Goal: Task Accomplishment & Management: Manage account settings

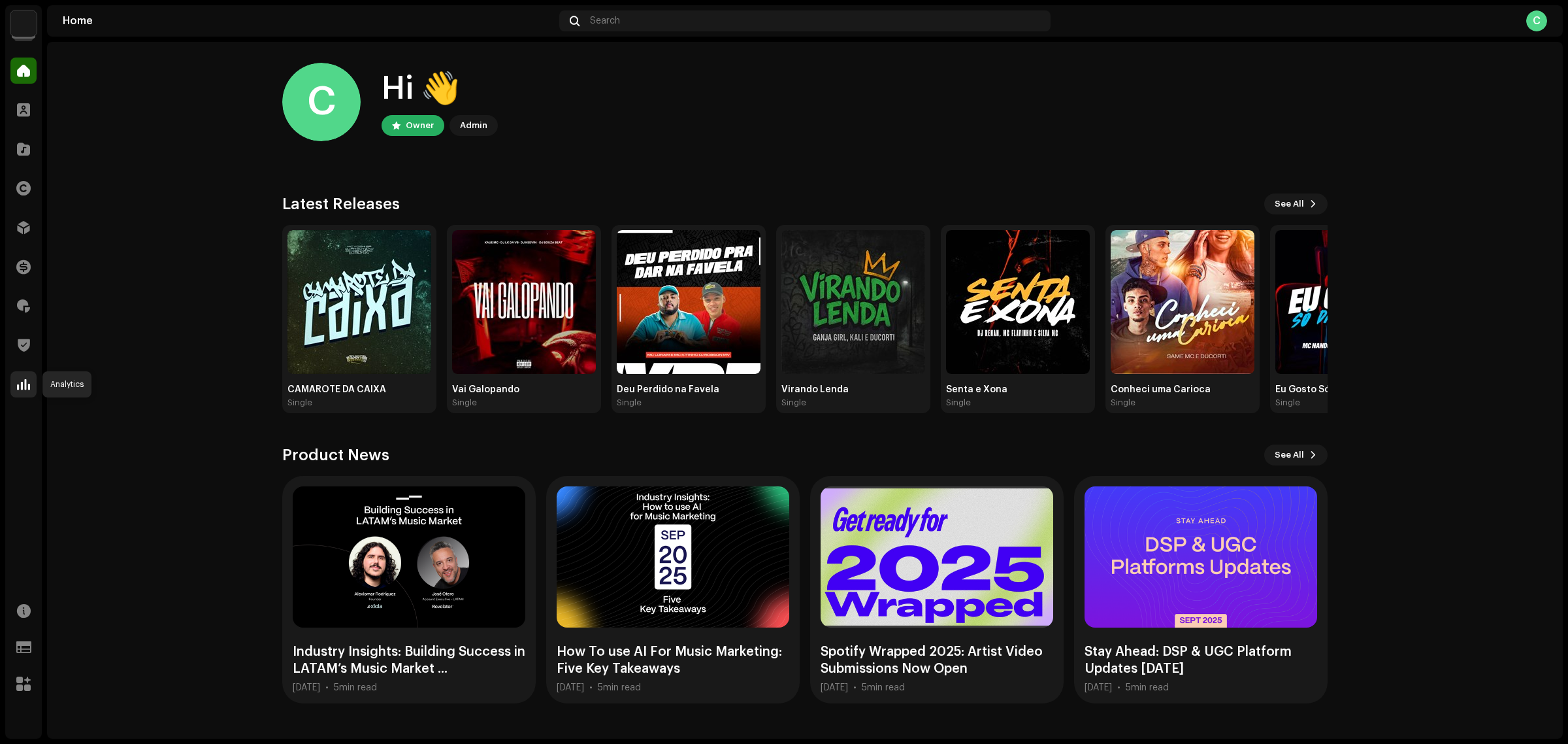
click at [31, 384] on div at bounding box center [24, 385] width 26 height 26
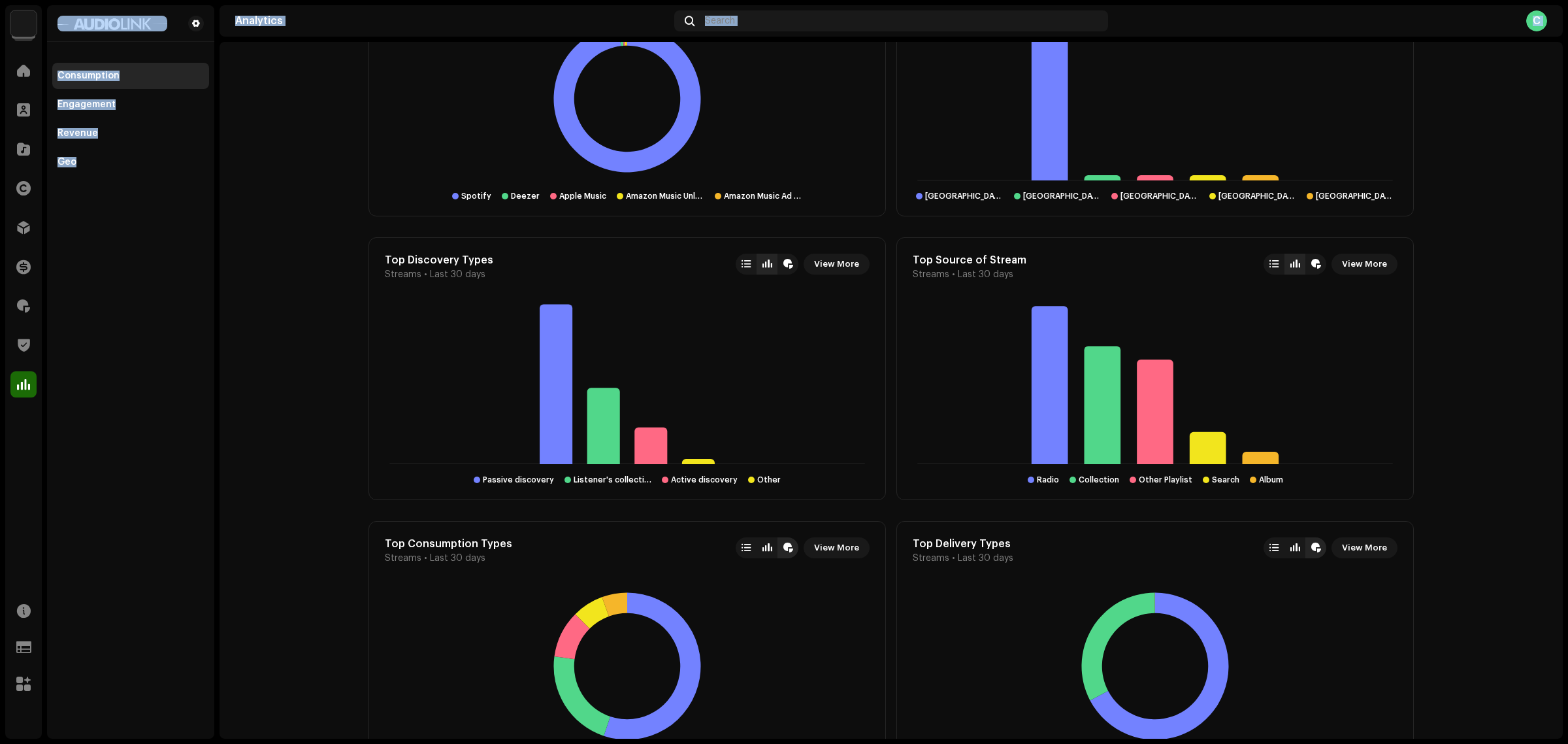
scroll to position [1480, 0]
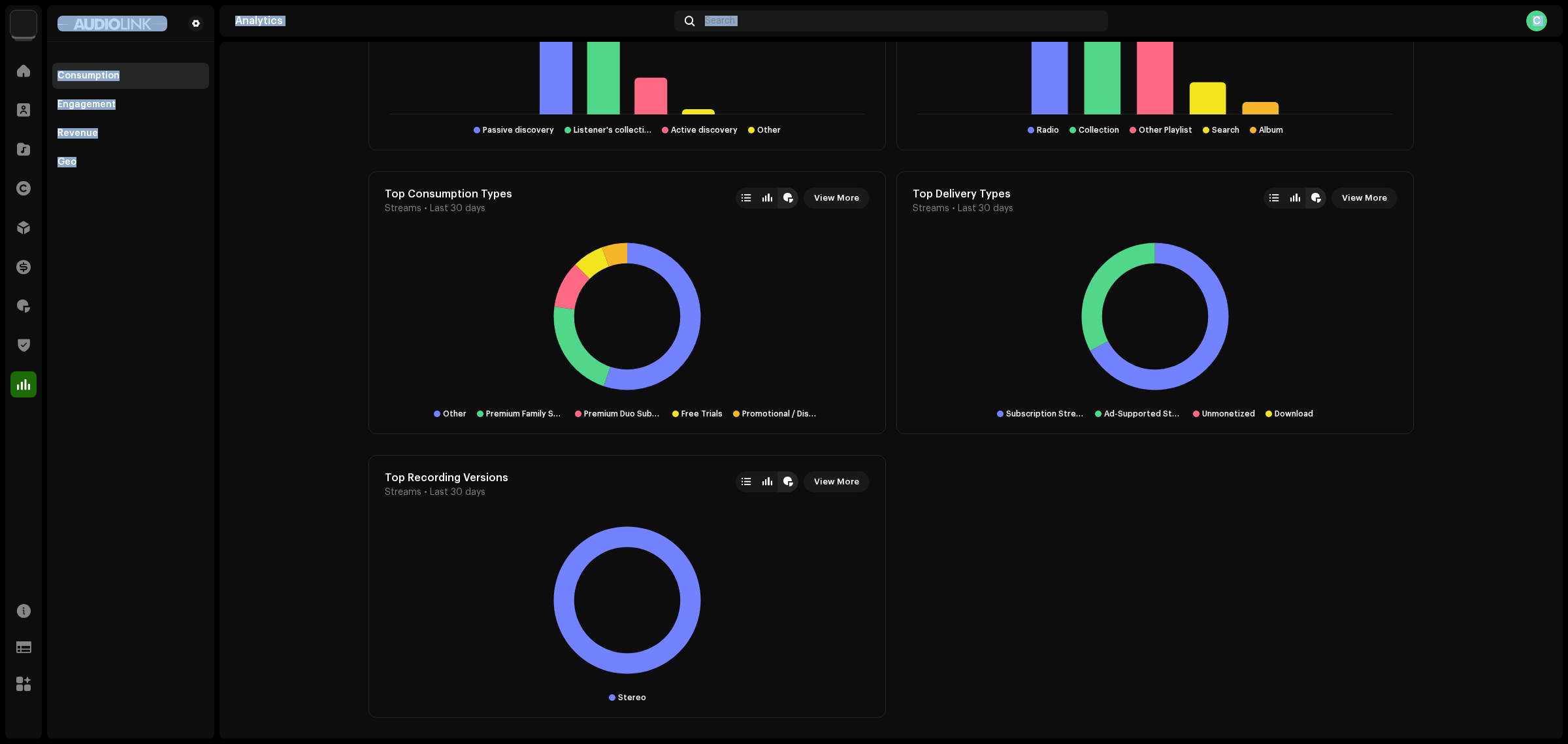
drag, startPoint x: 624, startPoint y: 591, endPoint x: 254, endPoint y: 188, distance: 547.1
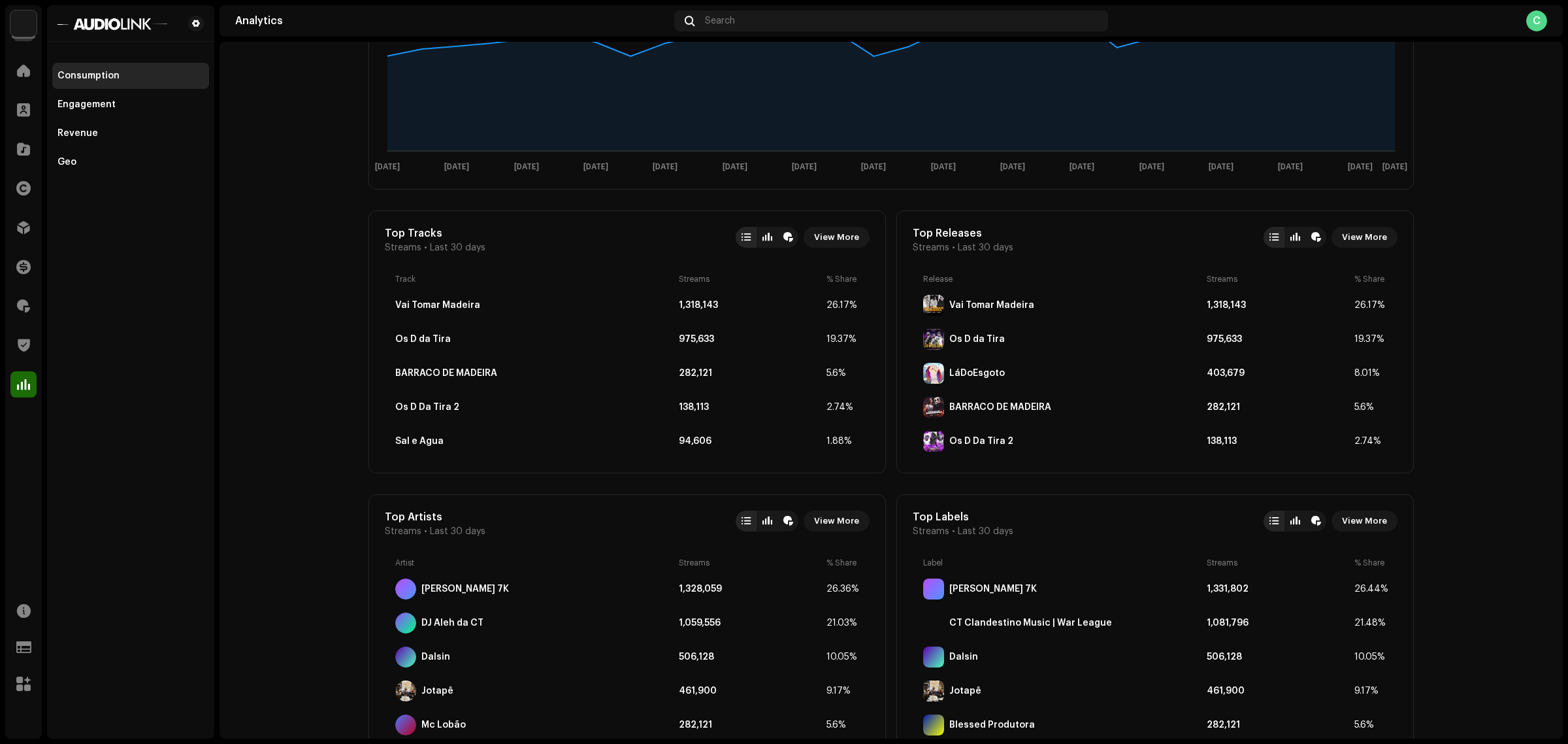
scroll to position [288, 0]
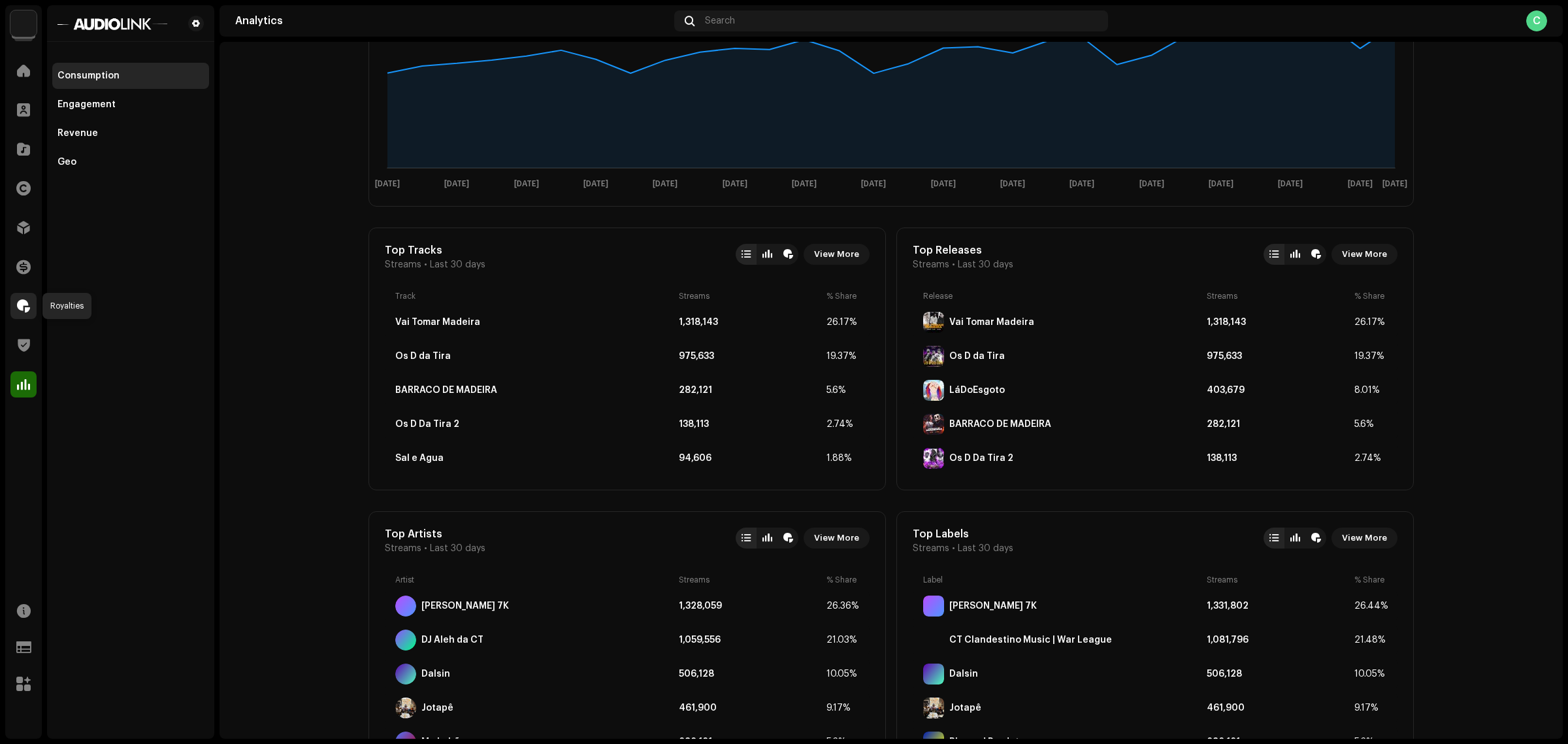
click at [27, 319] on div at bounding box center [24, 306] width 26 height 26
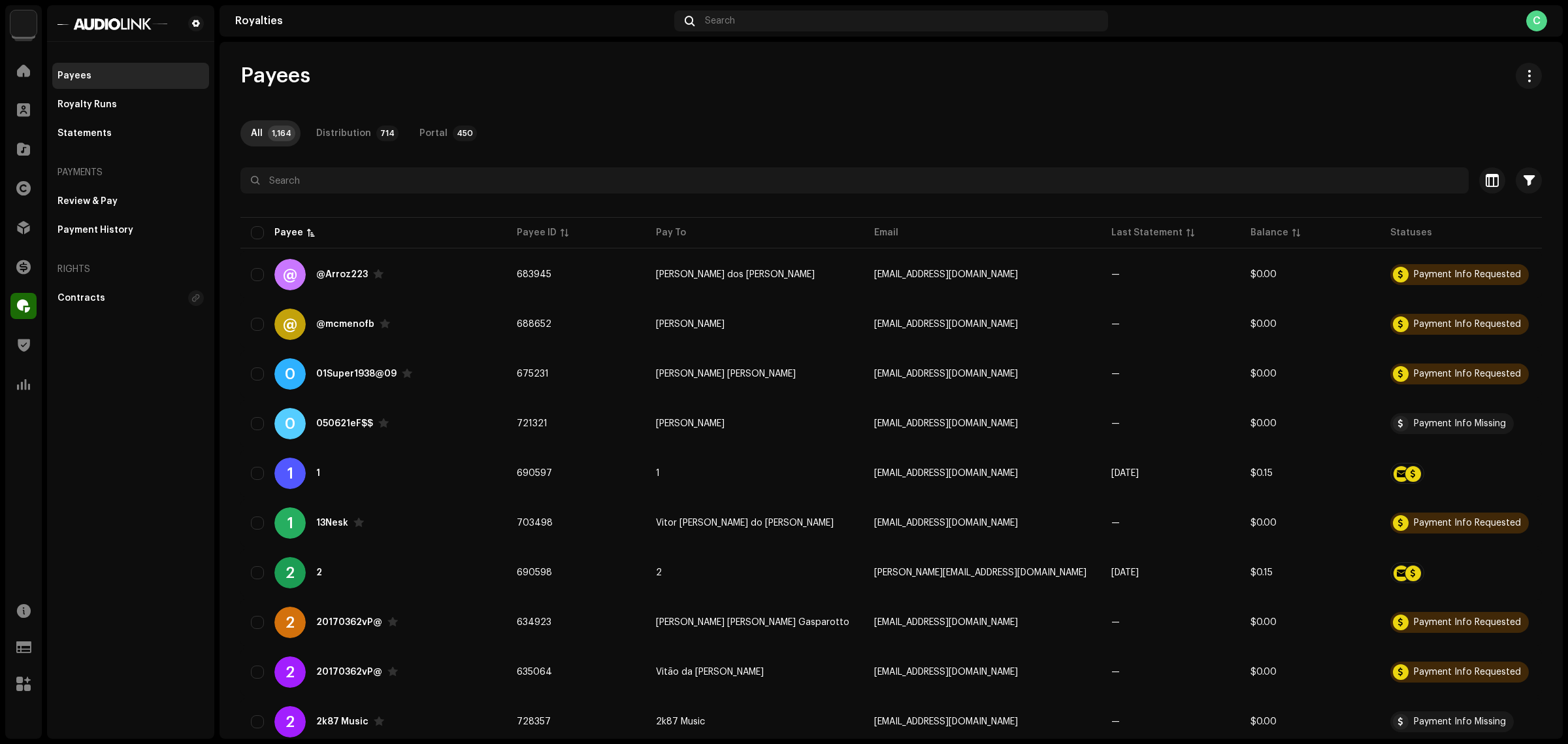
click at [116, 473] on div "Payees Royalty Runs Statements Payments Review & Pay Payment History Rights Con…" at bounding box center [131, 372] width 167 height 734
click at [129, 112] on div "Royalty Runs" at bounding box center [130, 105] width 157 height 26
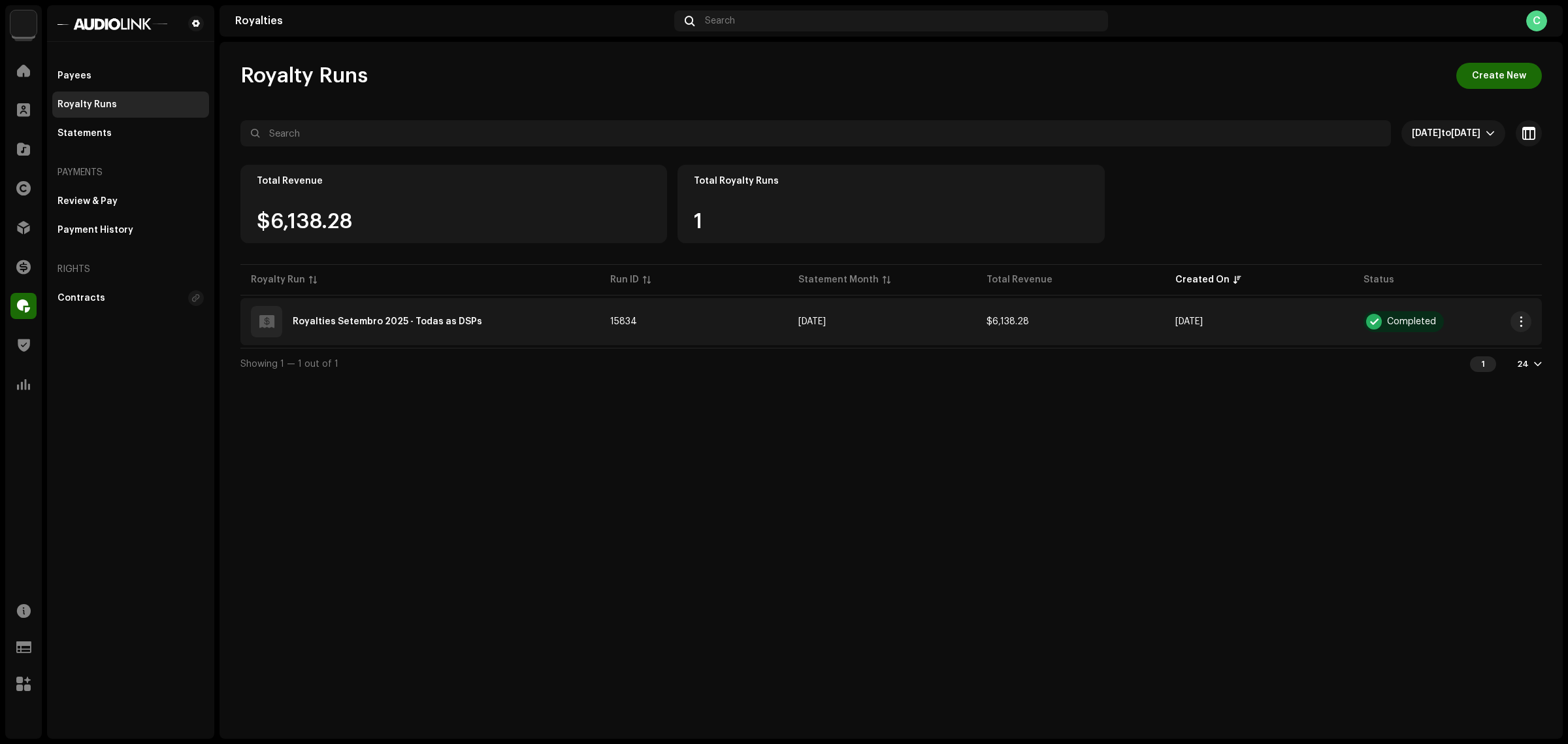
click at [491, 331] on div "Royalties Setembro 2025 - Todas as DSPs" at bounding box center [420, 321] width 339 height 31
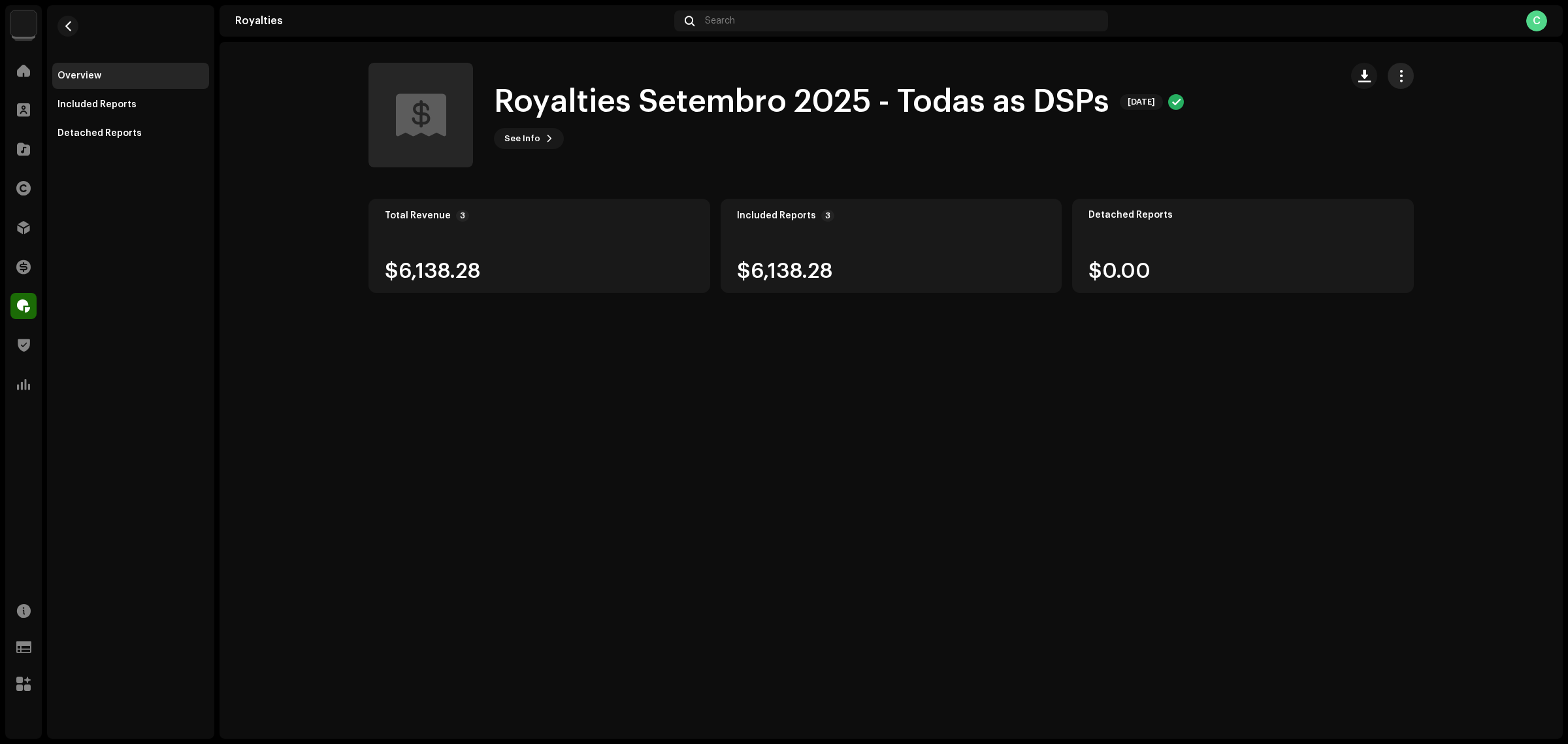
click at [1406, 69] on button "button" at bounding box center [1401, 76] width 26 height 26
click at [1318, 128] on div "Royalties Setembro 2025 - Todas as DSPs Sep 2025 See Info" at bounding box center [850, 115] width 962 height 105
click at [1360, 77] on span "button" at bounding box center [1365, 75] width 13 height 10
click at [1396, 110] on span "Download summary" at bounding box center [1407, 107] width 89 height 10
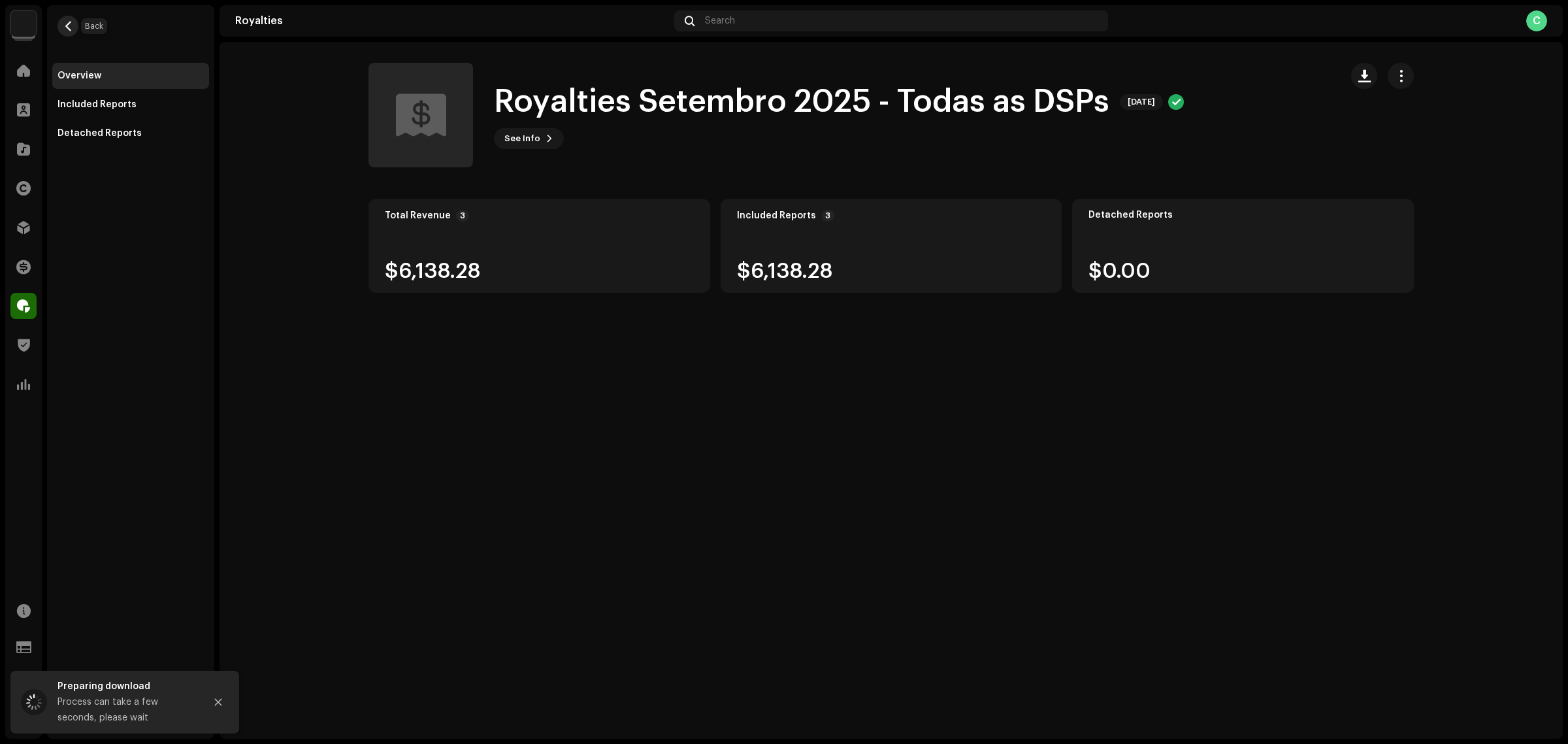
click at [74, 34] on button "button" at bounding box center [68, 26] width 21 height 21
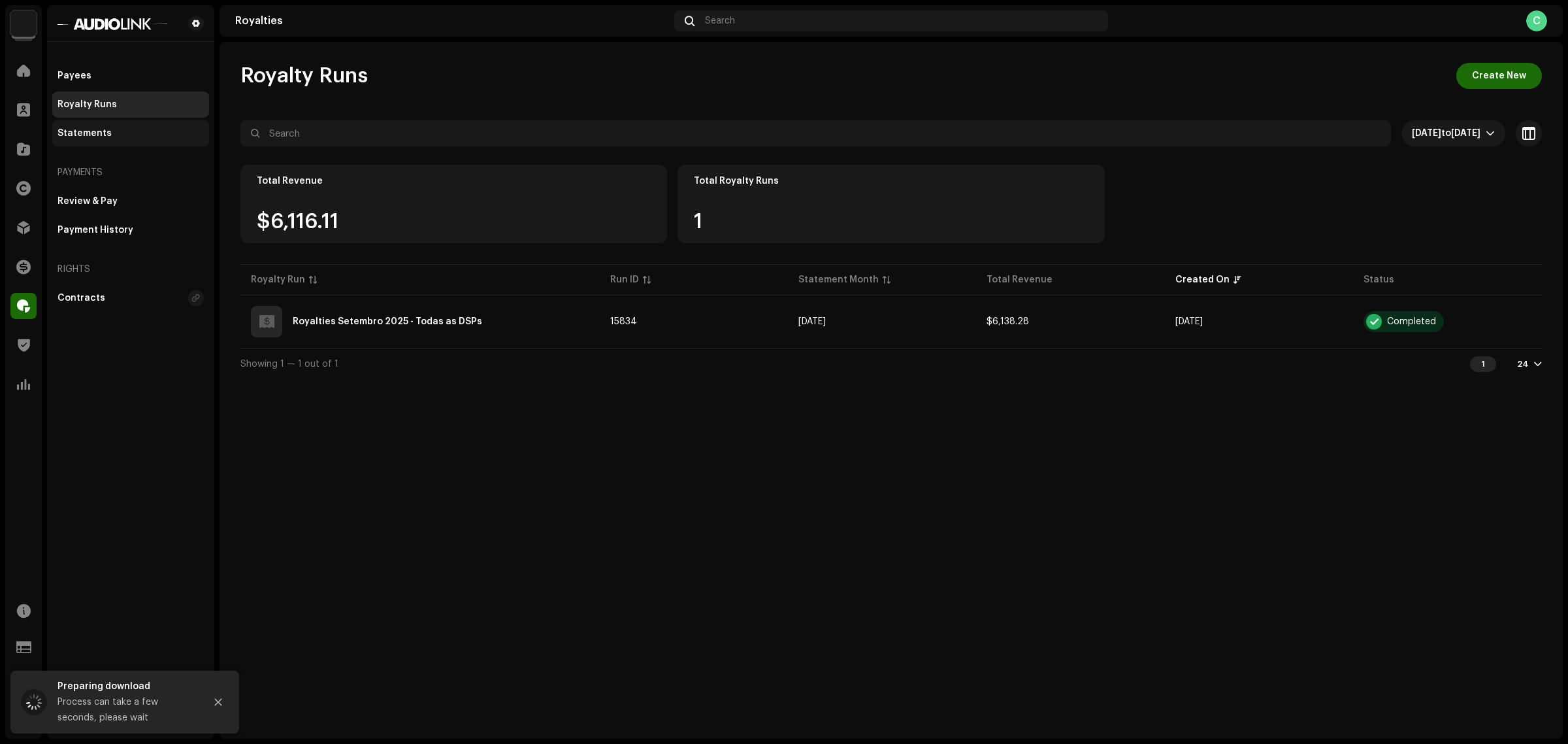
click at [154, 145] on div "Statements" at bounding box center [130, 134] width 157 height 26
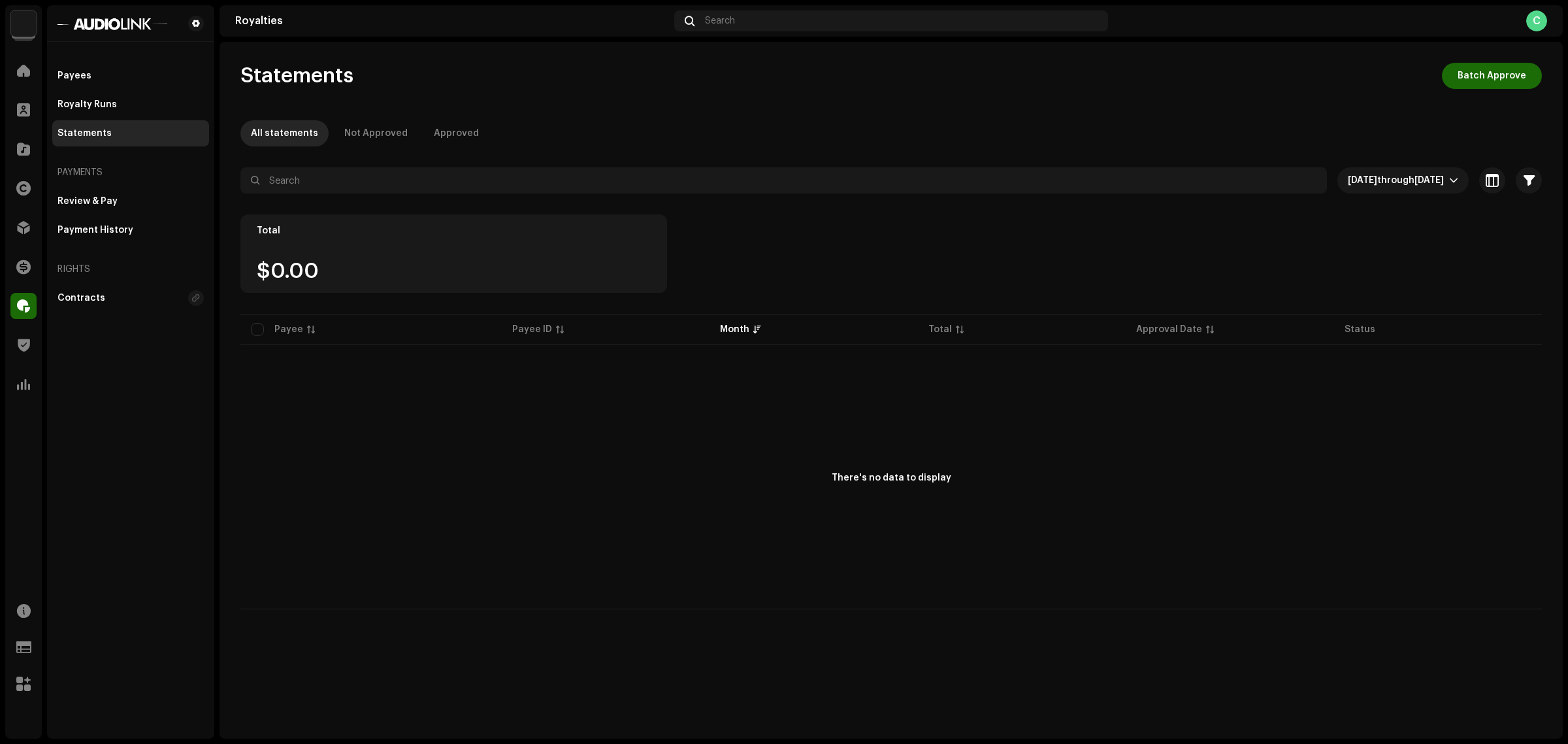
click at [1309, 135] on div "All statements Not Approved Approved" at bounding box center [891, 134] width 1302 height 26
click at [376, 141] on div "Not Approved" at bounding box center [376, 134] width 63 height 26
click at [248, 135] on p-tab "All statements" at bounding box center [284, 134] width 89 height 26
click at [1442, 193] on span "[DATE] through [DATE]" at bounding box center [1398, 181] width 101 height 26
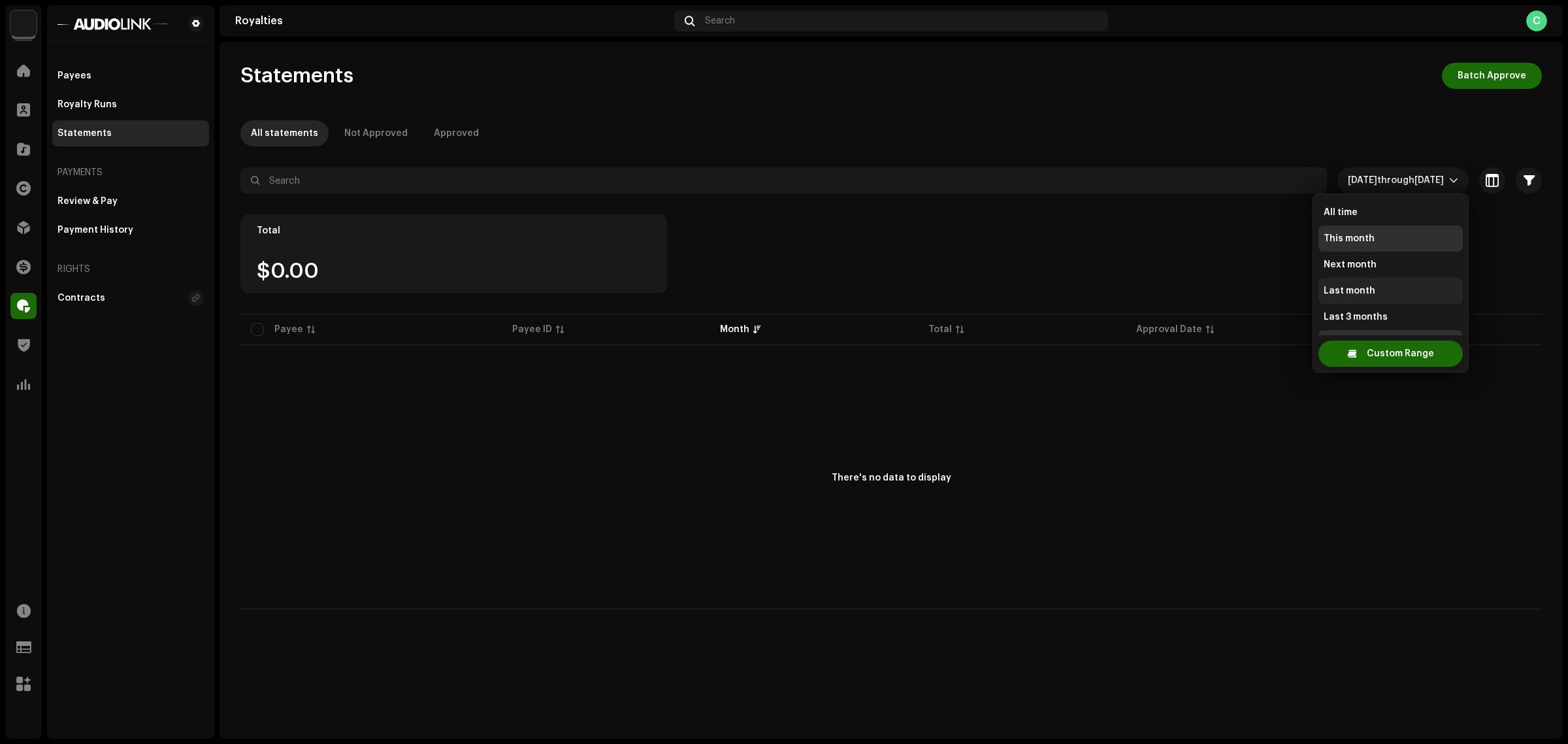
click at [1375, 289] on li "Last month" at bounding box center [1390, 291] width 144 height 26
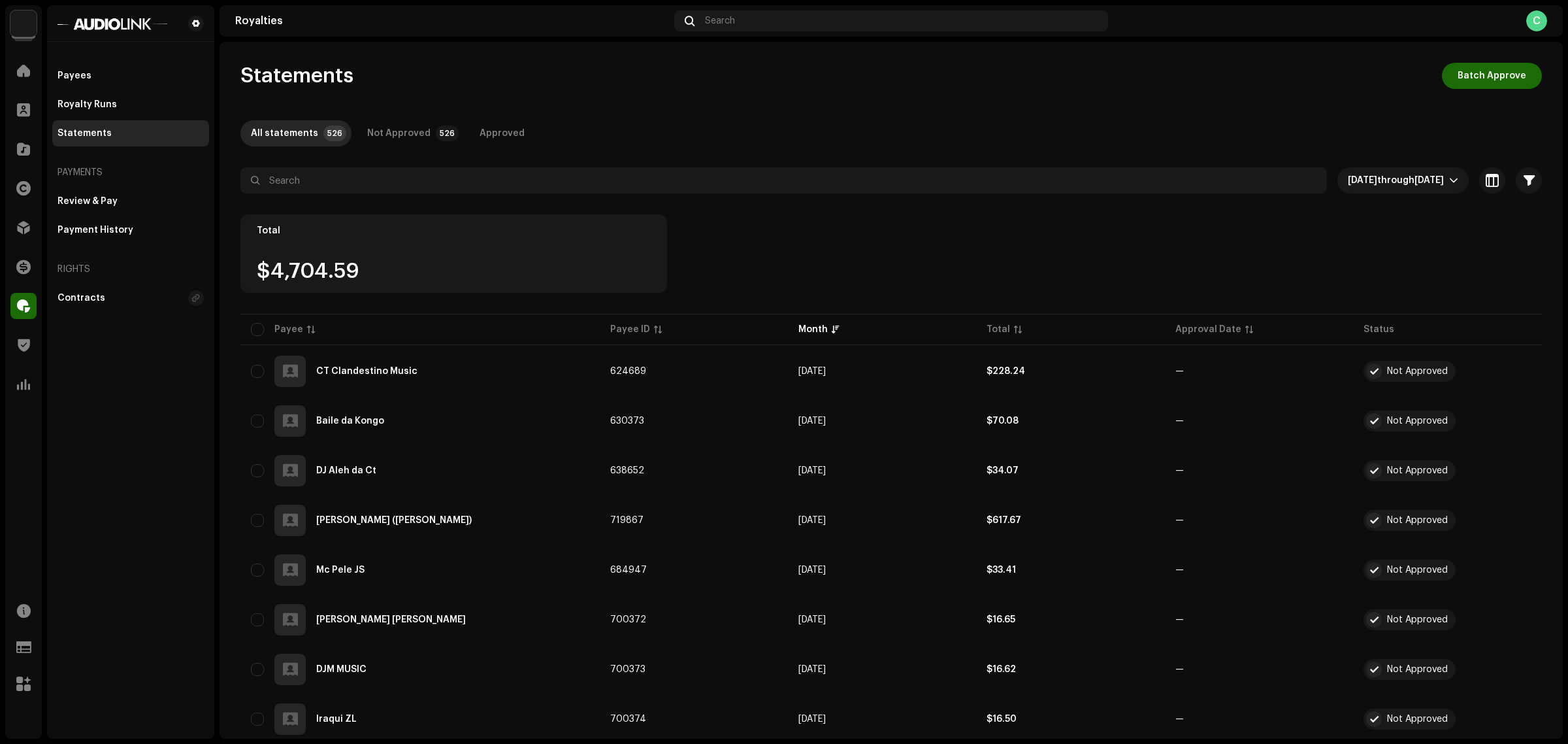
click at [126, 492] on div "Payees Royalty Runs Statements Payments Review & Pay Payment History Rights Con…" at bounding box center [131, 372] width 167 height 734
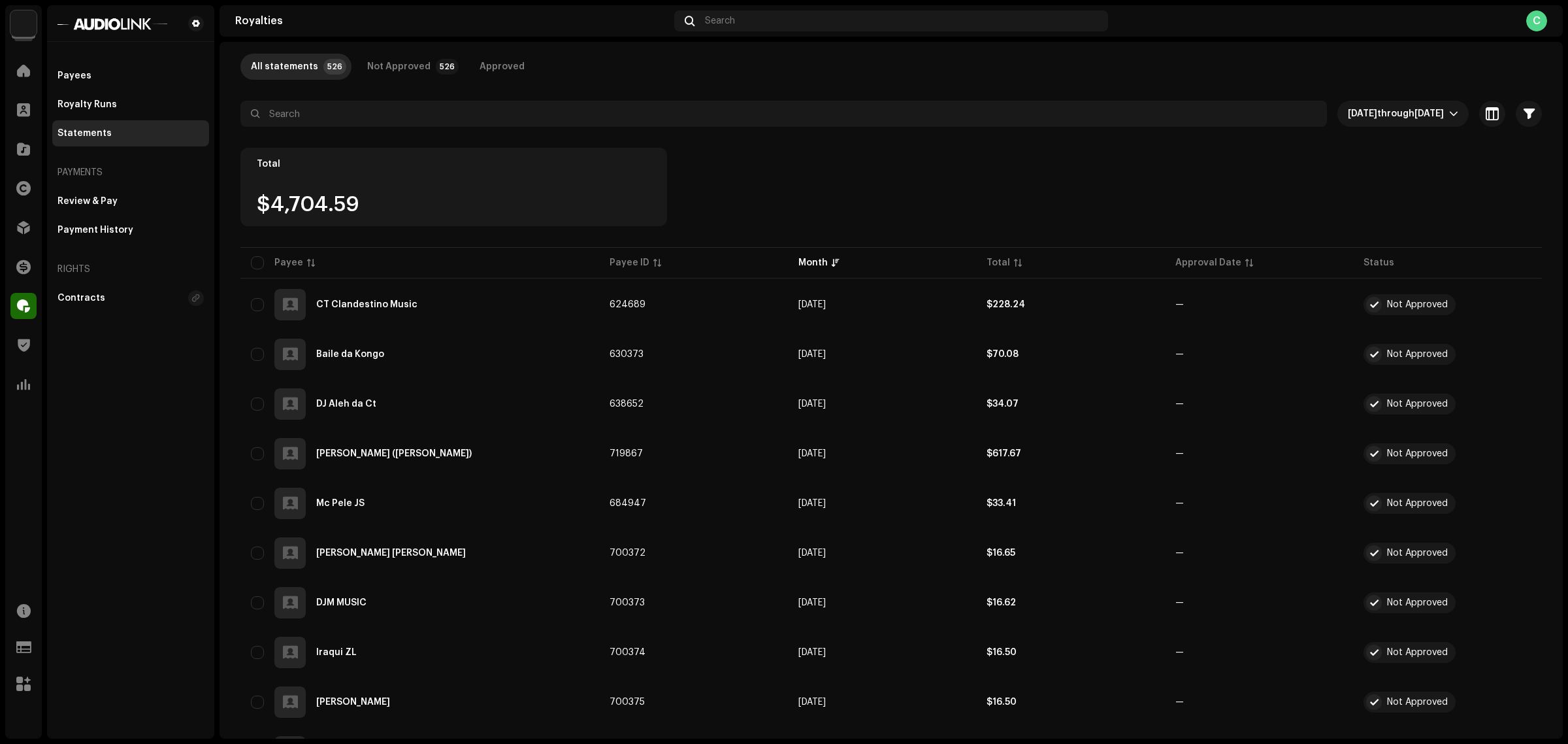
scroll to position [39, 0]
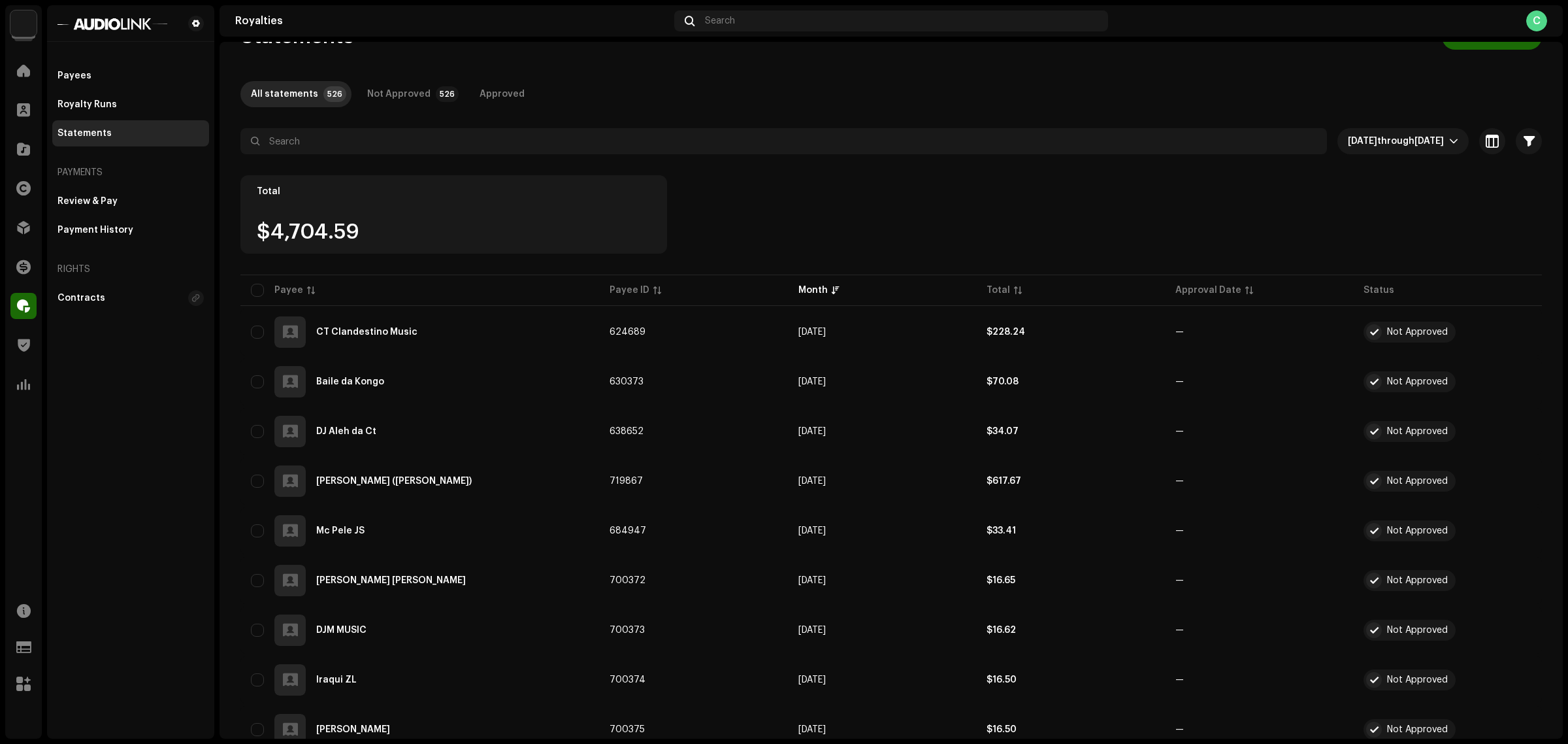
click at [1014, 287] on p-sorticon at bounding box center [1017, 290] width 8 height 8
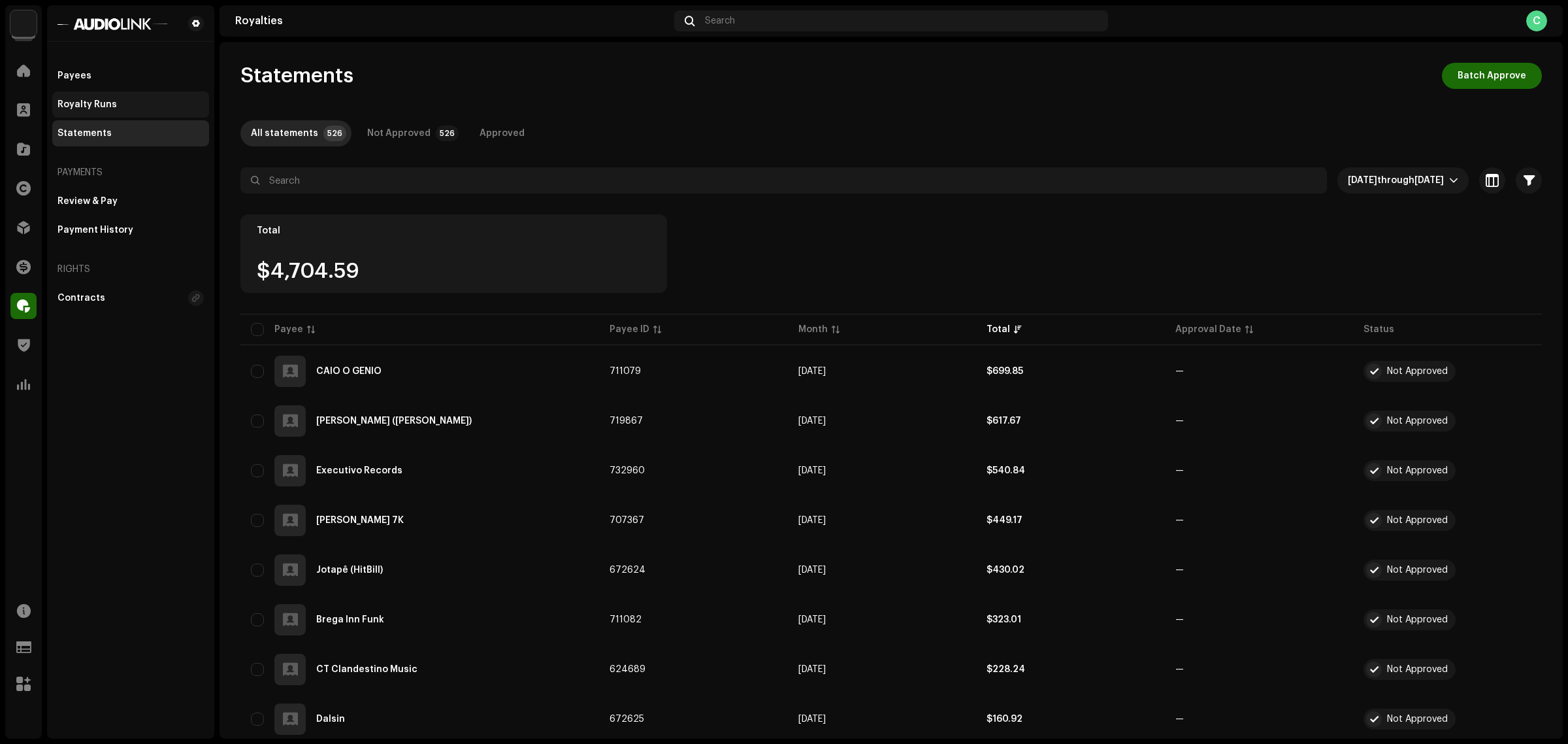
click at [153, 100] on div "Royalty Runs" at bounding box center [131, 105] width 146 height 10
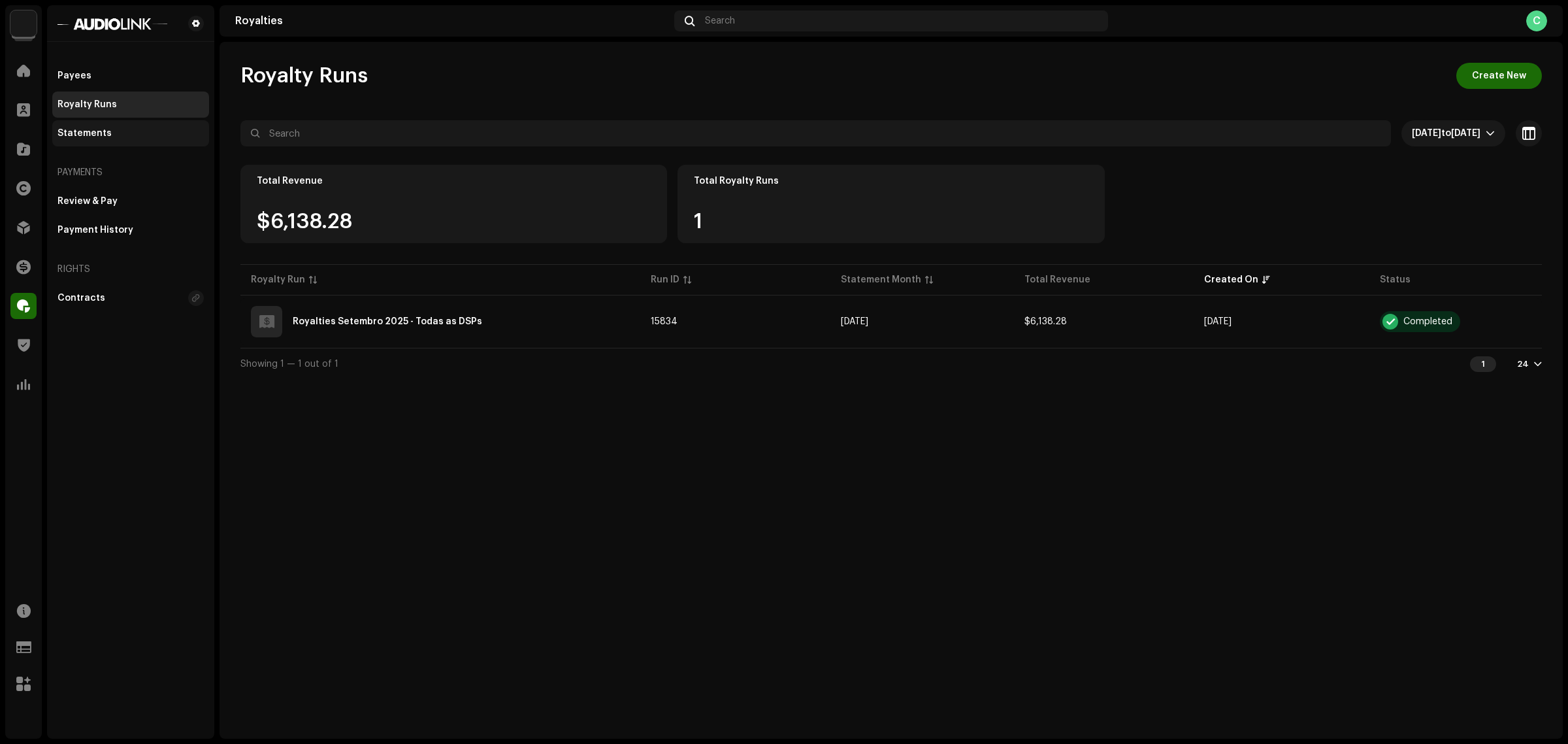
click at [125, 134] on div "Statements" at bounding box center [131, 133] width 146 height 10
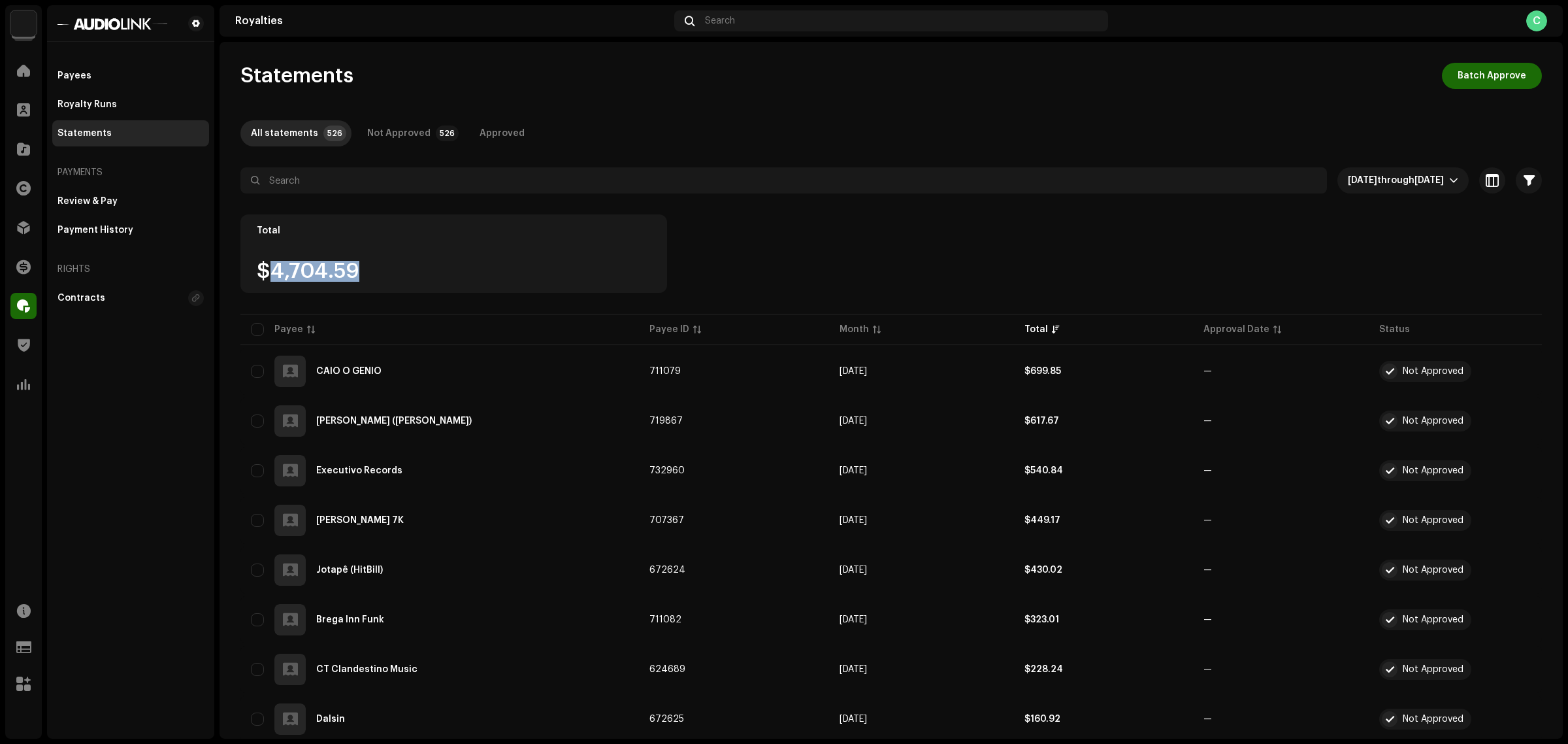
drag, startPoint x: 353, startPoint y: 265, endPoint x: 272, endPoint y: 254, distance: 81.7
click at [272, 254] on div "Total $4,704.59" at bounding box center [454, 254] width 426 height 79
copy div "4,704.59"
click at [85, 96] on div "Royalty Runs" at bounding box center [130, 105] width 157 height 26
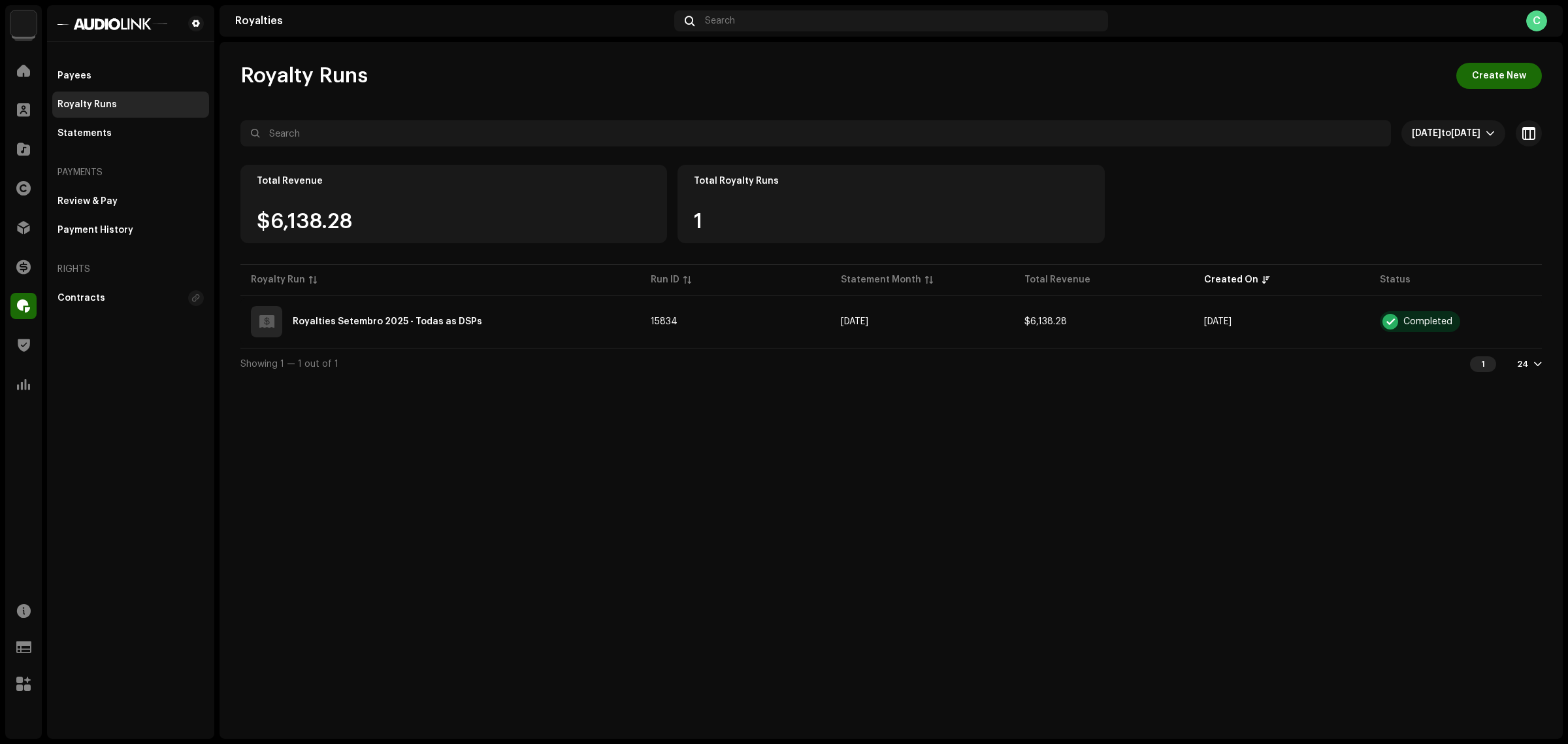
click at [907, 641] on div "Royalty Runs Create New Sep 10, 2025 to Oct 9, 2025 Selected 0 Select all Optio…" at bounding box center [891, 390] width 1344 height 697
click at [80, 135] on div "Statements" at bounding box center [85, 133] width 54 height 10
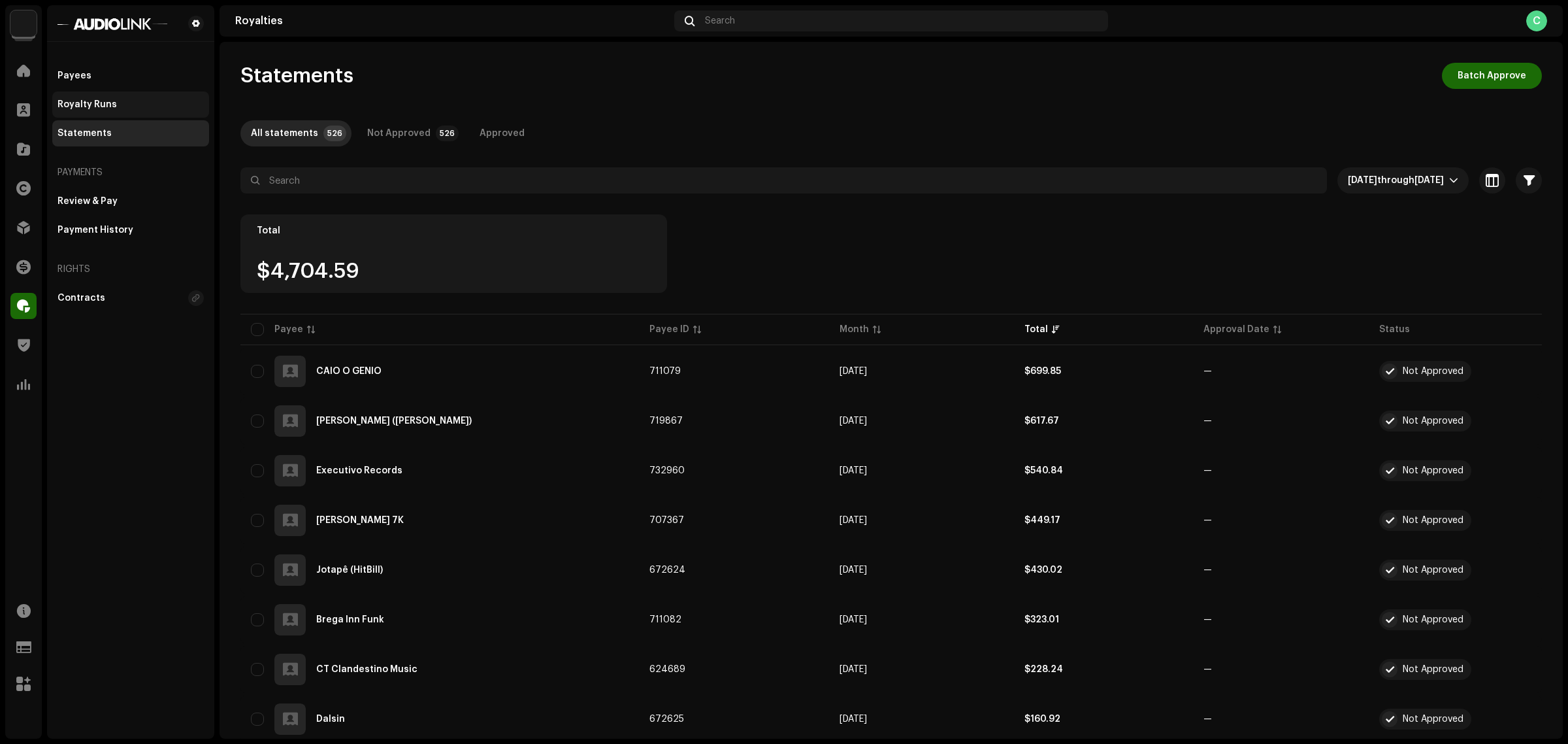
click at [125, 108] on div "Royalty Runs" at bounding box center [131, 105] width 146 height 10
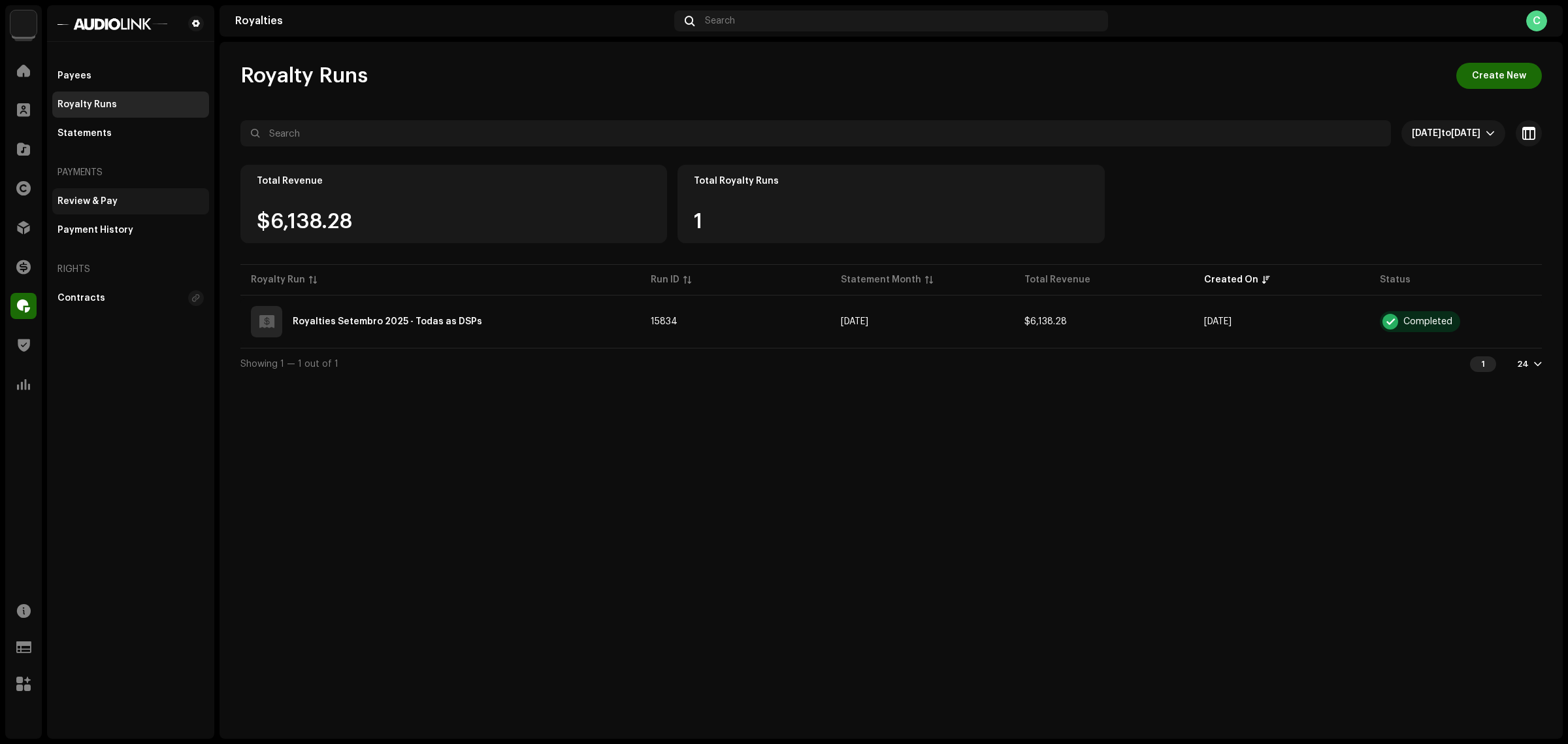
click at [96, 203] on div "Review & Pay" at bounding box center [88, 201] width 60 height 10
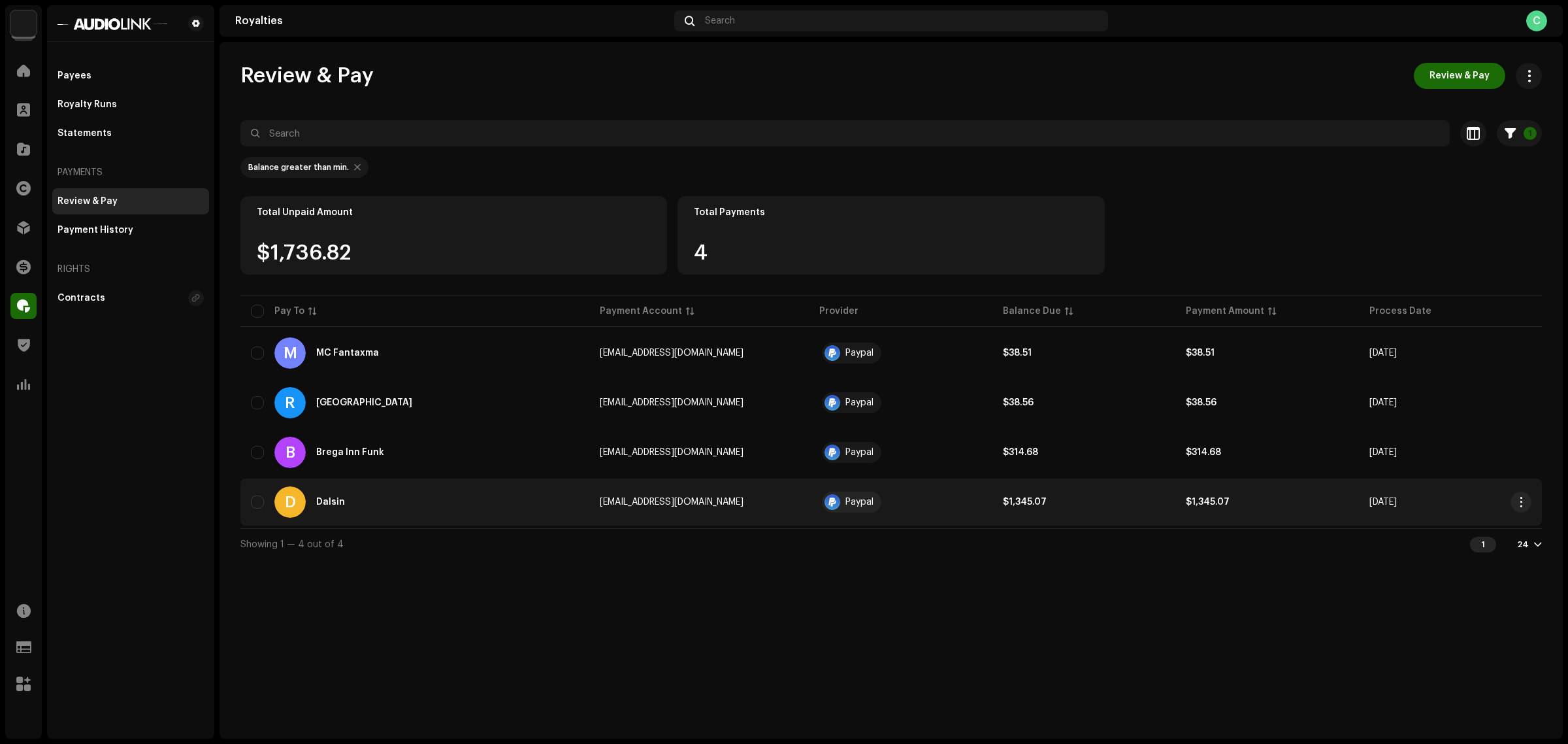
click at [320, 508] on div "D Dalsin" at bounding box center [415, 502] width 328 height 31
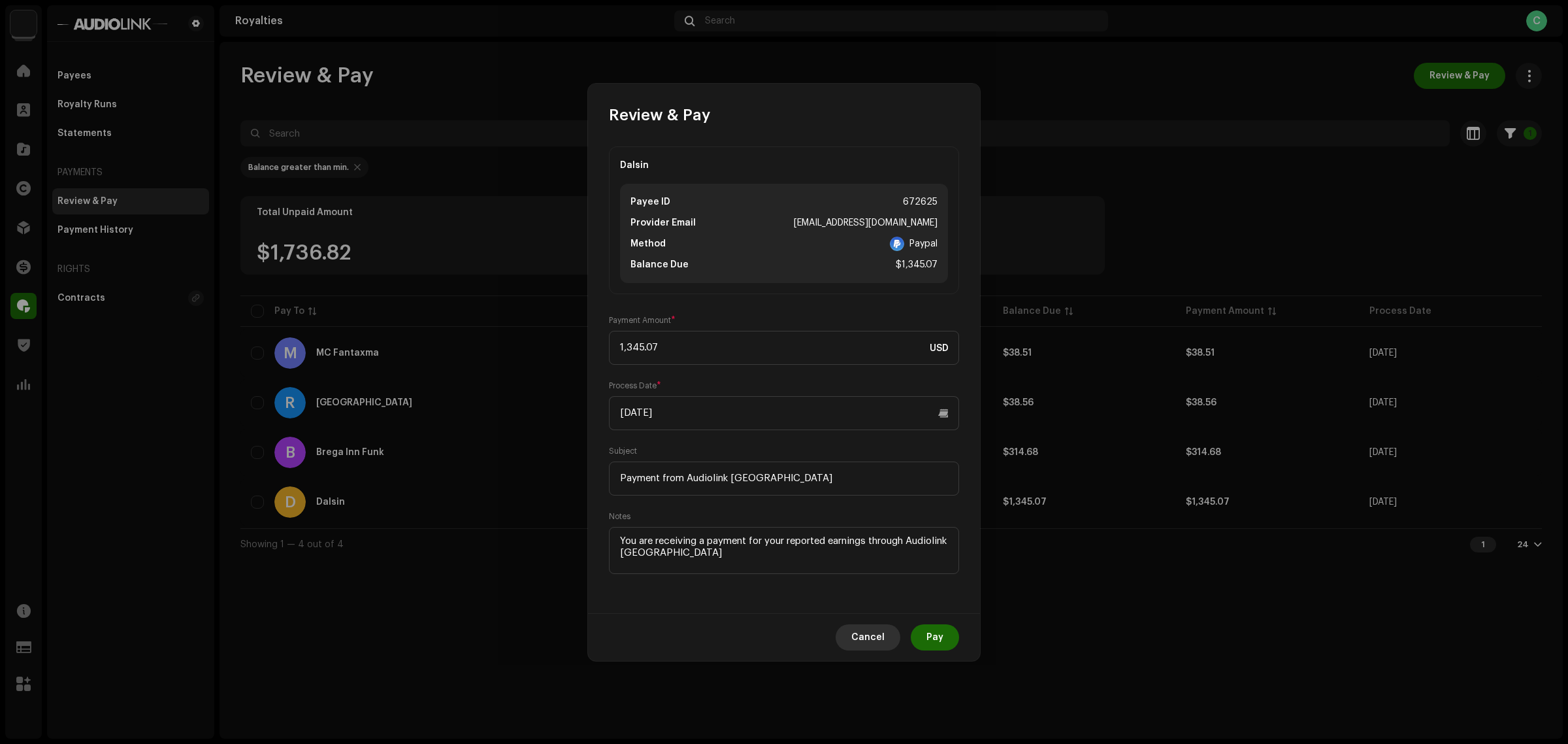
click at [866, 637] on span "Cancel" at bounding box center [868, 637] width 33 height 26
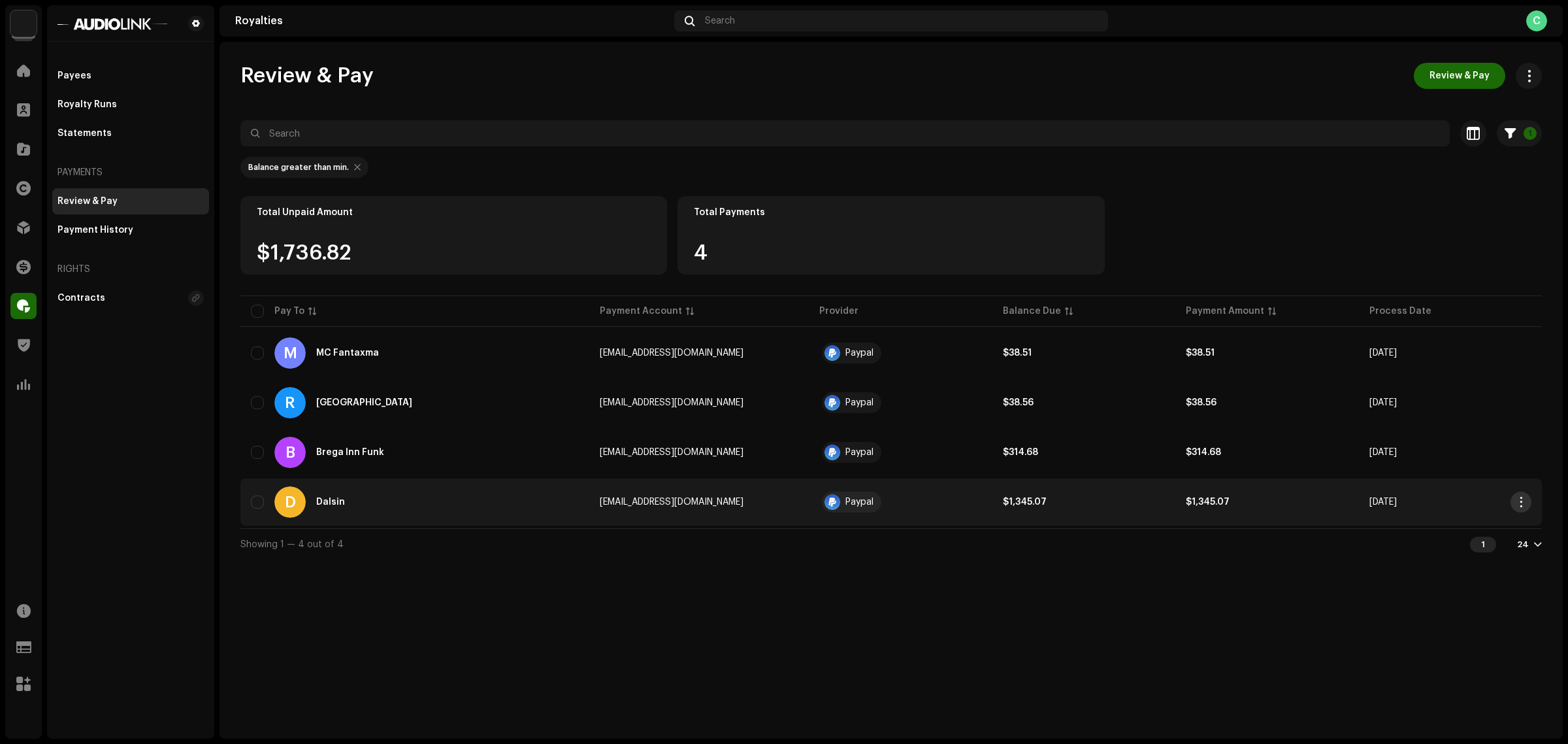
click at [1525, 503] on span "button" at bounding box center [1521, 502] width 10 height 10
click at [1441, 533] on span "View Payee" at bounding box center [1425, 531] width 53 height 10
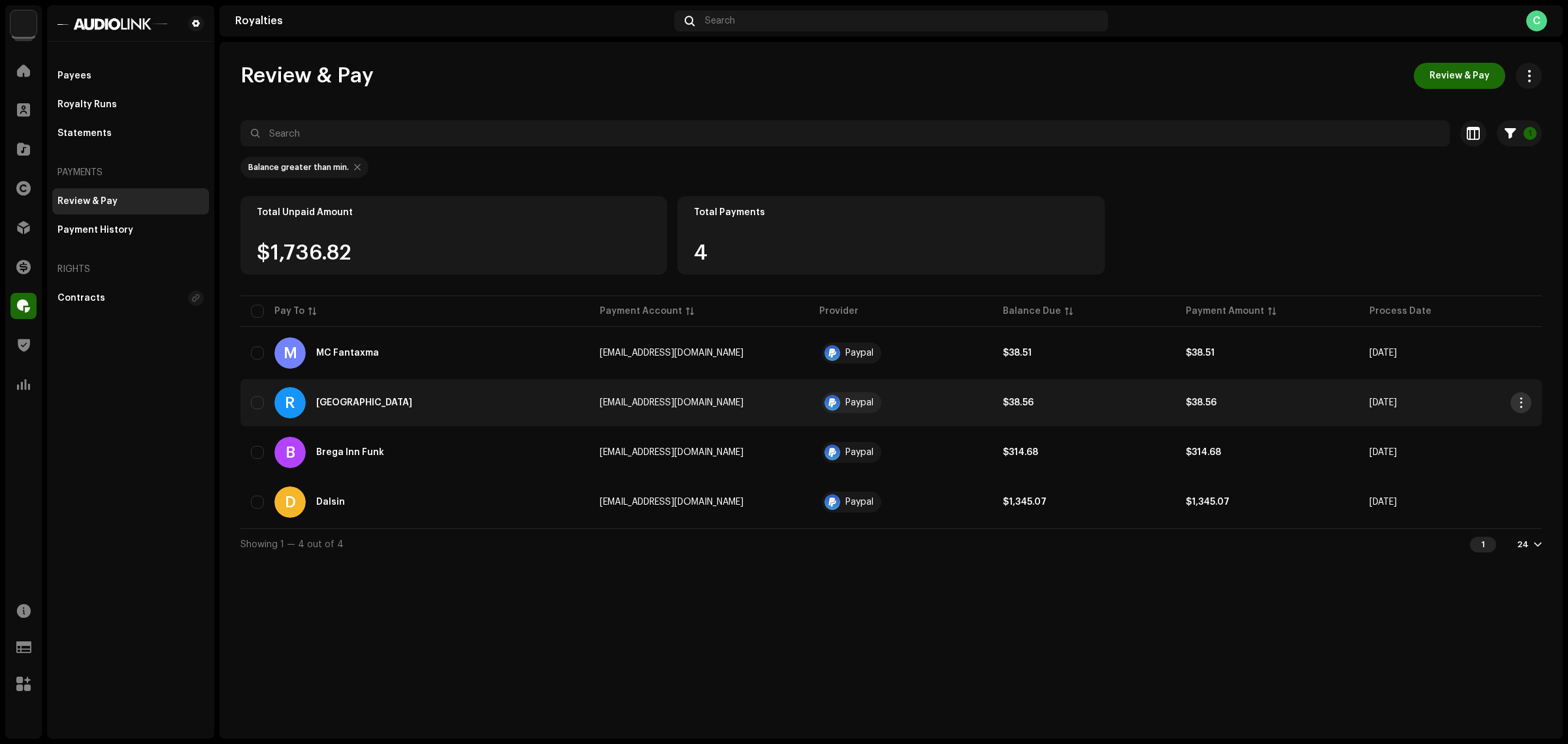
click at [1520, 401] on span "button" at bounding box center [1521, 402] width 10 height 10
click at [1449, 425] on div "View Payee" at bounding box center [1459, 432] width 132 height 26
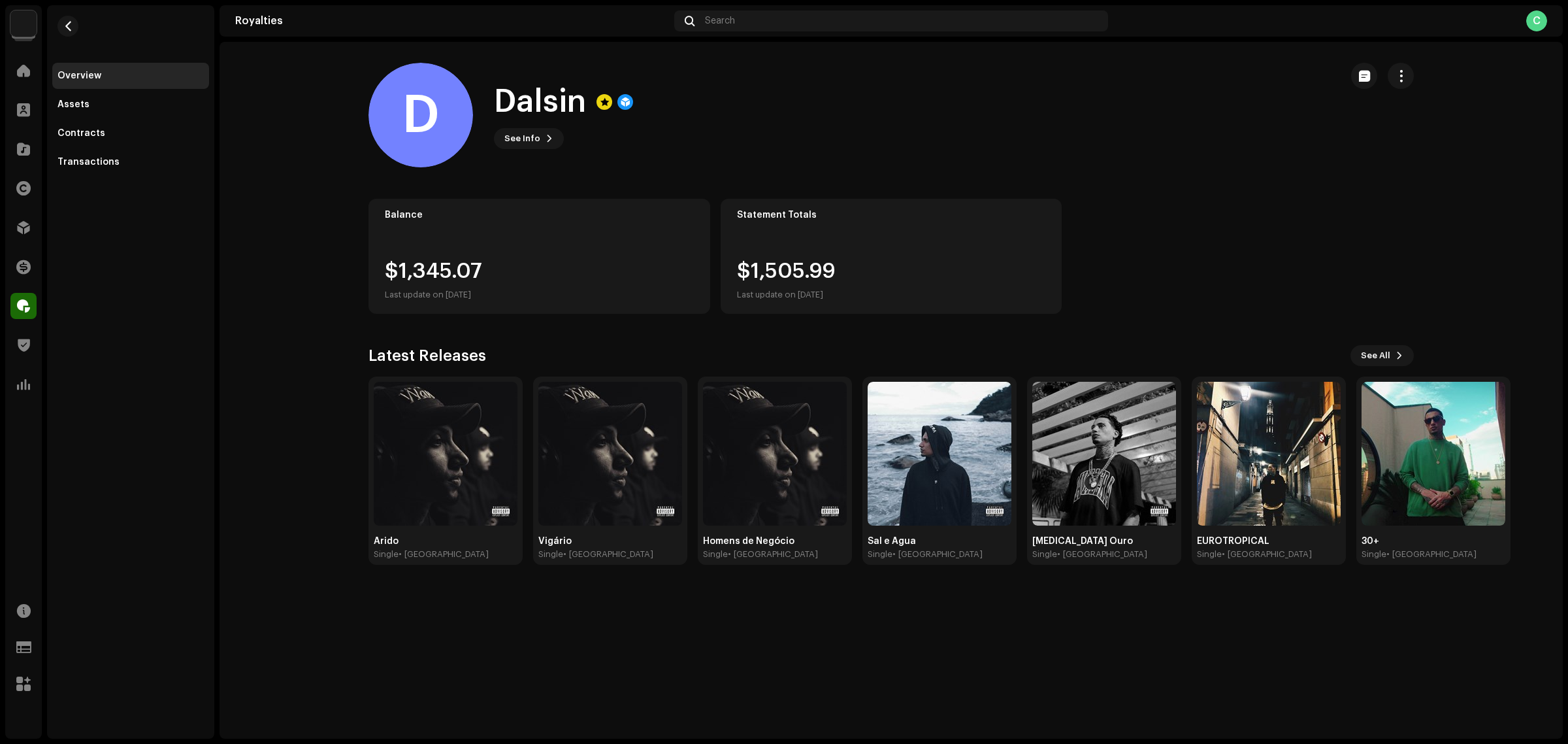
click at [1155, 260] on div "Balance $1,345.07 Last update on Oct 10, 2025 Statement Totals $1,505.99 Last u…" at bounding box center [891, 256] width 1045 height 115
click at [271, 342] on royalties-payees-details-overview "D Dalsin D Dalsin See Info Balance $1,345.07 Last update on Oct 10, 2025 Statem…" at bounding box center [891, 314] width 1344 height 544
click at [180, 151] on div "Transactions" at bounding box center [130, 162] width 157 height 26
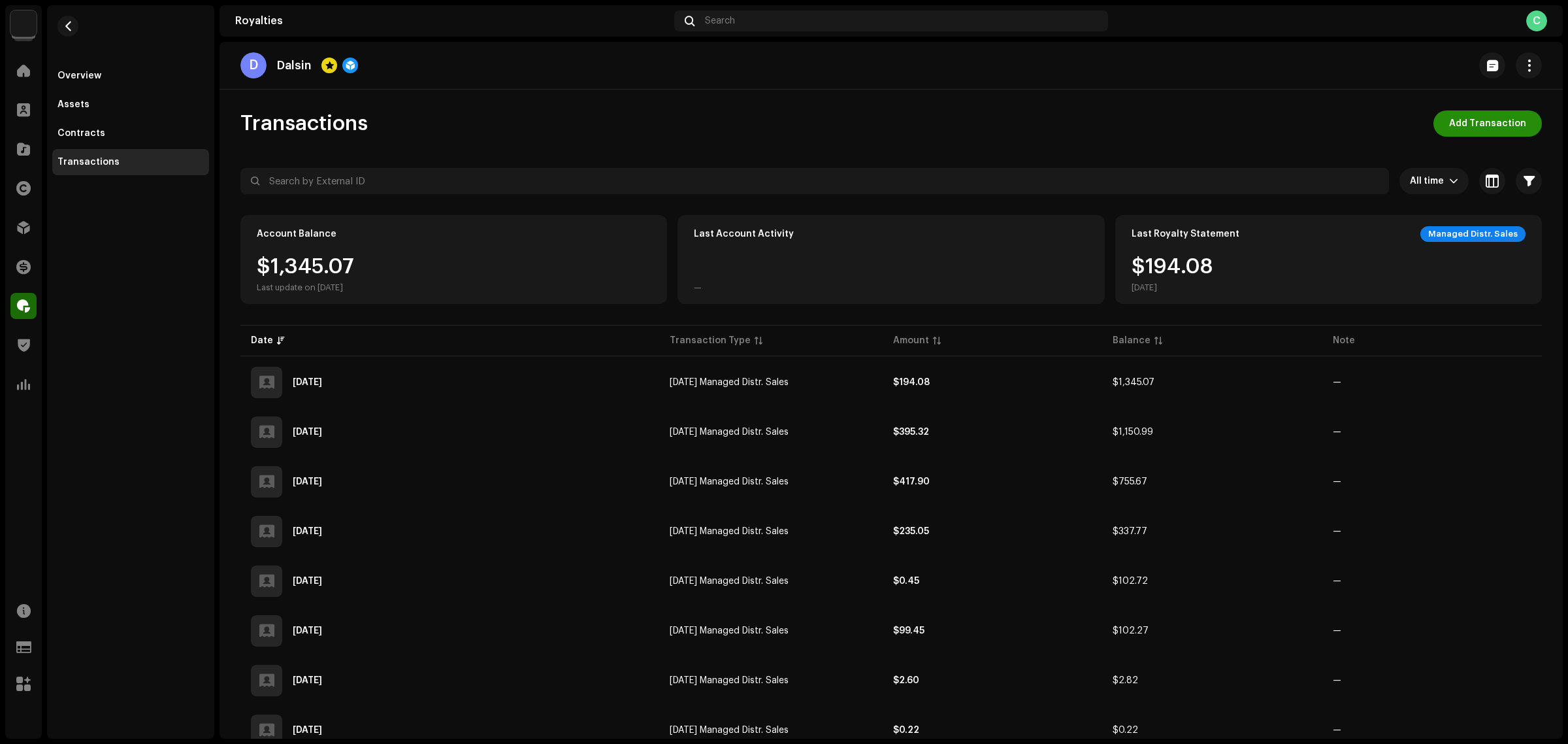
click at [1496, 118] on span "Add Transaction" at bounding box center [1487, 123] width 77 height 26
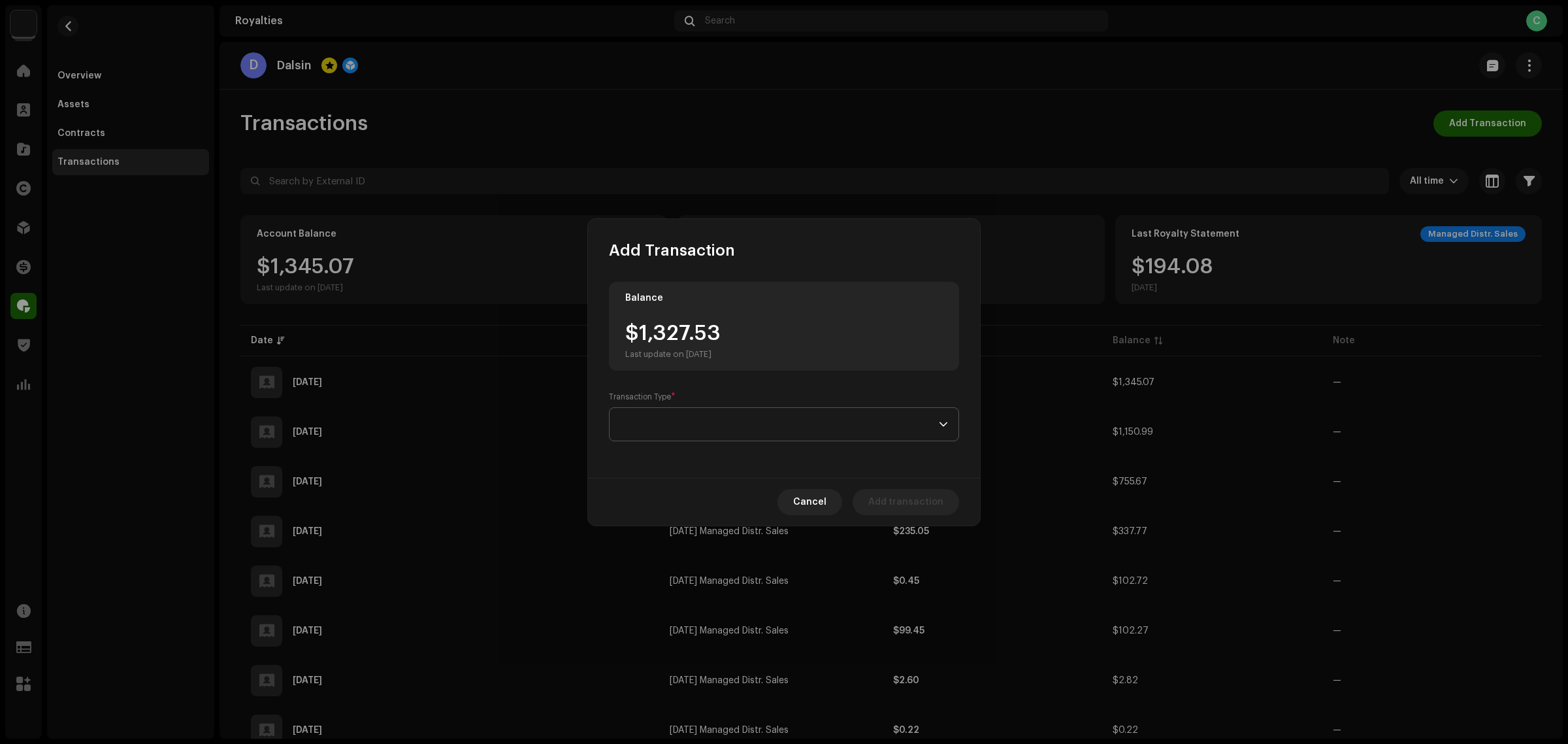
click at [707, 436] on span at bounding box center [780, 424] width 319 height 33
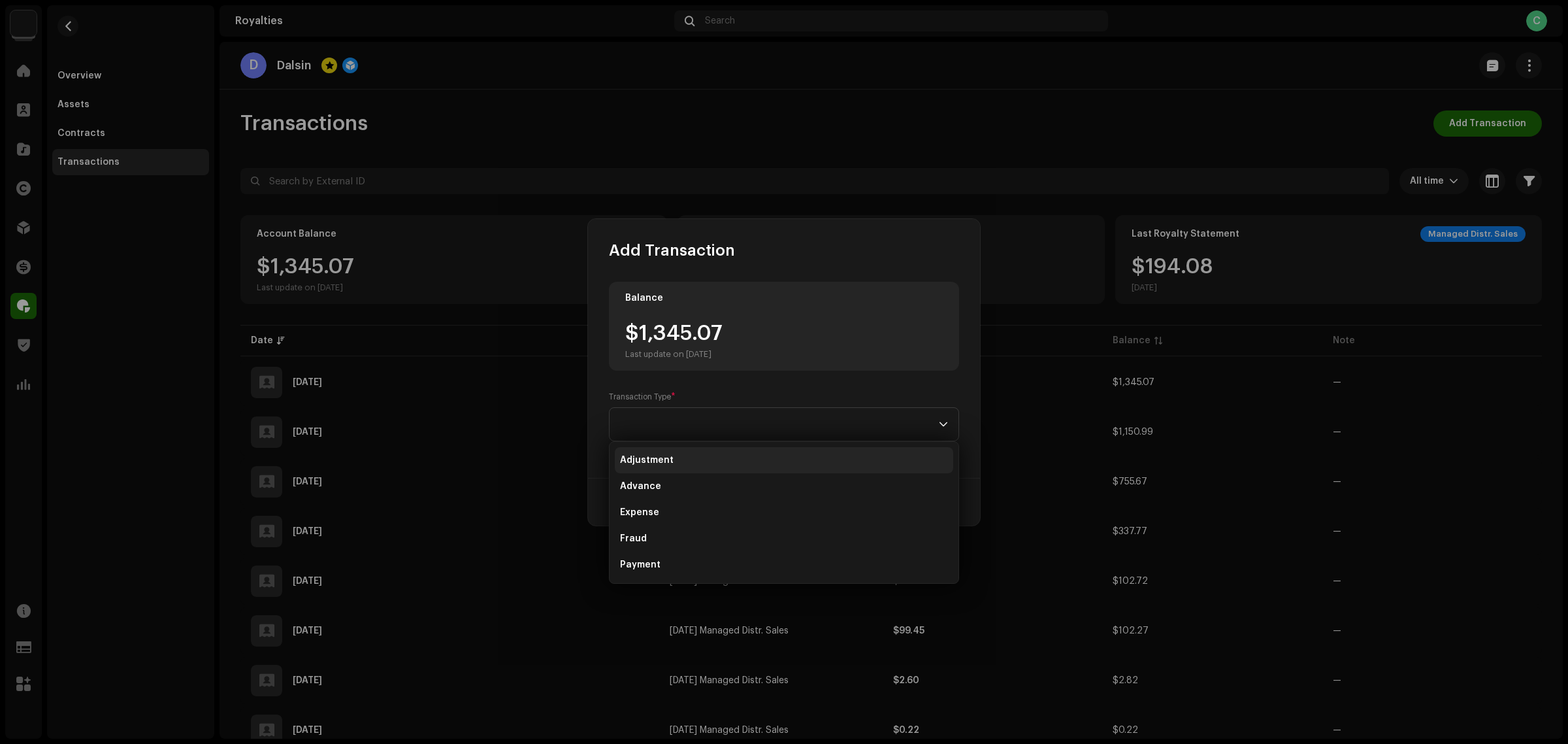
click at [691, 455] on li "Adjustment" at bounding box center [784, 460] width 339 height 26
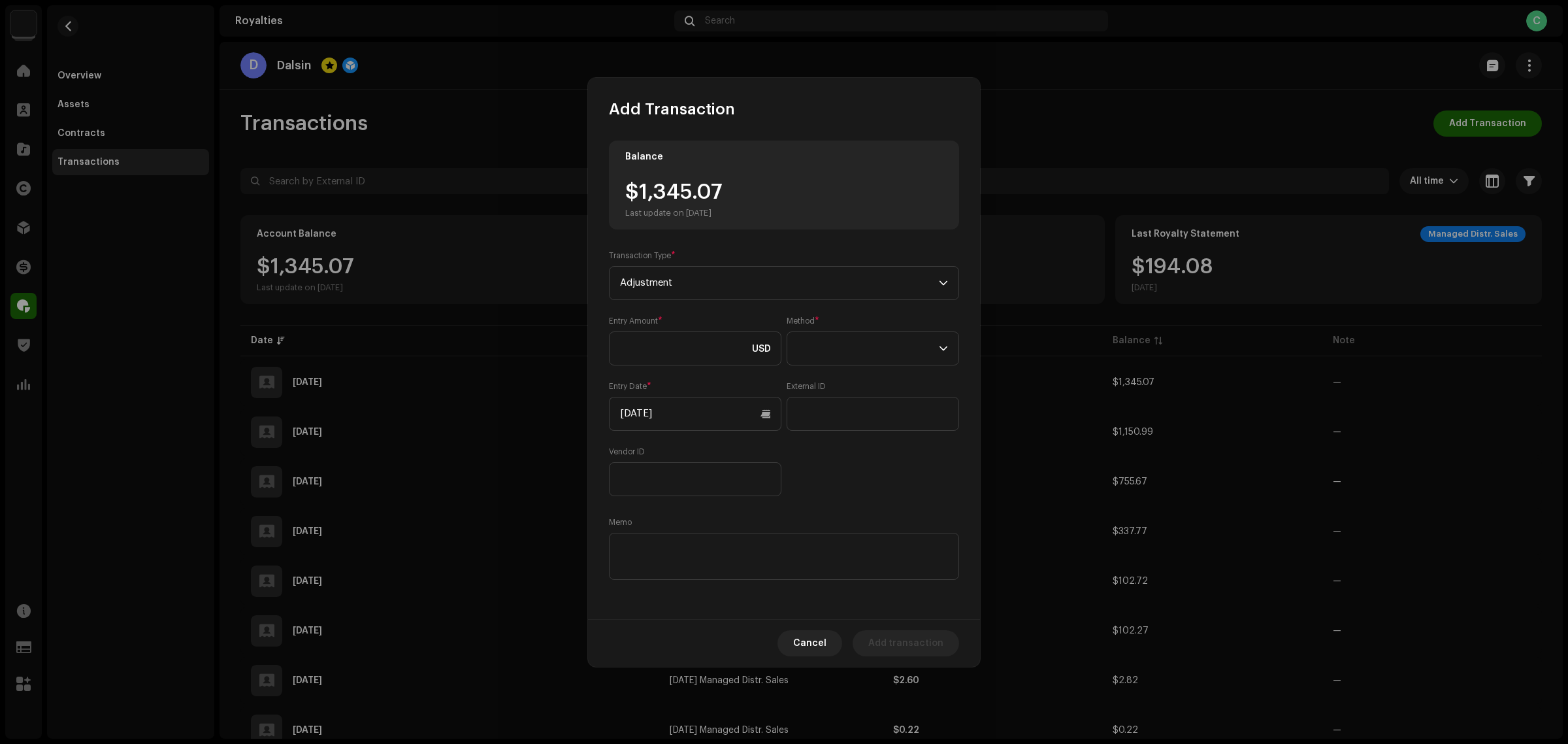
click at [703, 328] on div "Entry Amount * USD" at bounding box center [695, 340] width 173 height 50
click at [709, 354] on input at bounding box center [695, 348] width 173 height 34
paste input "42,968.00"
drag, startPoint x: 695, startPoint y: 340, endPoint x: 511, endPoint y: 358, distance: 184.9
click at [511, 358] on div "Add Transaction Balance $1,345.07 Last update on Oct 10, 2025 Transaction Type …" at bounding box center [784, 372] width 1568 height 744
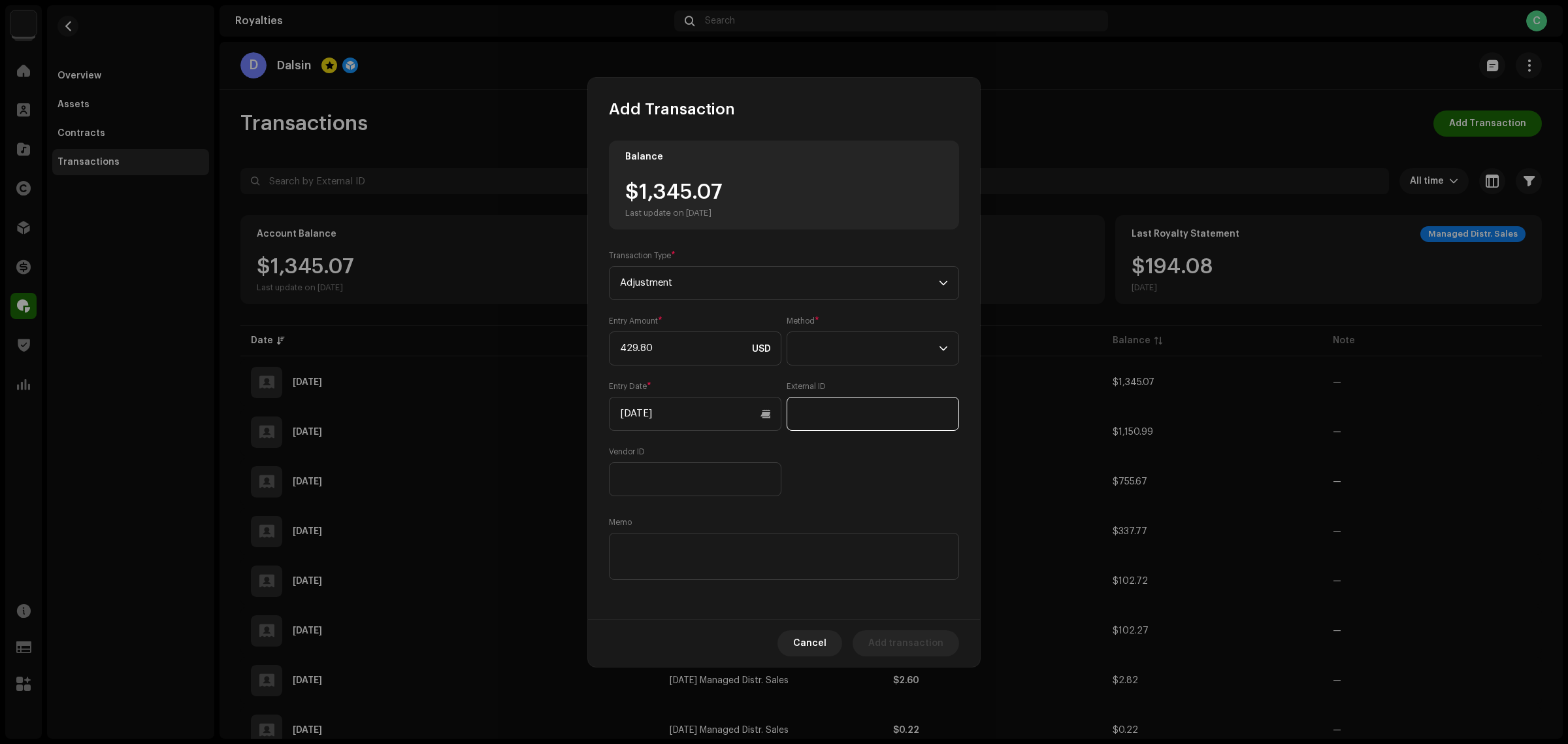
click at [900, 419] on input "text" at bounding box center [873, 413] width 173 height 34
click at [898, 351] on span at bounding box center [868, 348] width 141 height 33
click at [852, 415] on li "Cash" at bounding box center [873, 410] width 161 height 26
click at [615, 355] on input "429.80" at bounding box center [695, 348] width 173 height 34
type input "-429.80"
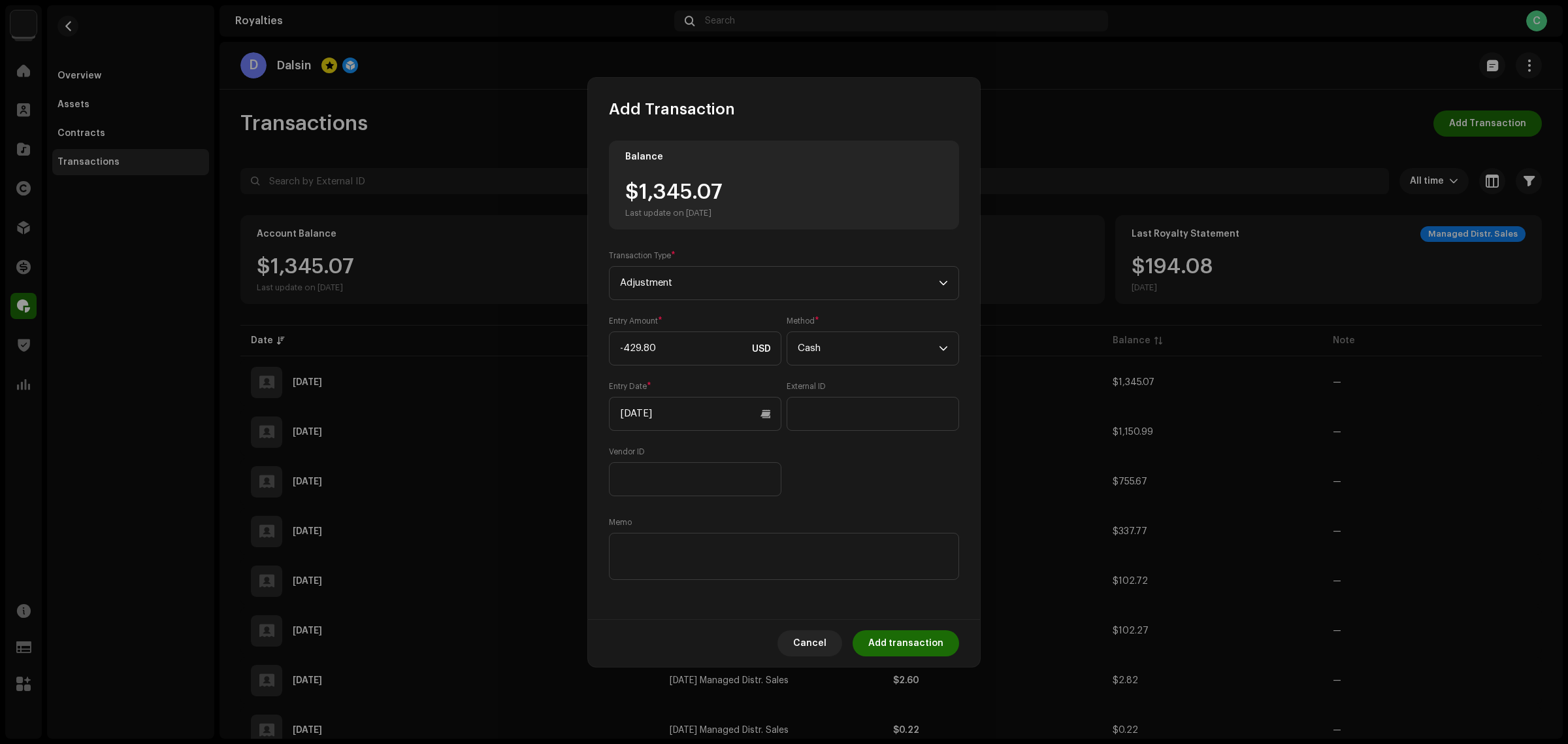
click at [884, 504] on div "Balance $1,345.07 Last update on Oct 10, 2025 Transaction Type * Adjustment Ent…" at bounding box center [784, 362] width 351 height 442
click at [622, 358] on input "-429.80" at bounding box center [695, 348] width 173 height 34
click at [711, 556] on textarea at bounding box center [784, 556] width 351 height 47
type textarea "Royalties HitBill Jan 2025 à Setembro 2025 - Retirado a pedido de Guilherme Mat…"
click at [724, 407] on input "[DATE]" at bounding box center [695, 413] width 173 height 34
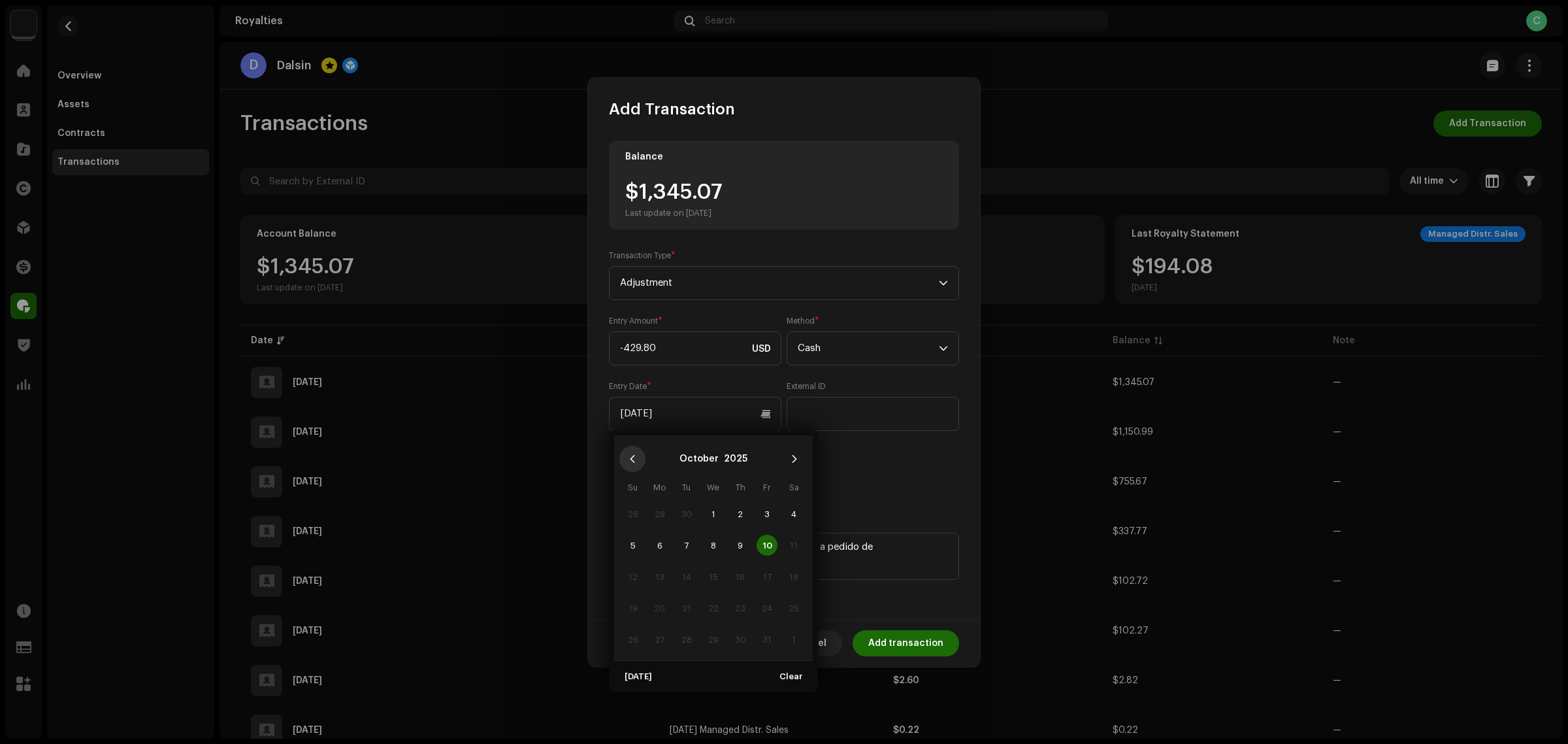
click at [632, 455] on icon "Previous Month" at bounding box center [632, 459] width 9 height 9
click at [685, 540] on span "9" at bounding box center [686, 545] width 21 height 21
type input "09/09/2025"
click at [851, 487] on div "Entry Amount * -429.80 USD Method * Cash Entry Date * 09/09/2025 External ID Ve…" at bounding box center [784, 406] width 351 height 181
click at [909, 648] on span "Add transaction" at bounding box center [906, 644] width 75 height 26
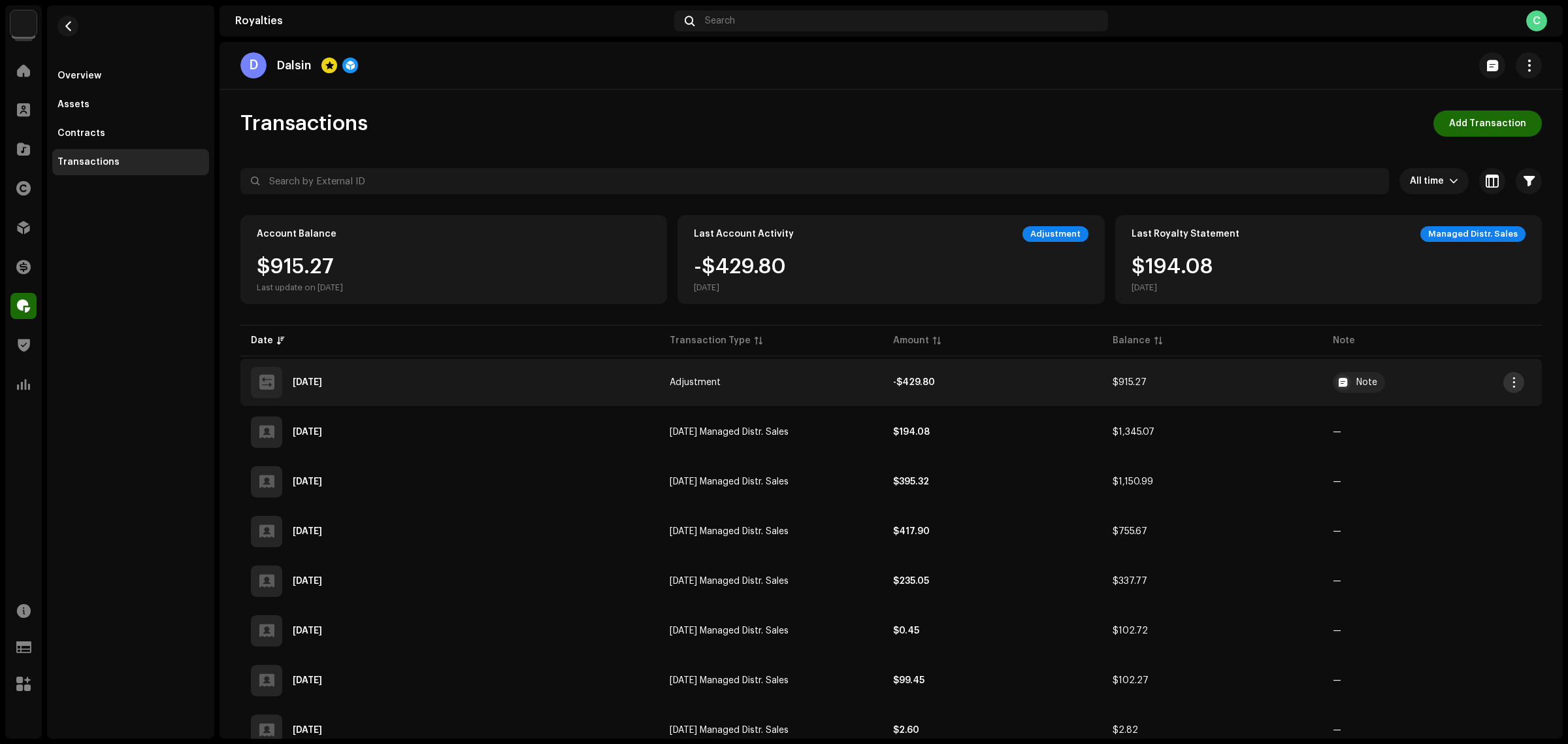
click at [1510, 386] on span "button" at bounding box center [1514, 382] width 10 height 10
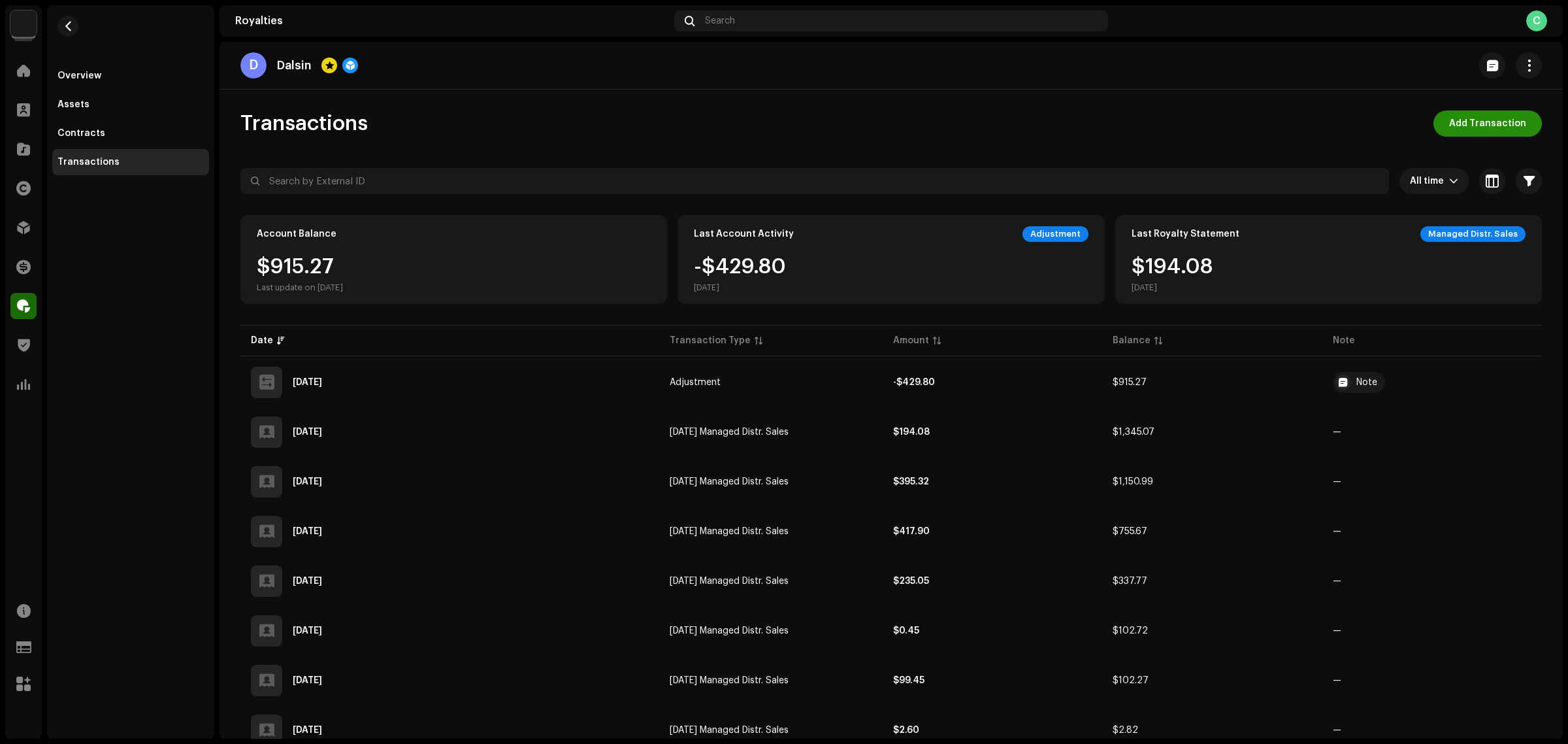
click at [1461, 130] on span "Add Transaction" at bounding box center [1487, 123] width 77 height 26
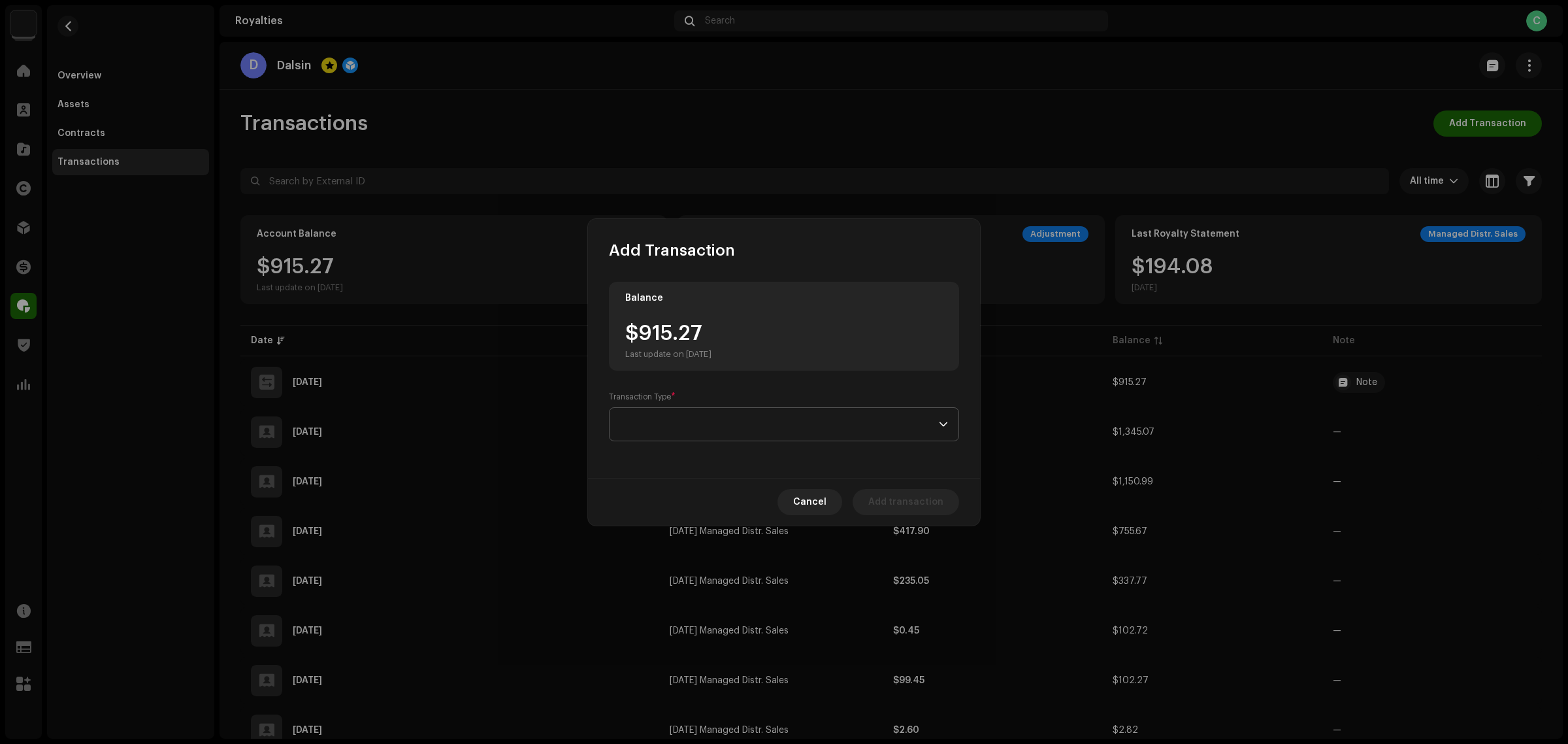
click at [748, 439] on span at bounding box center [780, 424] width 319 height 33
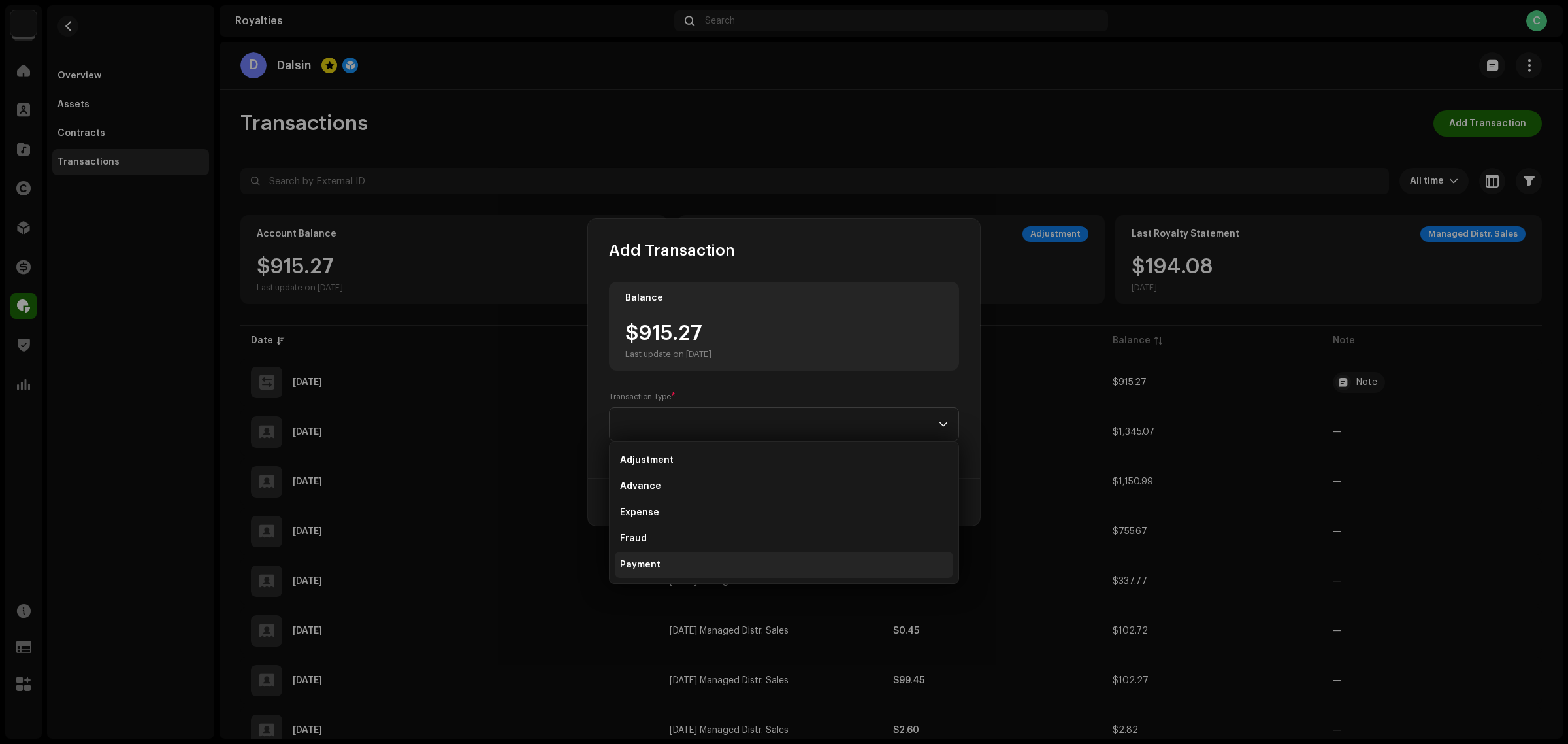
click at [645, 564] on span "Payment" at bounding box center [640, 565] width 40 height 13
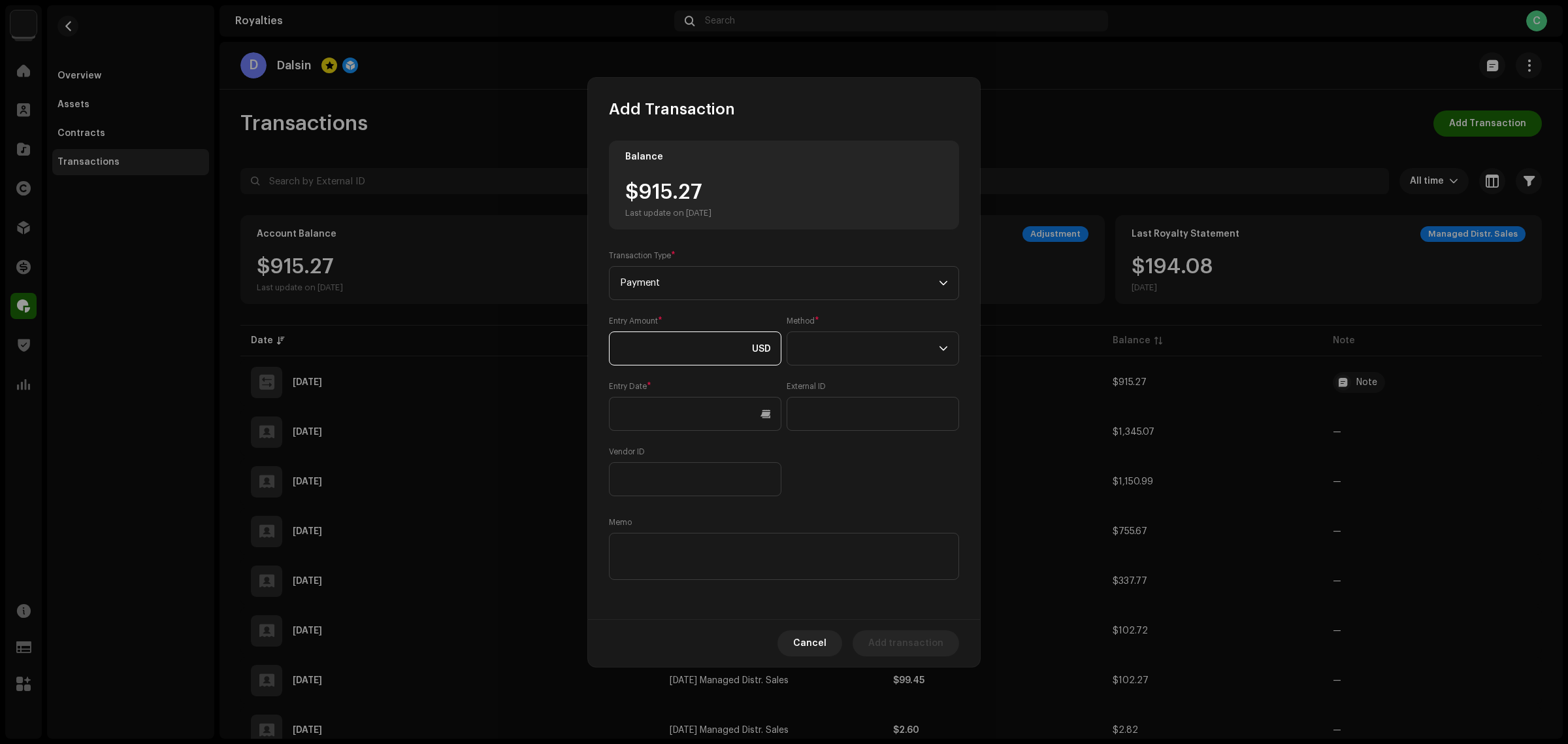
click at [704, 361] on input at bounding box center [695, 348] width 173 height 34
type input "915.27"
click at [697, 400] on input "text" at bounding box center [695, 413] width 173 height 34
click at [640, 453] on button "Previous Month" at bounding box center [633, 459] width 26 height 26
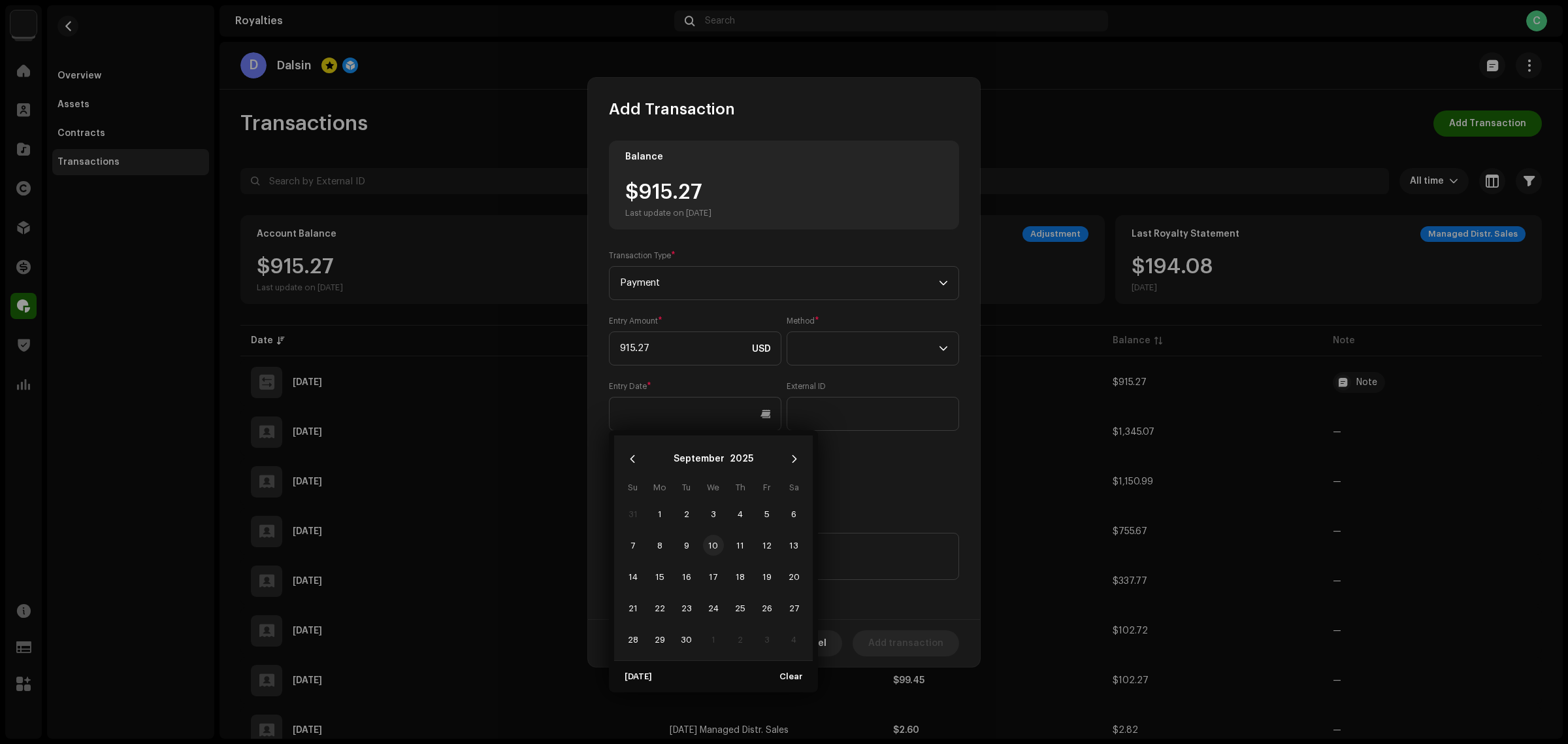
click at [720, 547] on span "10" at bounding box center [714, 545] width 21 height 21
type input "09/10/2025"
click at [873, 557] on textarea at bounding box center [784, 556] width 351 height 47
paste textarea "U$ 915,39"
click at [700, 543] on textarea at bounding box center [784, 556] width 351 height 47
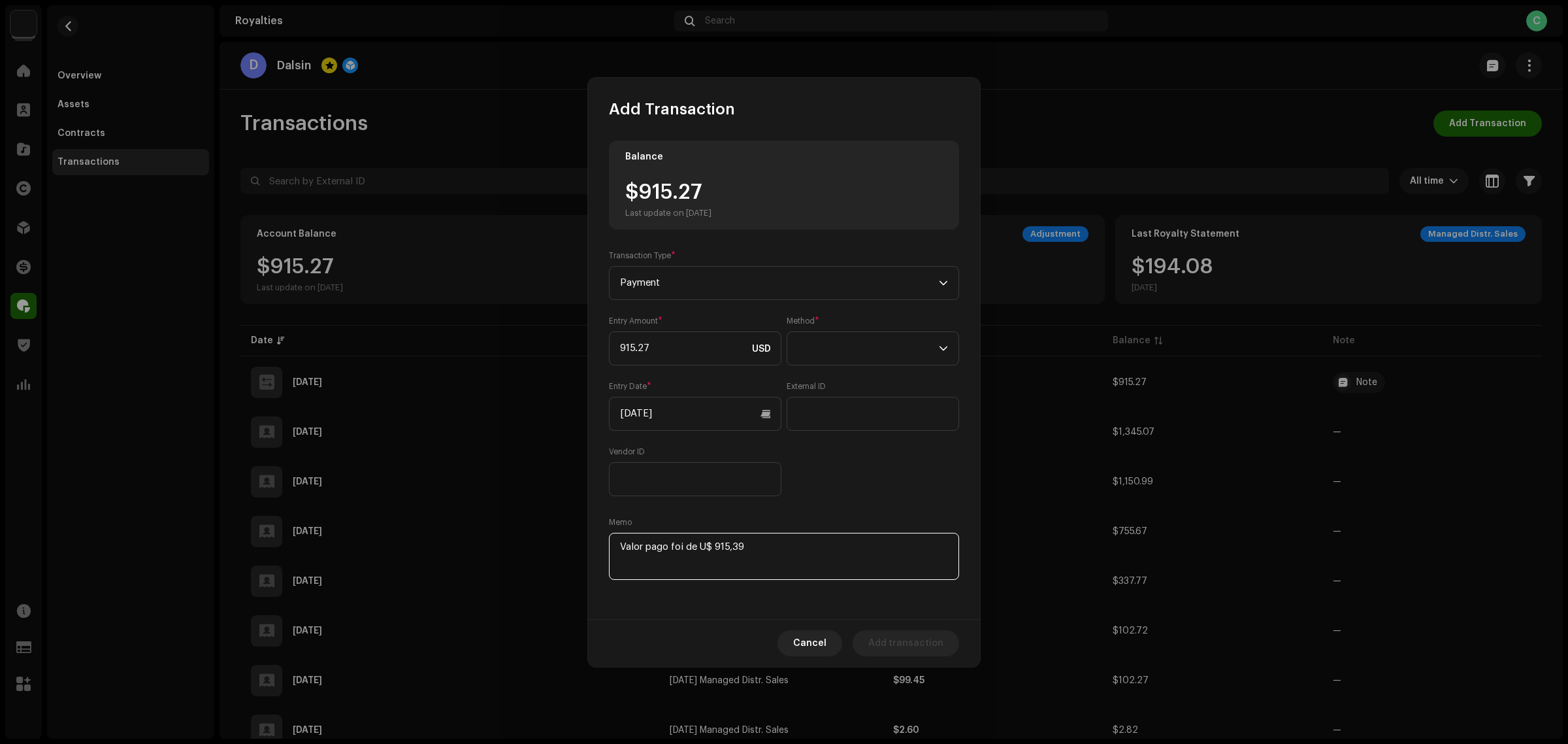
click at [707, 543] on textarea at bounding box center [784, 556] width 351 height 47
click at [786, 559] on textarea at bounding box center [784, 556] width 351 height 47
click at [647, 548] on textarea at bounding box center [784, 556] width 351 height 47
click at [898, 560] on textarea at bounding box center [784, 556] width 351 height 47
type textarea "Valor correto pago foi de US$ 915,39 em 10/09/2025 conforme extrato"
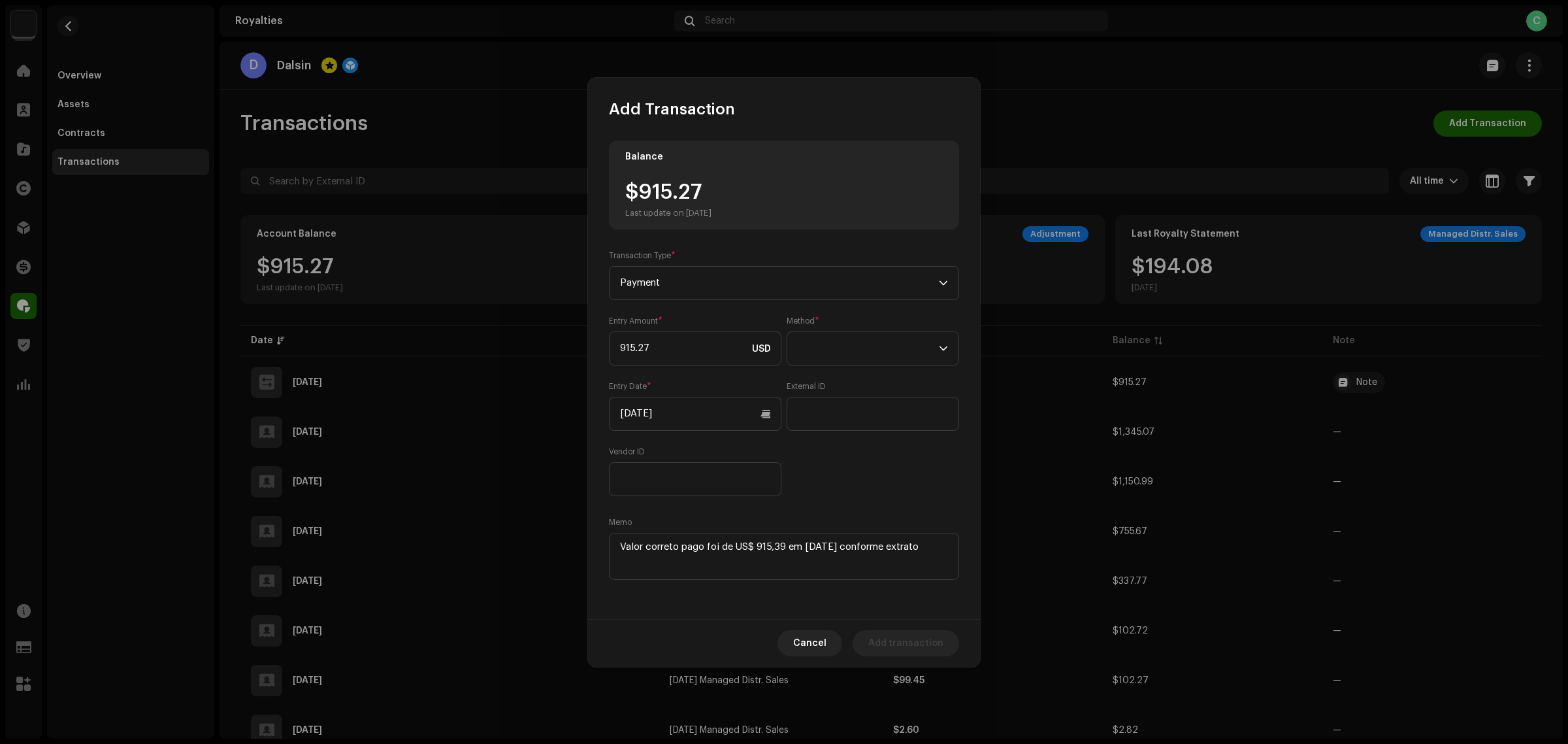
click at [861, 591] on div "Balance $915.27 Last update on Oct 10, 2025 Transaction Type * Payment Entry Am…" at bounding box center [784, 370] width 392 height 499
click at [858, 357] on span at bounding box center [868, 348] width 141 height 33
click at [863, 404] on li "Cash" at bounding box center [873, 410] width 161 height 26
click at [907, 632] on span "Add transaction" at bounding box center [906, 644] width 75 height 26
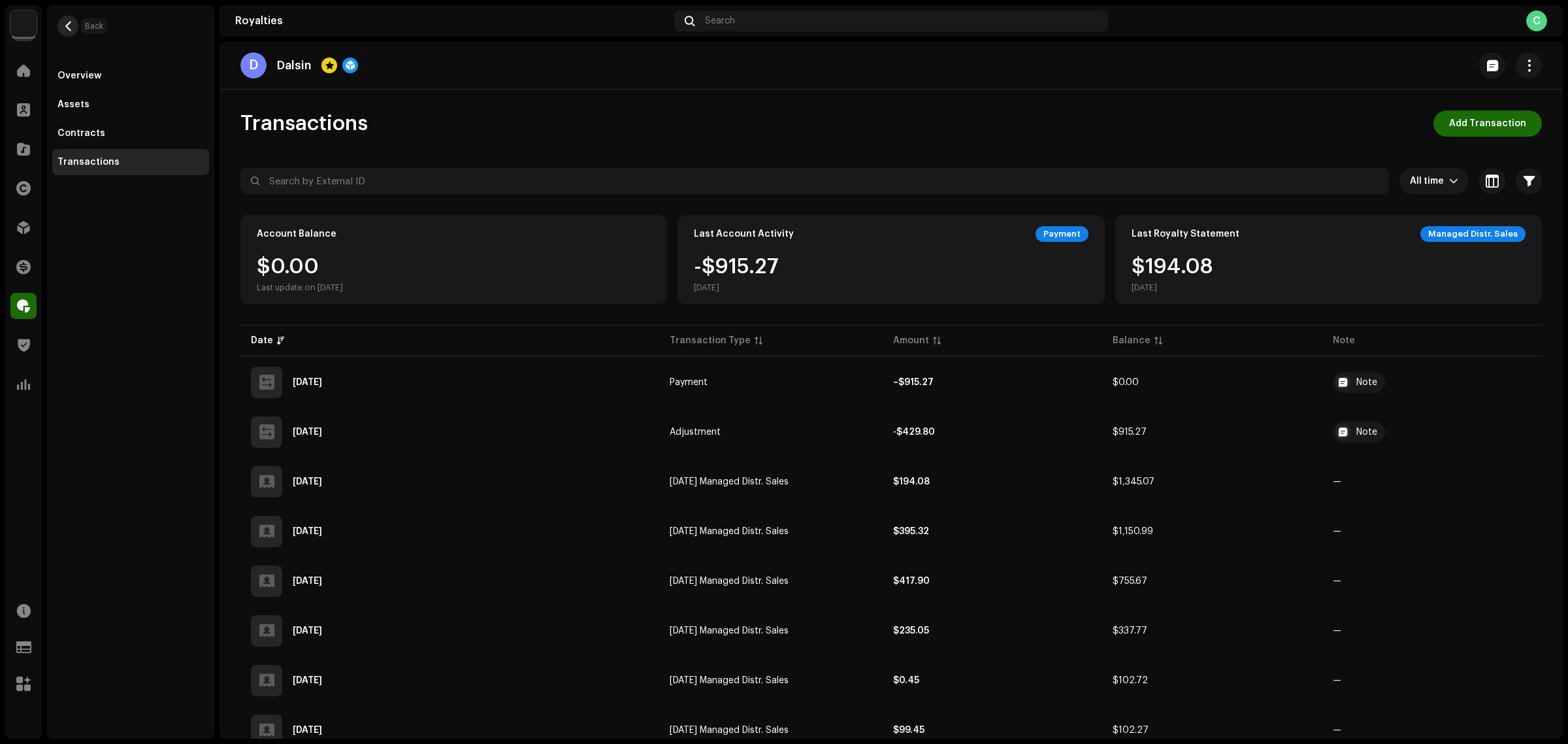
click at [69, 22] on span "button" at bounding box center [68, 26] width 10 height 10
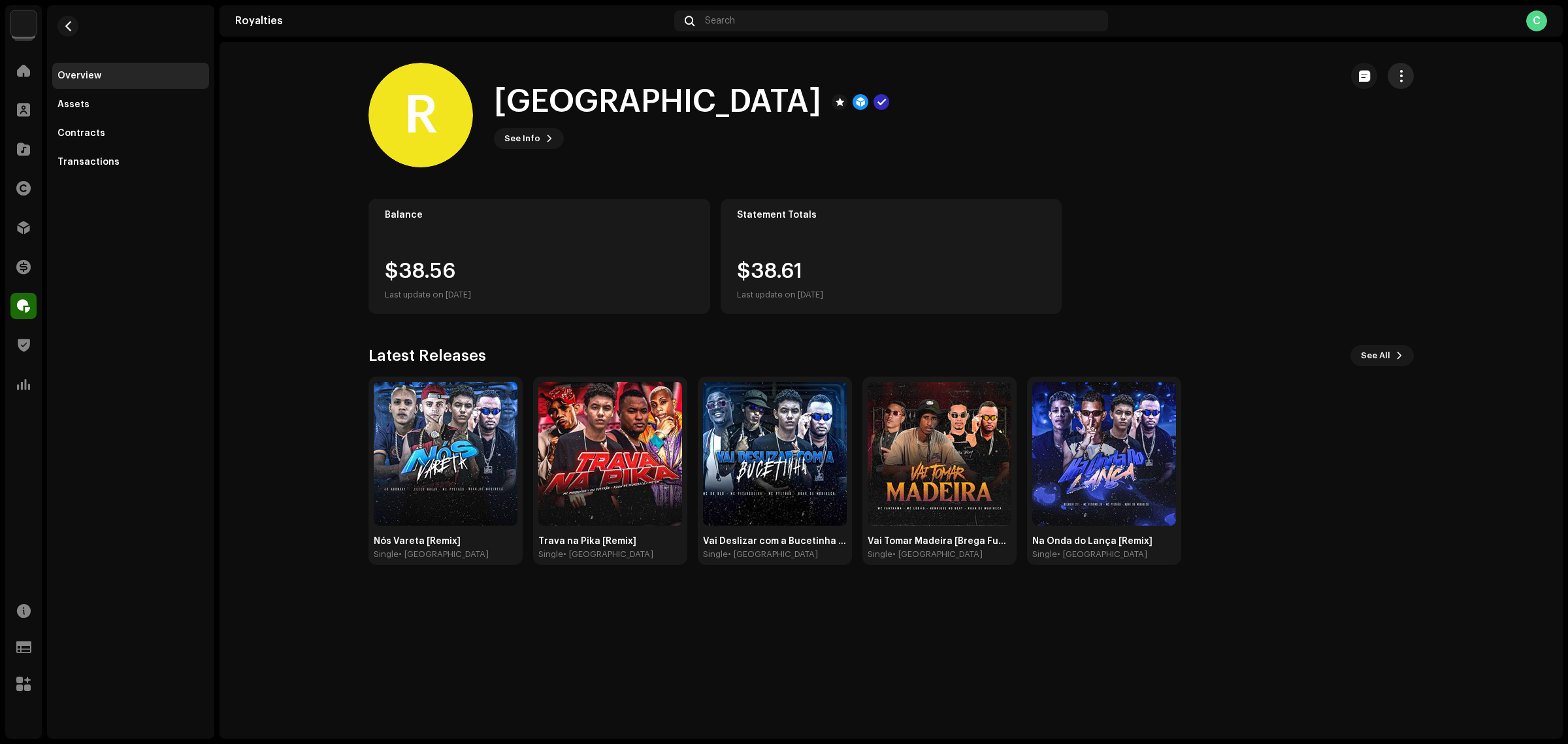
click at [1397, 82] on button "button" at bounding box center [1401, 76] width 26 height 26
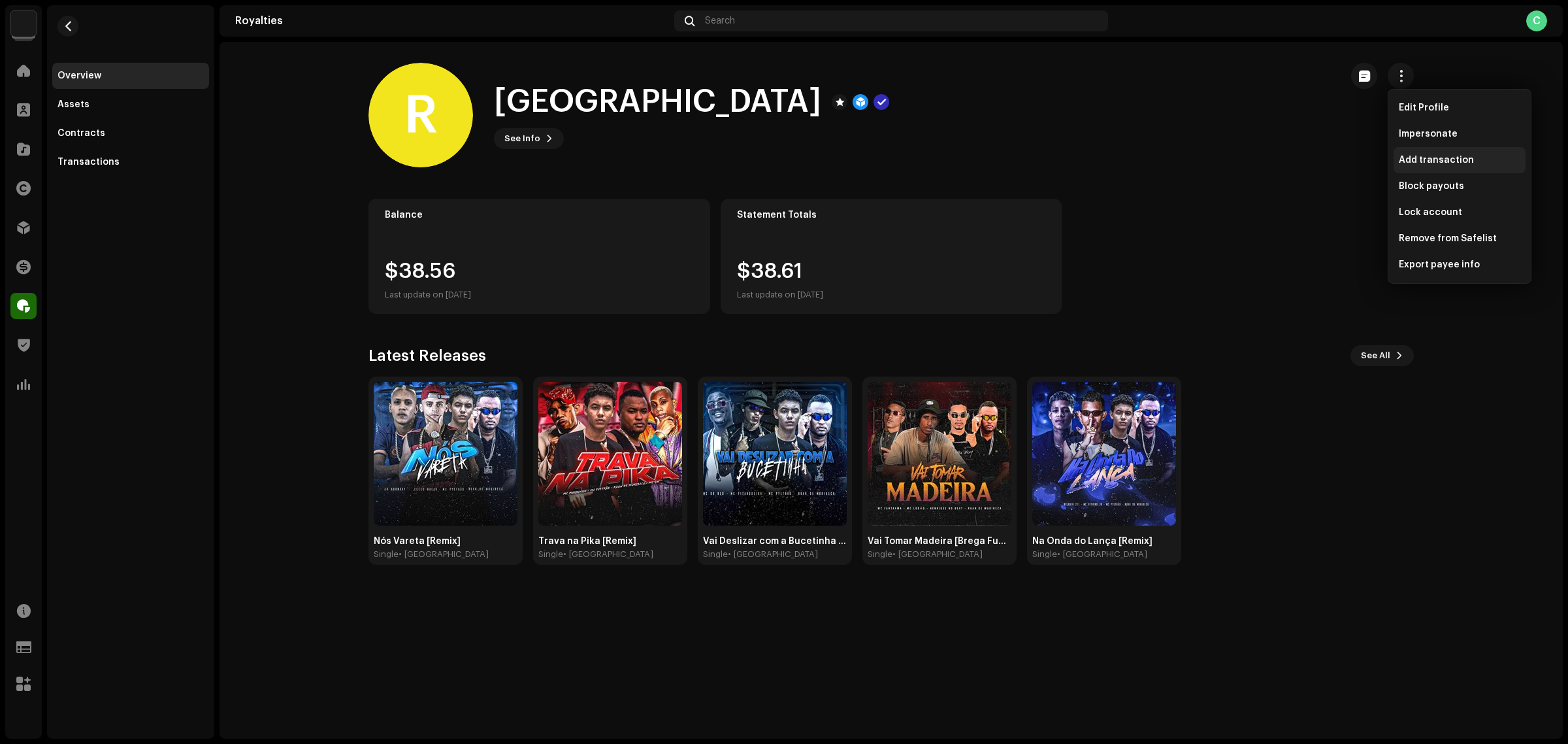
click at [1445, 153] on div "Add transaction" at bounding box center [1459, 160] width 132 height 26
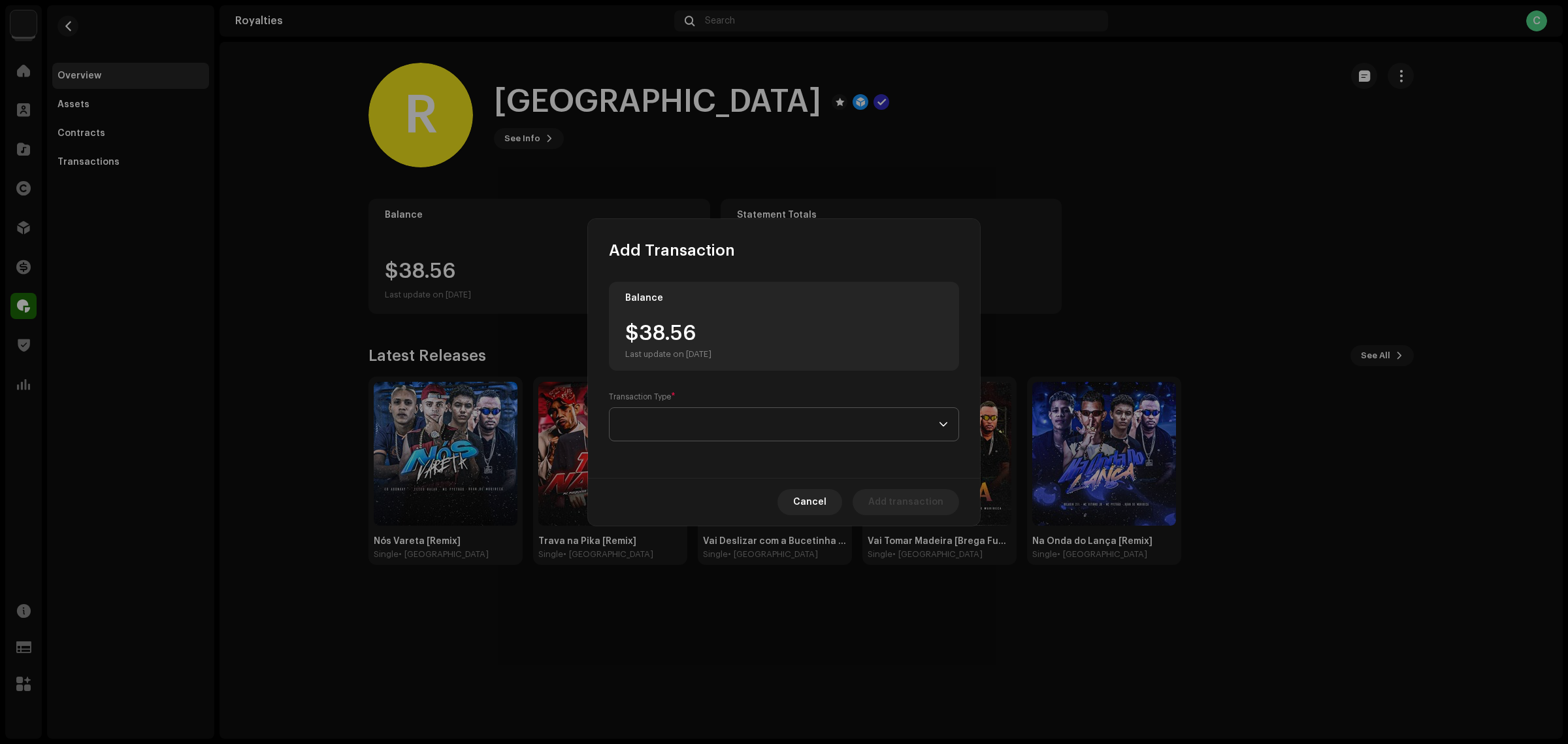
click at [735, 429] on span at bounding box center [780, 424] width 319 height 33
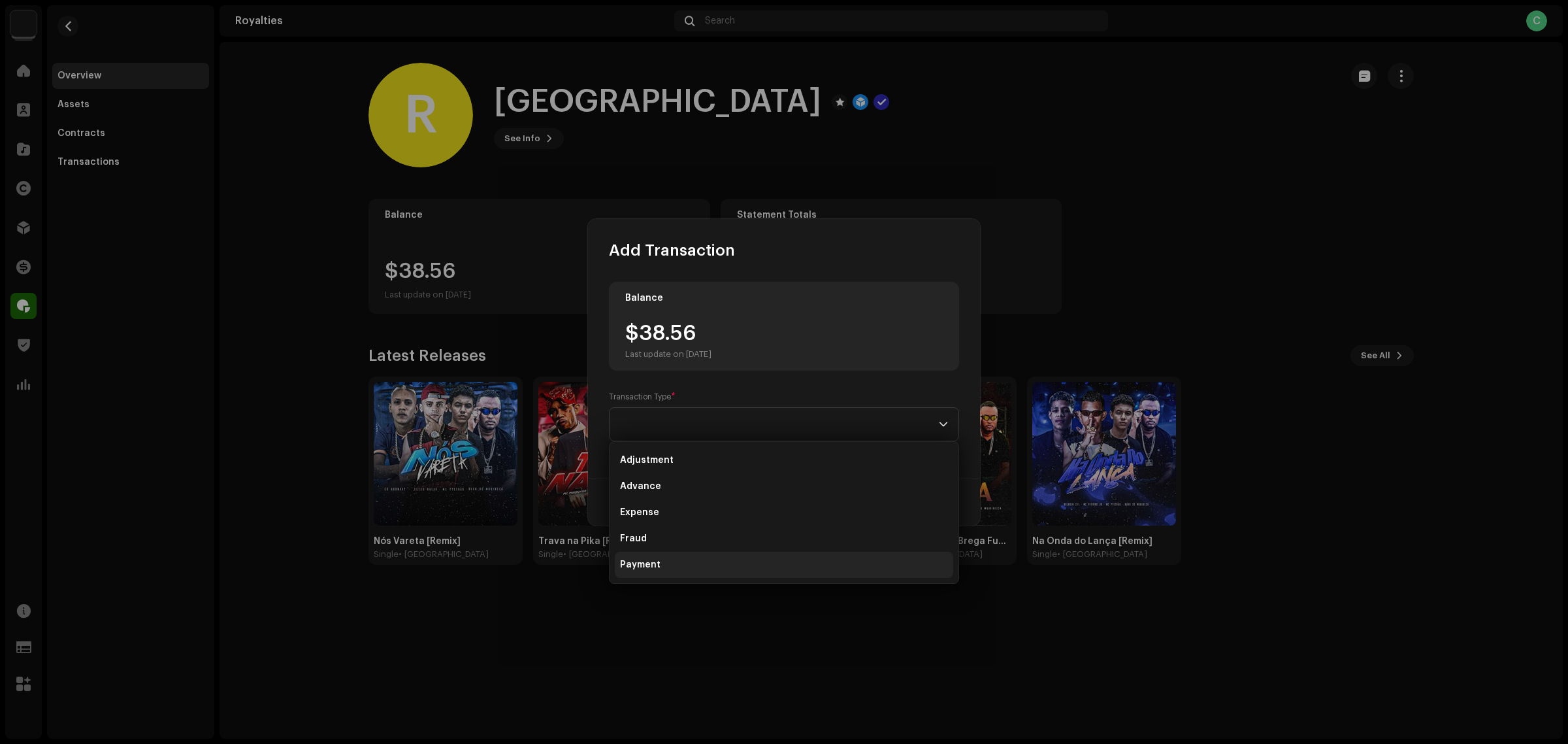
click at [664, 563] on li "Payment" at bounding box center [784, 565] width 339 height 26
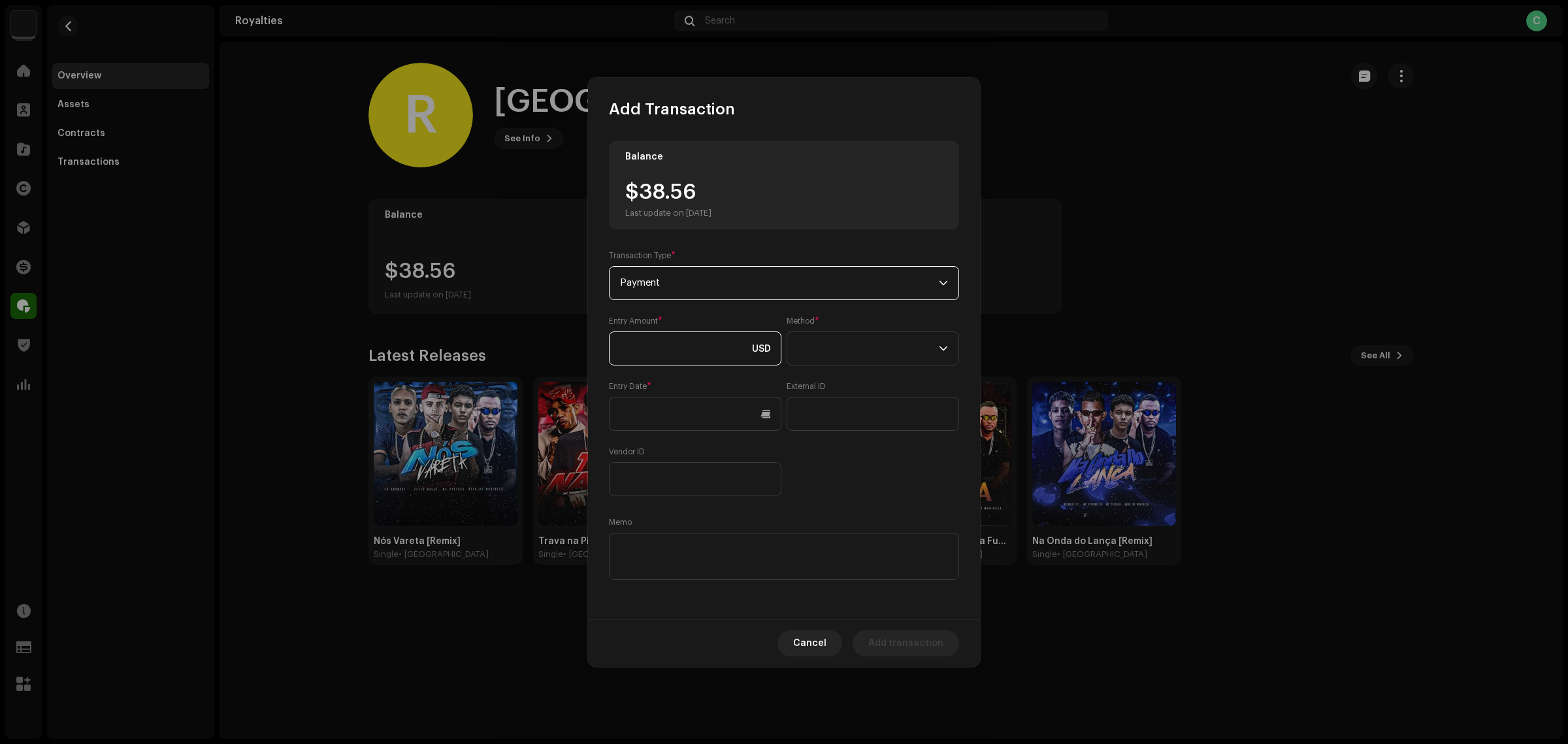
click at [706, 360] on input at bounding box center [695, 348] width 173 height 34
type input "38.56"
click at [882, 361] on span at bounding box center [868, 348] width 141 height 33
click at [881, 407] on li "Cash" at bounding box center [873, 410] width 161 height 26
click at [687, 420] on input "text" at bounding box center [695, 413] width 173 height 34
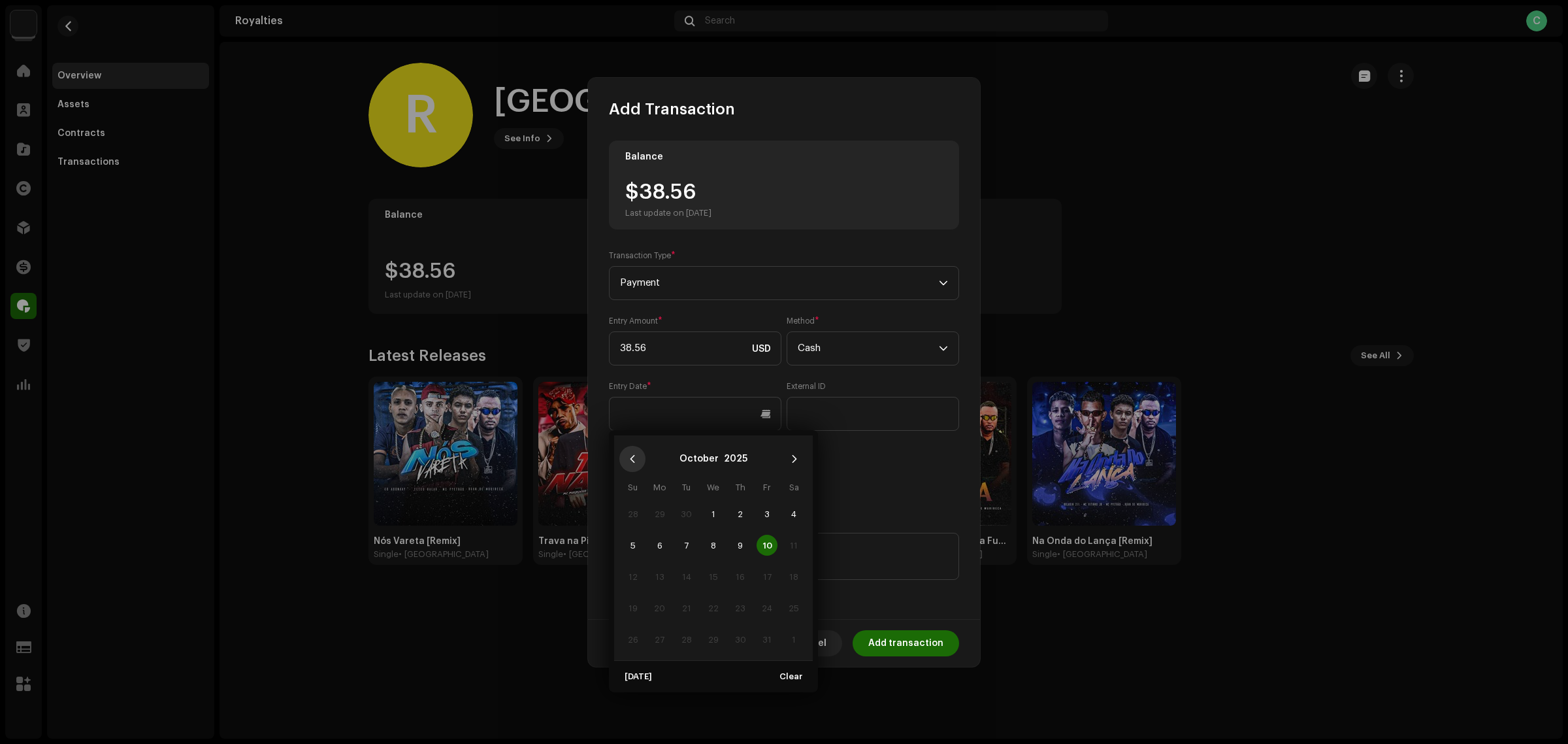
click at [634, 450] on button "Previous Month" at bounding box center [633, 459] width 26 height 26
click at [712, 562] on td "17" at bounding box center [713, 576] width 26 height 31
click at [709, 547] on span "10" at bounding box center [714, 545] width 21 height 21
type input "09/10/2025"
click at [829, 540] on textarea at bounding box center [784, 556] width 351 height 47
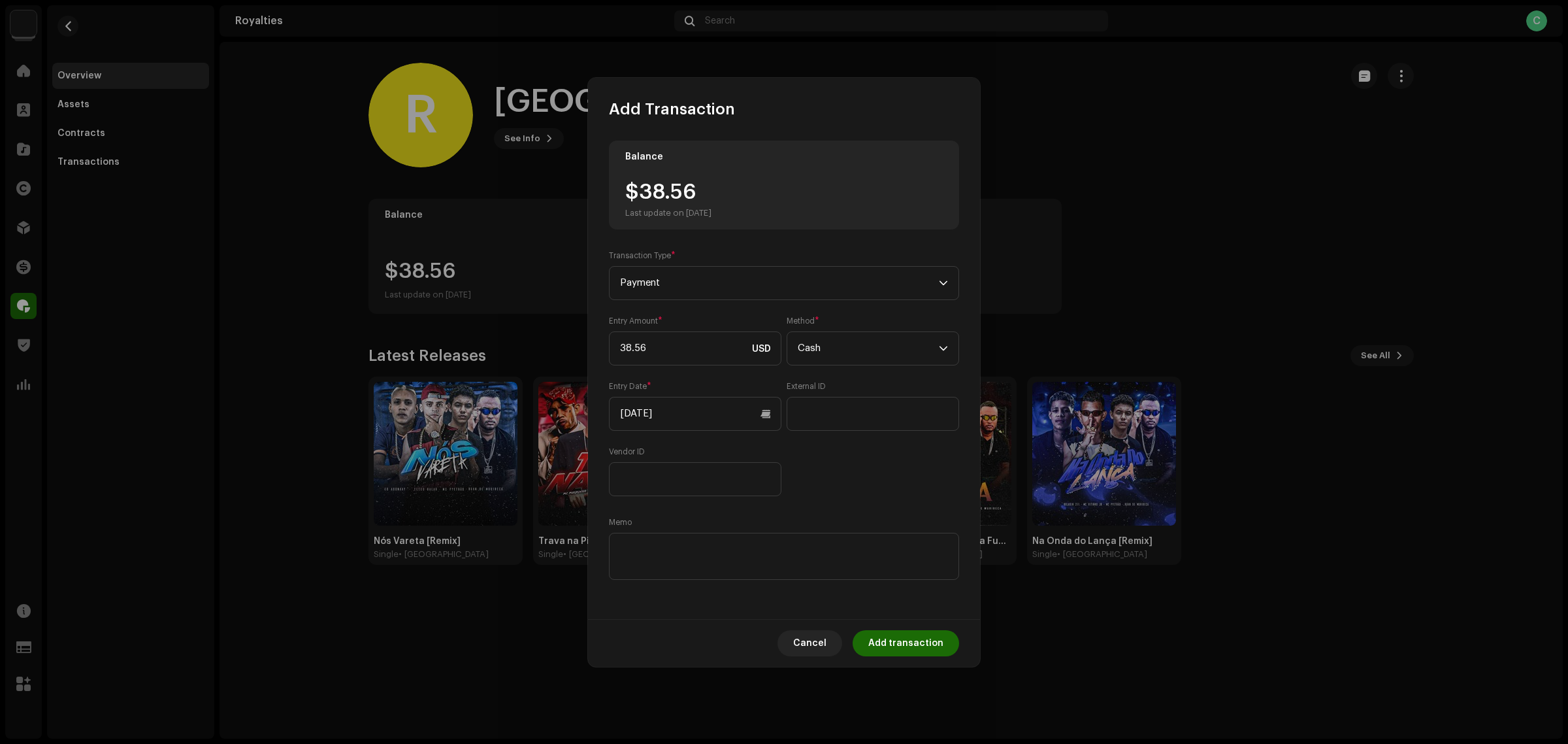
click at [896, 480] on div "Entry Amount * 38.56 USD Method * Cash Entry Date * 09/10/2025 External ID Vend…" at bounding box center [784, 406] width 351 height 181
click at [813, 554] on textarea at bounding box center [784, 556] width 351 height 47
click at [814, 646] on span "Cancel" at bounding box center [810, 644] width 33 height 26
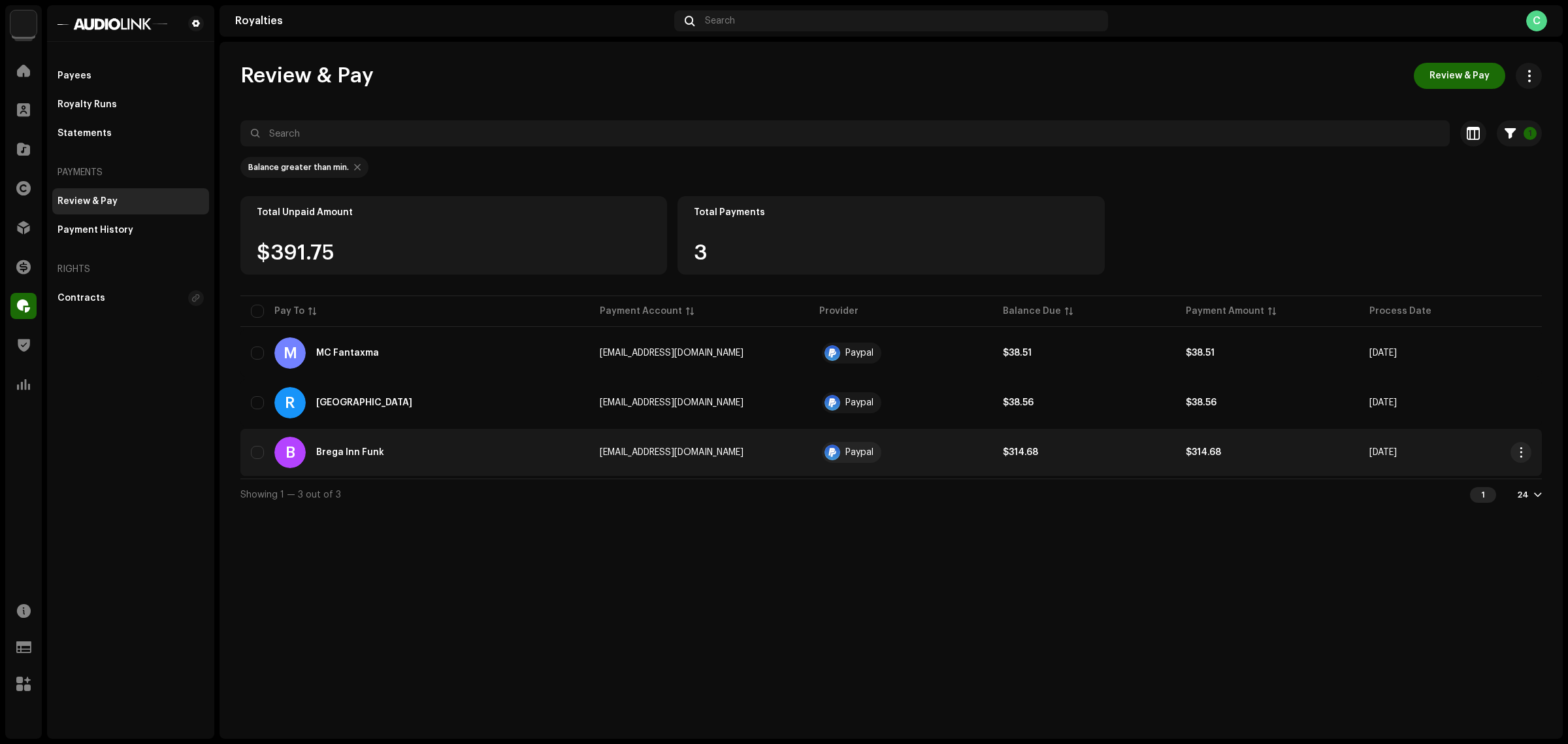
click at [795, 467] on td "[EMAIL_ADDRESS][DOMAIN_NAME]" at bounding box center [699, 453] width 220 height 47
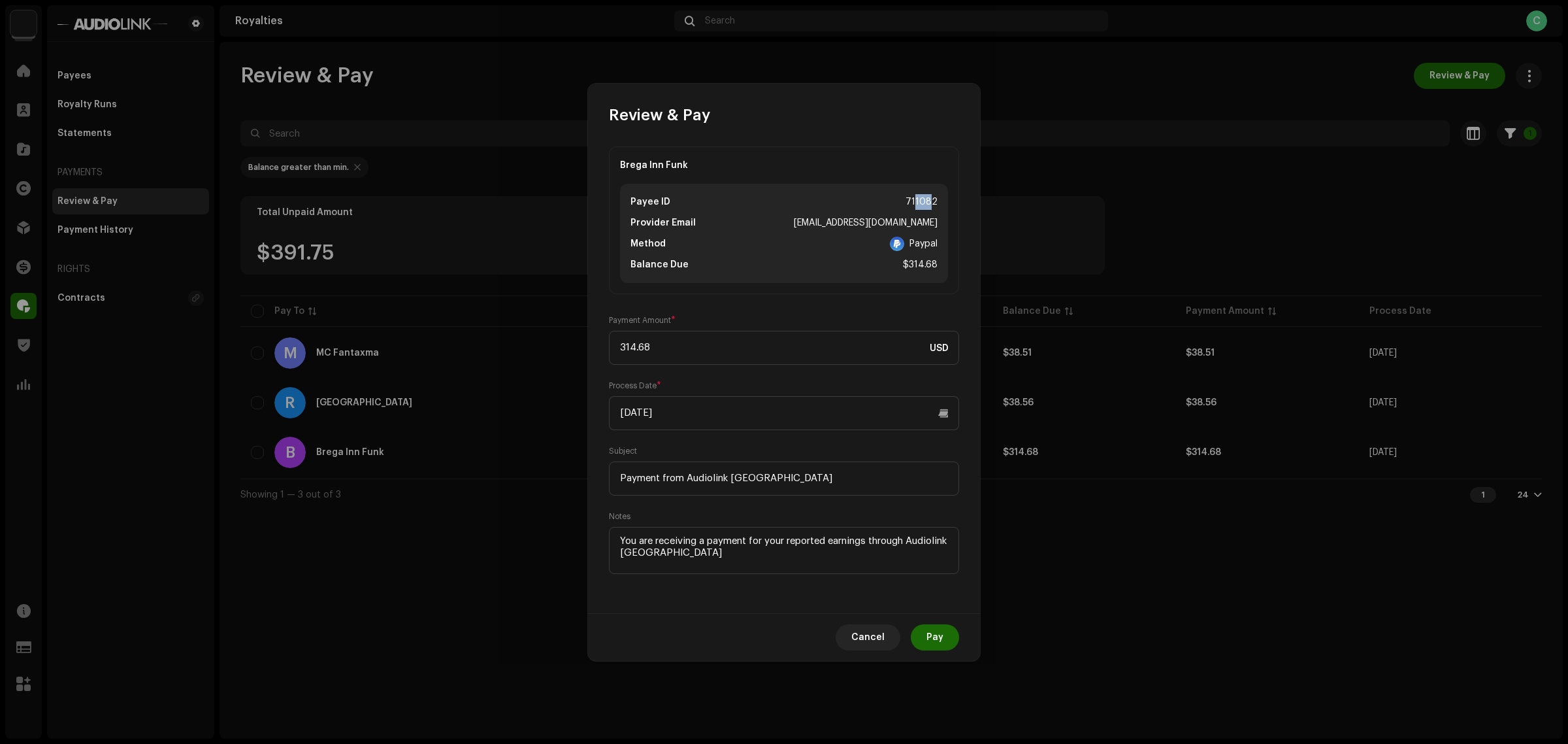
drag, startPoint x: 930, startPoint y: 186, endPoint x: 918, endPoint y: 198, distance: 17.0
click at [918, 198] on div "Payee ID 711082 Provider Email bregainnfunk@gmail.com Method Paypal Balance Due…" at bounding box center [784, 233] width 328 height 100
click at [918, 198] on div "711082" at bounding box center [921, 202] width 32 height 16
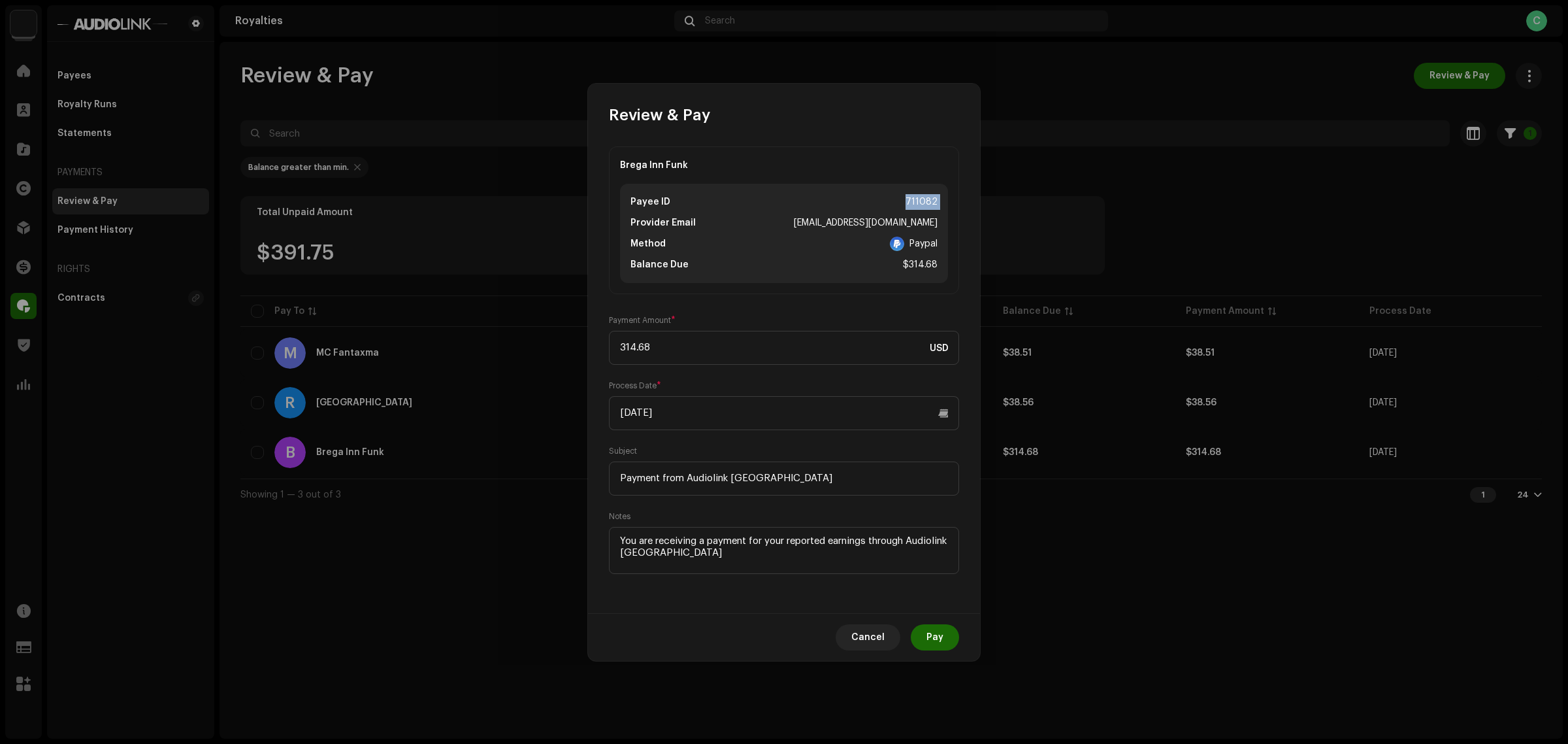
click at [918, 198] on div "711082" at bounding box center [921, 202] width 32 height 16
copy div "711082"
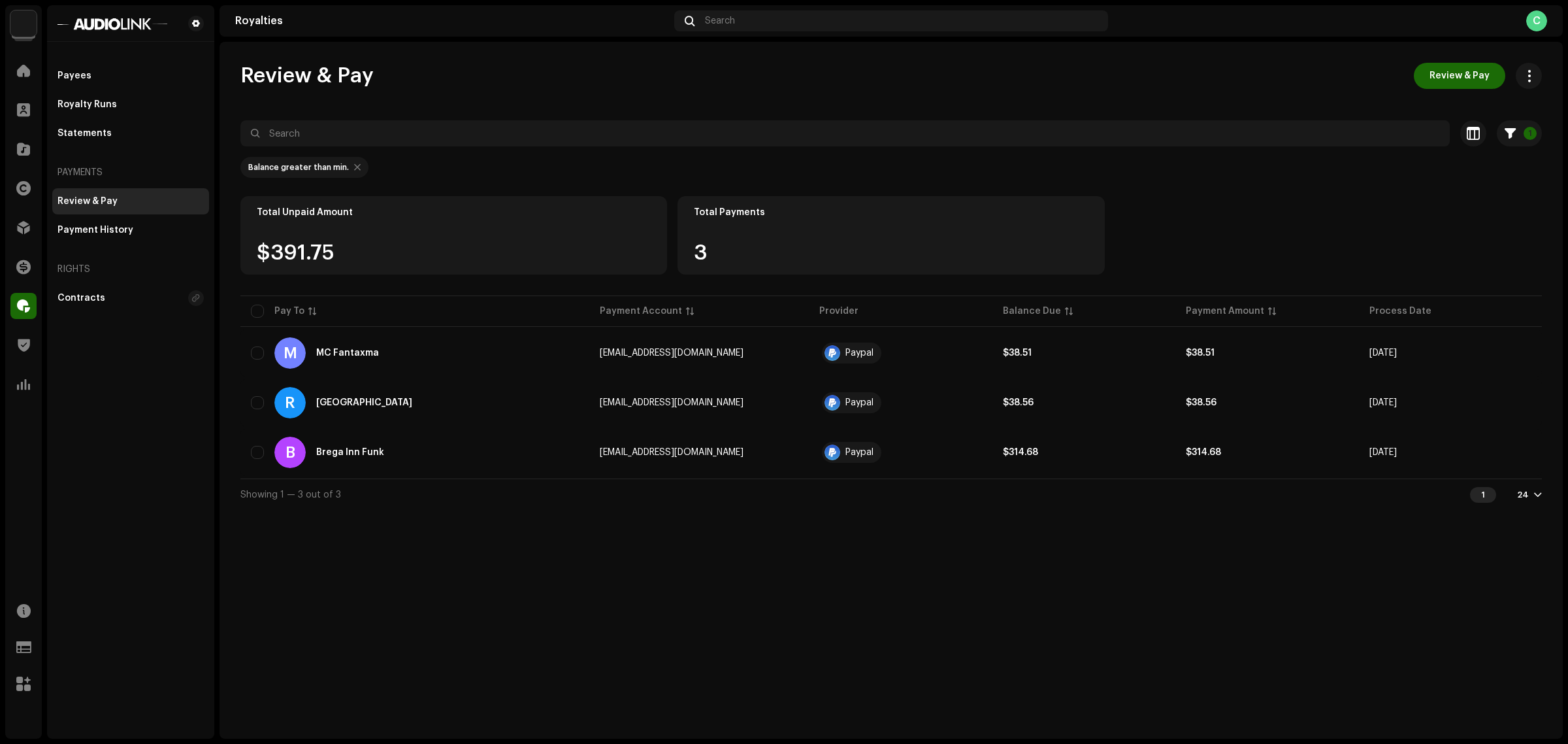
click at [1427, 462] on div "Review & Pay Brega Inn Funk Payee ID 711082 Provider Email bregainnfunk@gmail.c…" at bounding box center [784, 372] width 1568 height 744
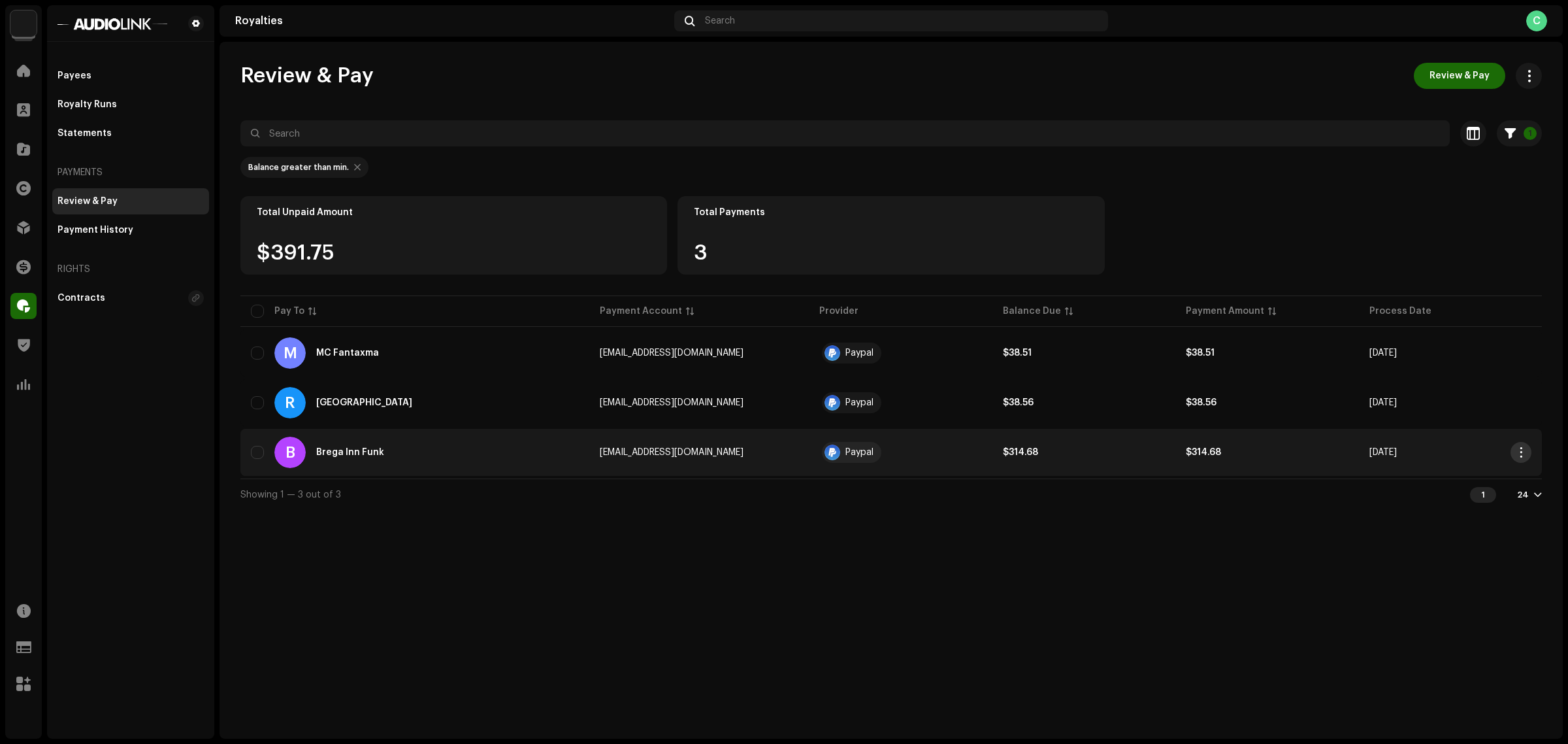
click at [1530, 455] on button "button" at bounding box center [1521, 453] width 21 height 21
click at [1474, 480] on div "View Payee" at bounding box center [1459, 481] width 121 height 10
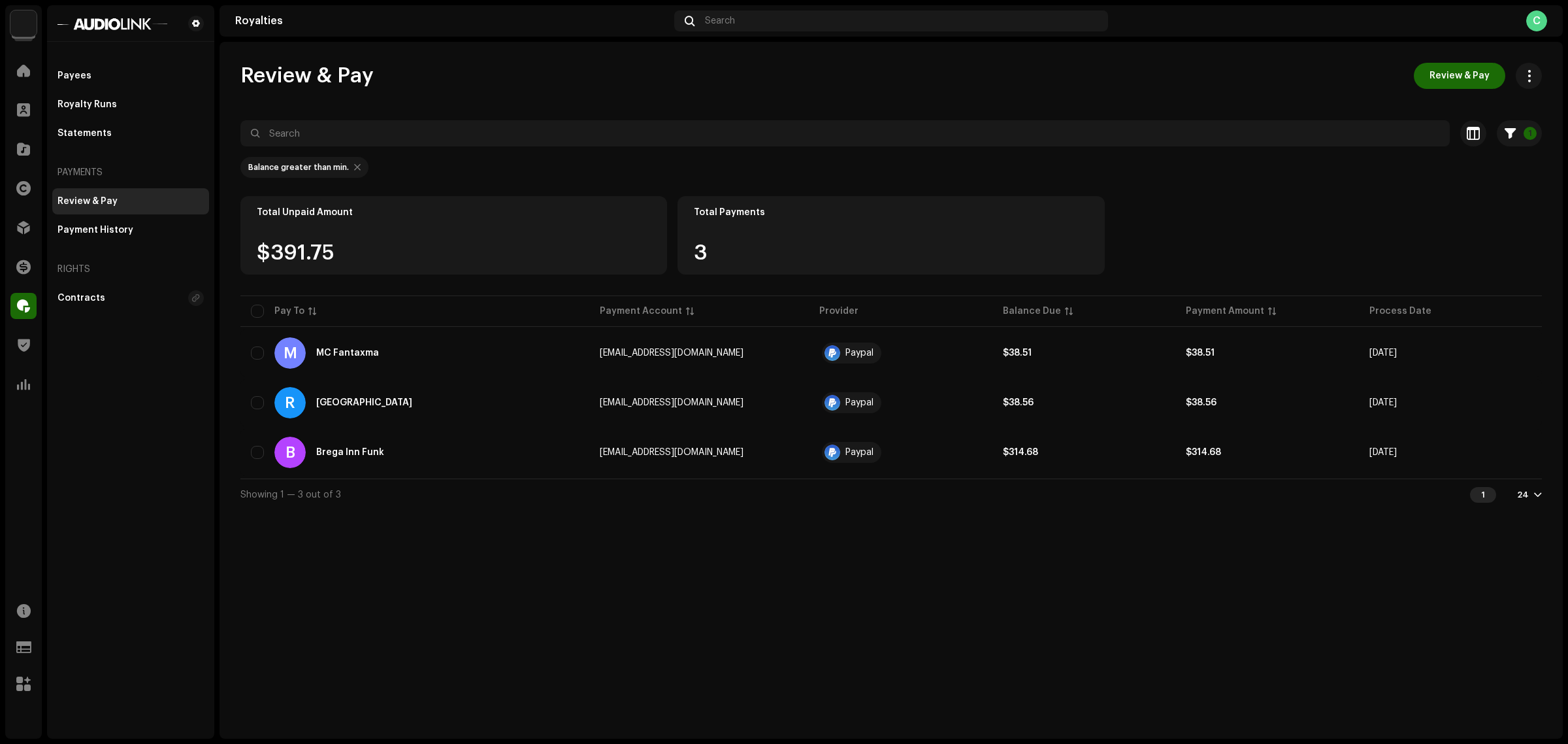
click at [686, 596] on div "Review & Pay Review & Pay 1 Selected 0 Select all 3 Options Filters Payment pro…" at bounding box center [891, 390] width 1344 height 697
click at [1024, 616] on div "Review & Pay Review & Pay 1 Selected 0 Select all 3 Options Filters Payment pro…" at bounding box center [891, 390] width 1344 height 697
click at [136, 233] on div "Payment History" at bounding box center [131, 230] width 146 height 10
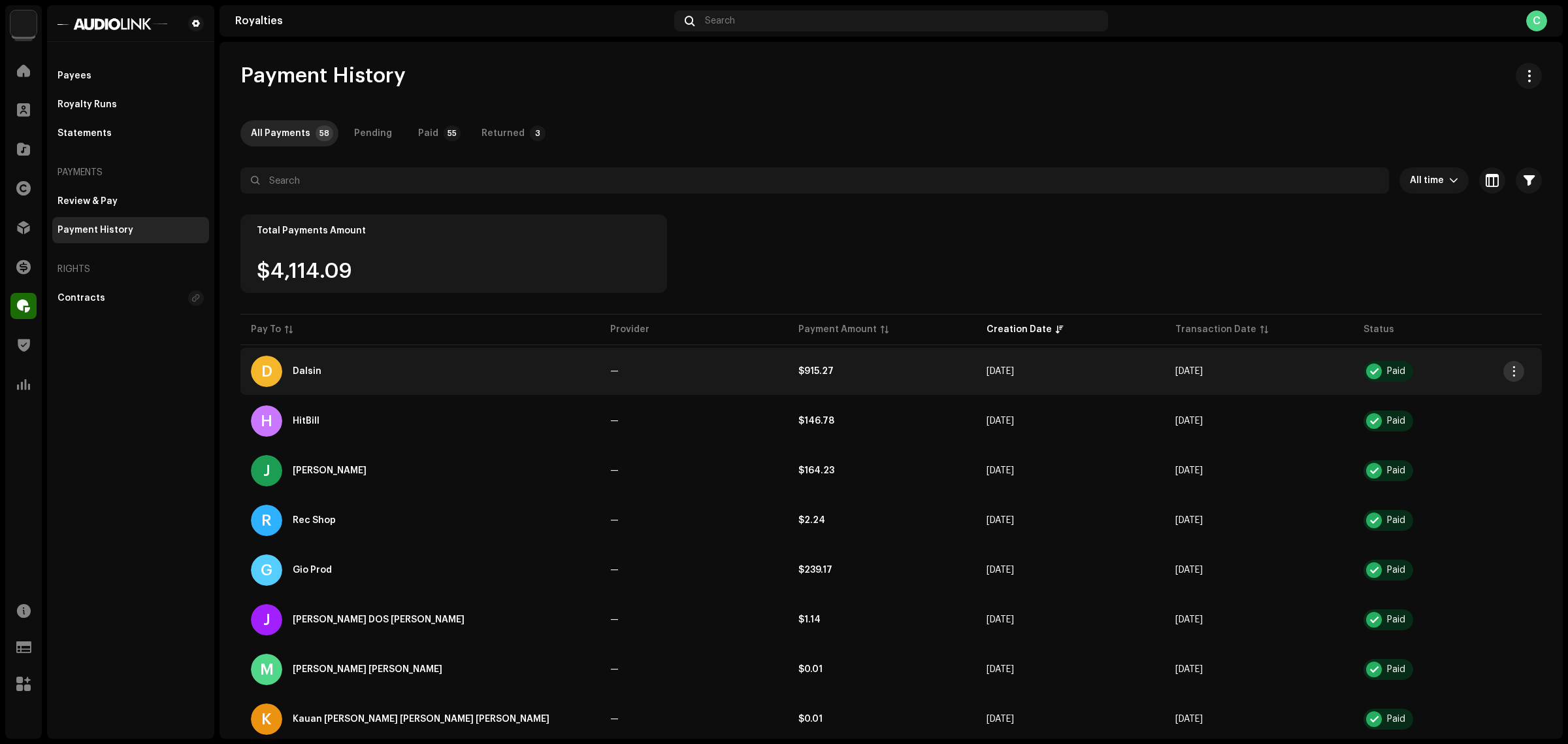
click at [1513, 374] on span "button" at bounding box center [1514, 371] width 10 height 10
click at [1523, 76] on span "button" at bounding box center [1529, 75] width 13 height 10
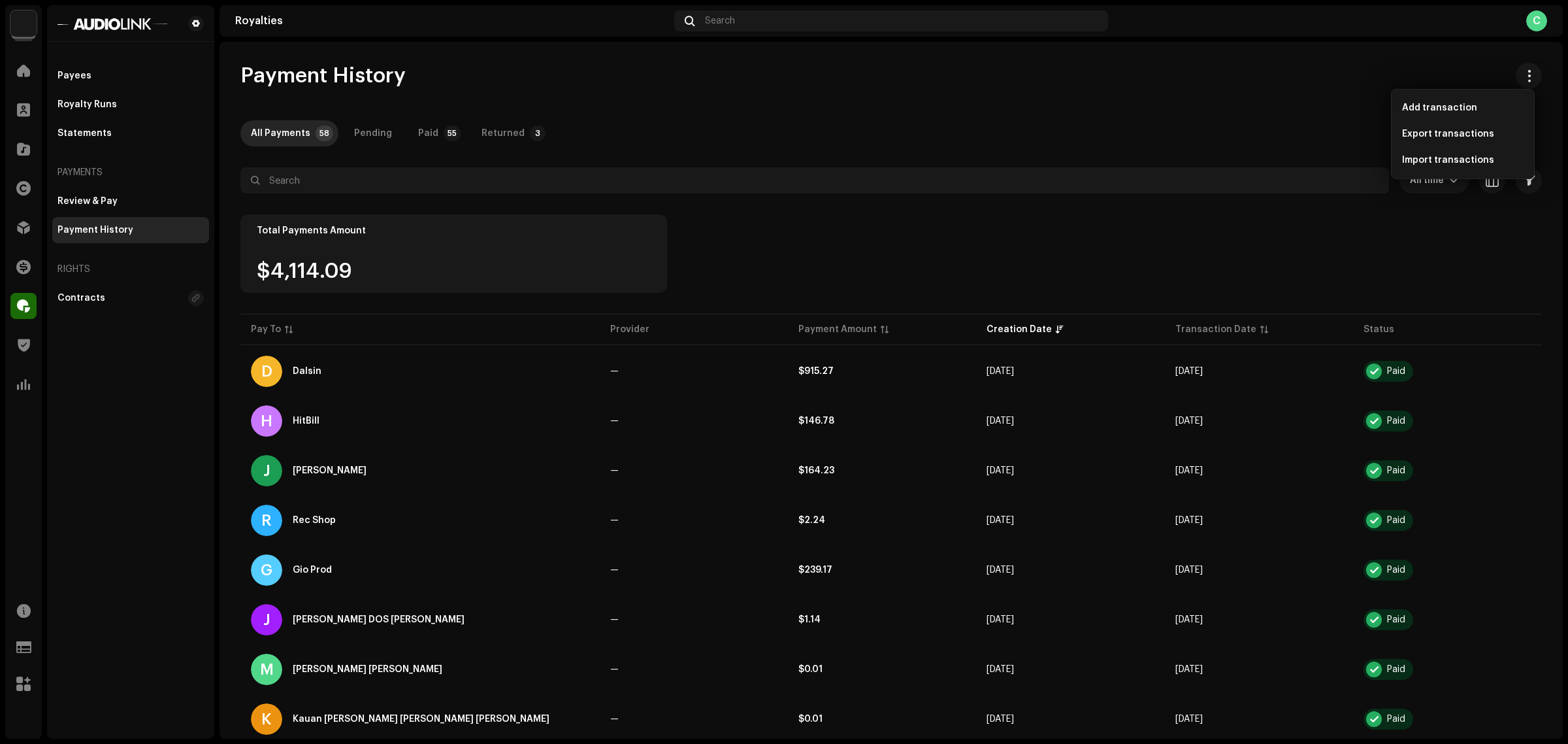
click at [116, 126] on div "Statements" at bounding box center [130, 134] width 157 height 26
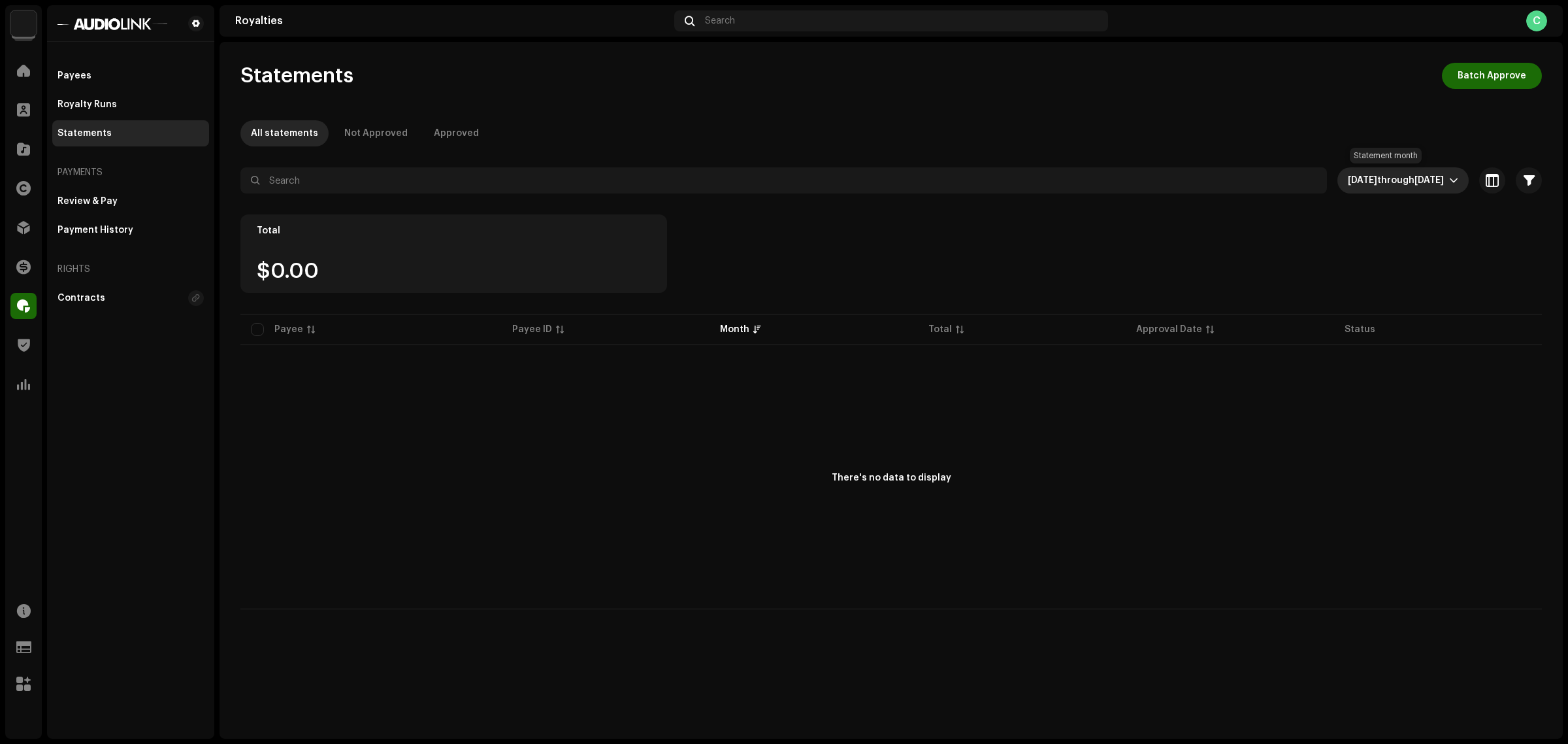
click at [1415, 182] on span "Oct 2025" at bounding box center [1429, 180] width 29 height 9
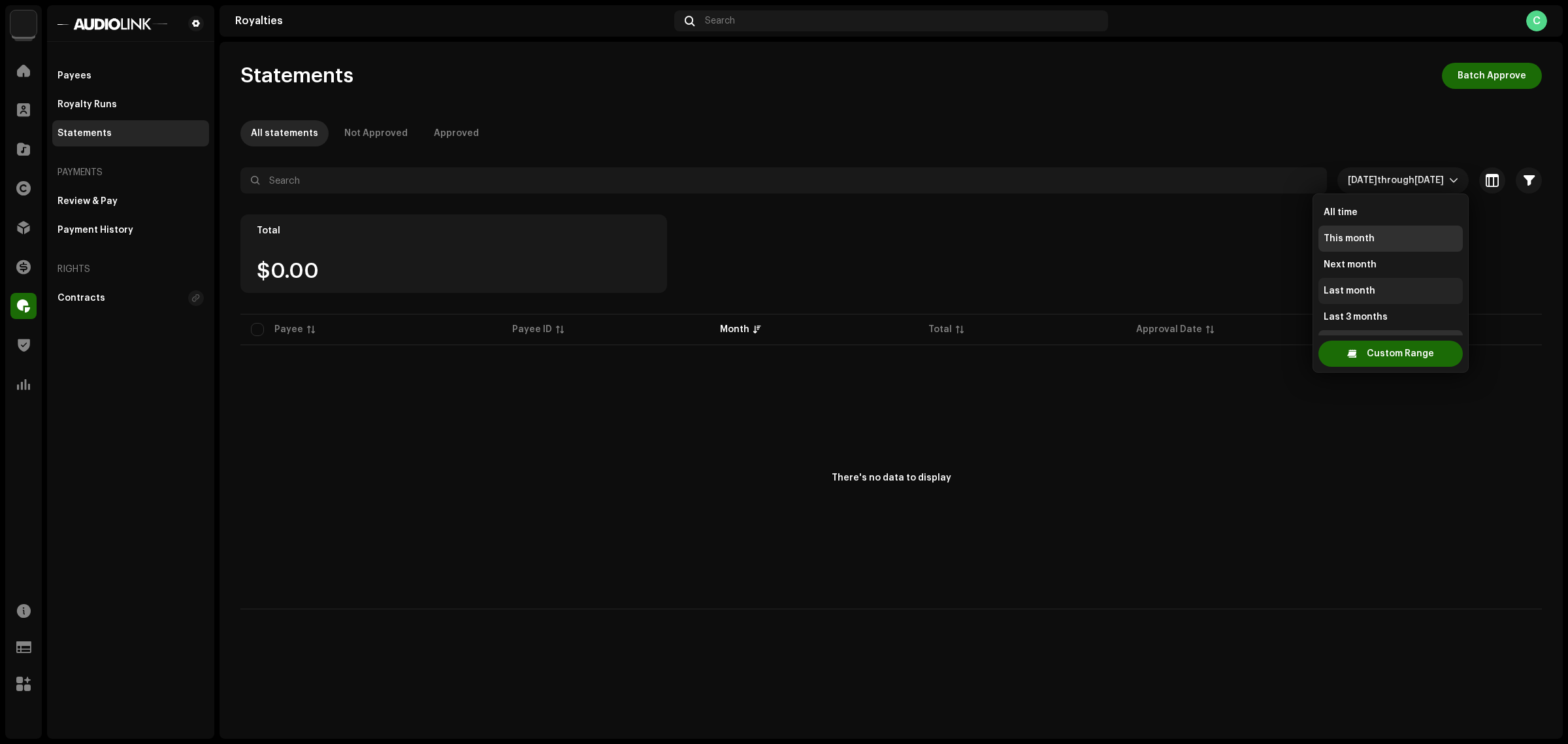
click at [1377, 287] on li "Last month" at bounding box center [1390, 291] width 144 height 26
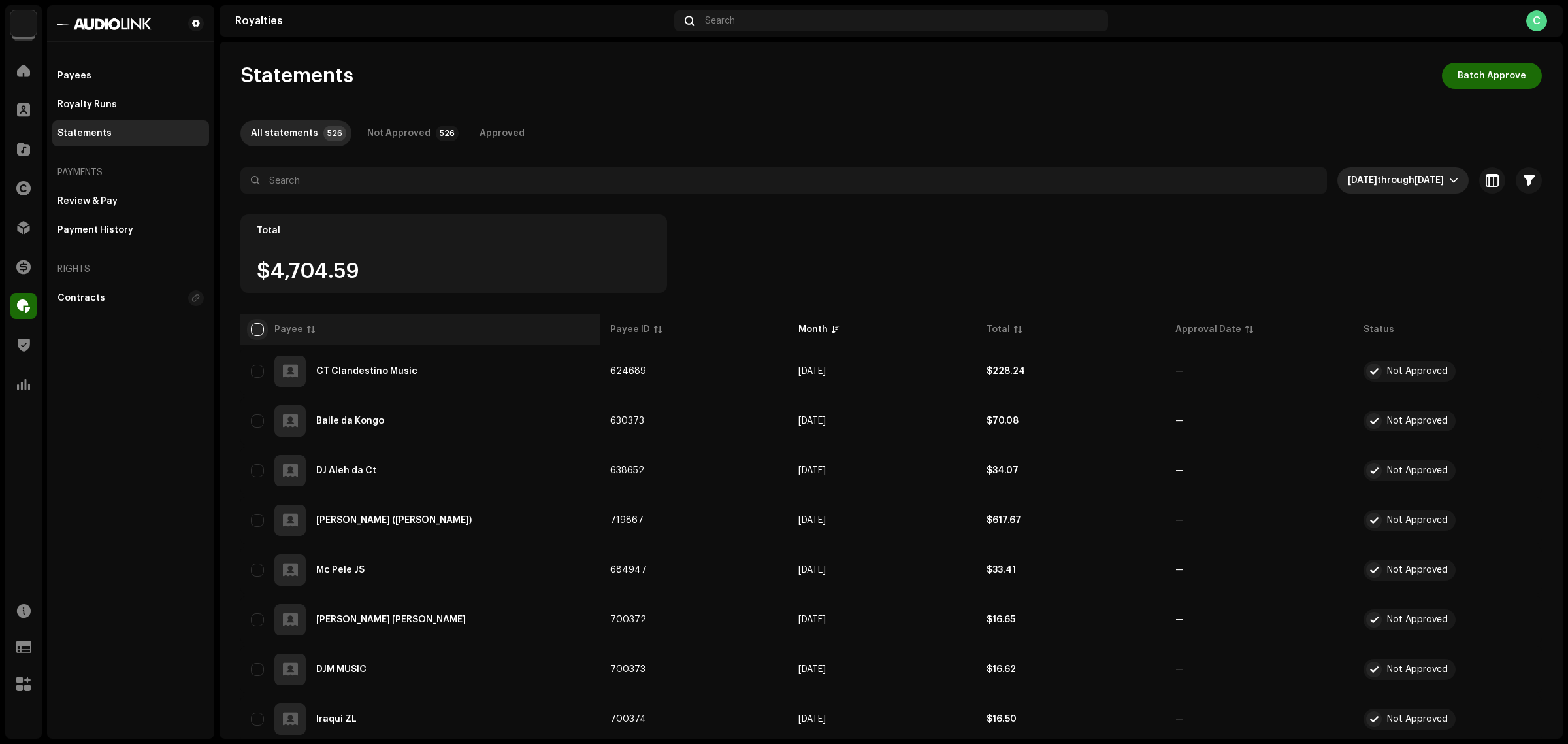
click at [254, 327] on input "checkbox" at bounding box center [257, 329] width 13 height 13
checkbox input "true"
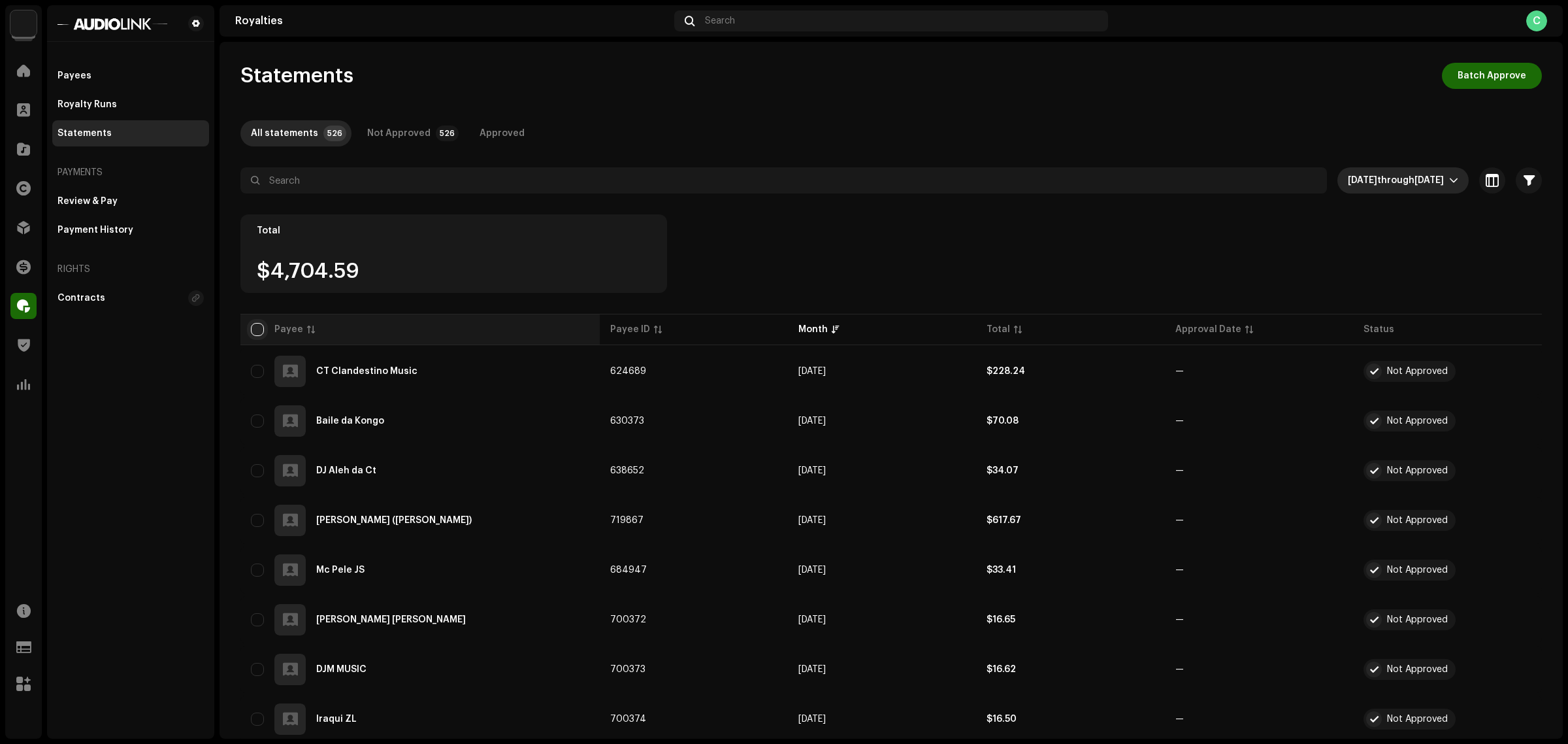
checkbox input "true"
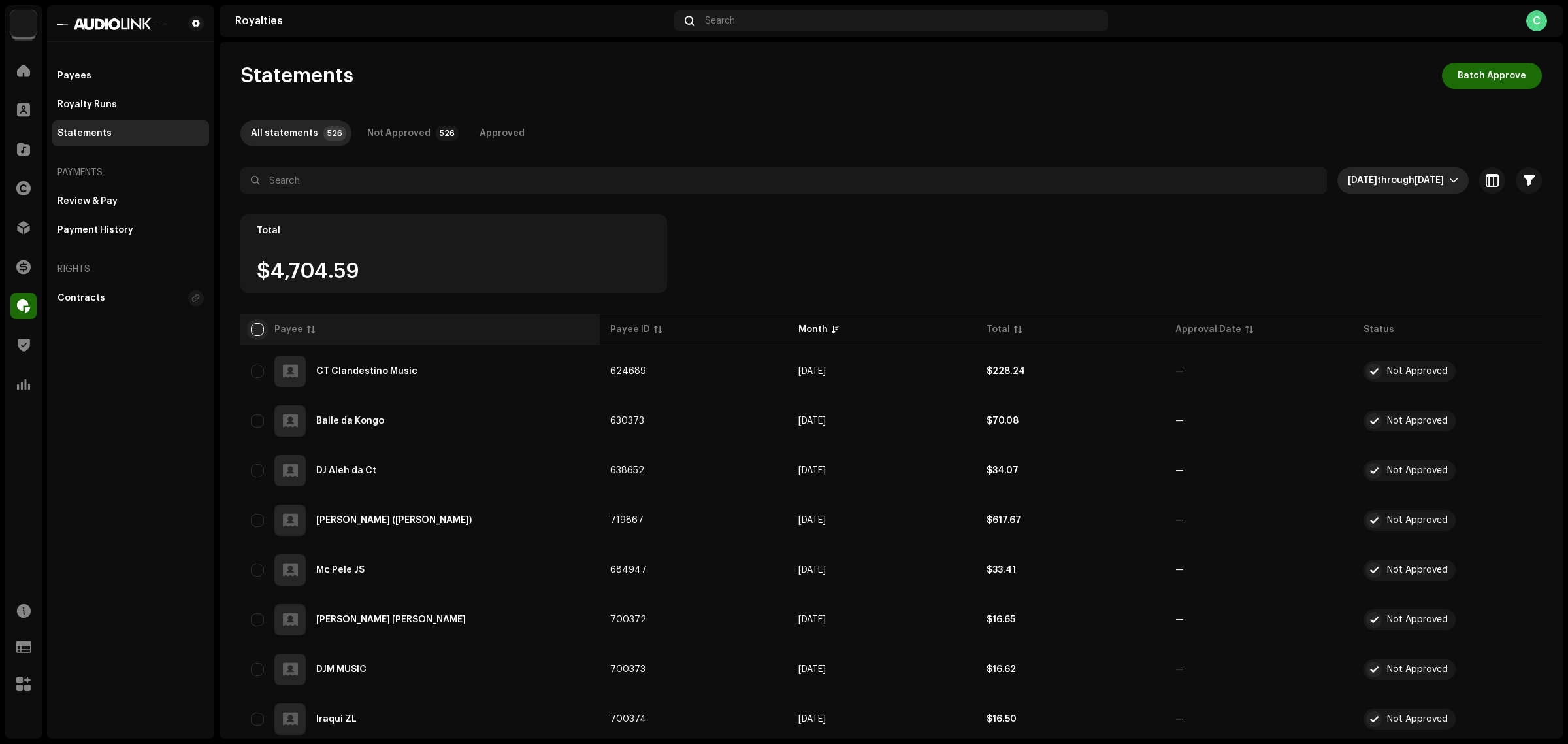
checkbox input "true"
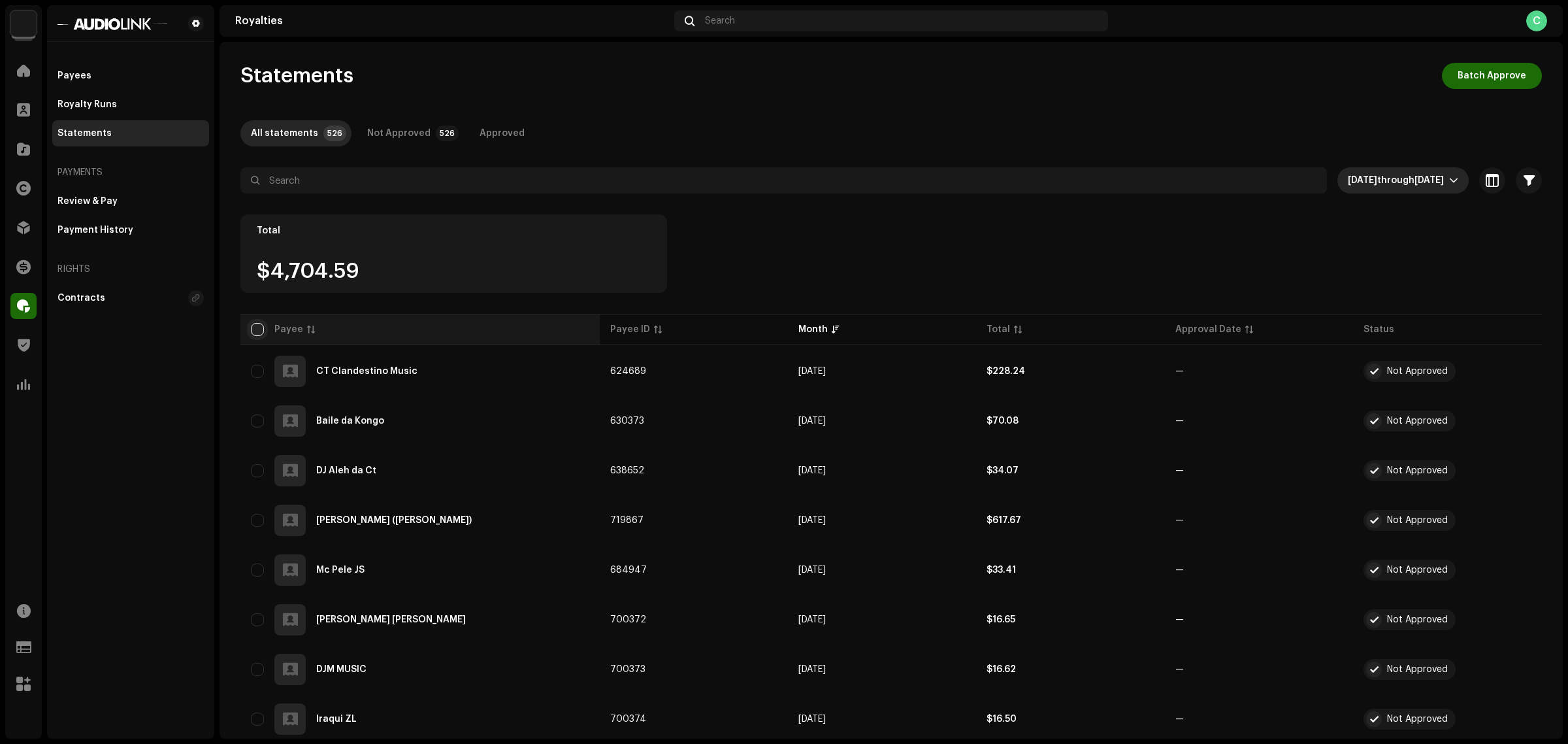
checkbox input "true"
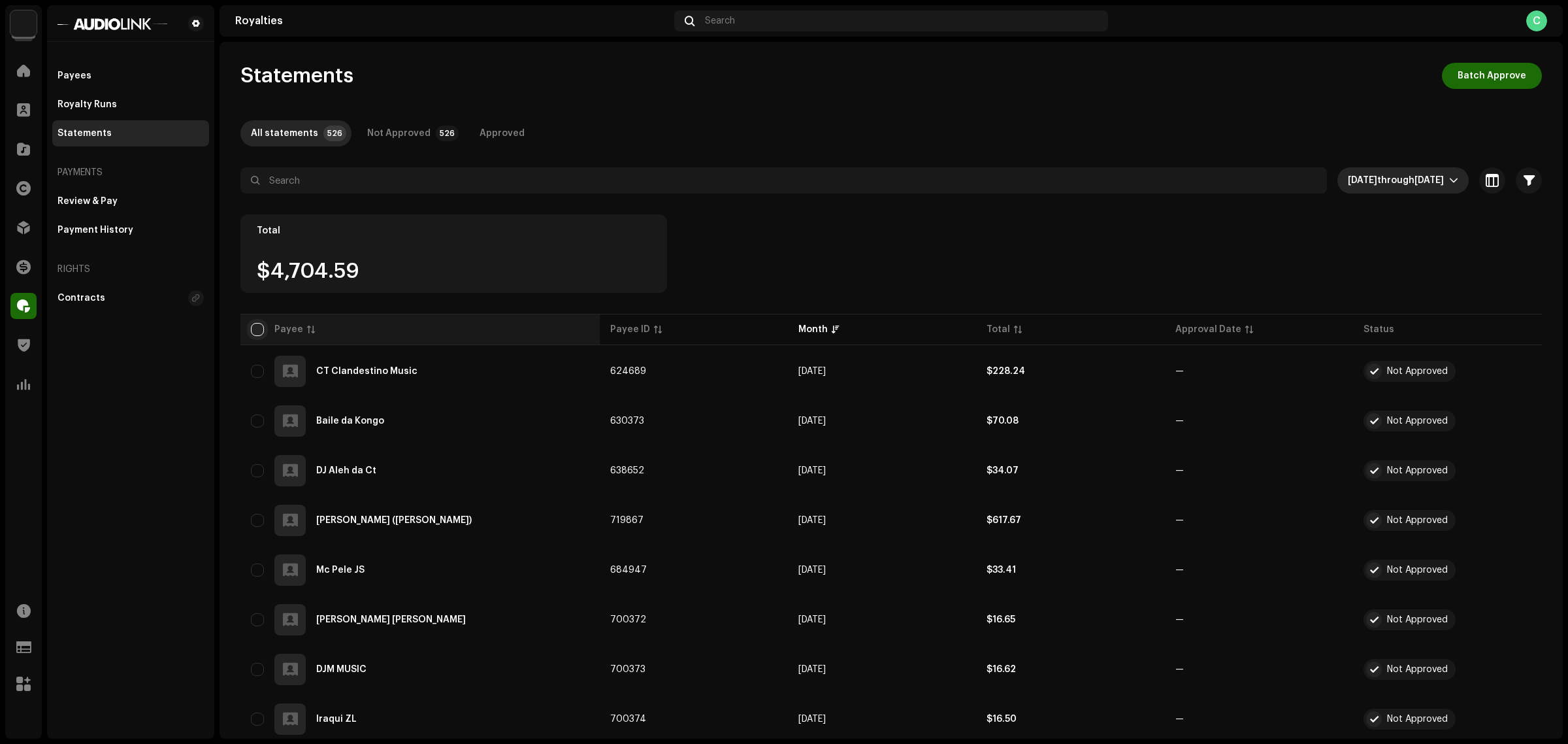
checkbox input "true"
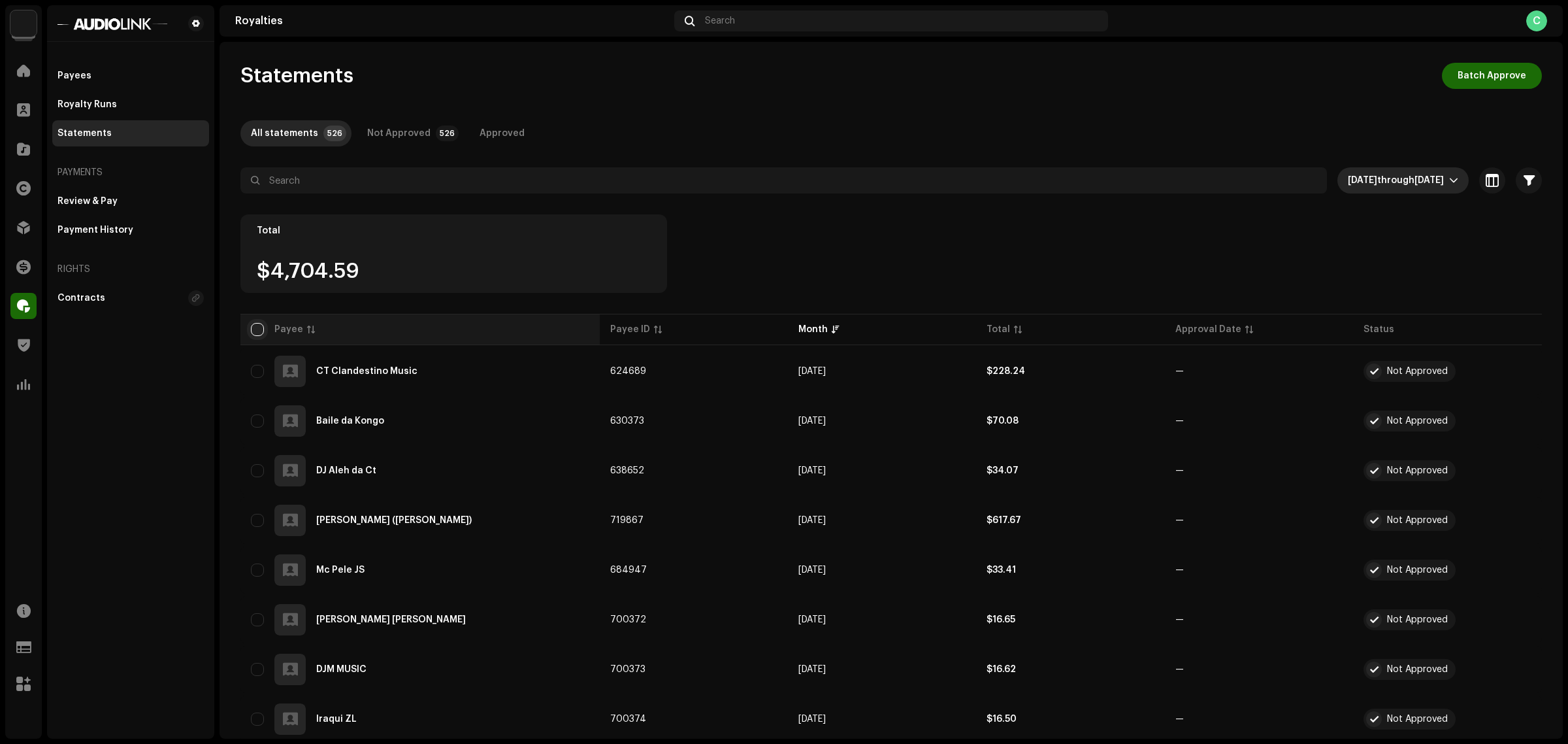
checkbox input "true"
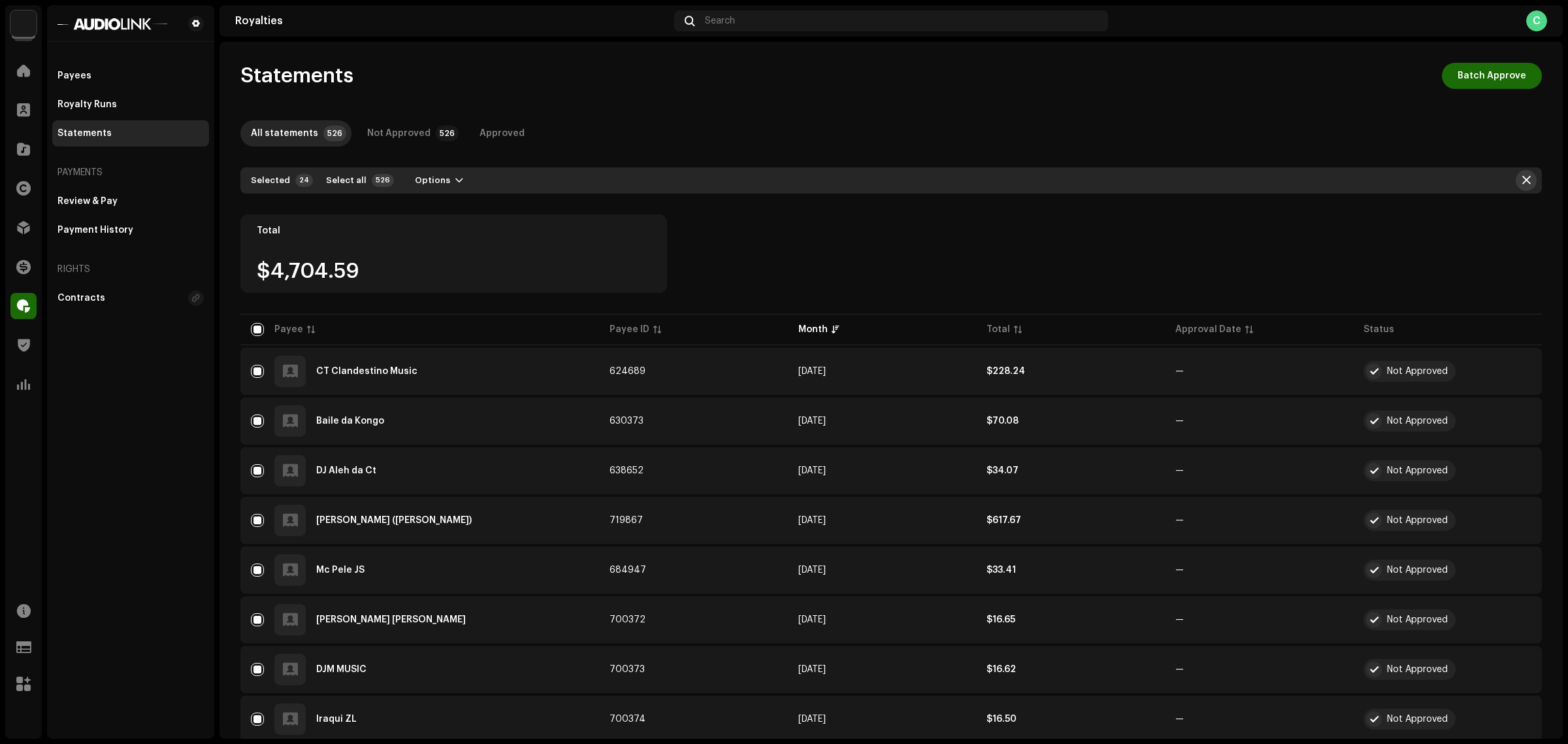
click at [1524, 180] on button "button" at bounding box center [1526, 181] width 21 height 21
checkbox input "false"
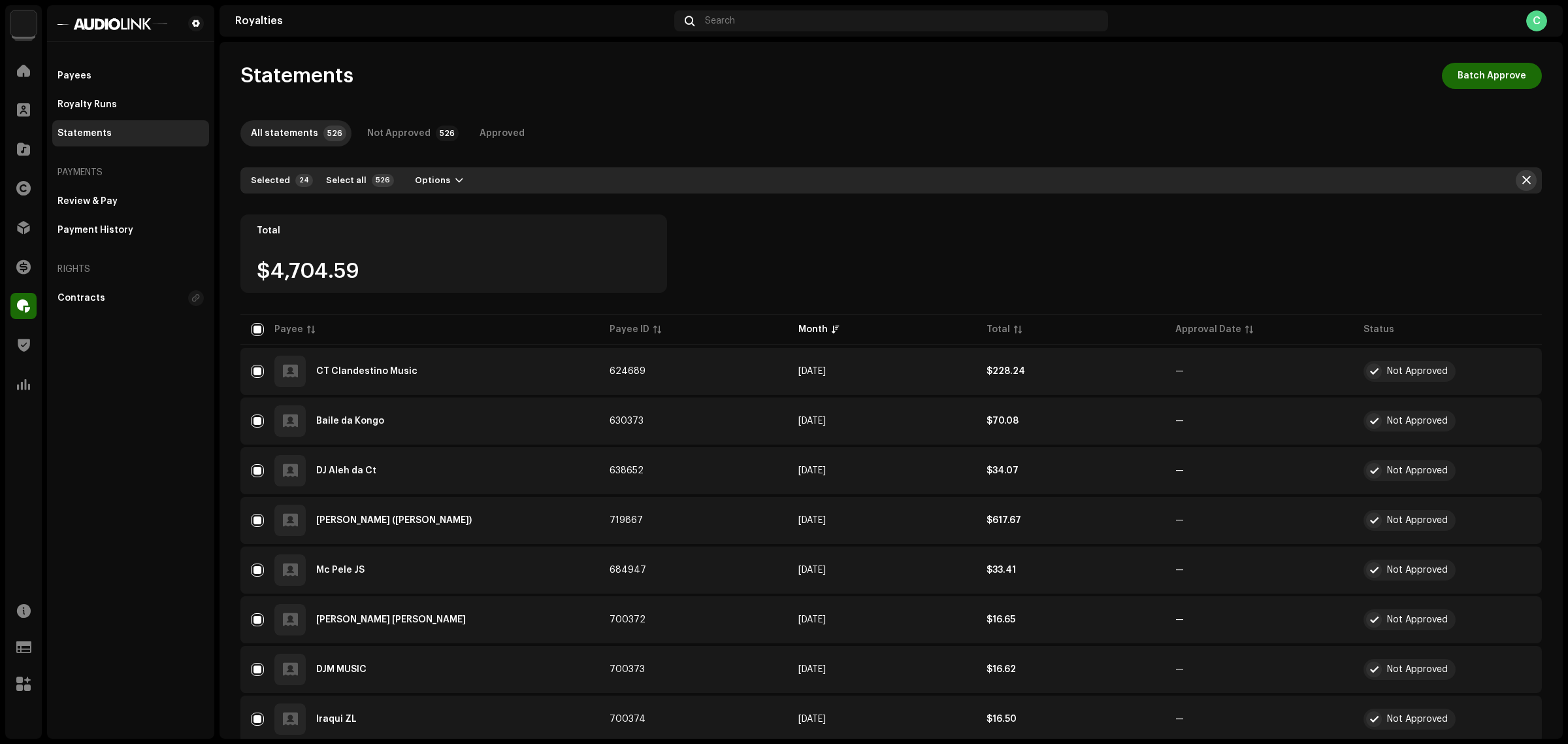
checkbox input "false"
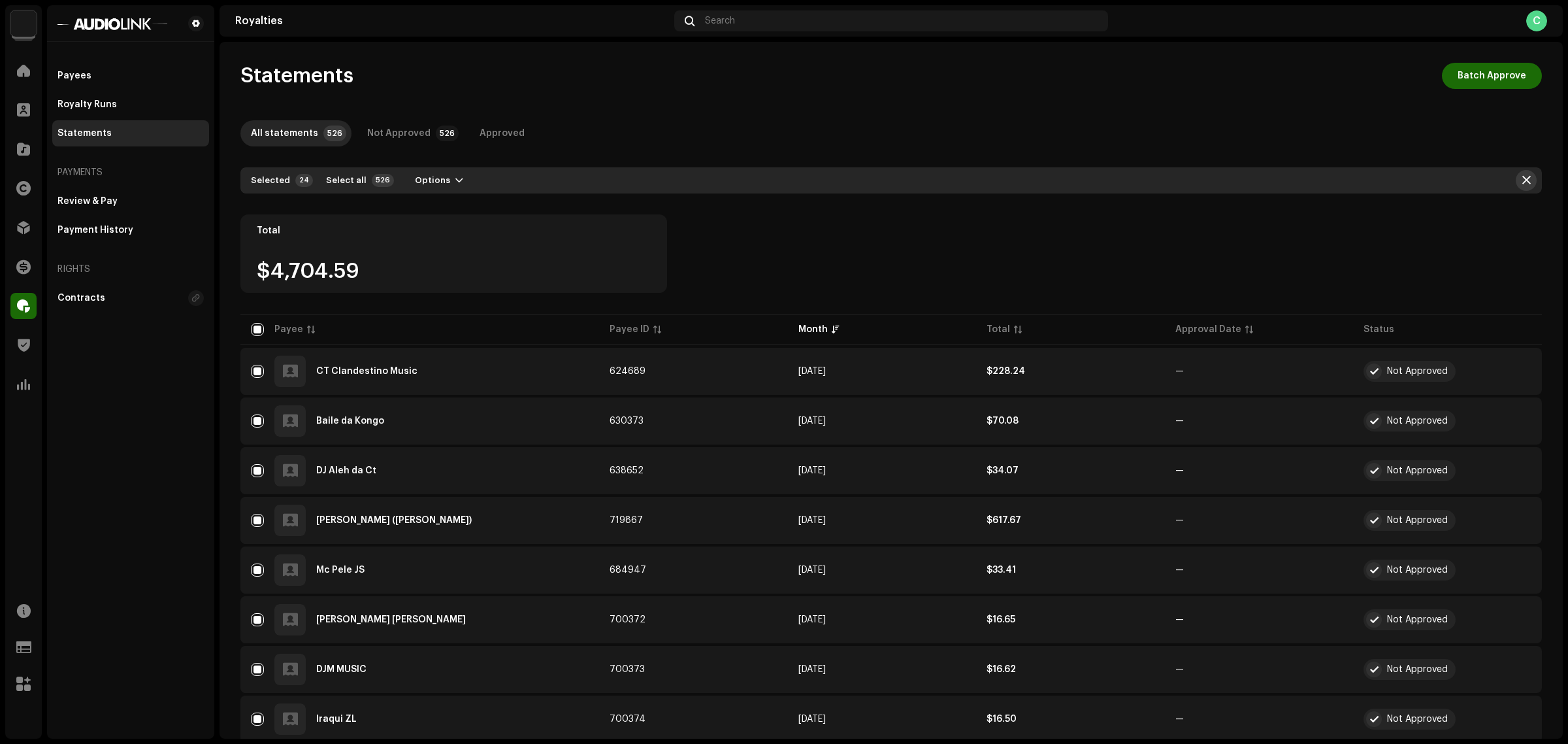
checkbox input "false"
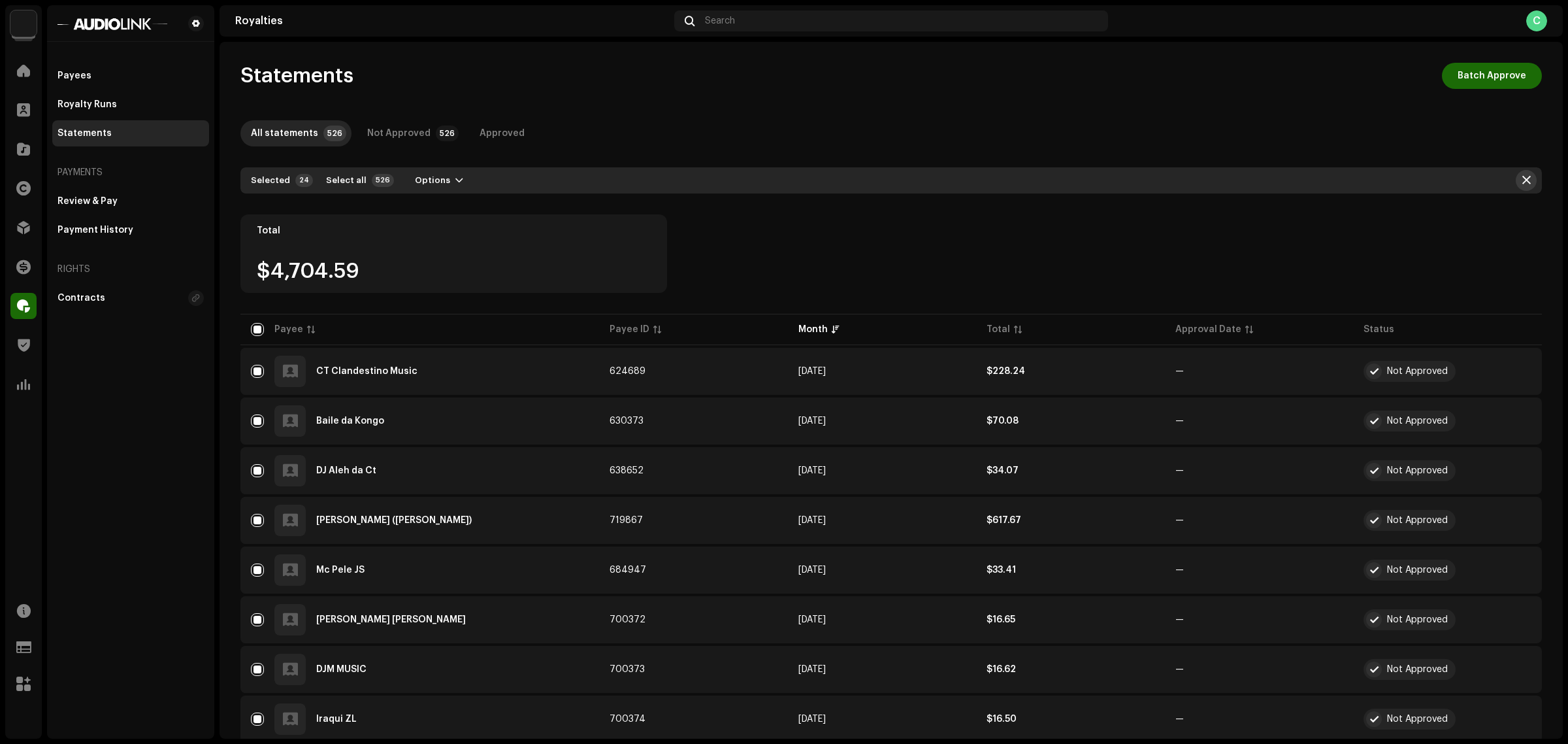
checkbox input "false"
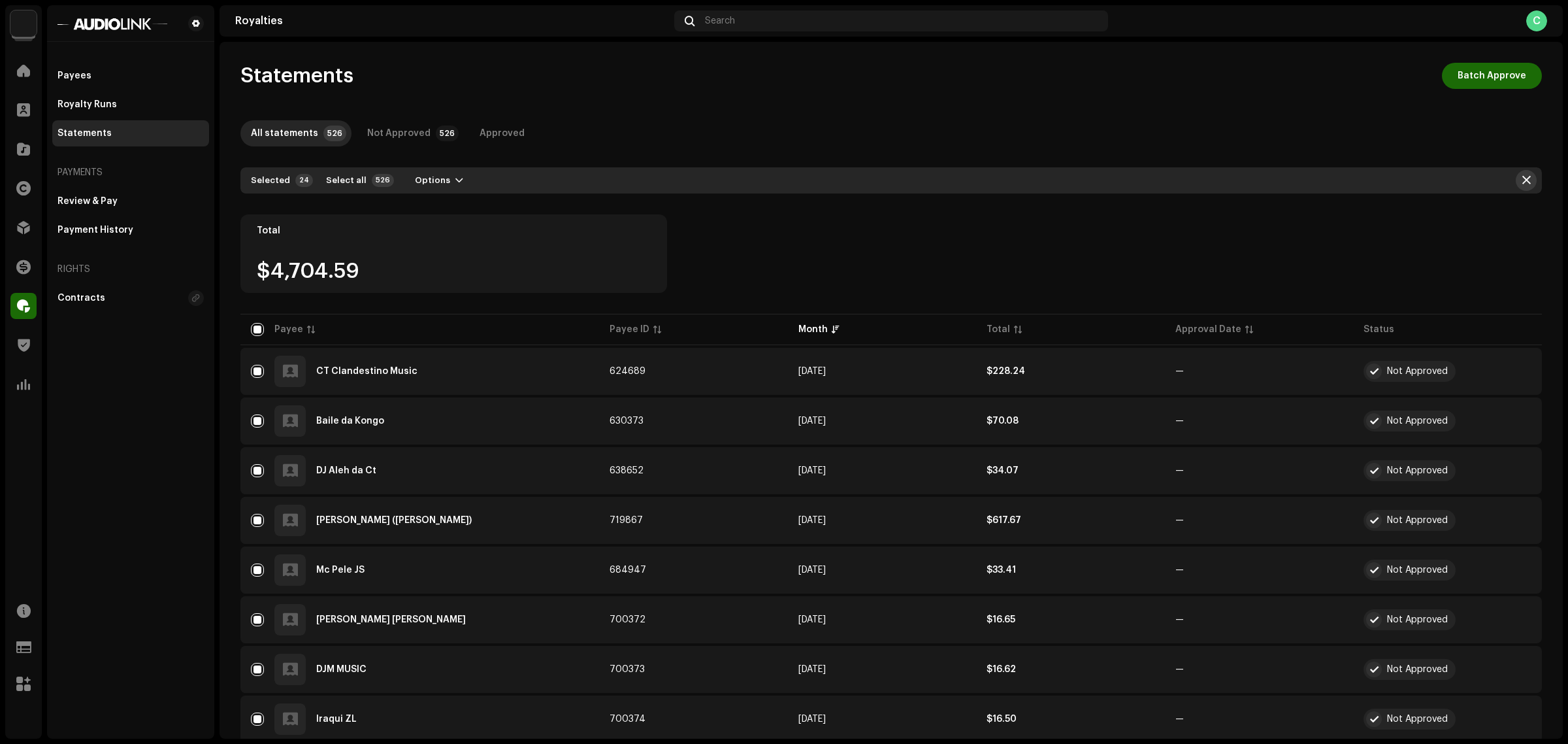
checkbox input "false"
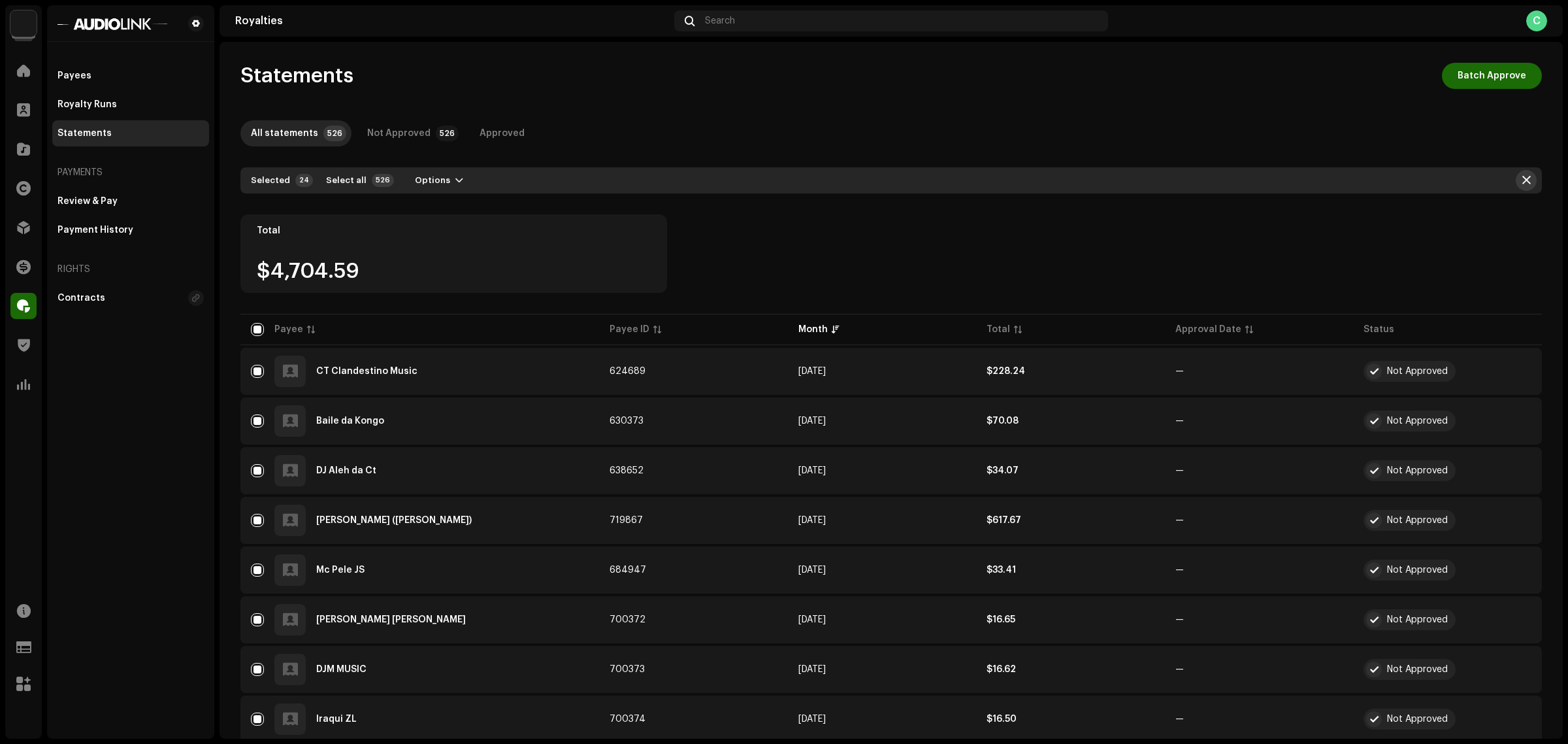
checkbox input "false"
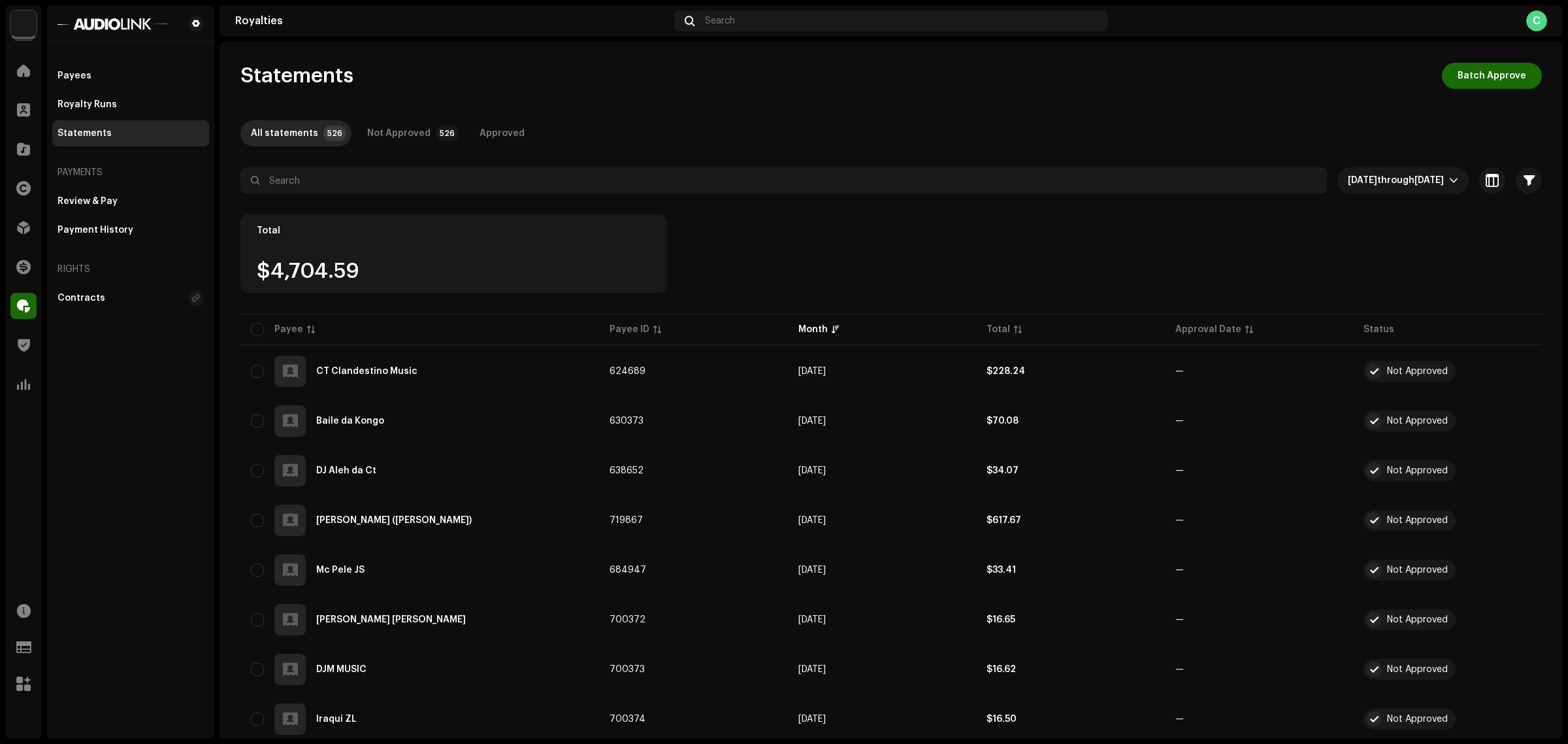
click at [1415, 182] on span "Sep 2025" at bounding box center [1429, 180] width 29 height 9
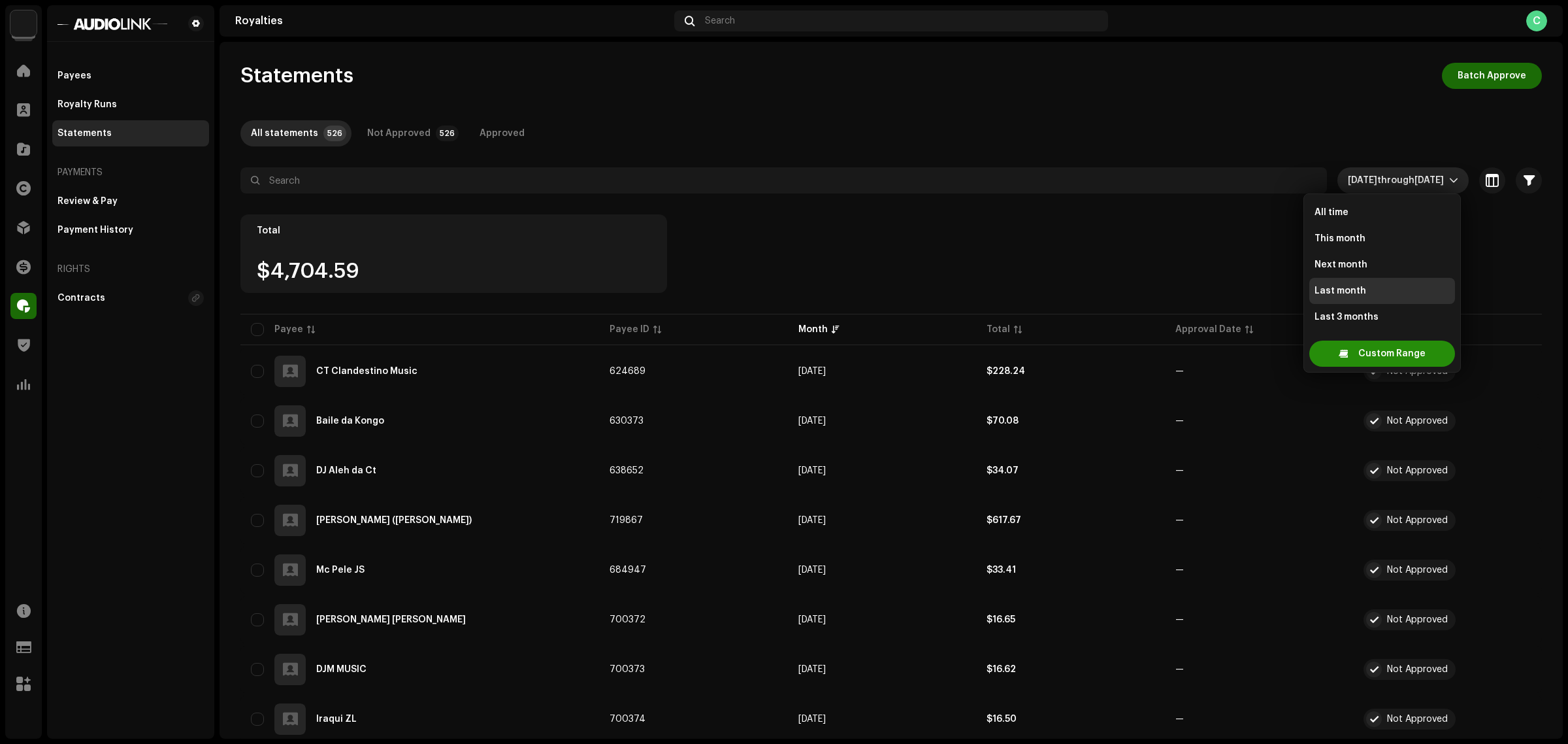
click at [1362, 344] on span "Custom Range" at bounding box center [1392, 354] width 68 height 26
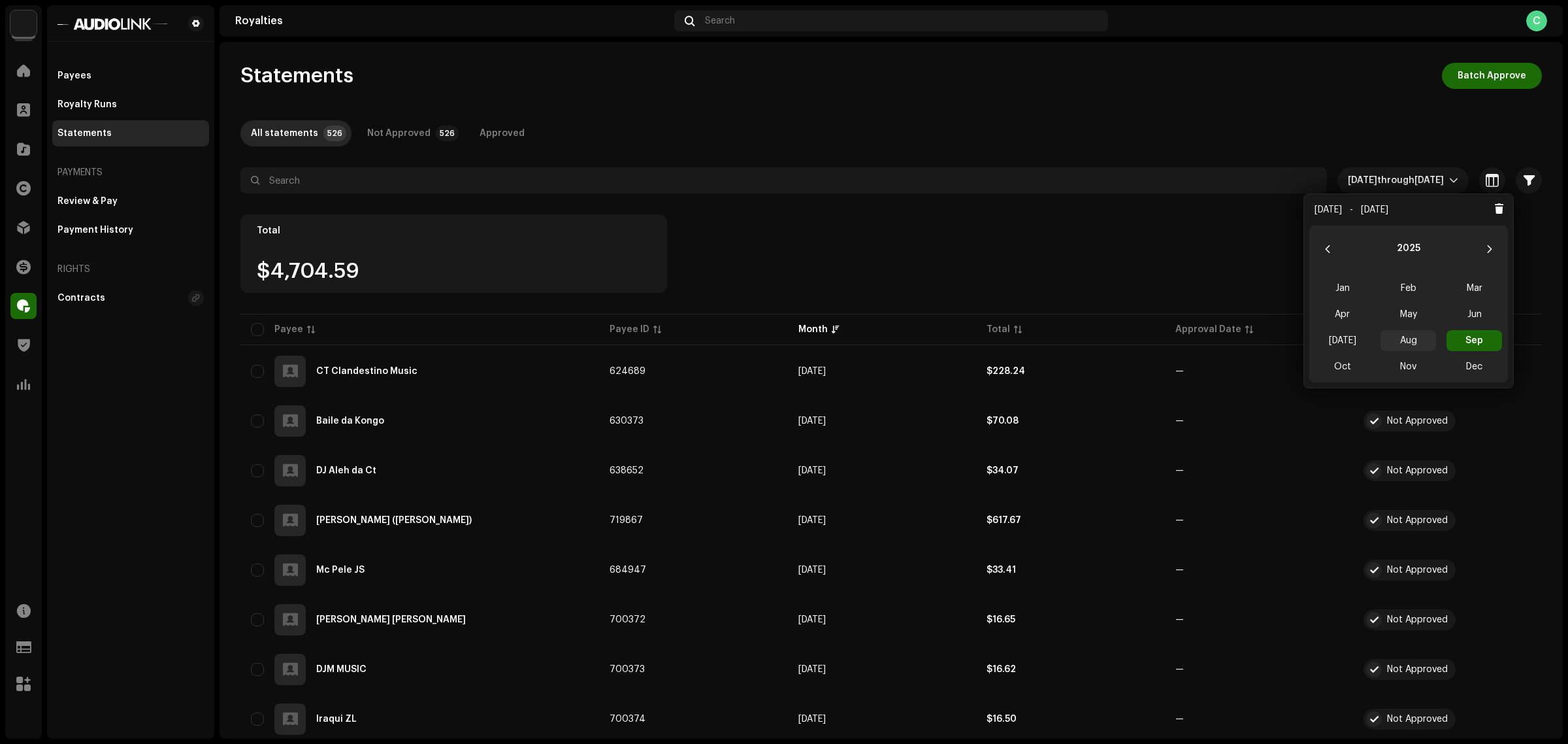
click at [1412, 337] on span "Aug" at bounding box center [1408, 340] width 56 height 21
click at [1458, 335] on span "Sep" at bounding box center [1475, 340] width 56 height 21
click at [1418, 342] on span "Aug Aug" at bounding box center [1408, 340] width 56 height 21
click at [1471, 339] on span "Sep" at bounding box center [1475, 340] width 56 height 21
click at [1471, 339] on span "Sep Sep" at bounding box center [1475, 340] width 56 height 21
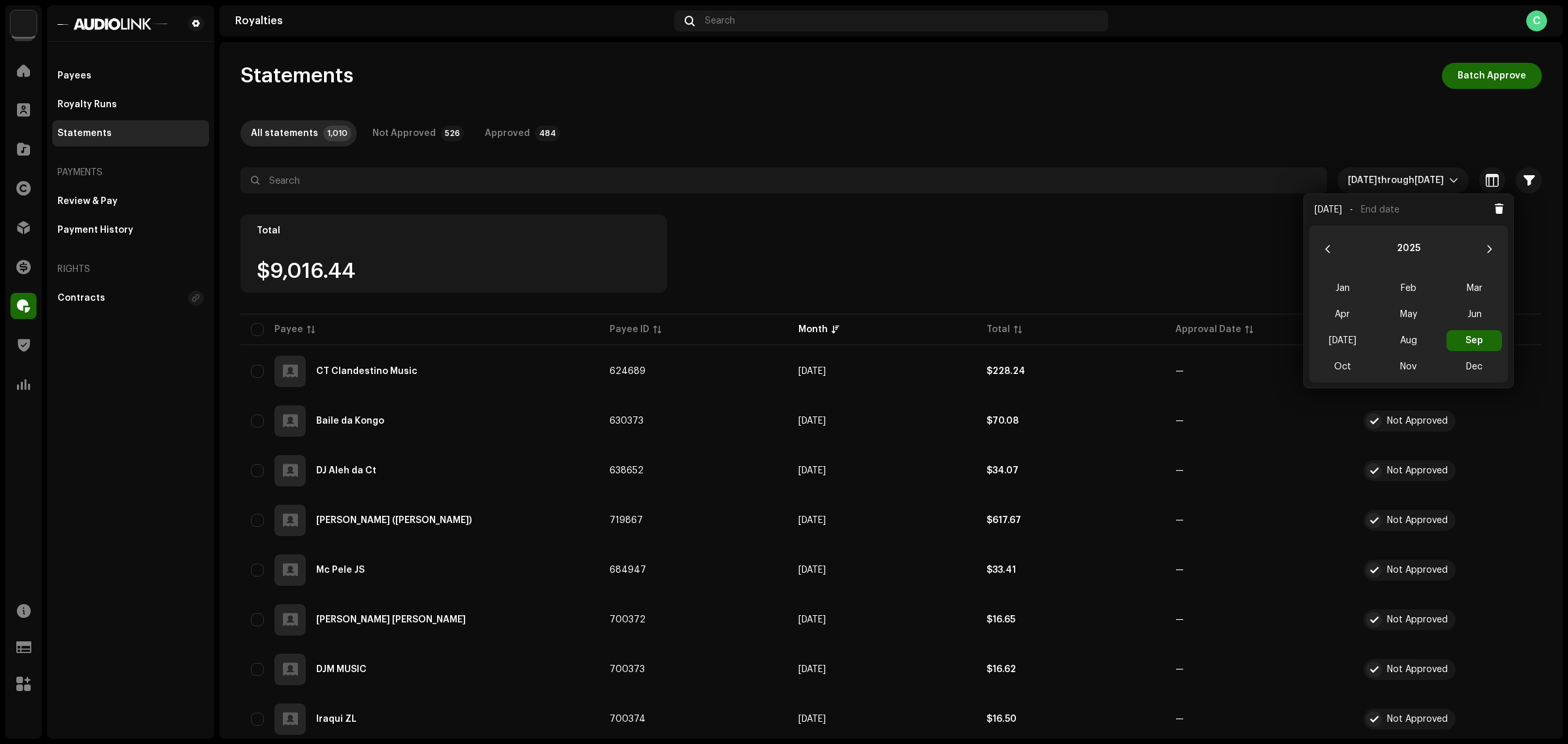
click at [1490, 332] on span "Sep Sep" at bounding box center [1475, 340] width 56 height 21
click at [815, 59] on div "Statements Batch Approve All statements 526 Not Approved 526 Approved Sep 2025 …" at bounding box center [891, 390] width 1344 height 697
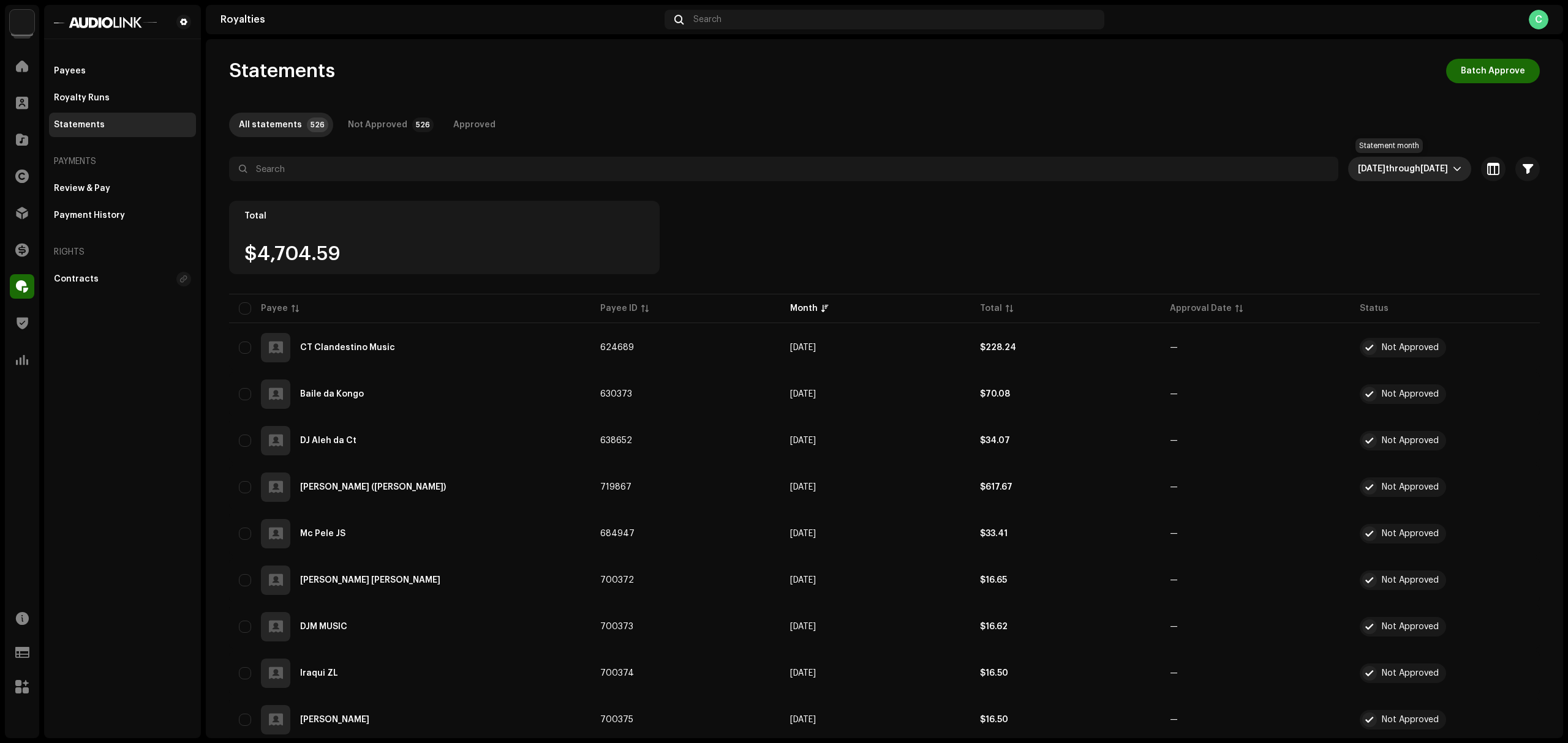
click at [1444, 170] on span "Sep 2025" at bounding box center [1434, 168] width 27 height 8
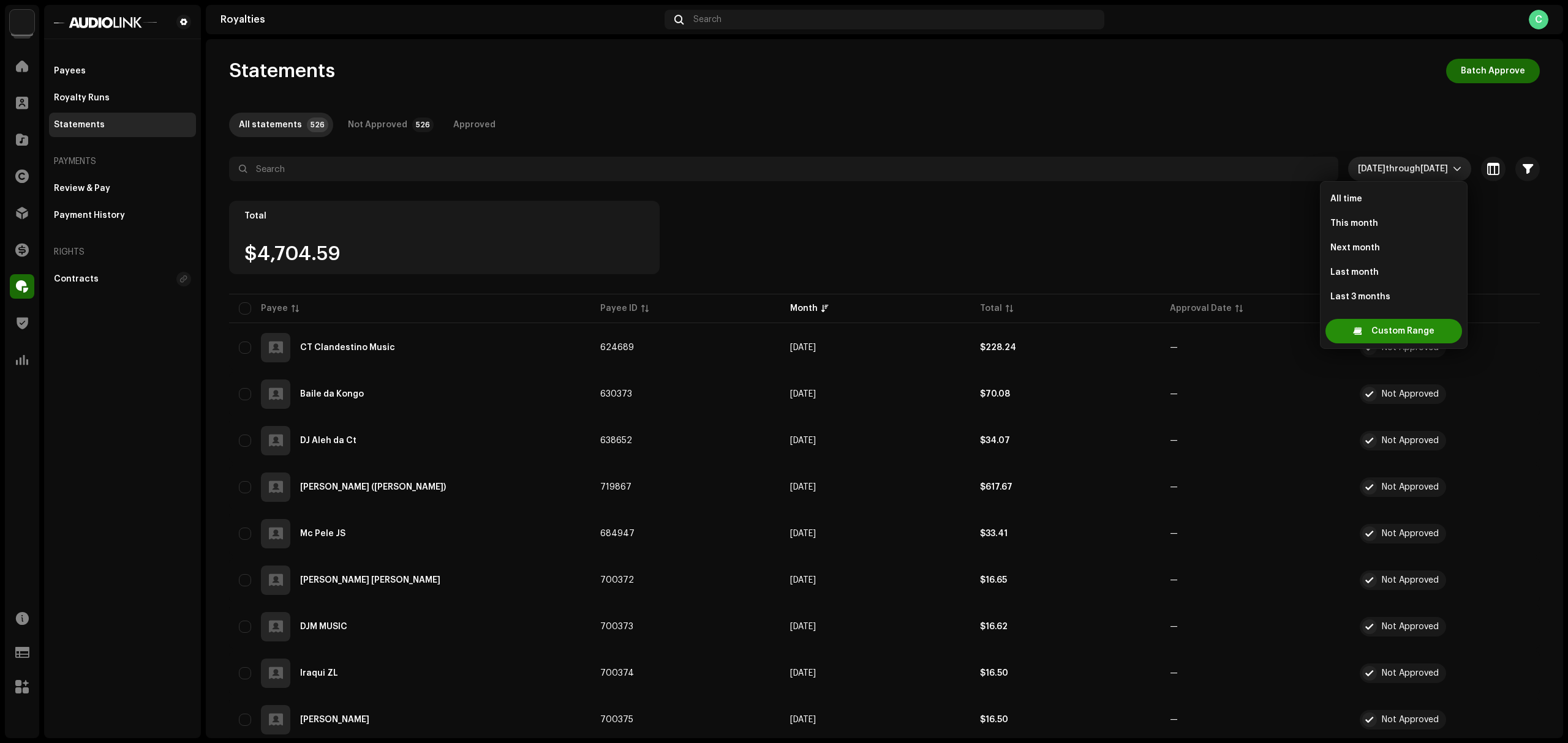
click at [1402, 328] on span "Custom Range" at bounding box center [1403, 331] width 63 height 25
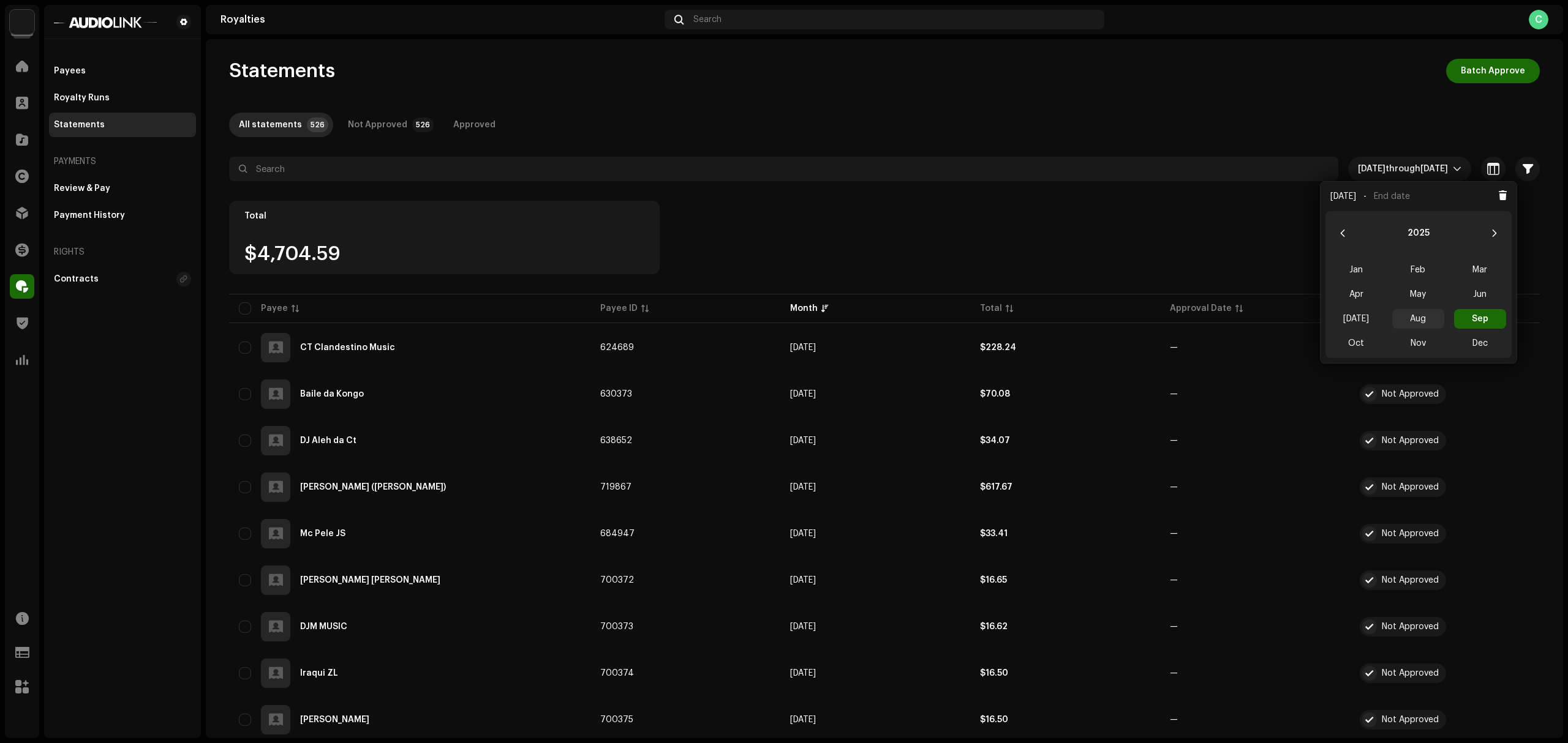
click at [1414, 323] on span "Aug" at bounding box center [1418, 319] width 52 height 20
click at [1414, 323] on span "Aug Aug" at bounding box center [1418, 319] width 52 height 20
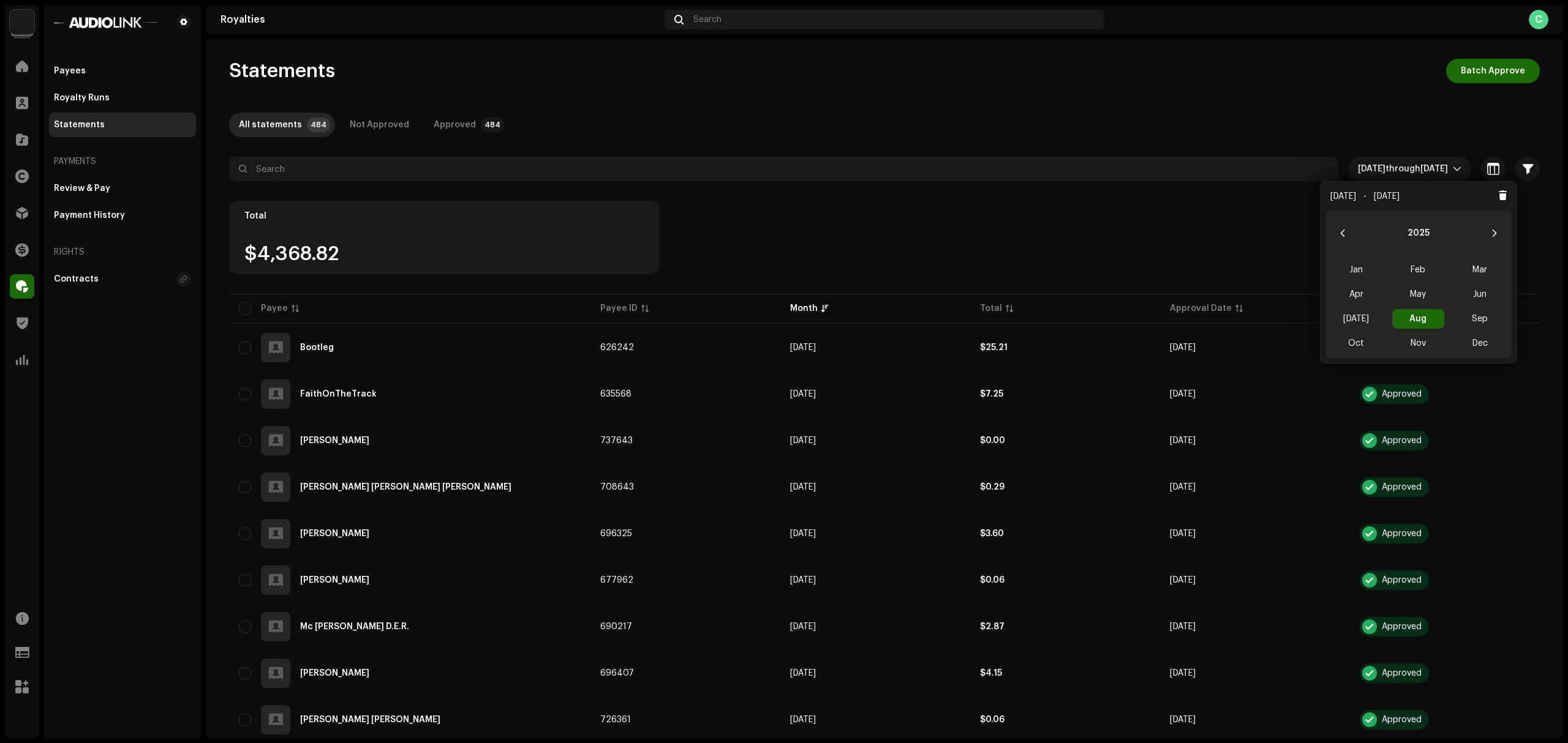
click at [1132, 255] on div "Total $4,368.82" at bounding box center [885, 246] width 1311 height 91
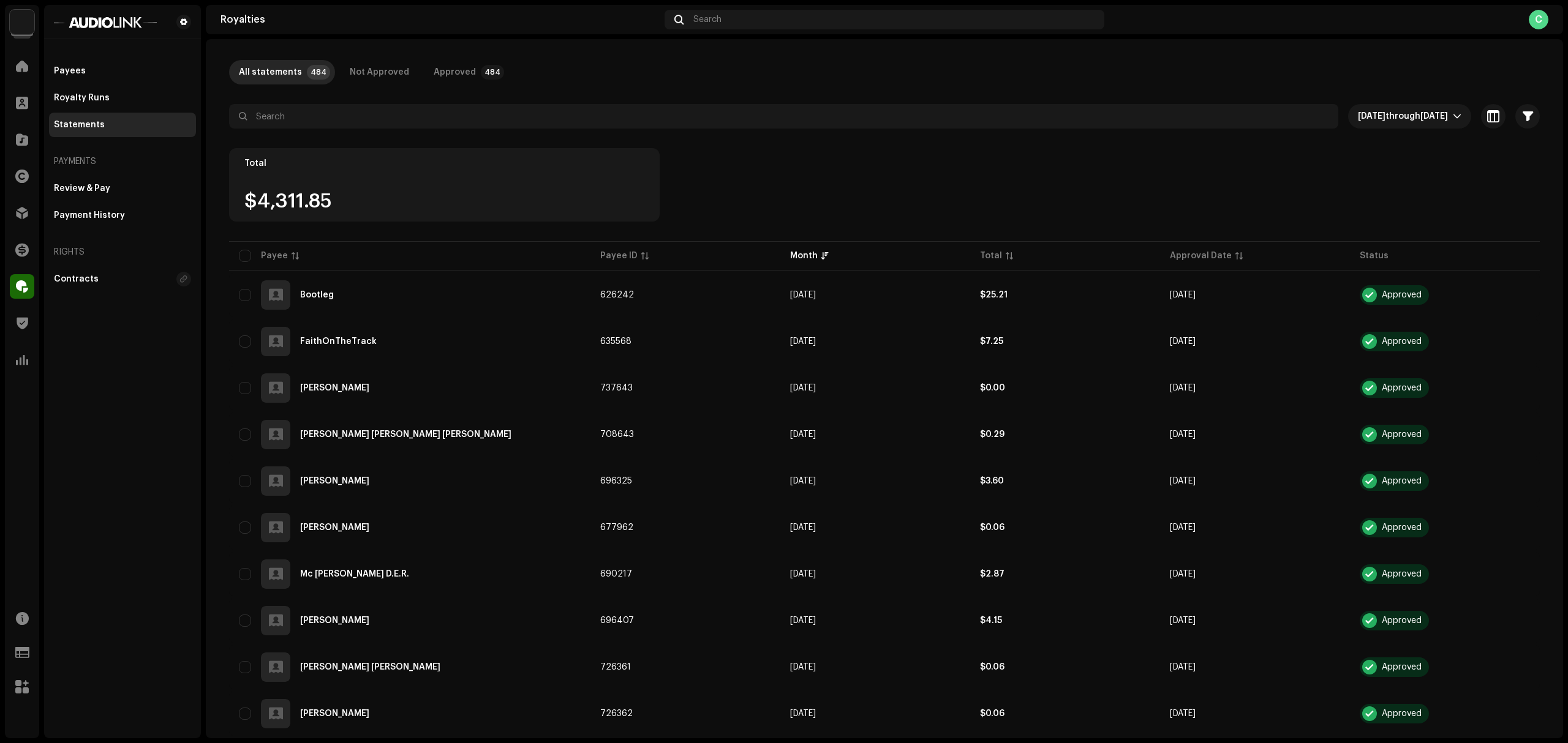
scroll to position [116, 0]
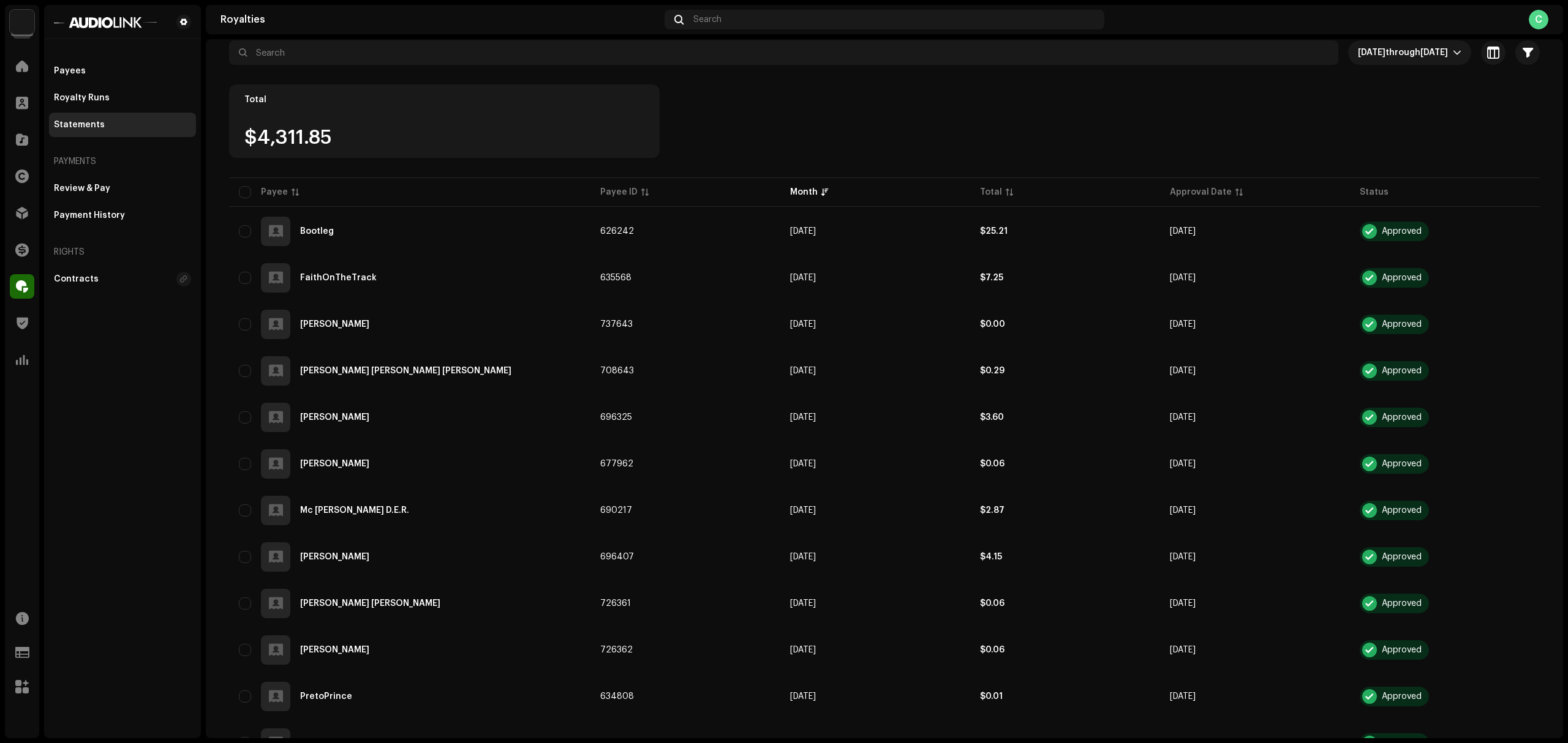
click at [1372, 197] on table "Payee Payee ID Month Total Approval Date Status Bootleg 626242 Aug 2025 $25.21 …" at bounding box center [885, 750] width 1311 height 1151
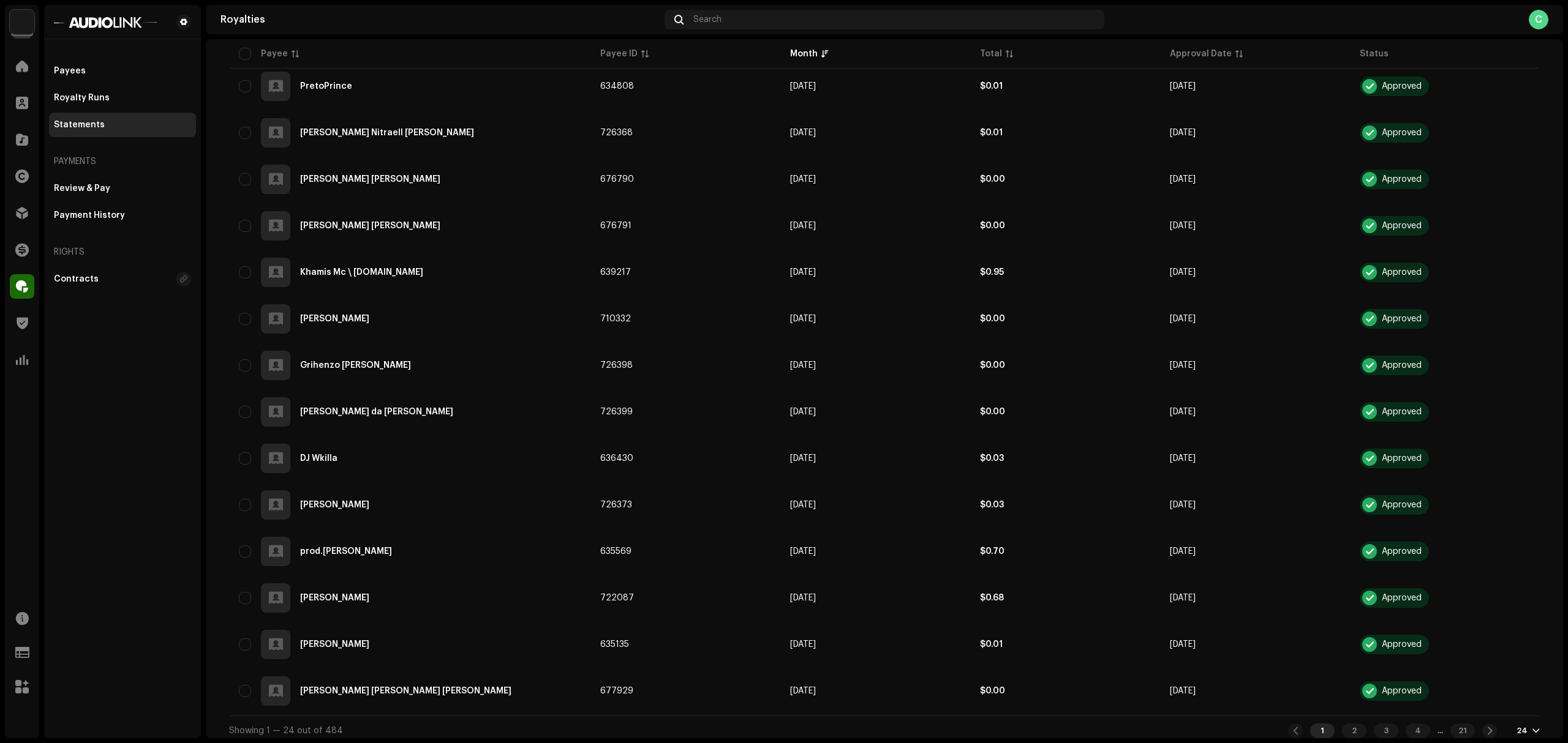
scroll to position [736, 0]
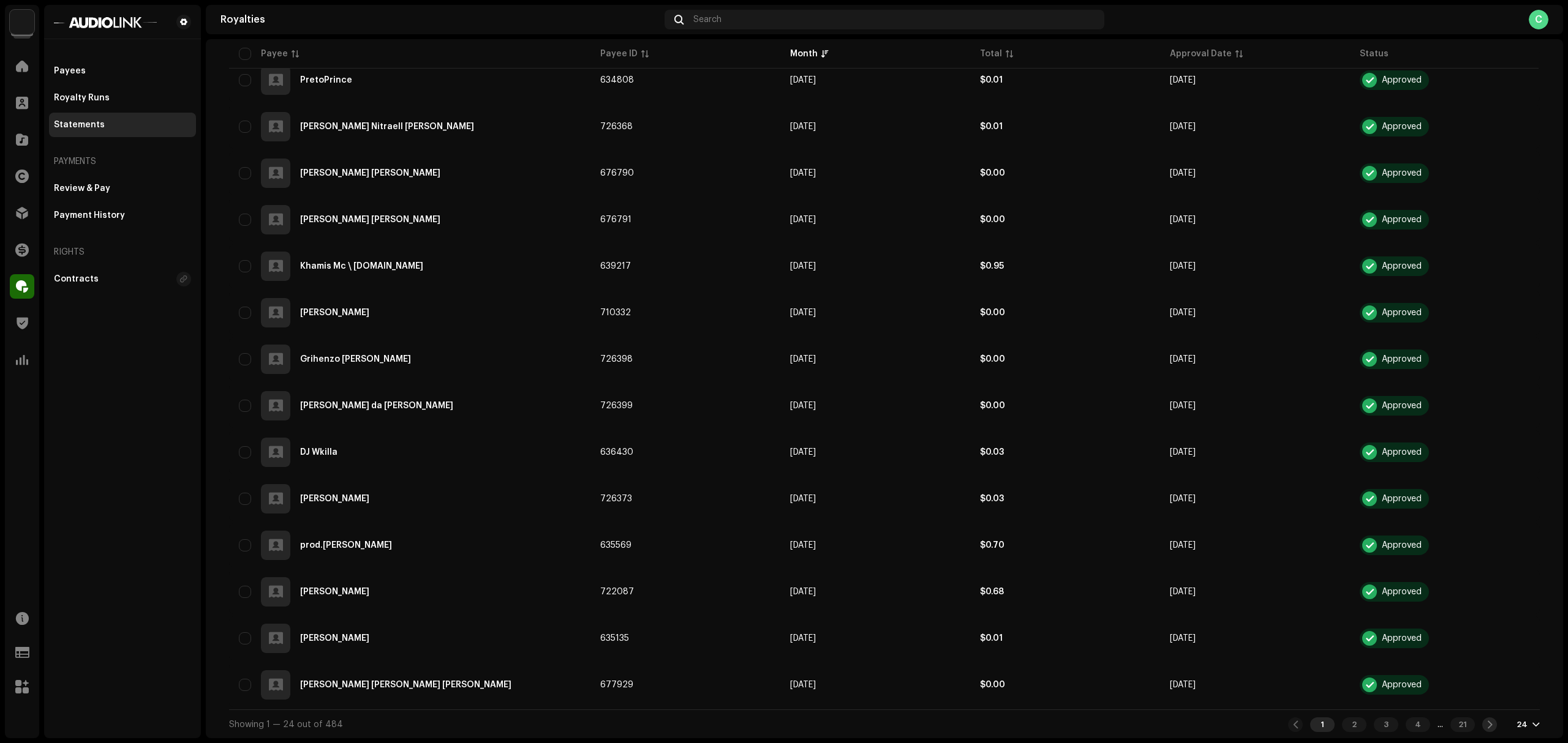
click at [1469, 696] on span at bounding box center [1490, 725] width 8 height 10
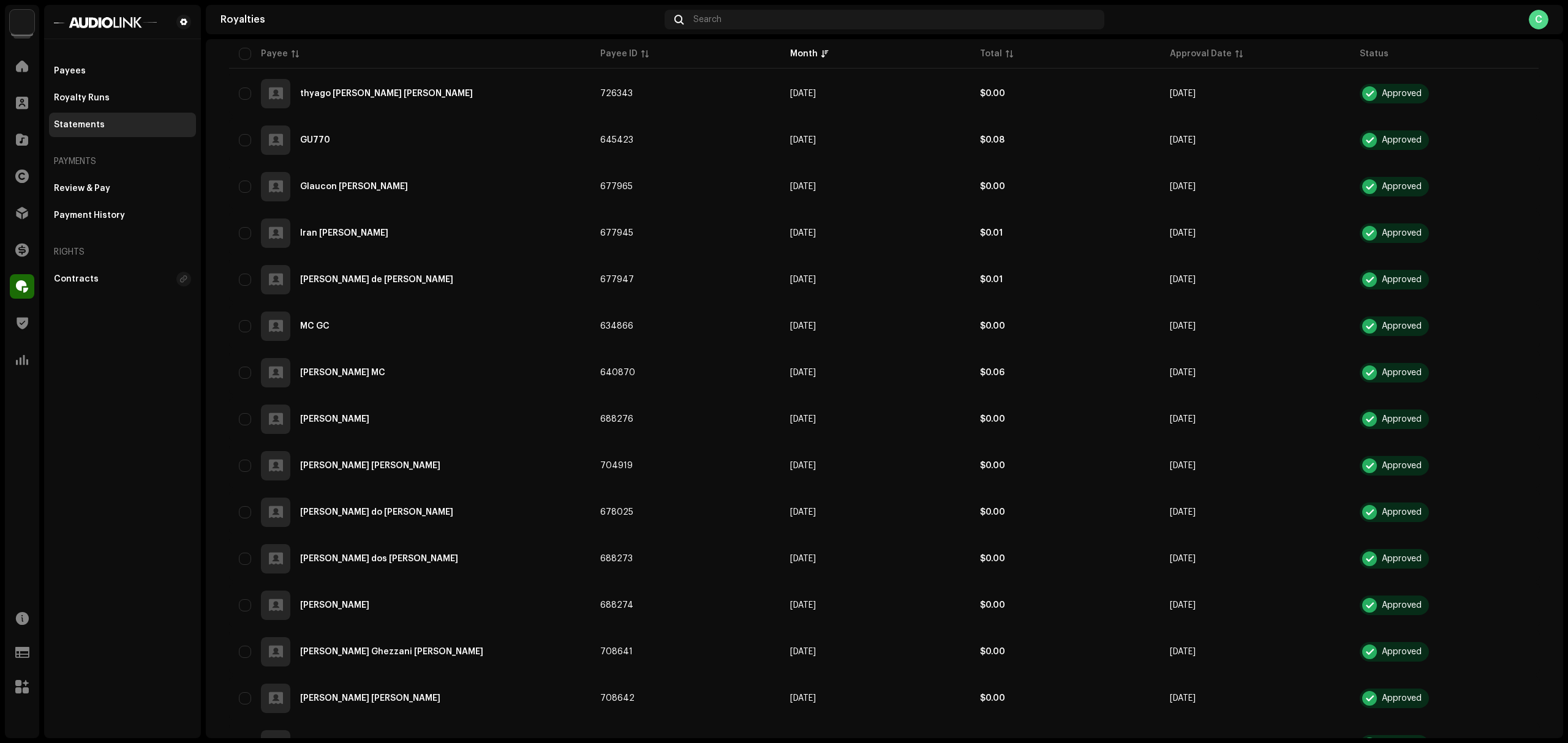
scroll to position [736, 0]
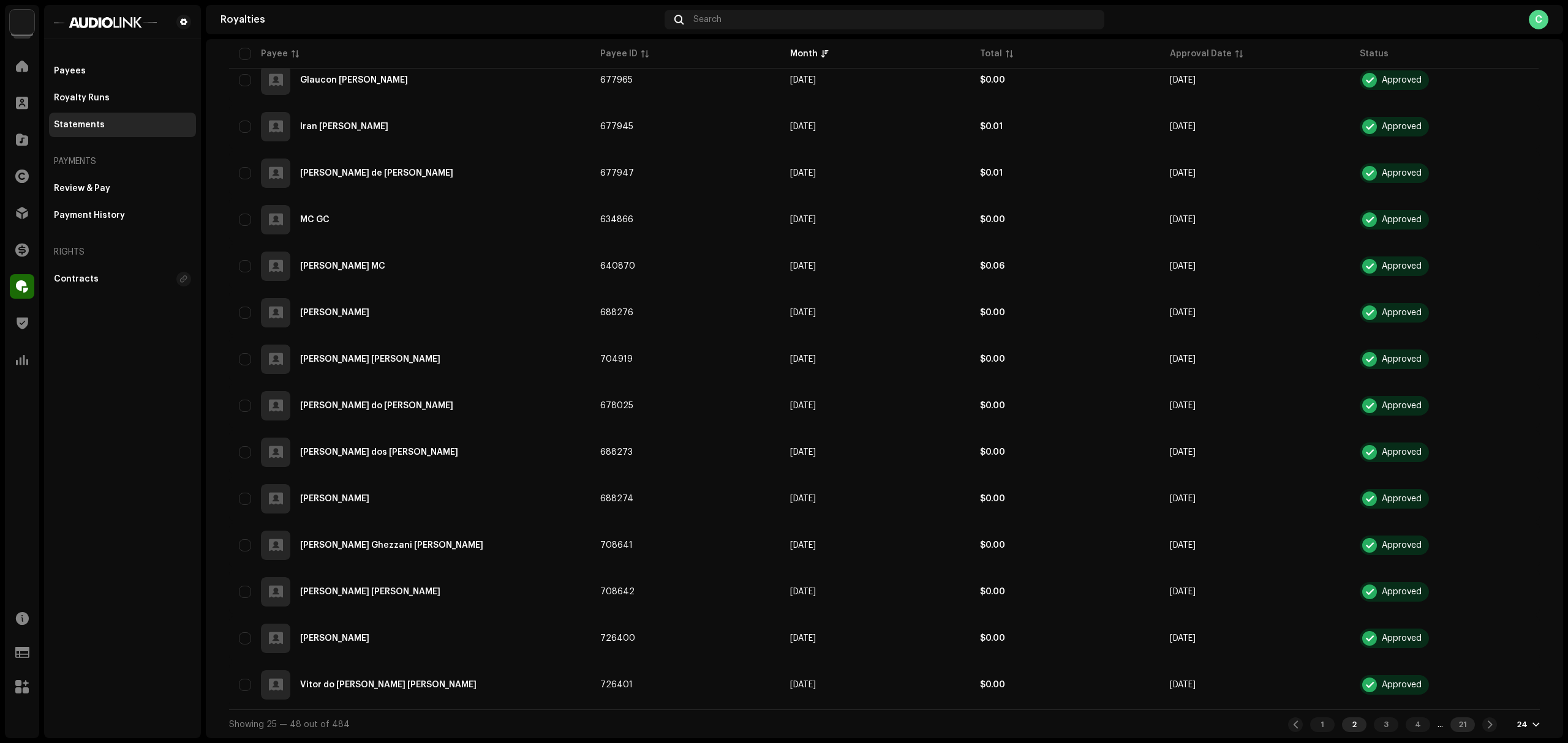
click at [1458, 696] on div "21" at bounding box center [1463, 725] width 25 height 15
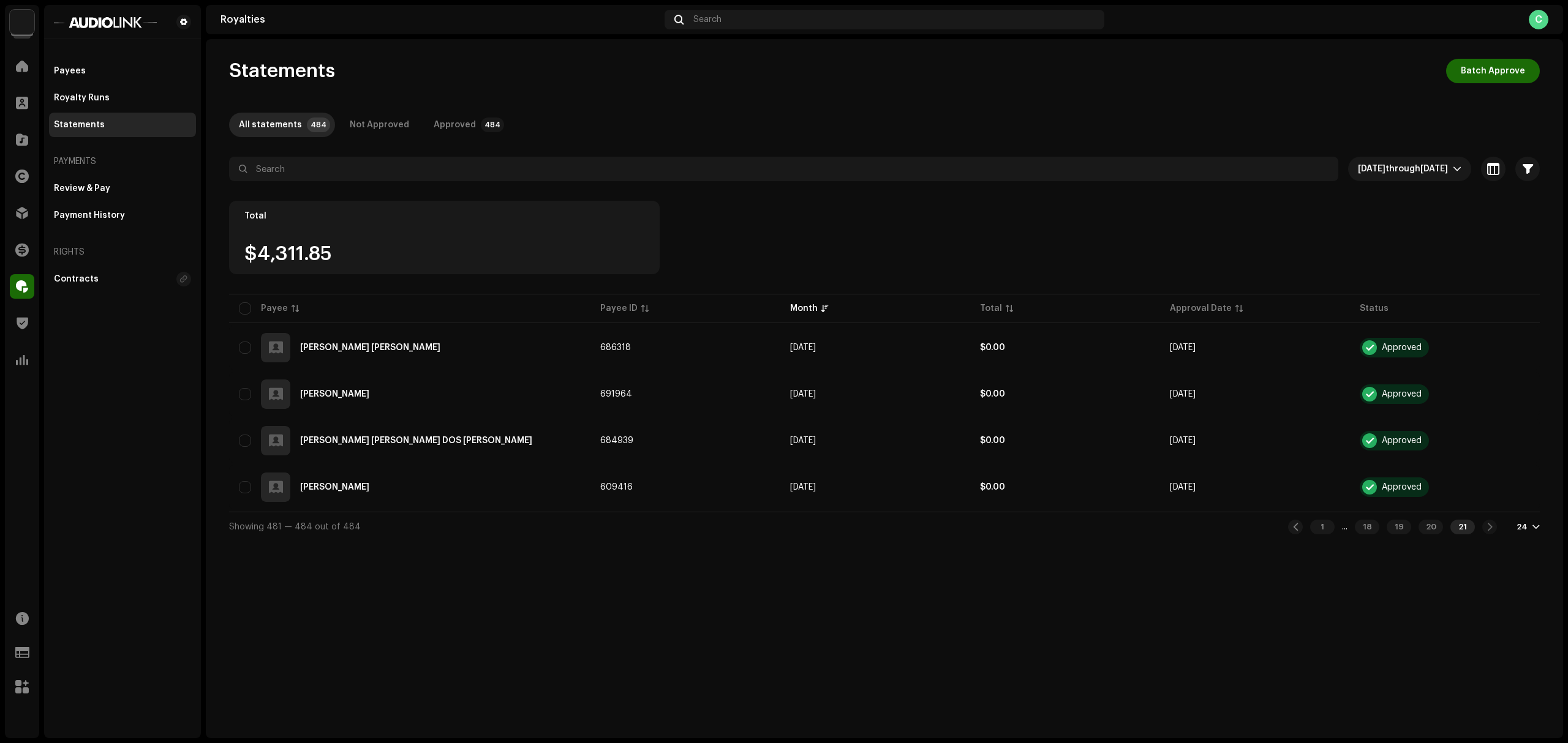
click at [1469, 520] on div "1 ... 18 19 20 21" at bounding box center [1393, 527] width 209 height 15
click at [1469, 528] on div "1 ... 18 19 20 21" at bounding box center [1393, 527] width 209 height 15
click at [1469, 524] on div "1 ... 18 19 20 21" at bounding box center [1393, 527] width 209 height 15
click at [1427, 526] on div "20" at bounding box center [1431, 527] width 25 height 15
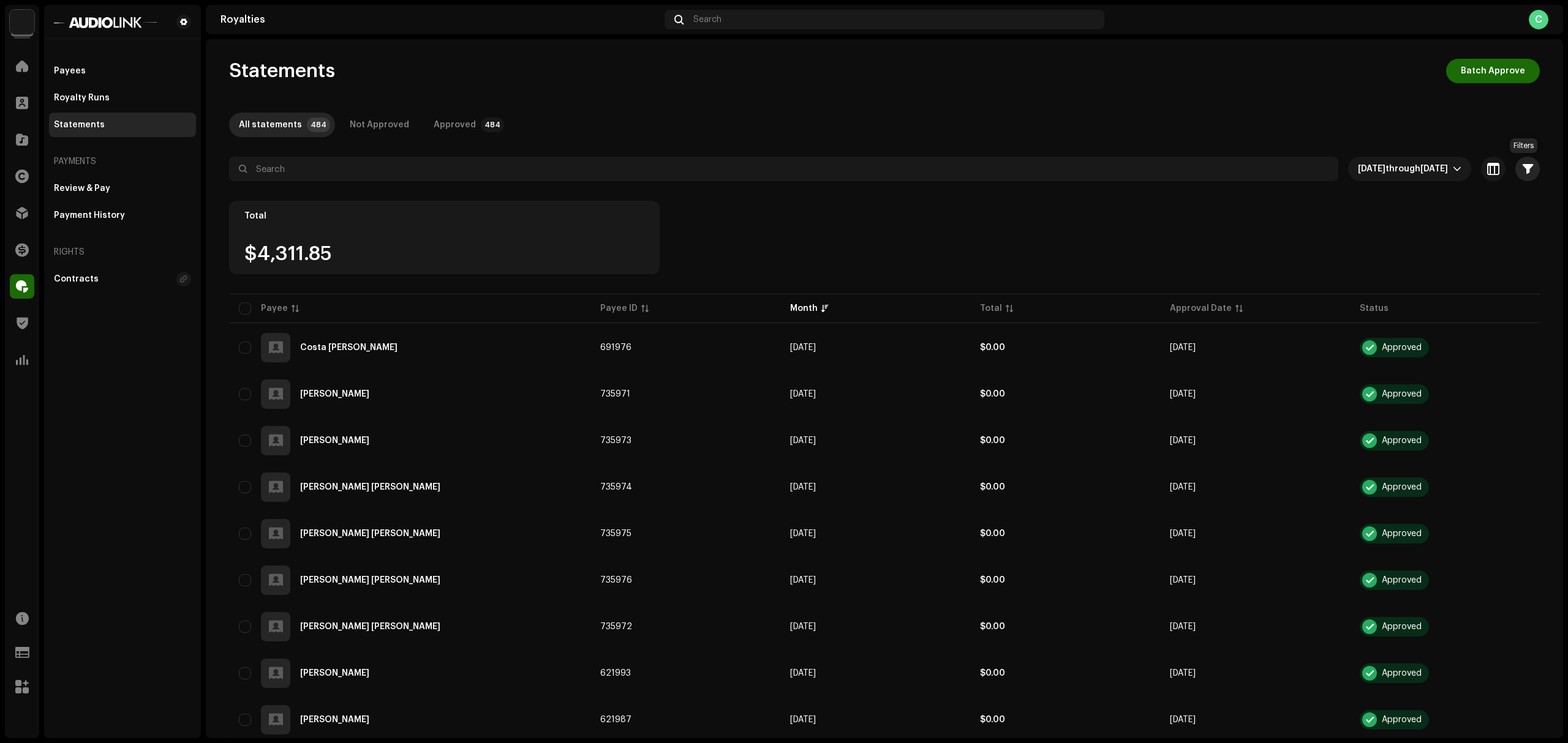
click at [1469, 160] on button "button" at bounding box center [1527, 169] width 25 height 25
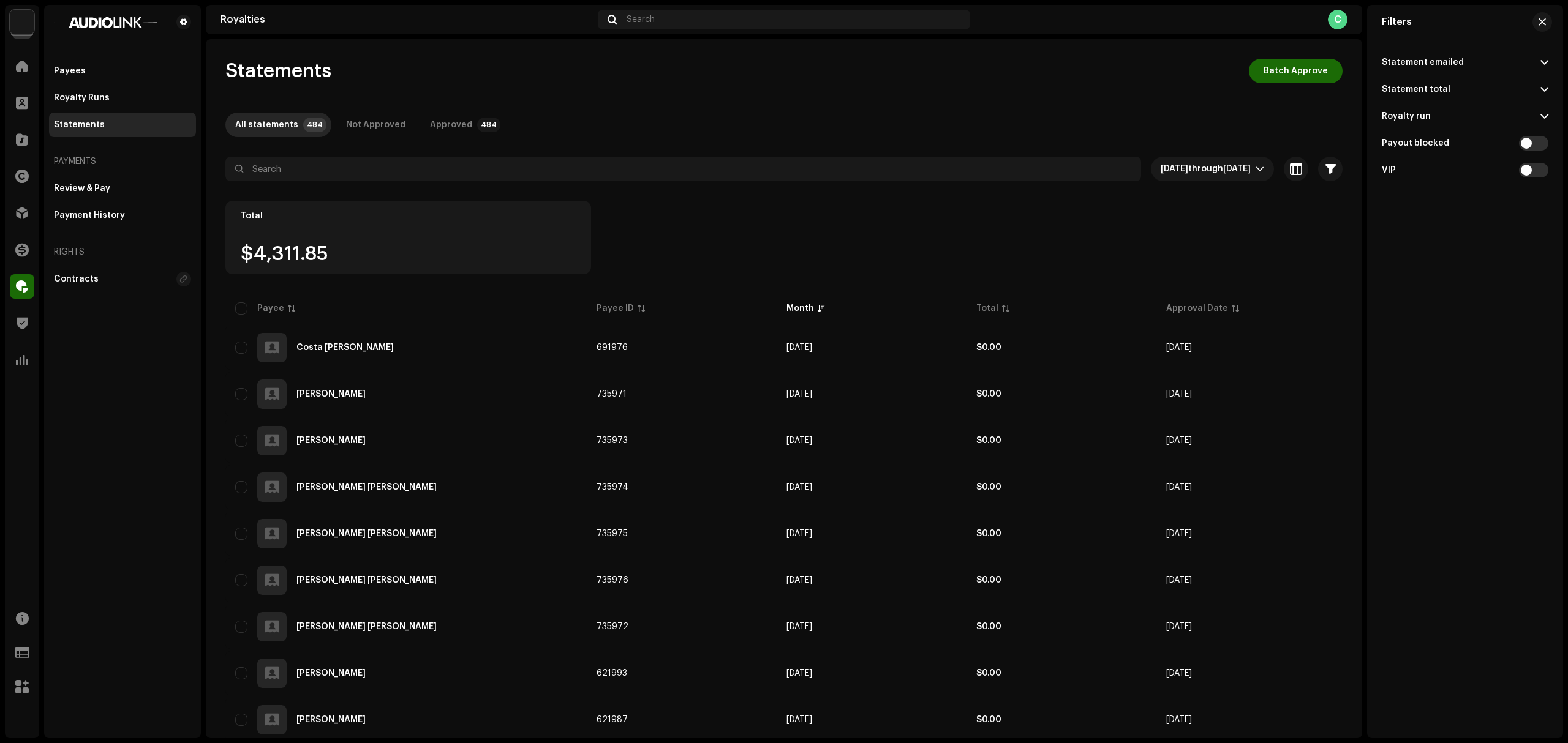
click at [1469, 59] on p-accordion-header "Statement emailed" at bounding box center [1465, 62] width 167 height 27
click at [1469, 86] on p-accordion-header "Statement total" at bounding box center [1465, 89] width 167 height 27
click at [1452, 230] on p-accordion-header "Royalty run" at bounding box center [1465, 229] width 167 height 27
click at [1192, 163] on span "Aug 2025 through Aug 2025" at bounding box center [1208, 169] width 95 height 25
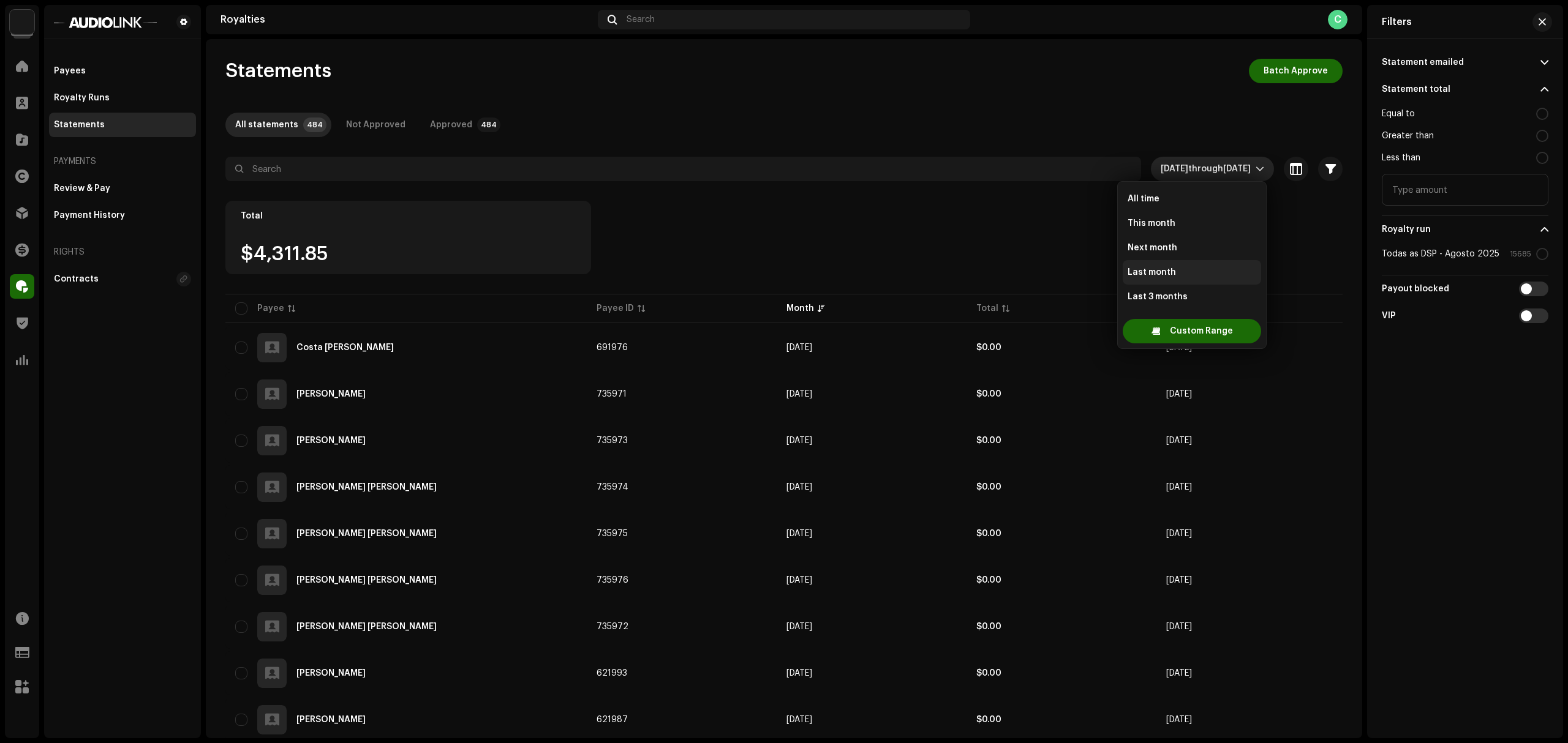
click at [1169, 270] on span "Last month" at bounding box center [1152, 272] width 48 height 12
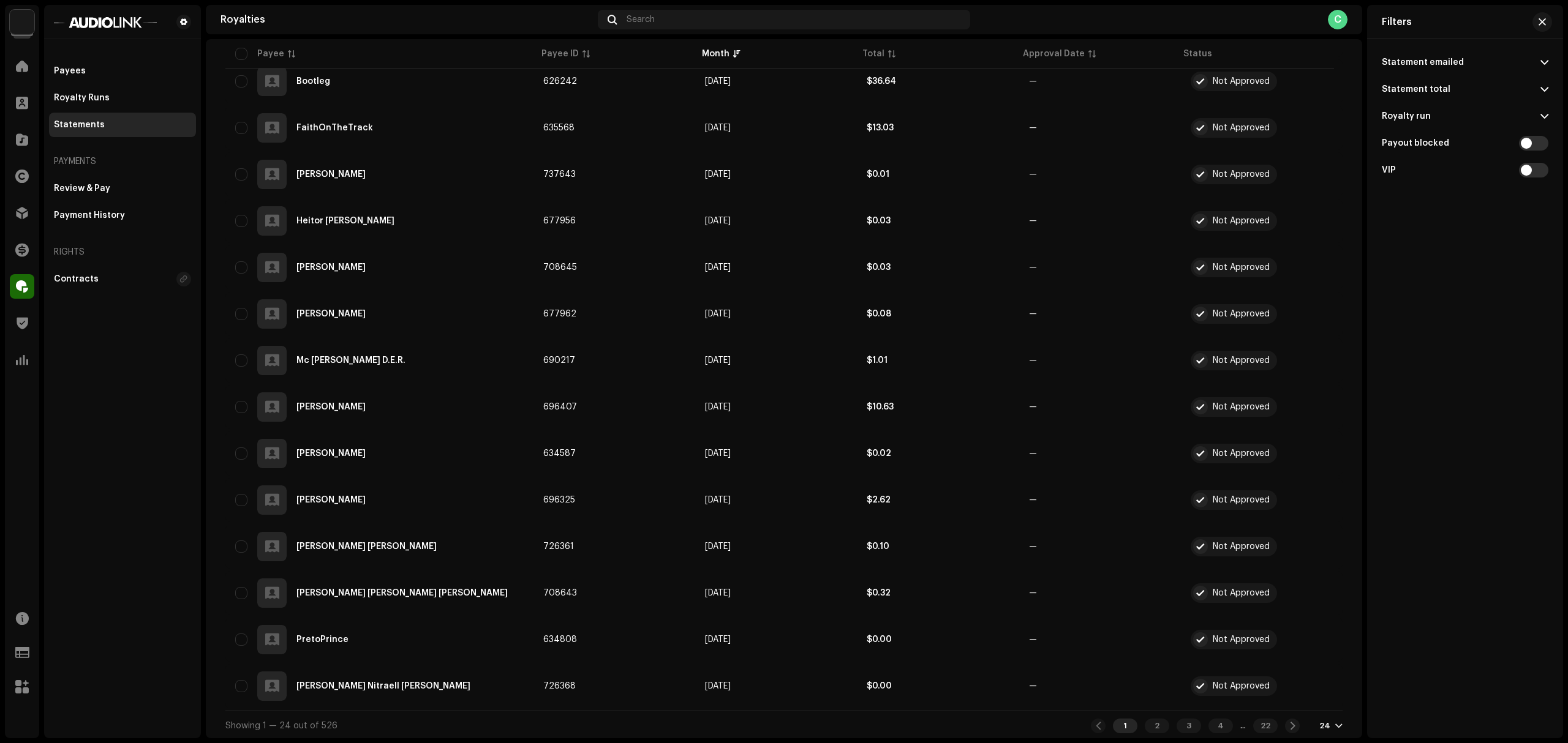
scroll to position [736, 0]
click at [1258, 696] on div "22" at bounding box center [1266, 725] width 25 height 15
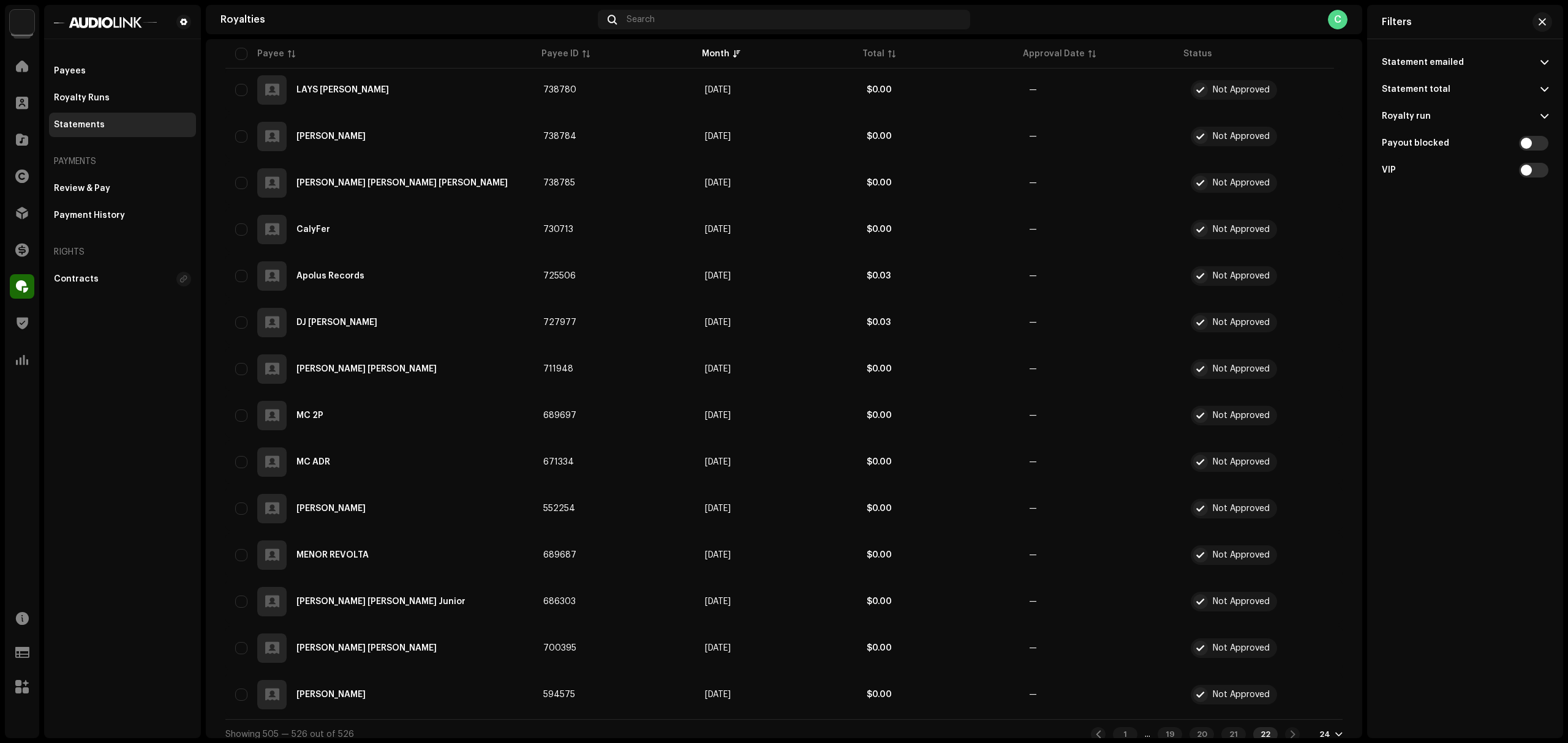
scroll to position [642, 0]
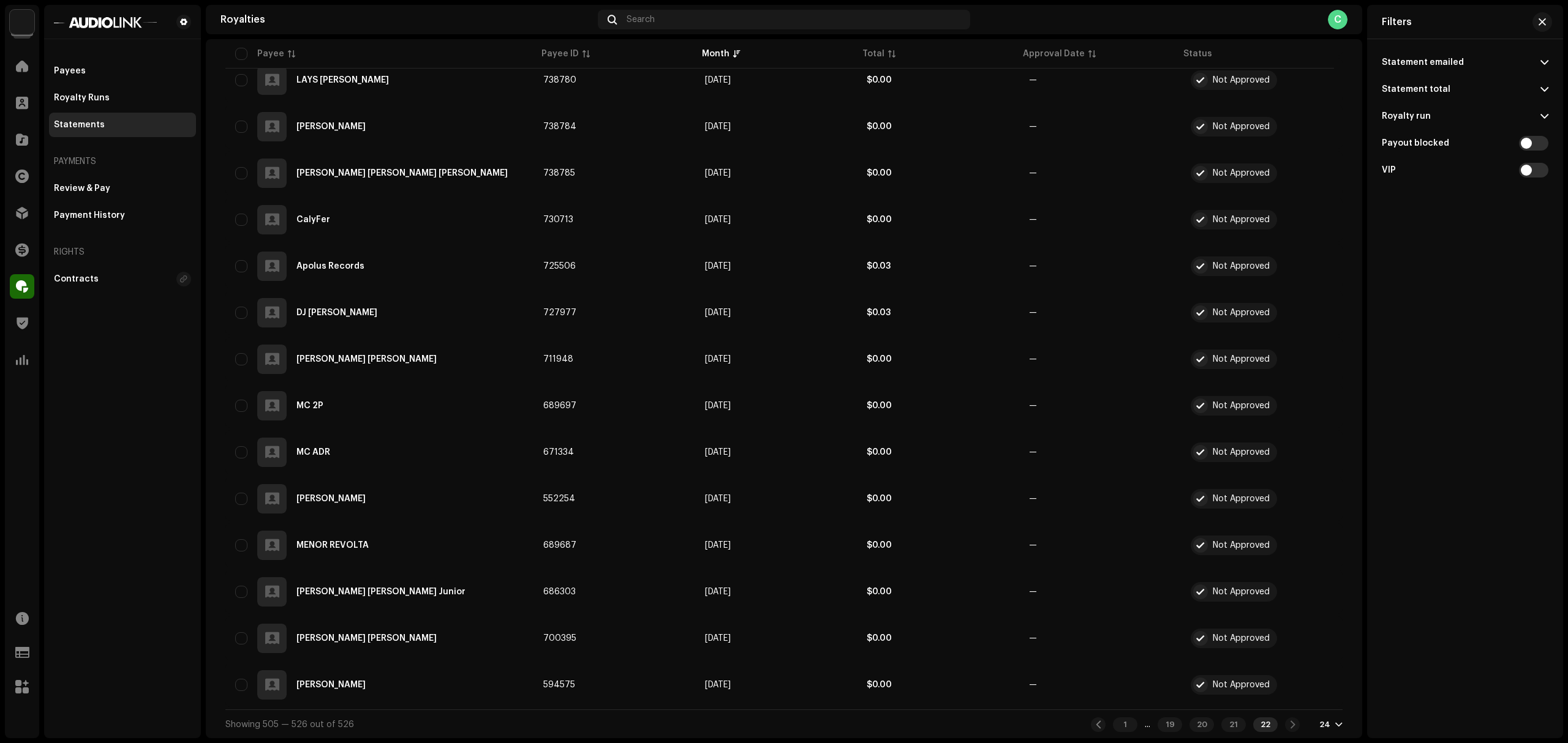
click at [1295, 696] on div "1 ... 19 20 21 22 24" at bounding box center [1217, 725] width 252 height 15
click at [1288, 696] on div "1 ... 19 20 21 22" at bounding box center [1196, 725] width 209 height 15
drag, startPoint x: 1272, startPoint y: 721, endPoint x: 1266, endPoint y: 721, distance: 6.0
click at [1266, 696] on div "1 ... 19 20 21 22" at bounding box center [1196, 725] width 209 height 15
drag, startPoint x: 1266, startPoint y: 721, endPoint x: 1278, endPoint y: 720, distance: 12.0
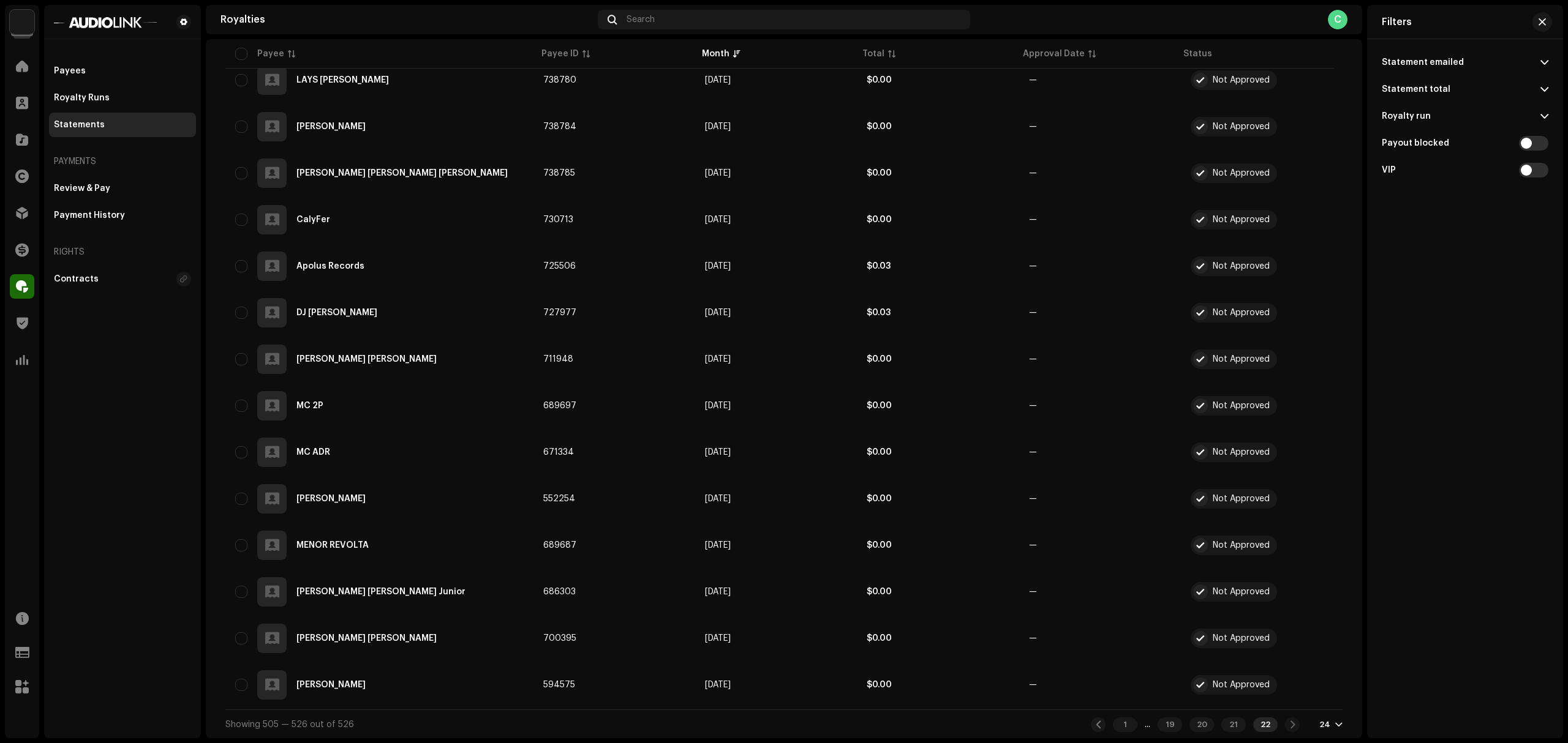
click at [1278, 696] on div "1 ... 19 20 21 22" at bounding box center [1196, 725] width 209 height 15
click at [1292, 696] on div "1 ... 19 20 21 22" at bounding box center [1196, 725] width 209 height 15
click at [1113, 696] on div "1" at bounding box center [1125, 725] width 25 height 15
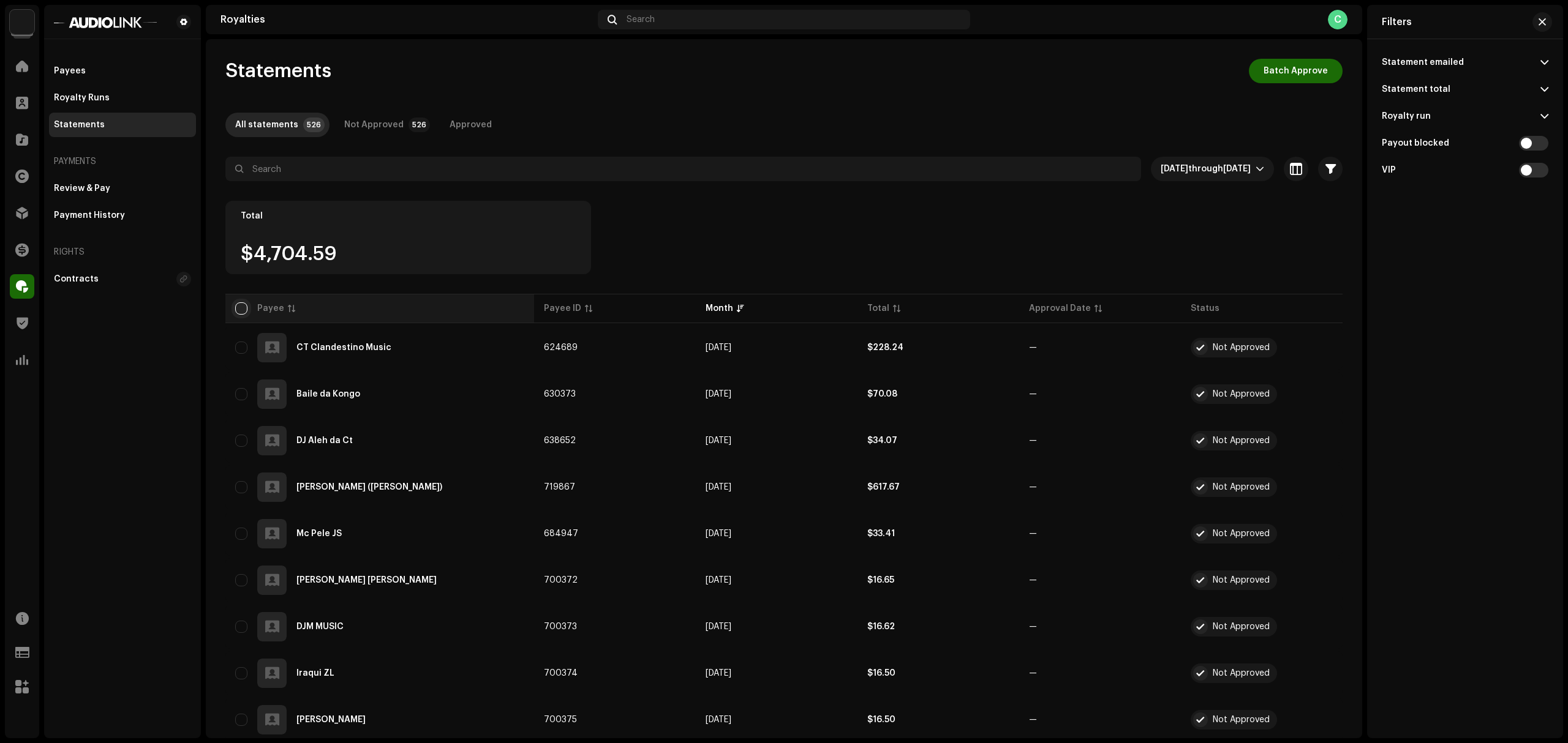
click at [240, 309] on input "checkbox" at bounding box center [241, 308] width 12 height 12
checkbox input "true"
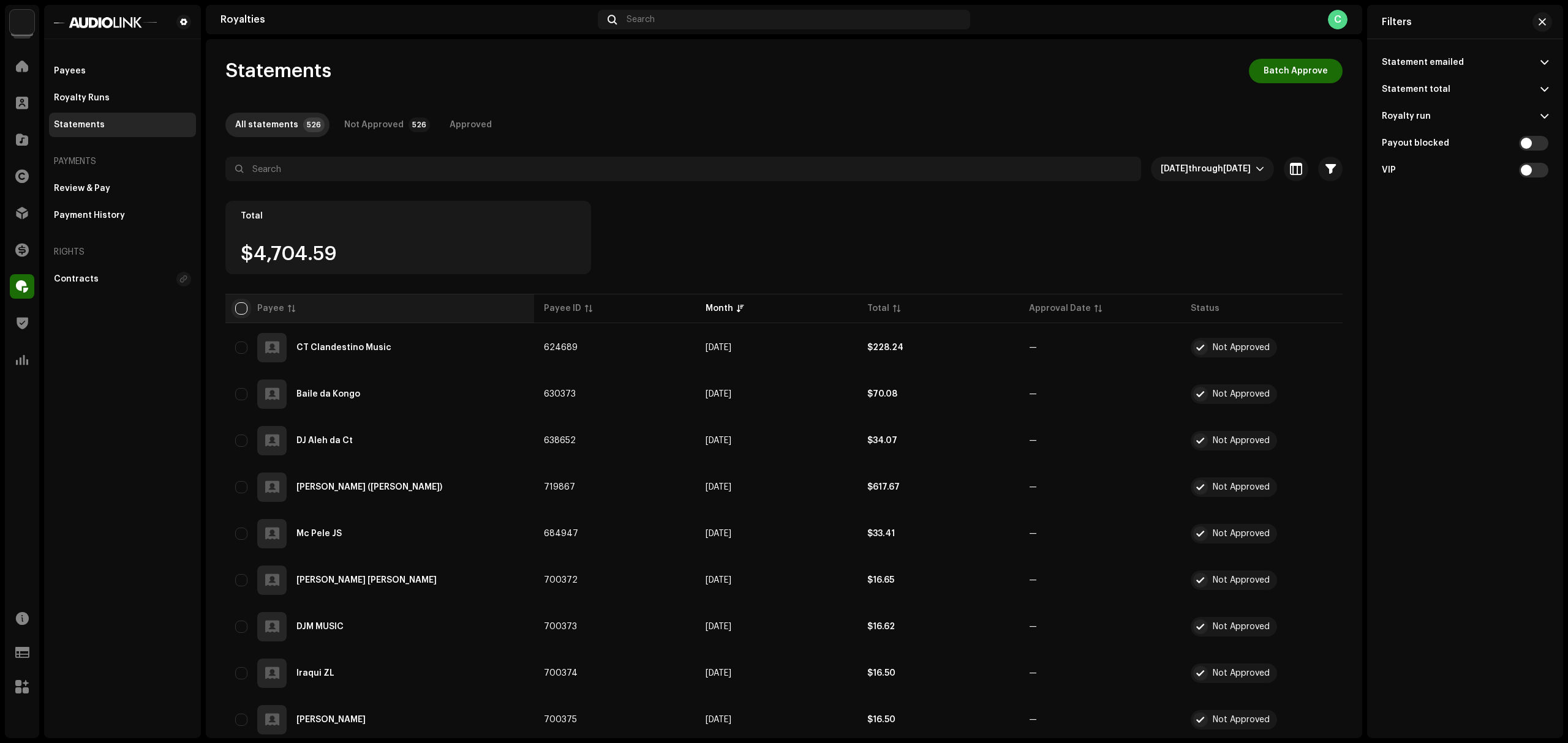
checkbox input "true"
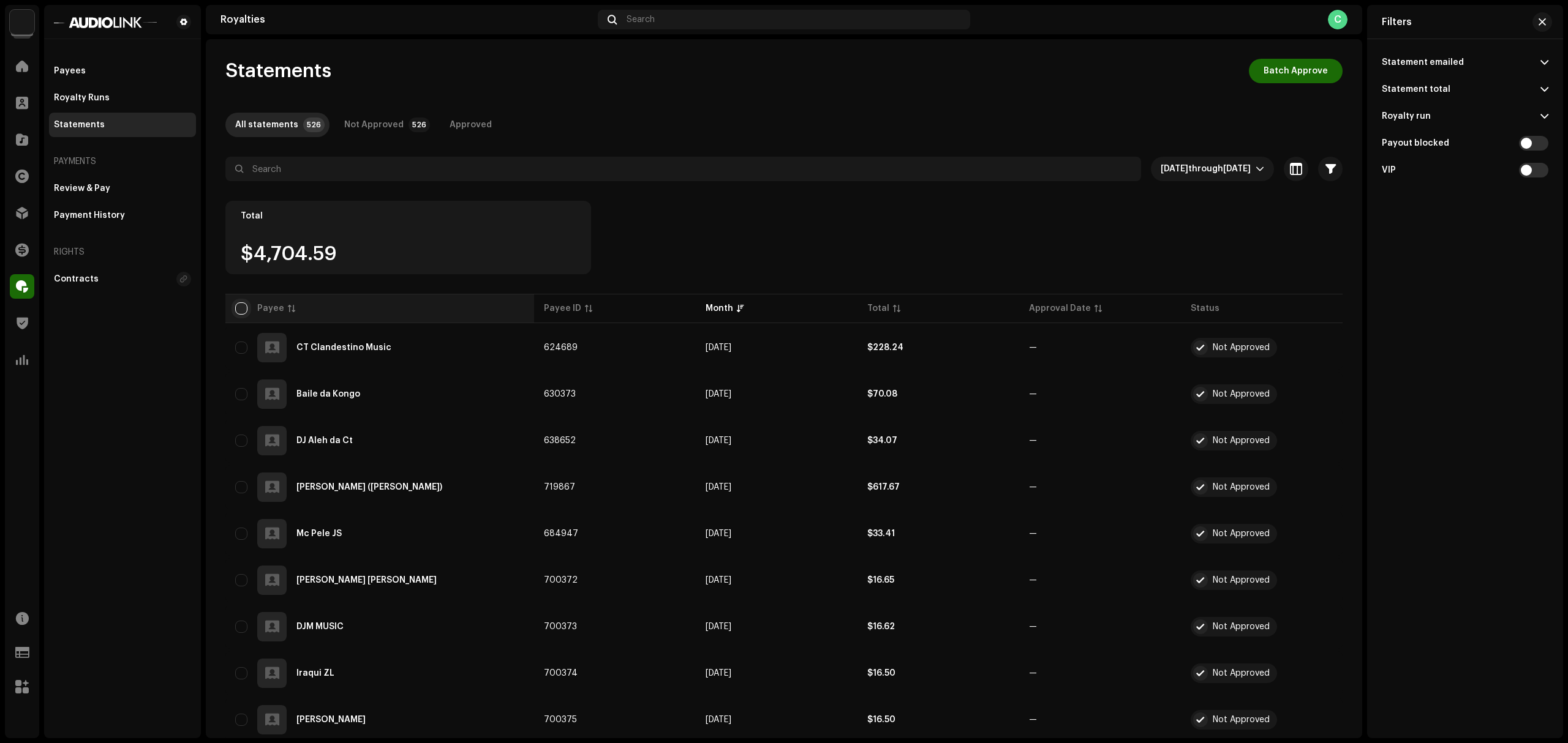
checkbox input "true"
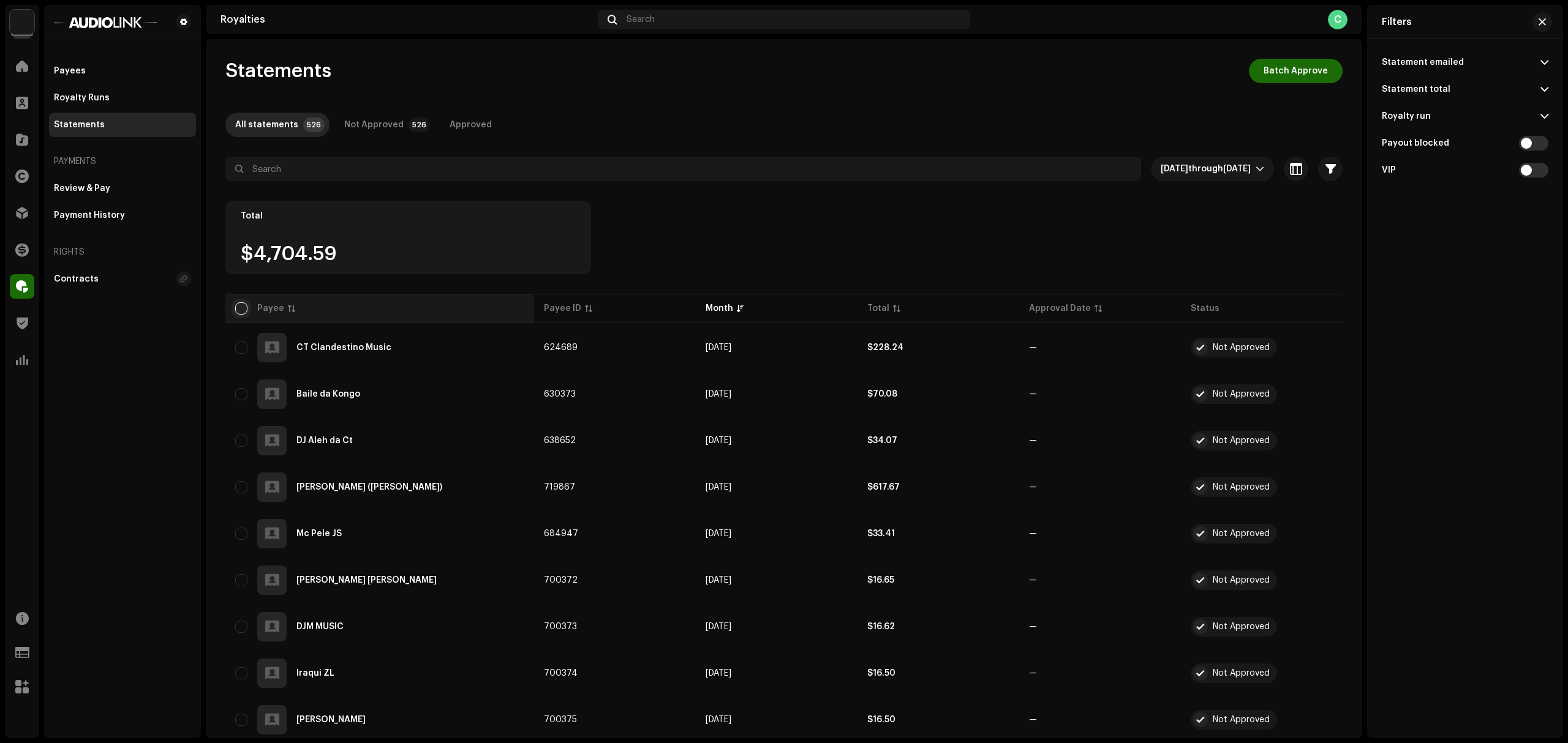
checkbox input "true"
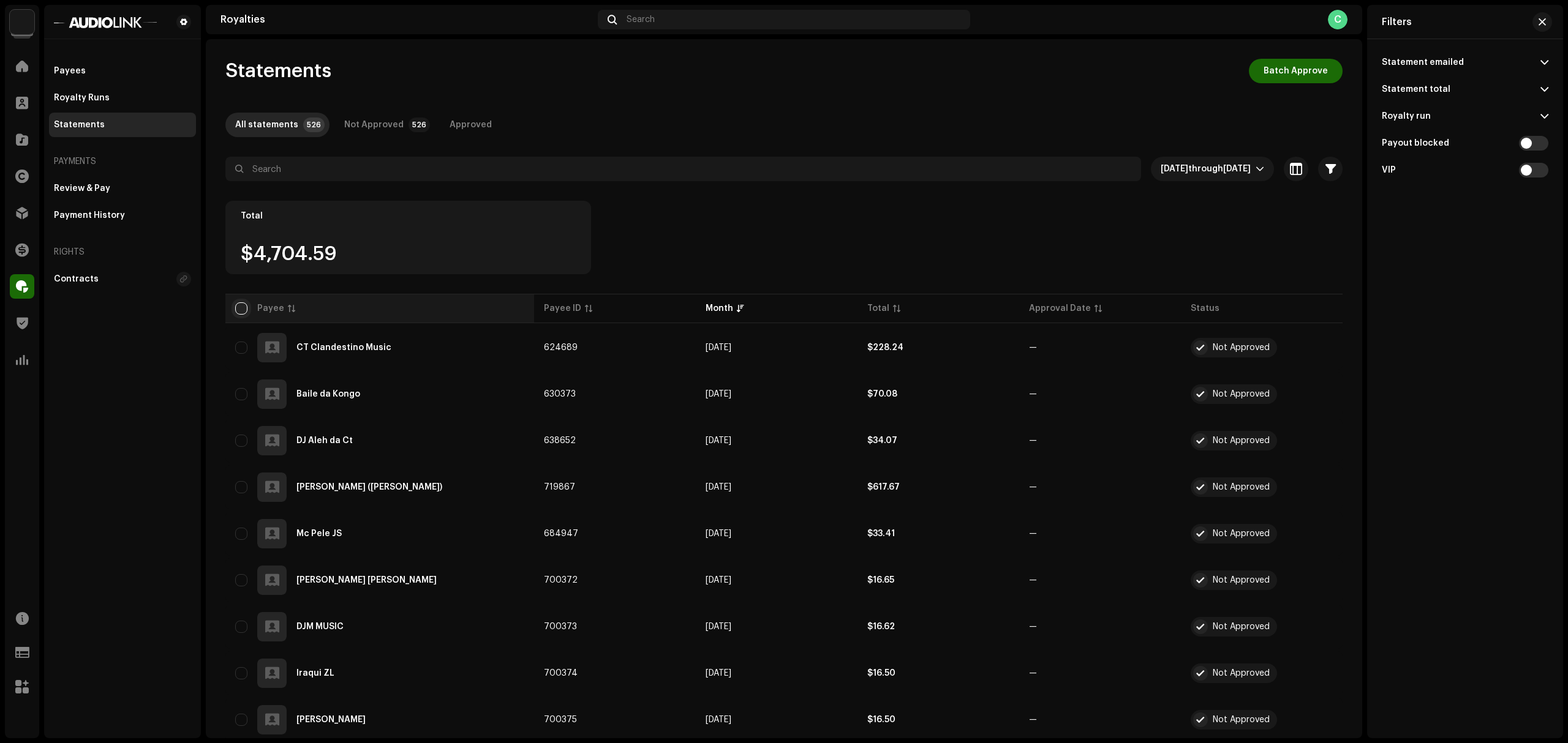
checkbox input "true"
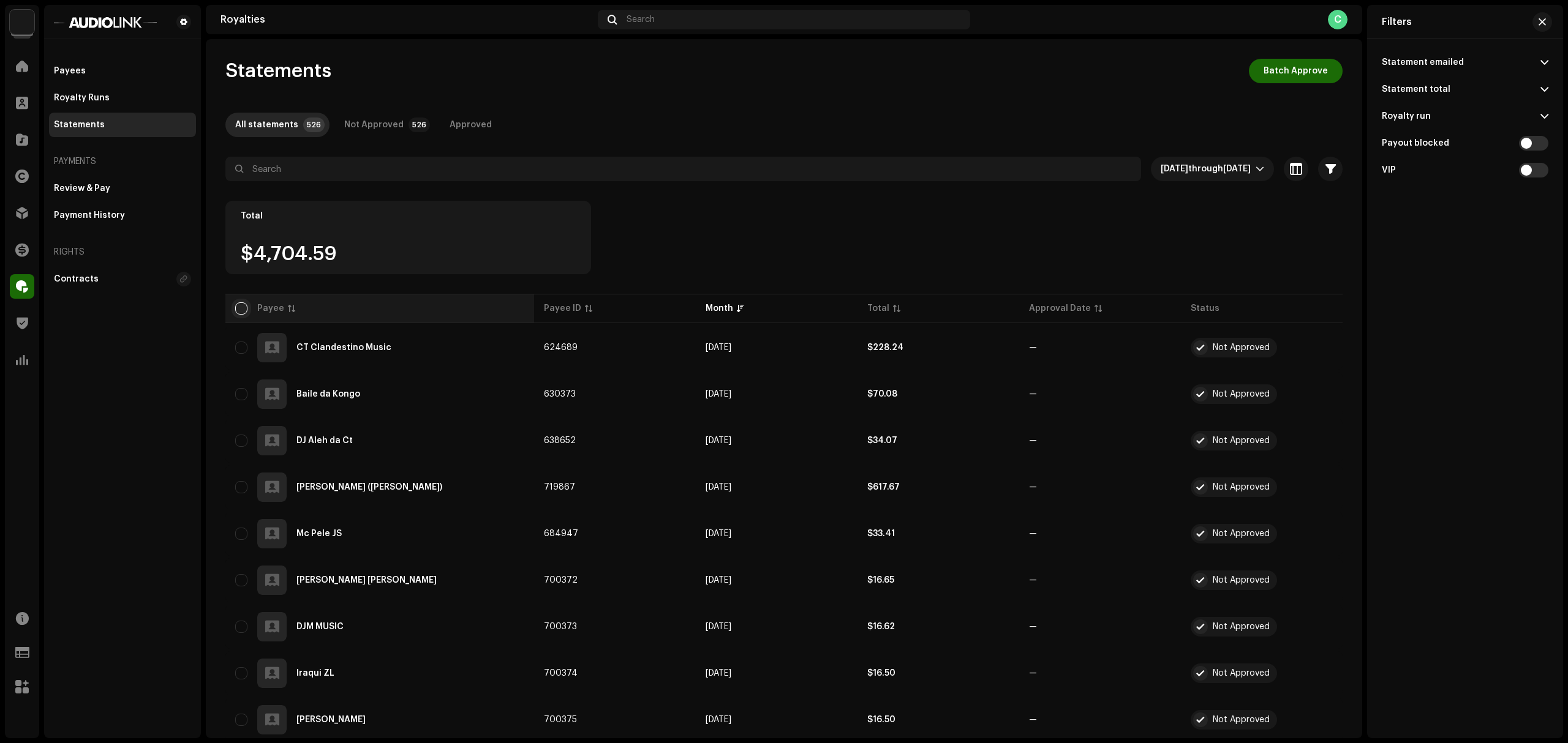
checkbox input "true"
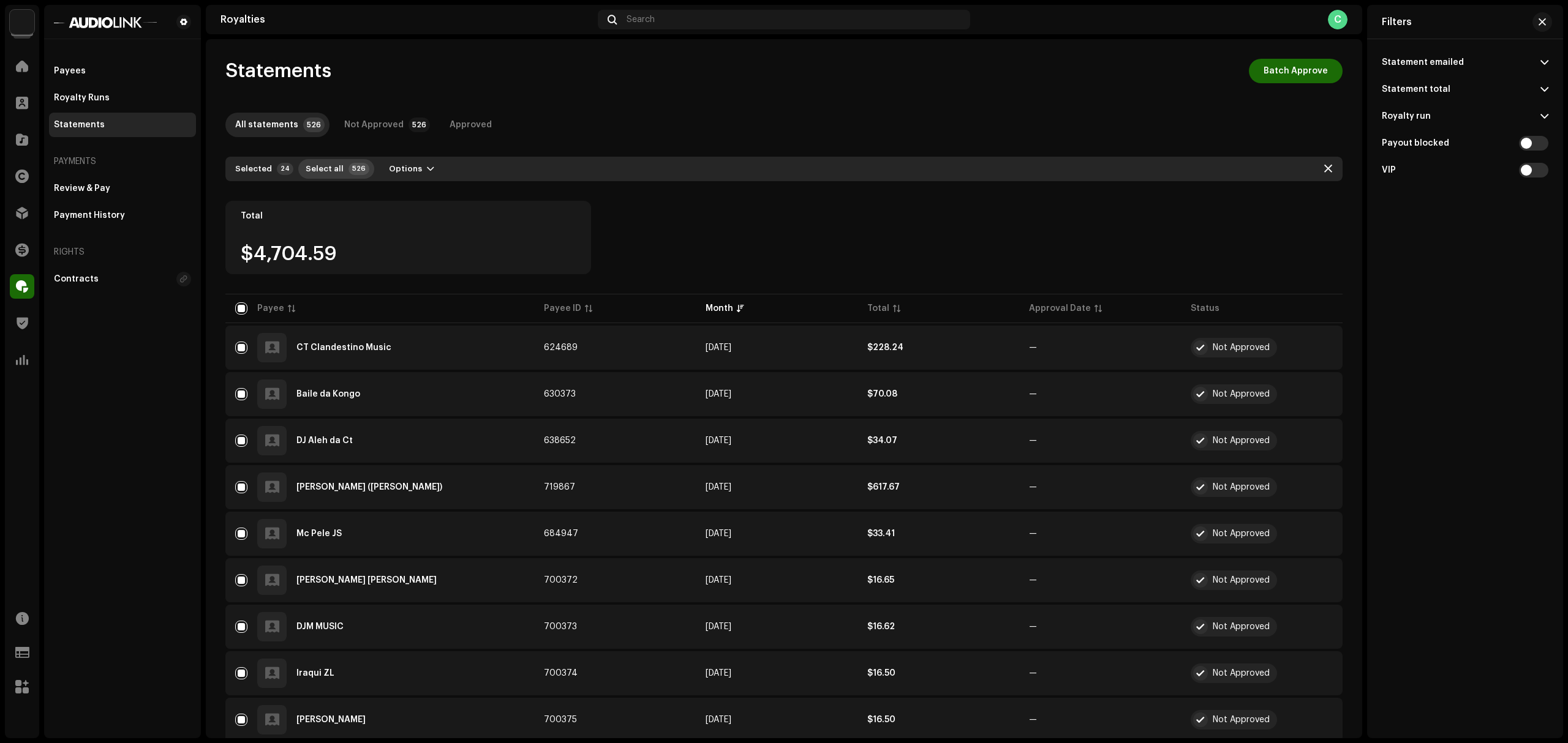
click at [337, 174] on button "Select all 526" at bounding box center [336, 169] width 76 height 20
click at [785, 194] on div at bounding box center [784, 191] width 1117 height 20
click at [240, 302] on input "checkbox" at bounding box center [241, 308] width 12 height 12
checkbox input "false"
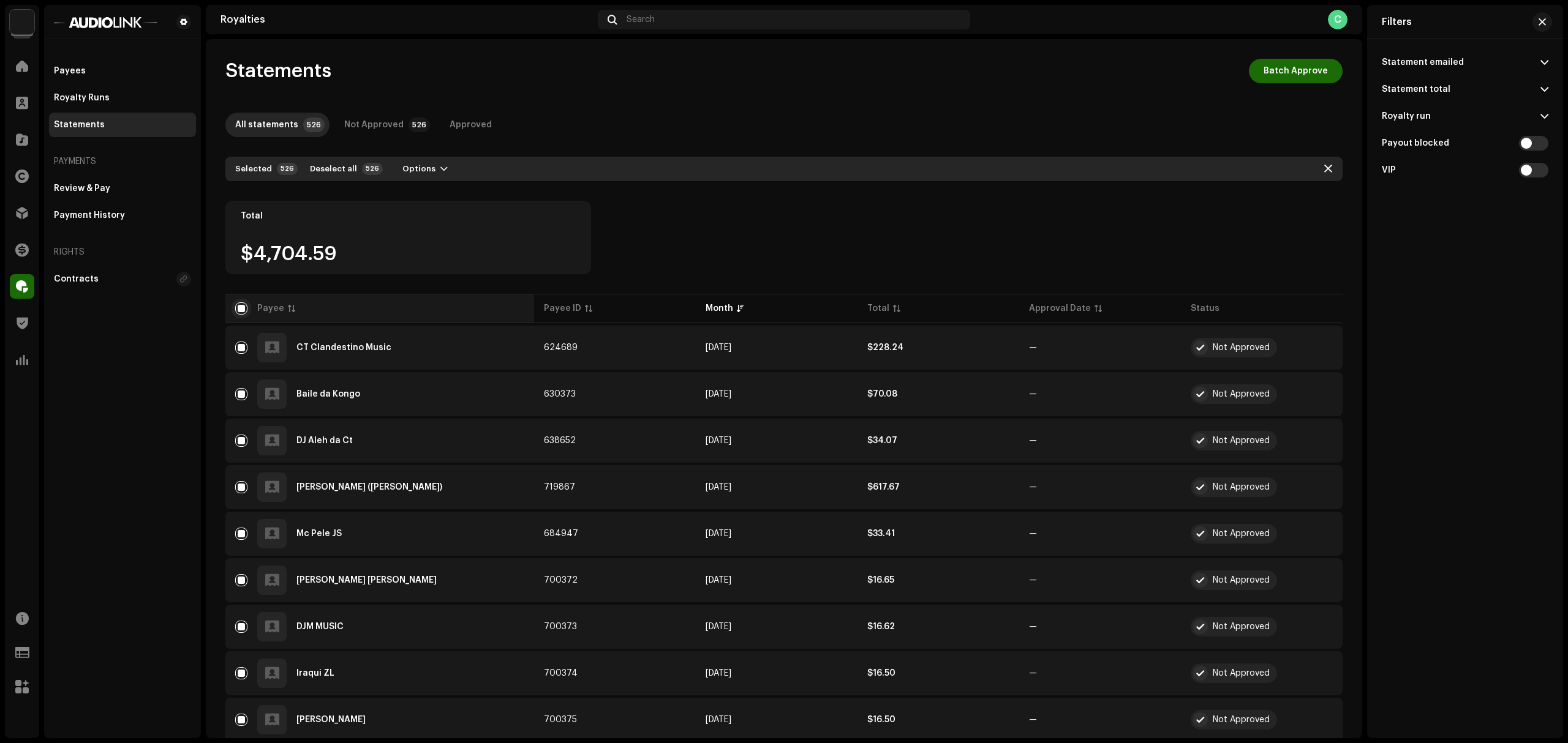
checkbox input "false"
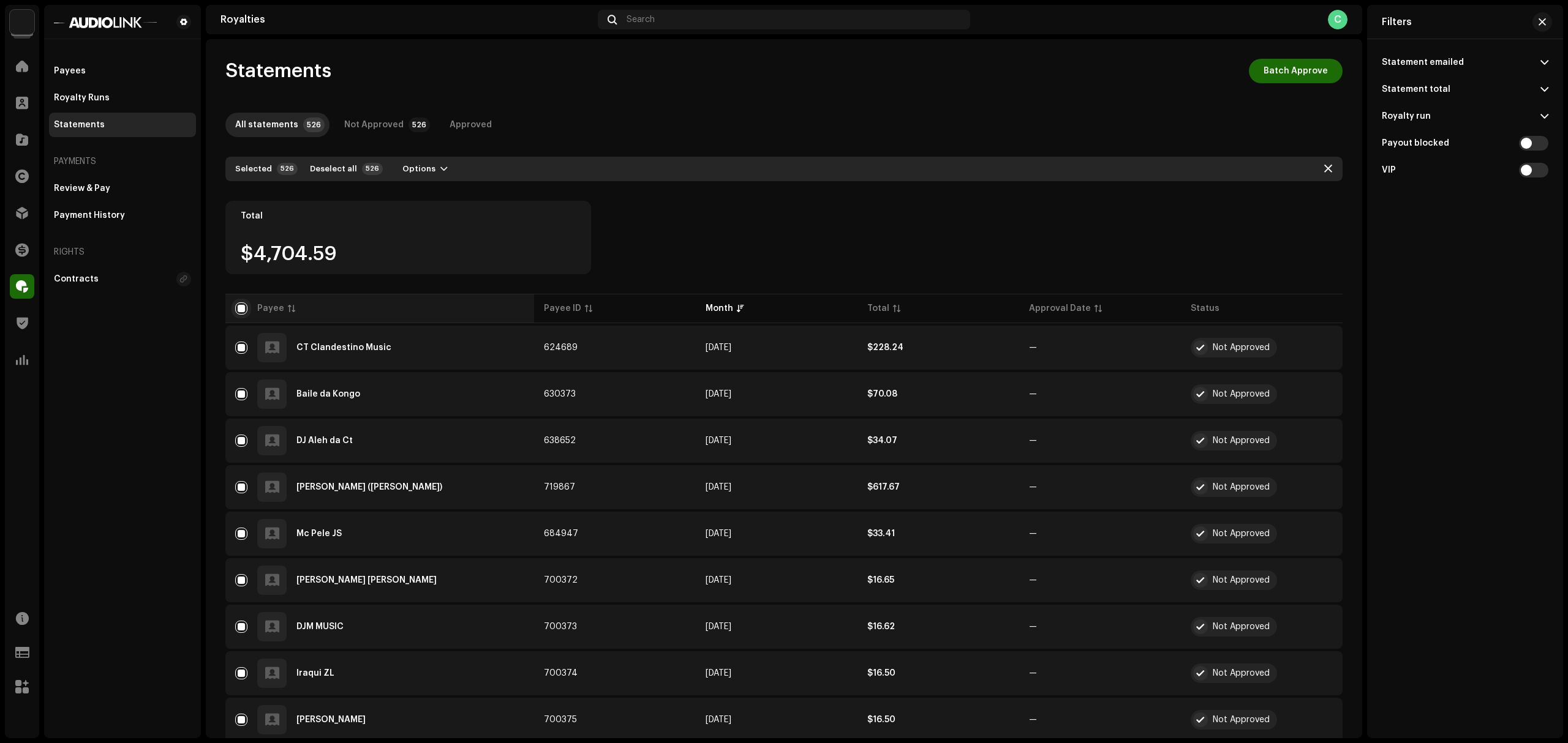
checkbox input "false"
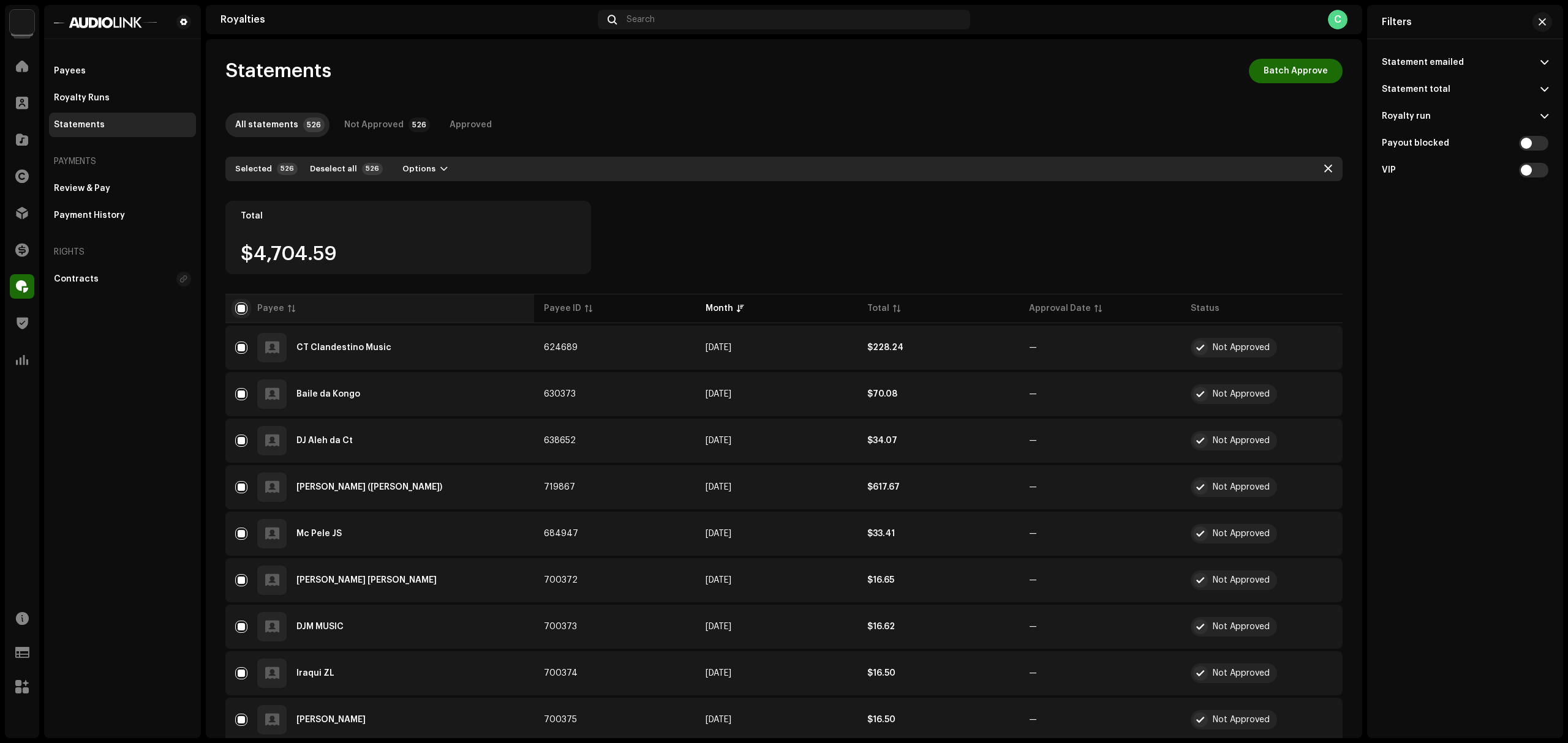
checkbox input "false"
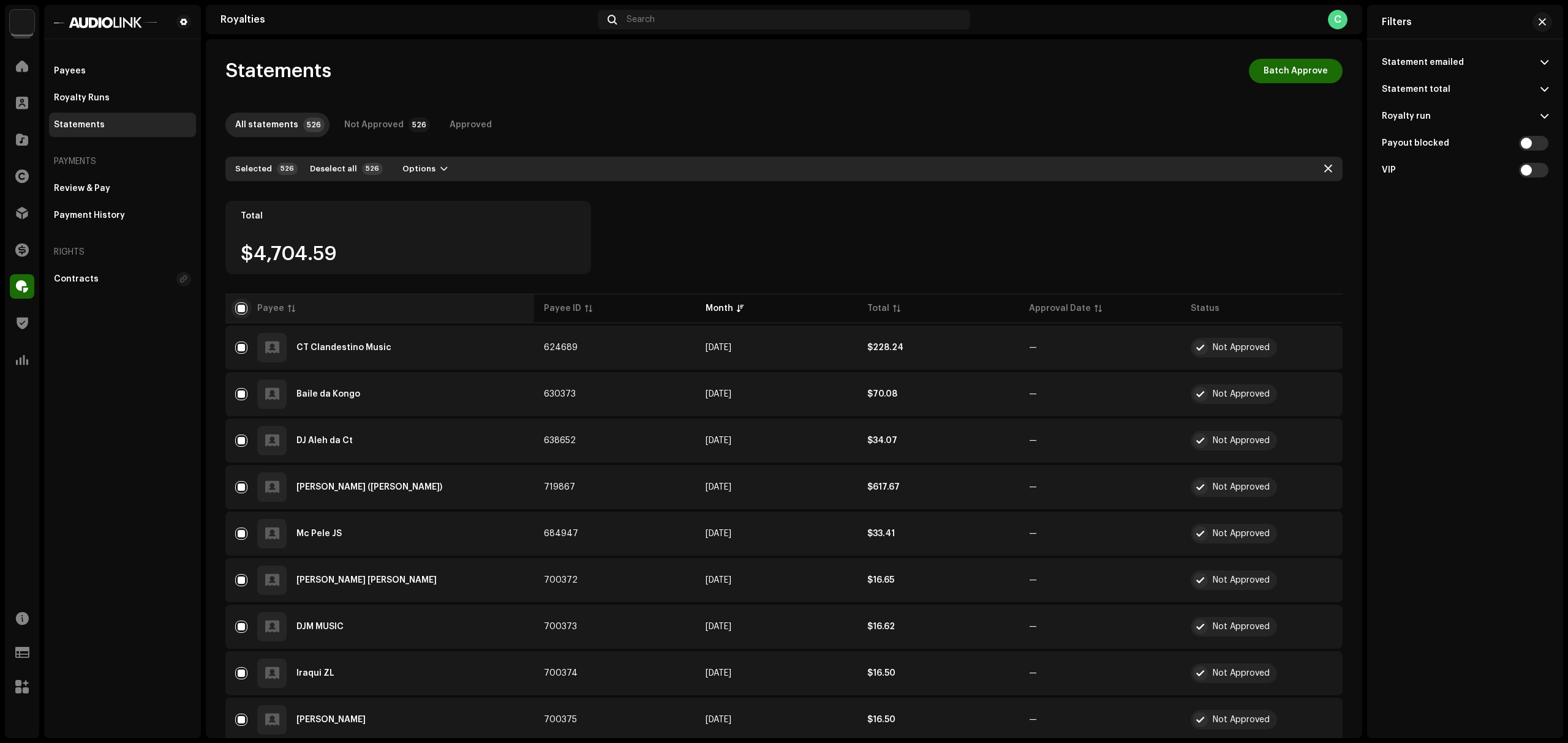
checkbox input "false"
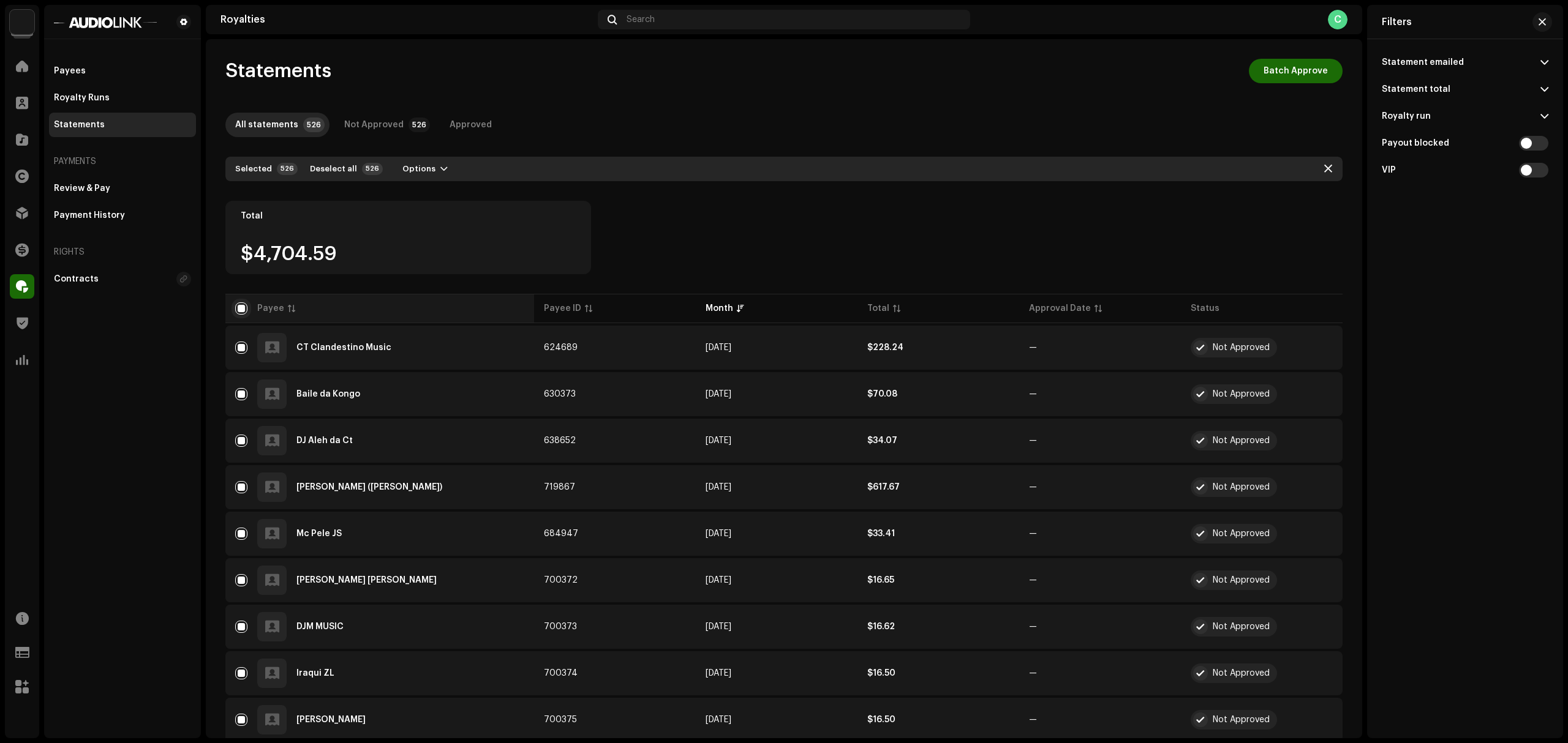
checkbox input "false"
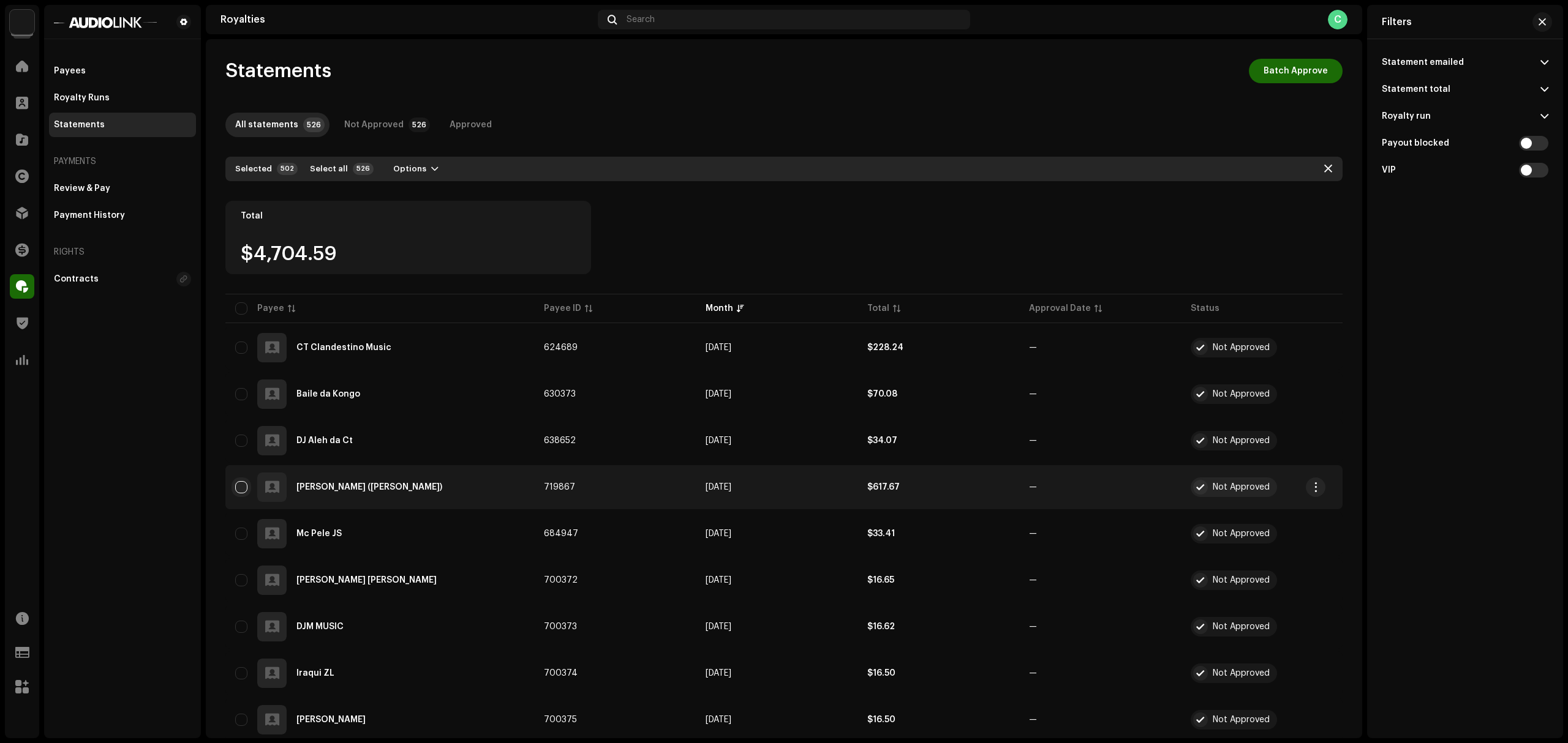
click at [240, 488] on input "Row Unselected" at bounding box center [241, 487] width 12 height 12
click at [1318, 493] on button "button" at bounding box center [1316, 487] width 20 height 20
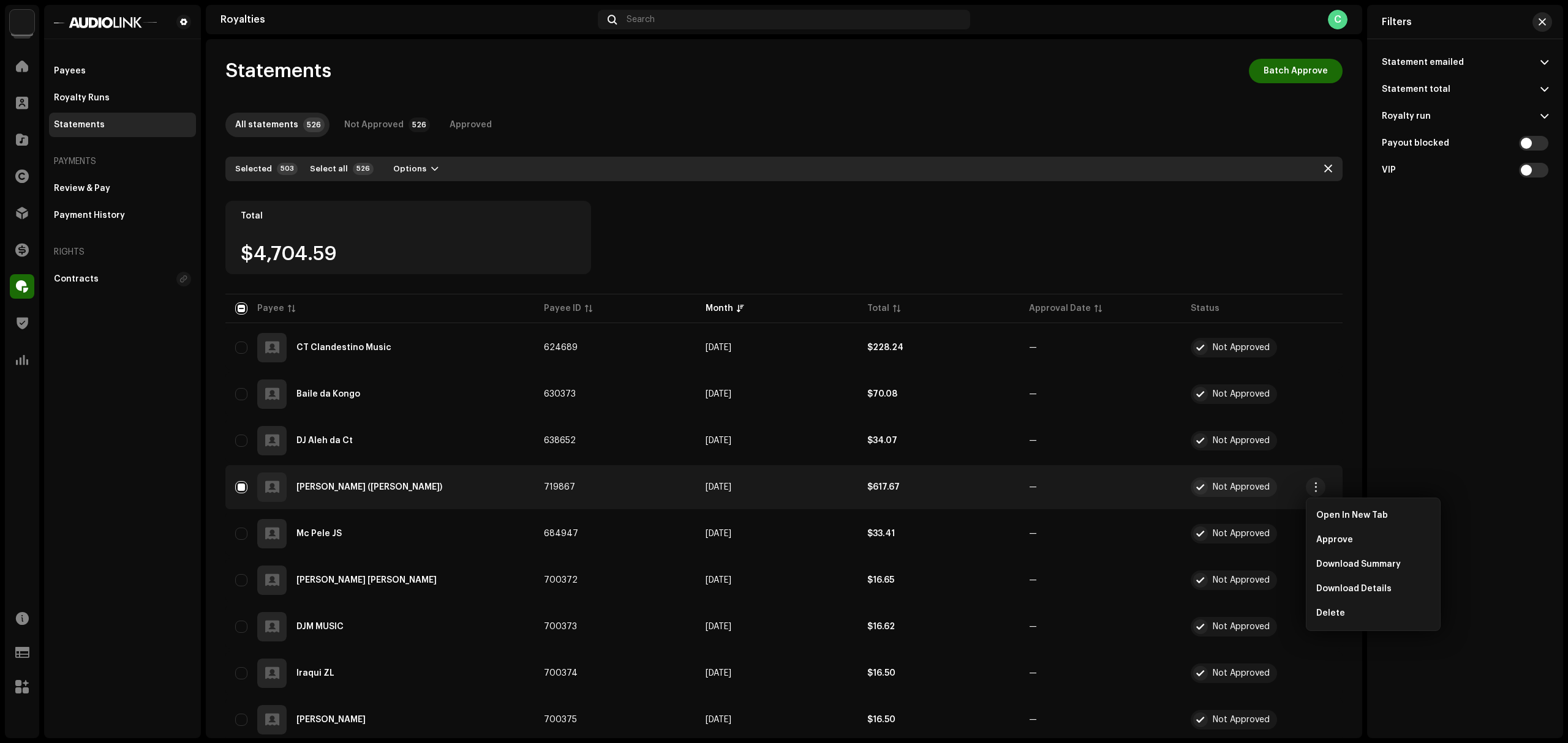
click at [1469, 18] on button "button" at bounding box center [1543, 22] width 20 height 20
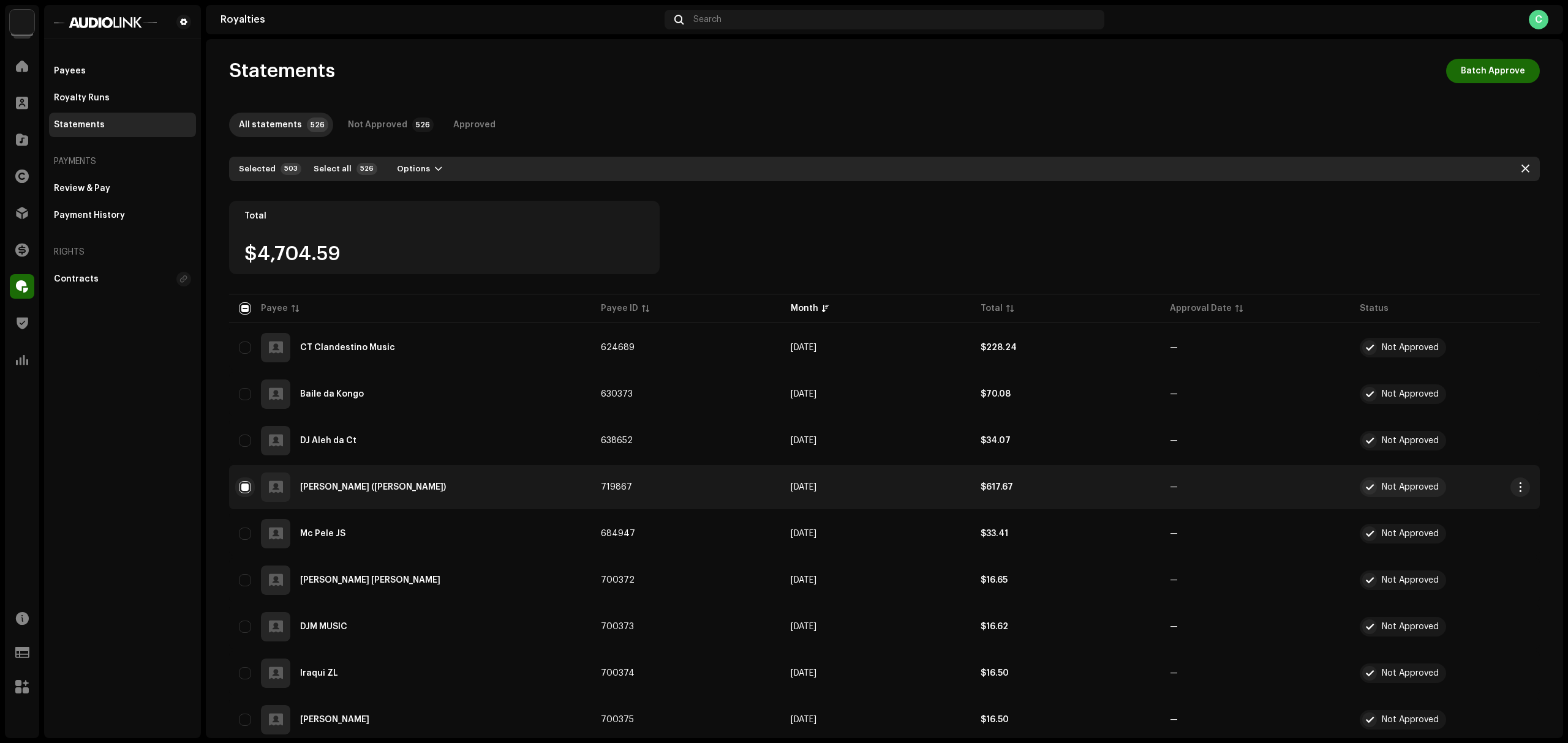
click at [239, 483] on input "Row Selected" at bounding box center [245, 487] width 12 height 12
click at [239, 483] on input "Row Unselected" at bounding box center [245, 487] width 12 height 12
checkbox input "true"
click at [244, 308] on input "checkbox" at bounding box center [245, 308] width 12 height 12
checkbox input "true"
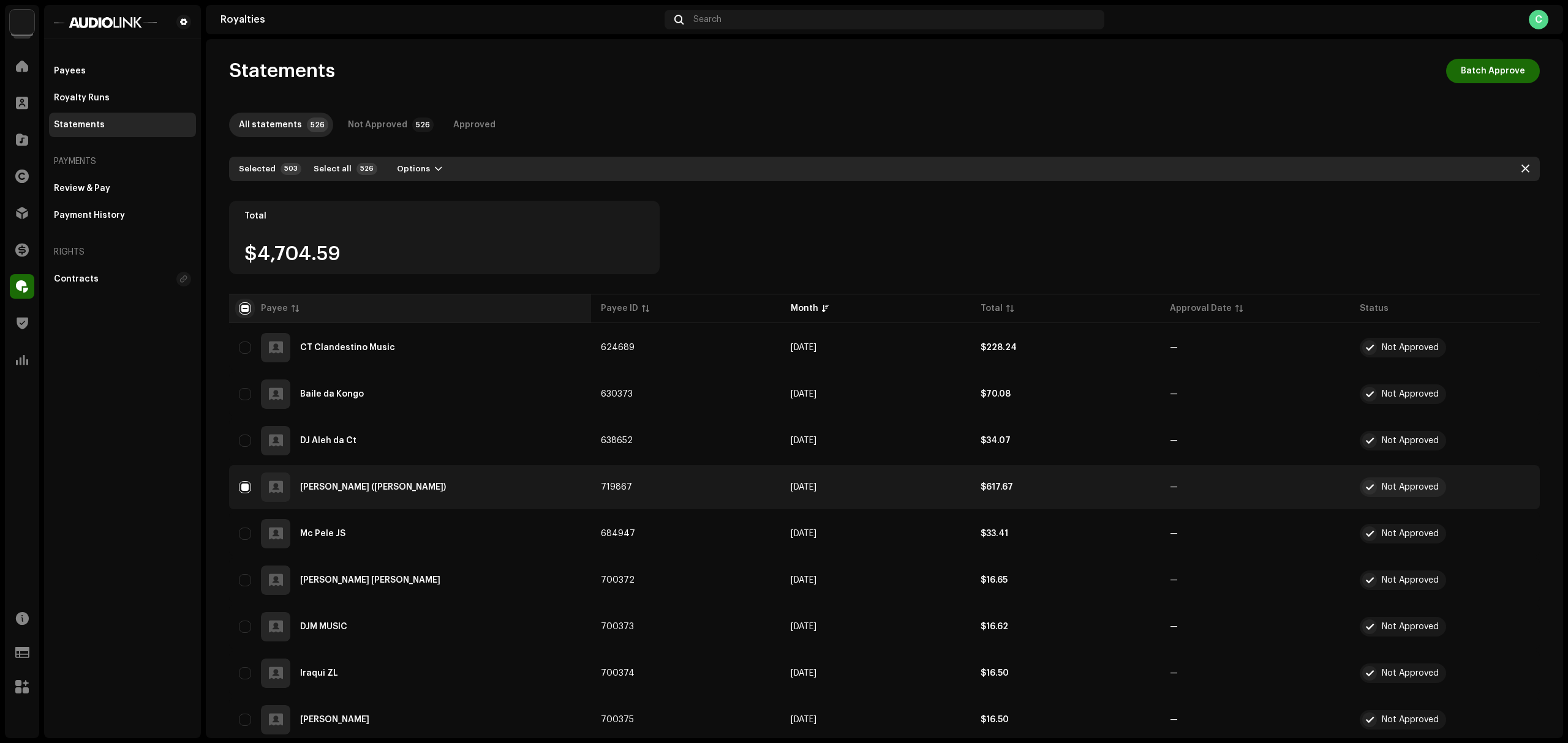
checkbox input "true"
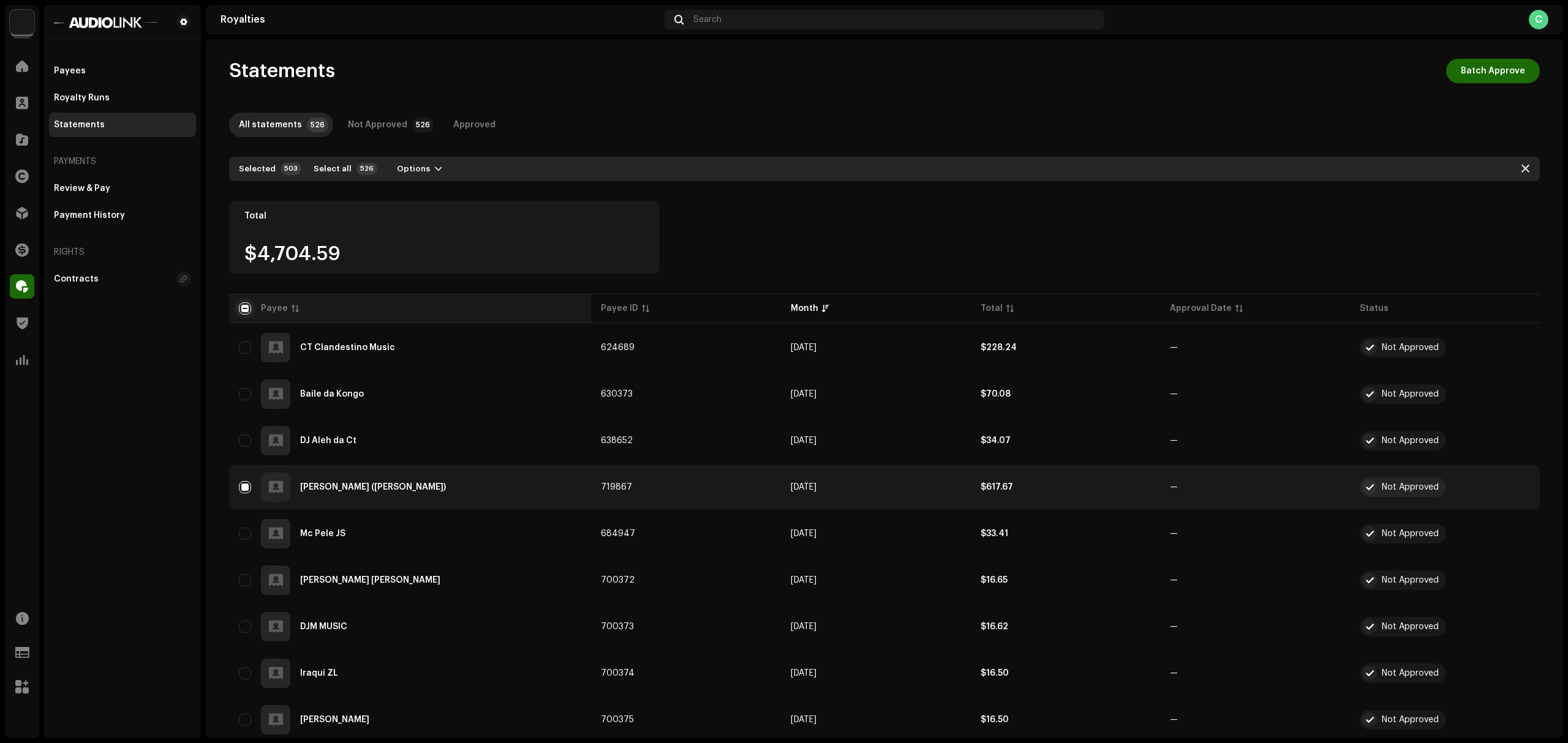
checkbox input "true"
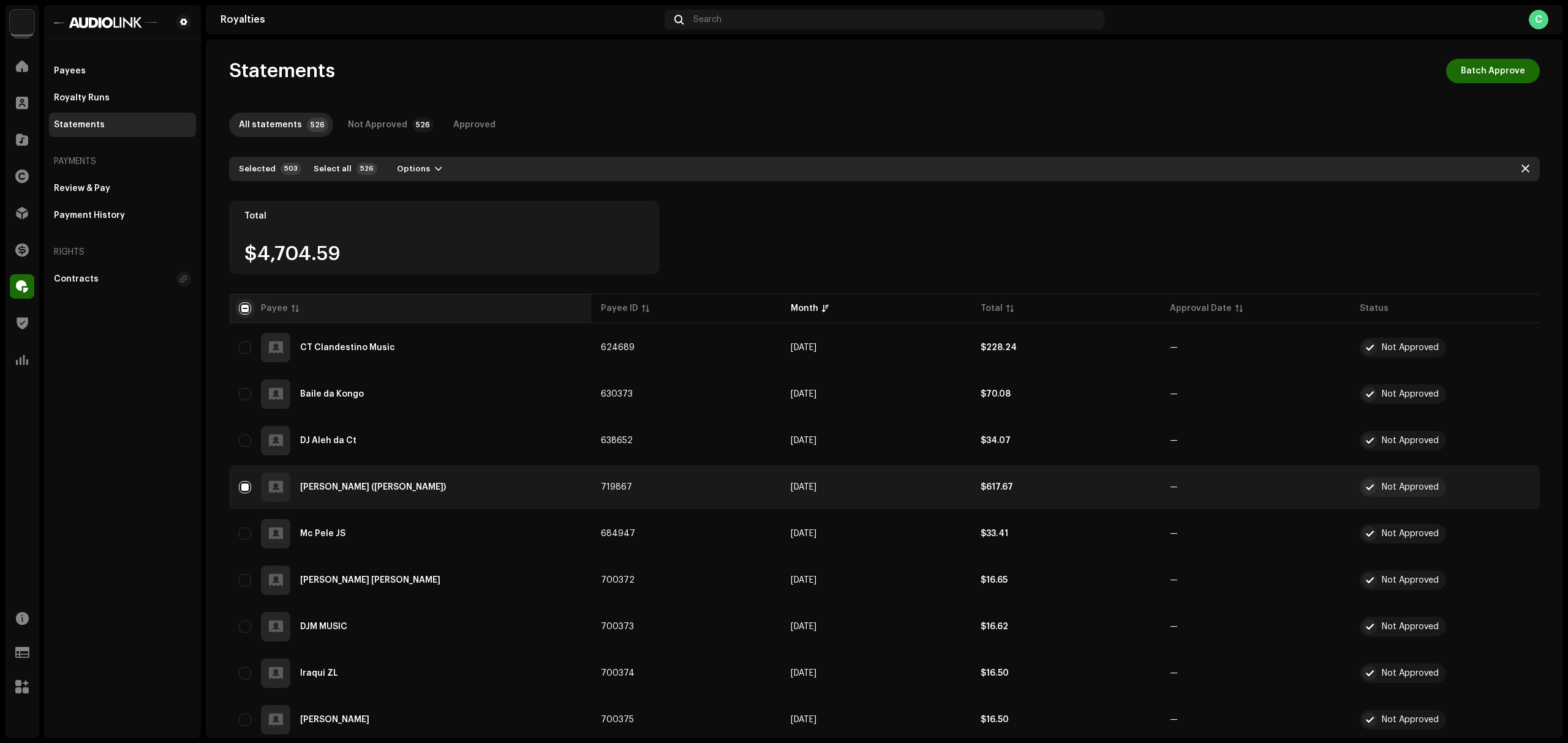
checkbox input "true"
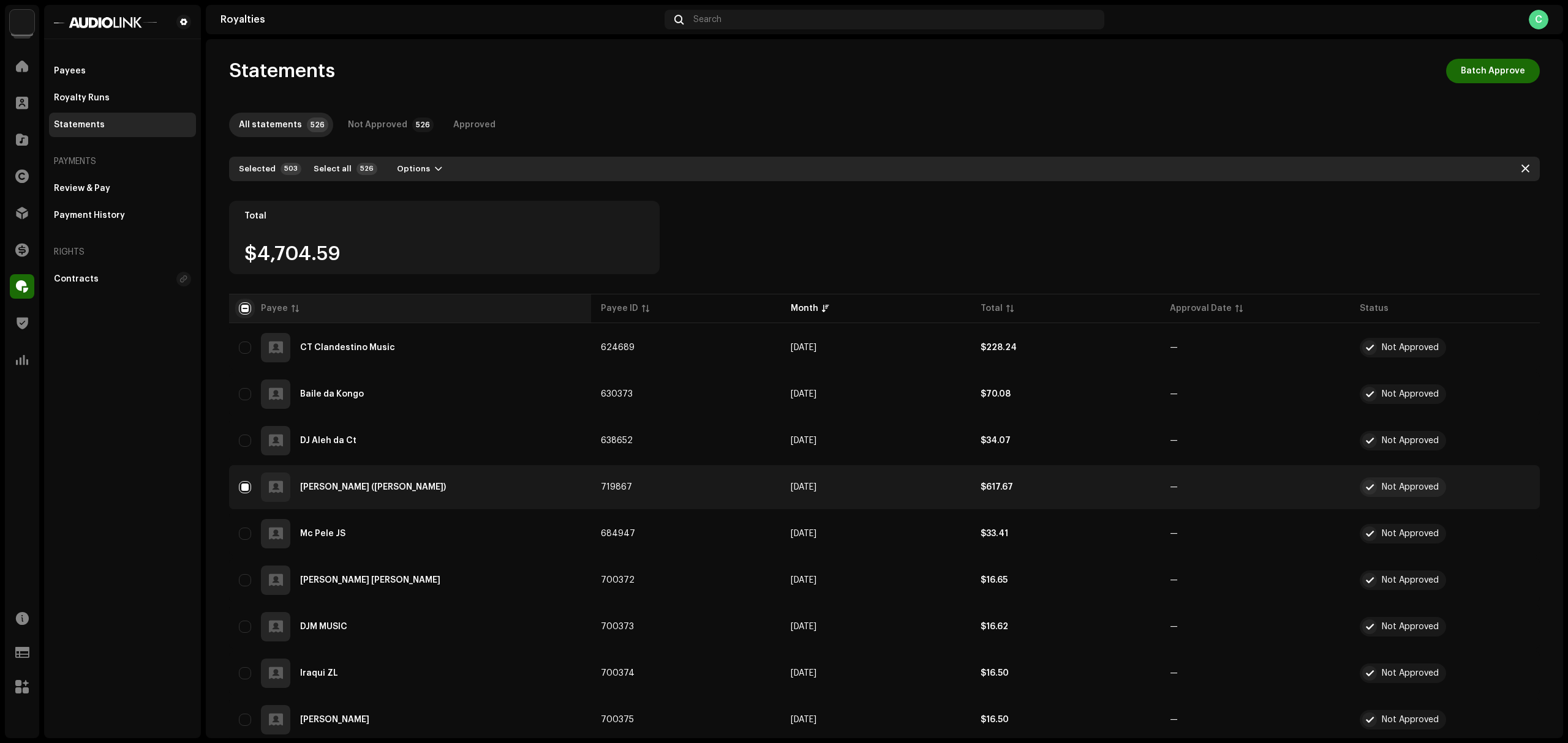
checkbox input "true"
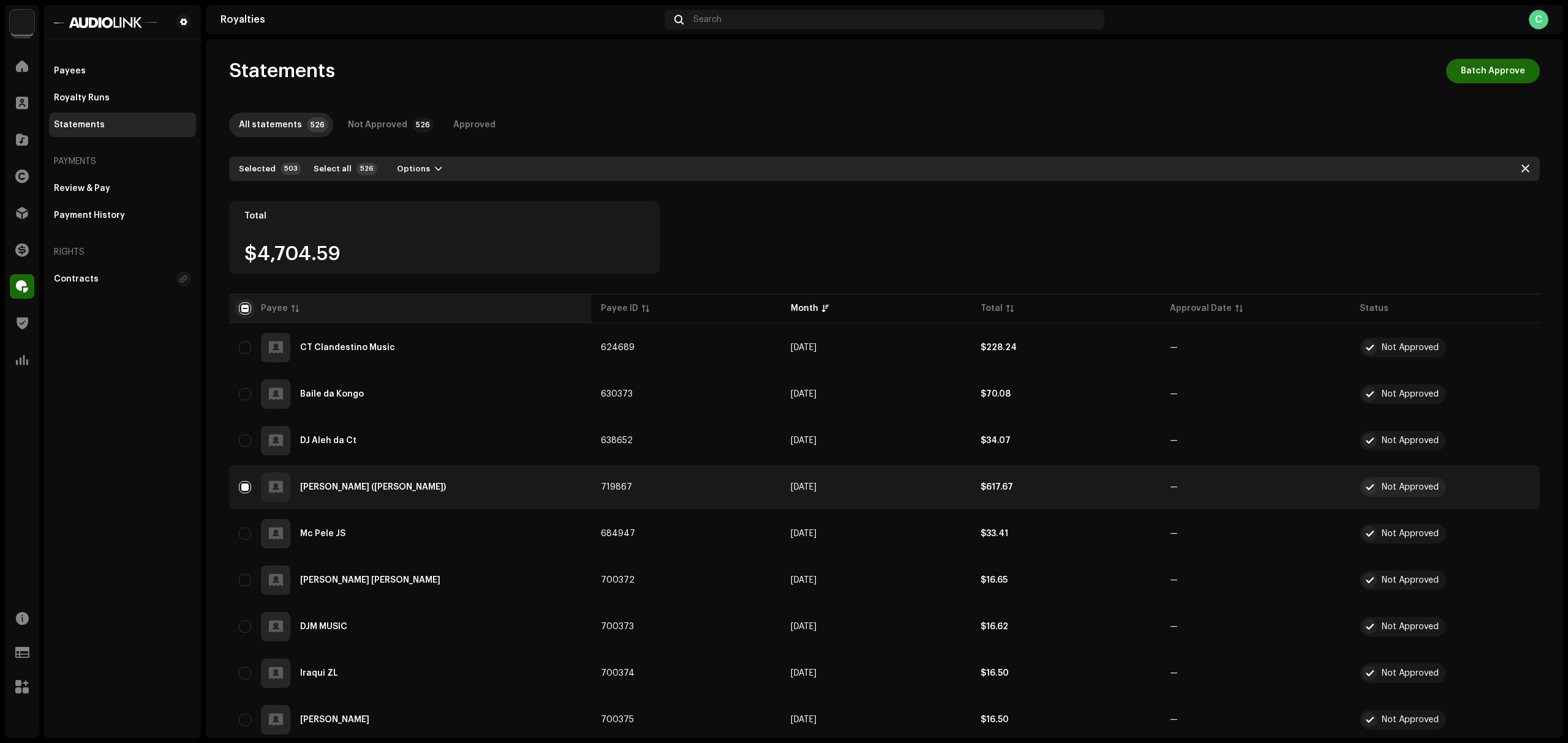
checkbox input "true"
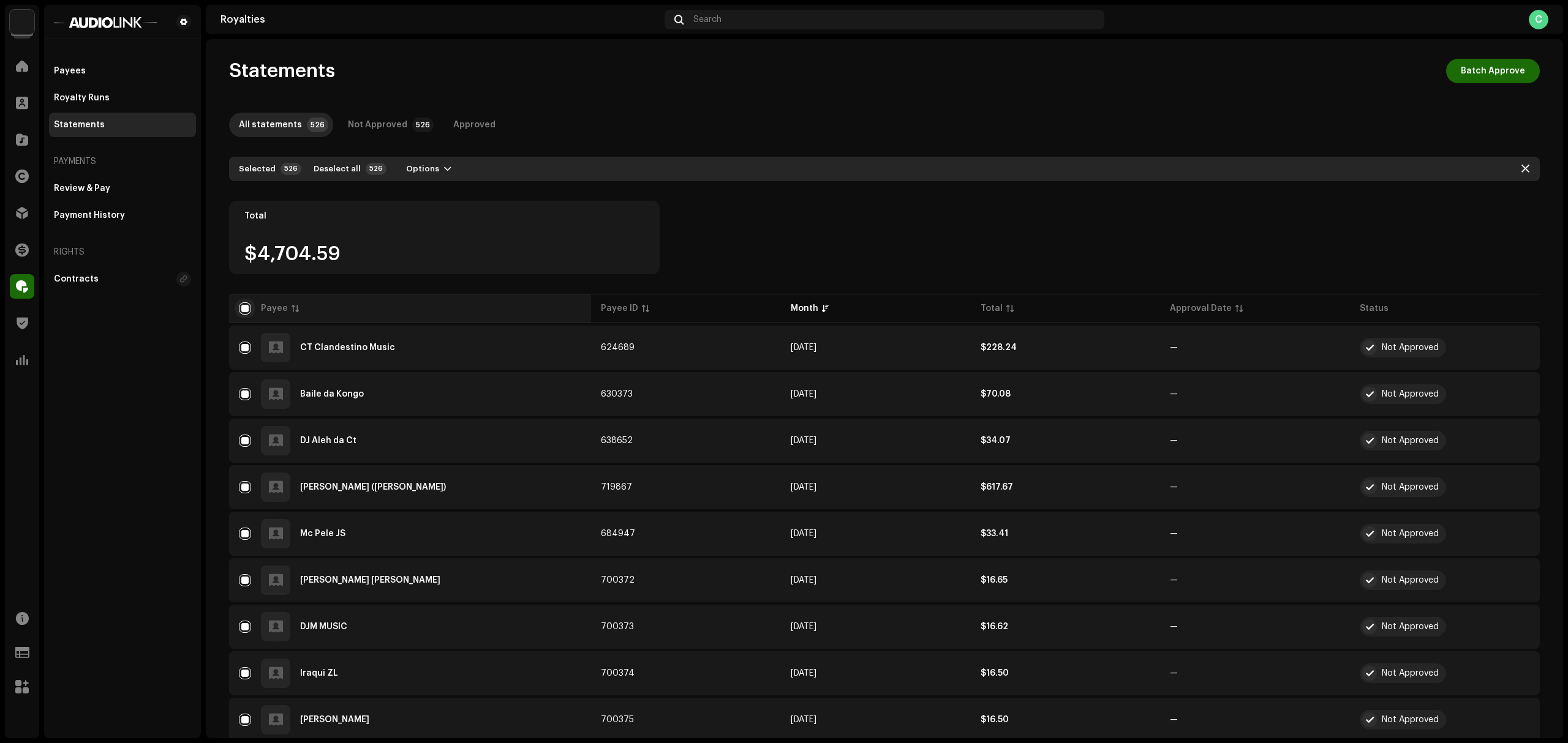
click at [244, 308] on input "checkbox" at bounding box center [245, 308] width 12 height 12
checkbox input "false"
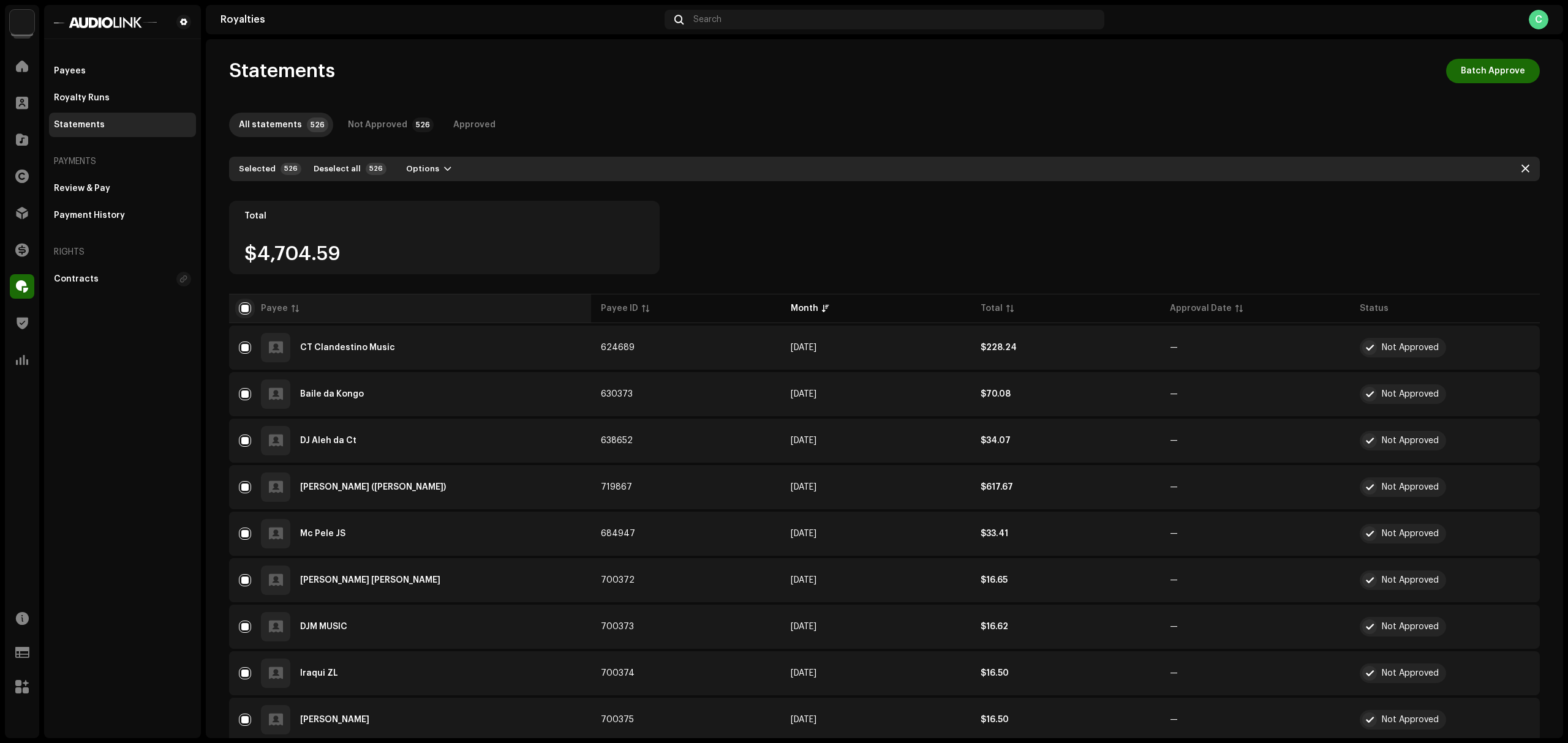
checkbox input "false"
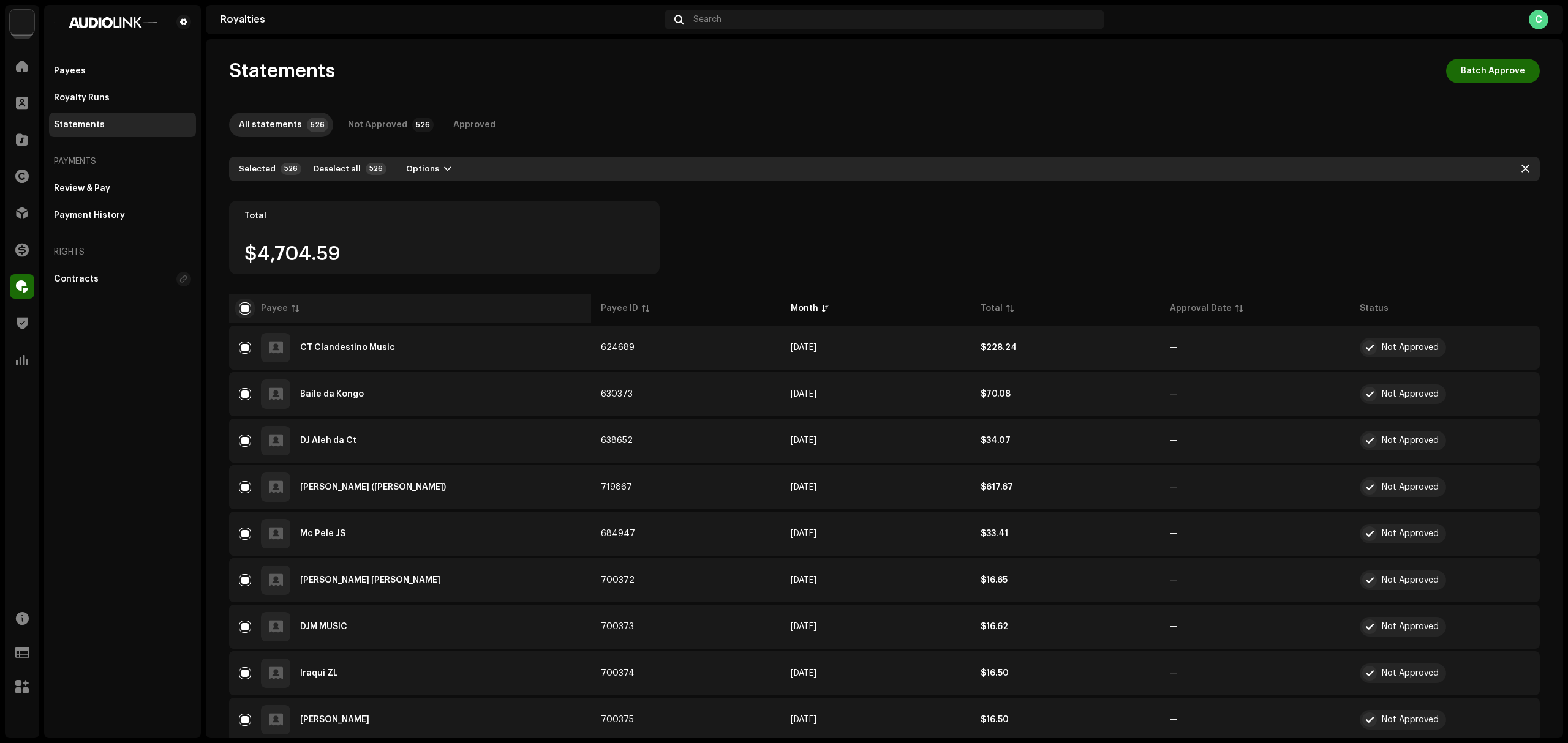
checkbox input "false"
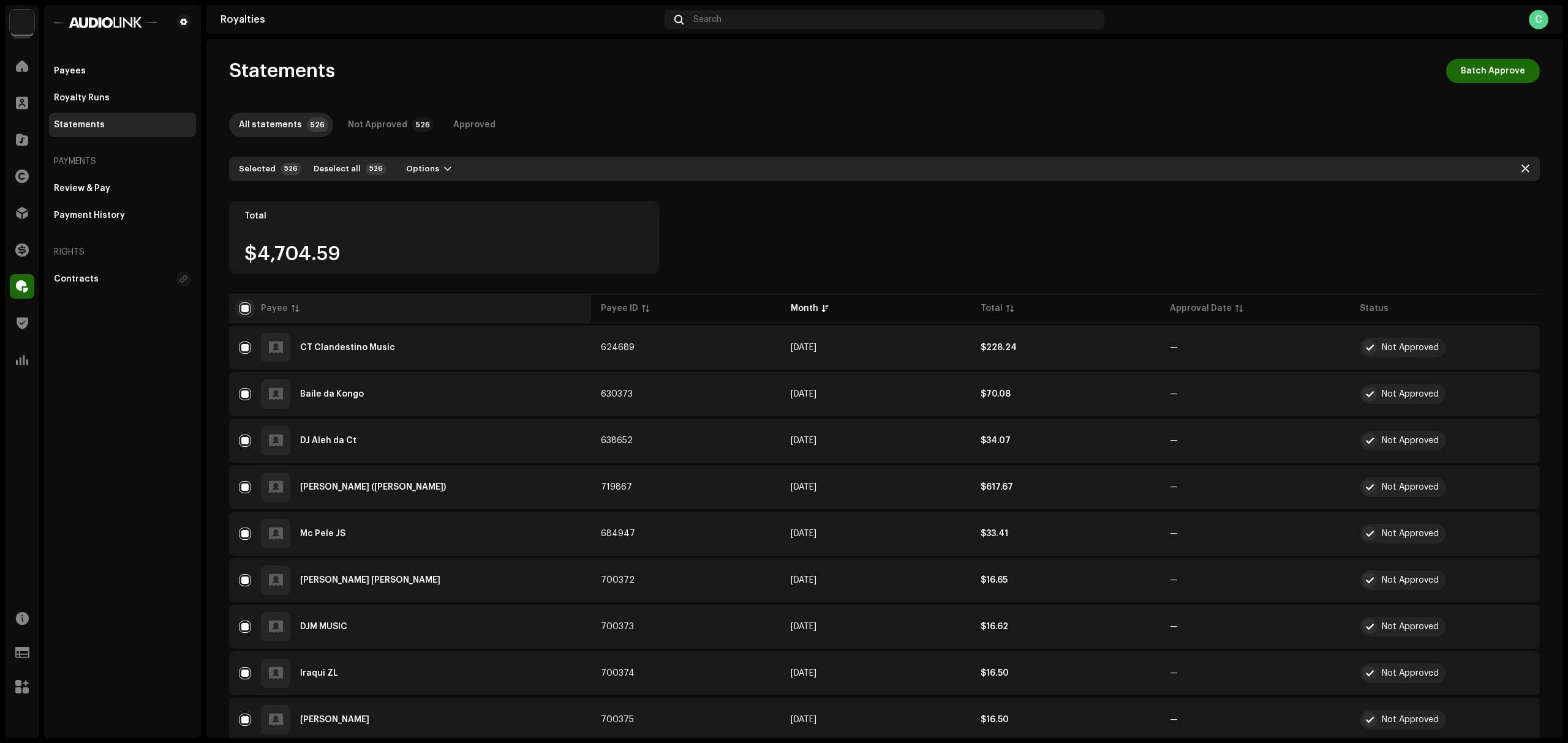
checkbox input "false"
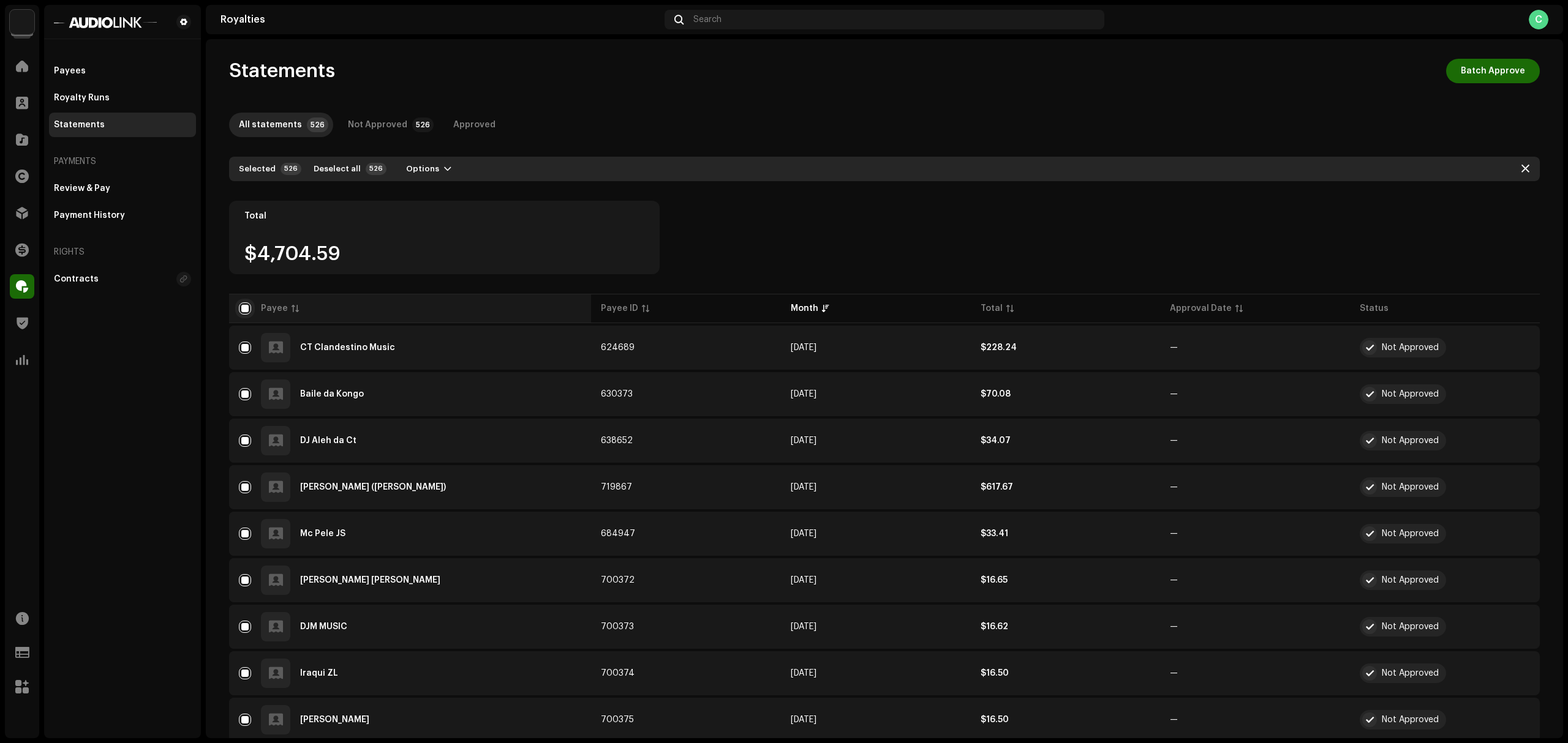
checkbox input "false"
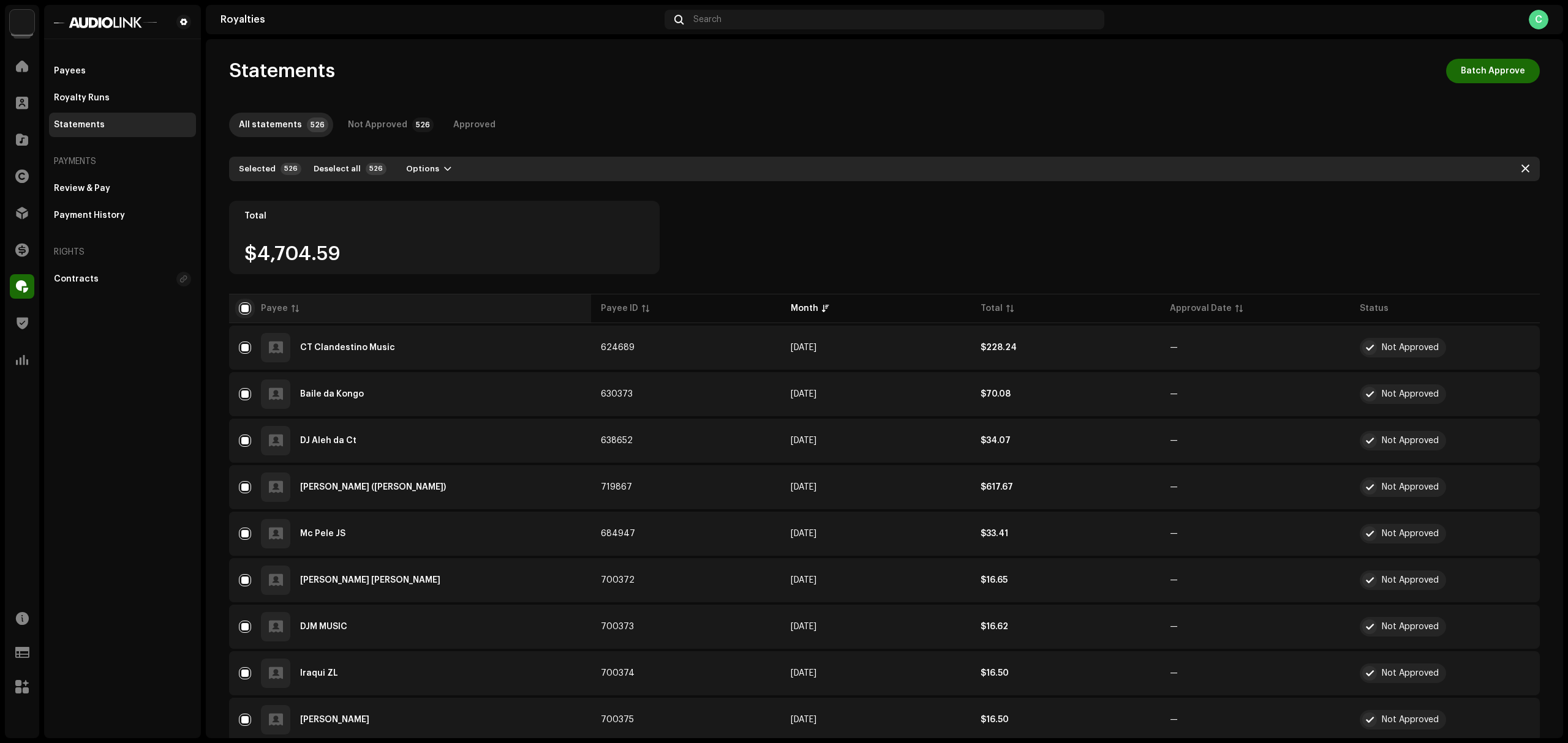
checkbox input "false"
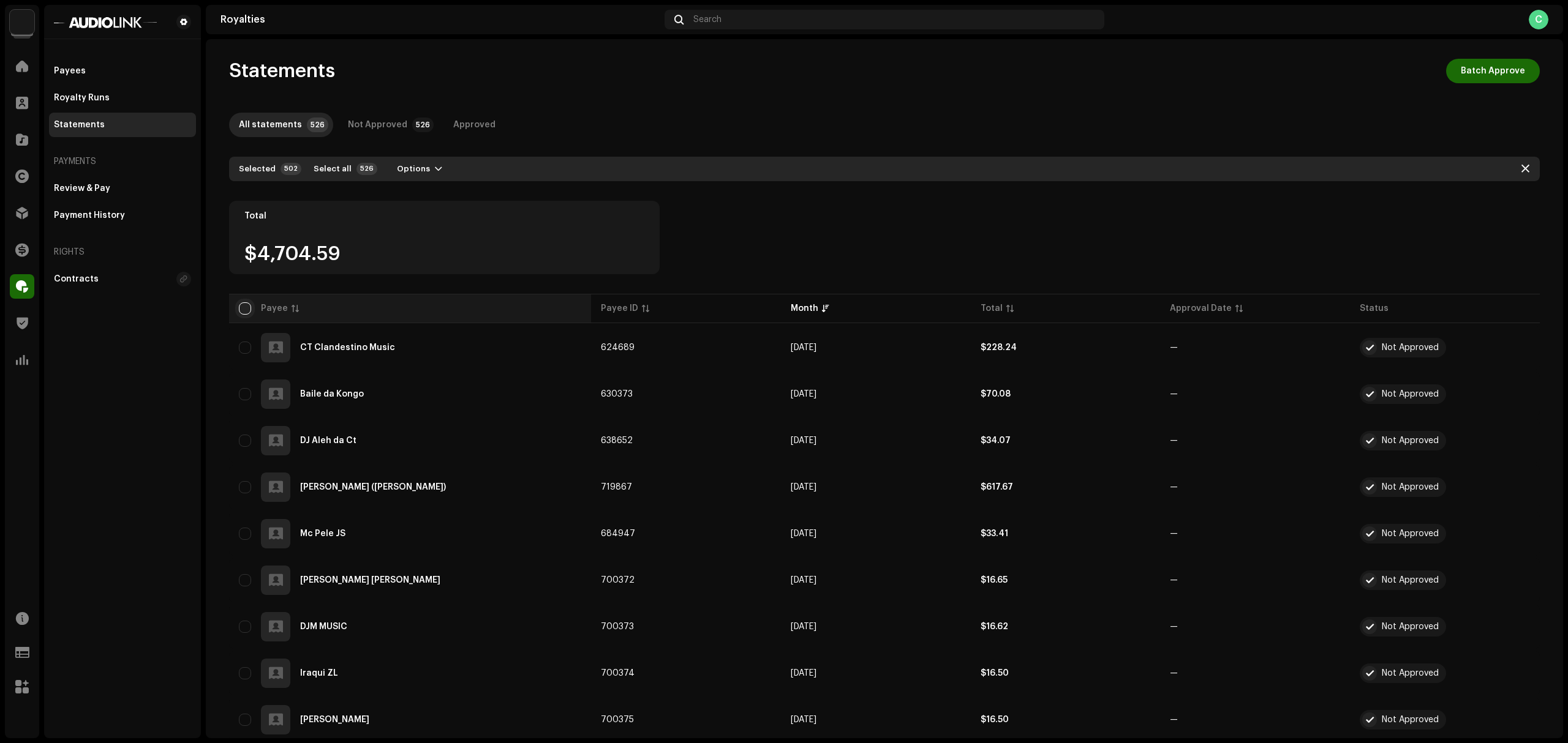
click at [244, 308] on input "checkbox" at bounding box center [245, 308] width 12 height 12
checkbox input "true"
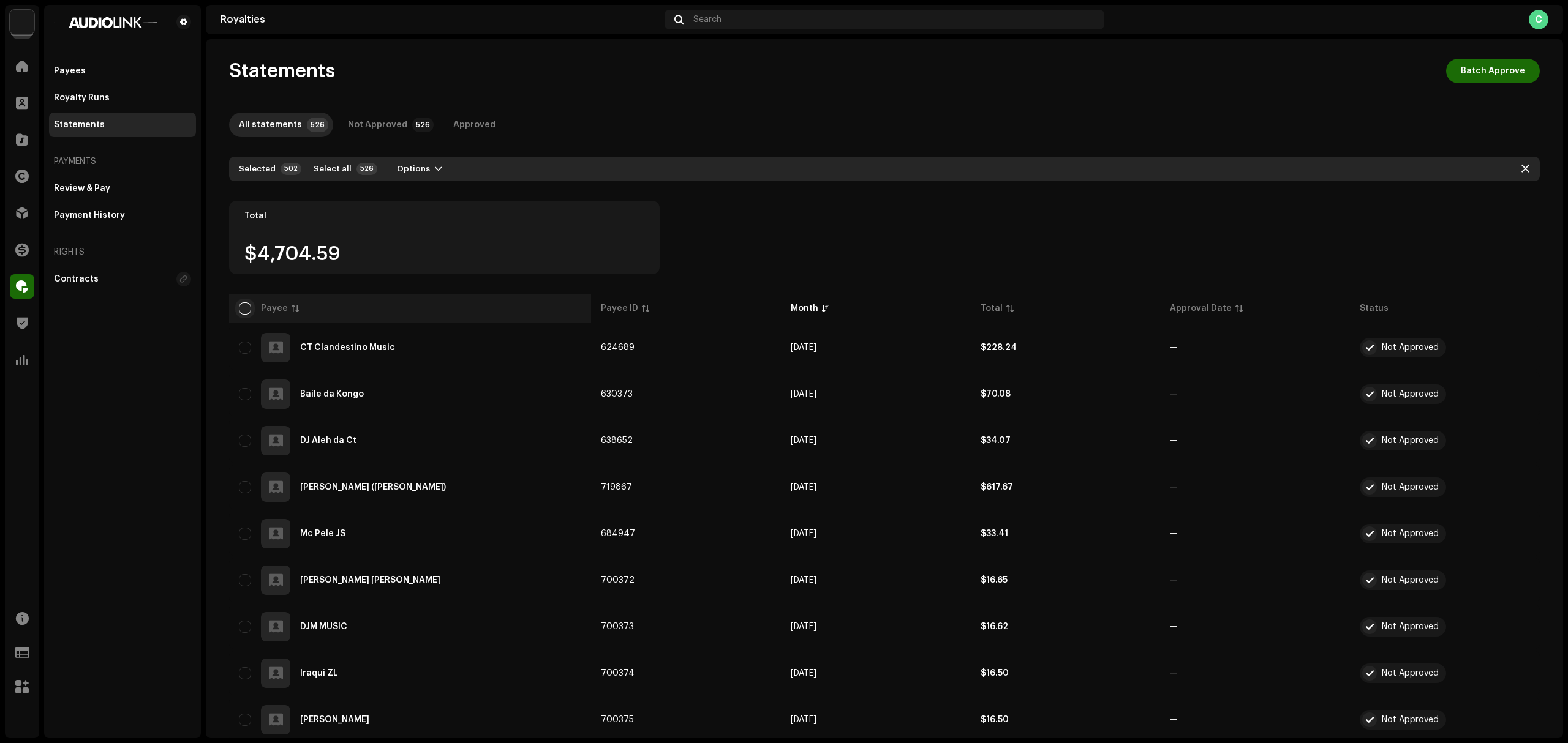
checkbox input "true"
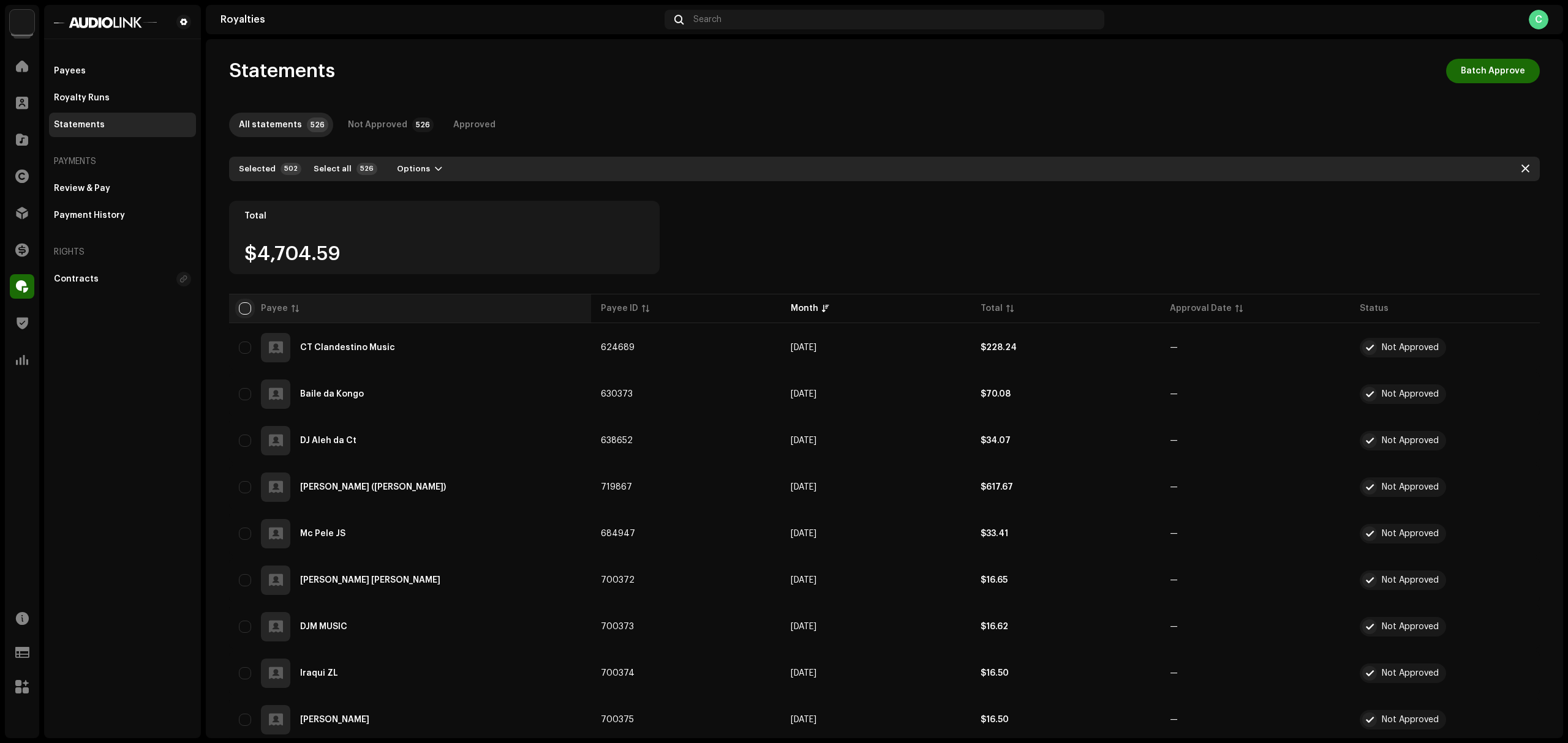
checkbox input "true"
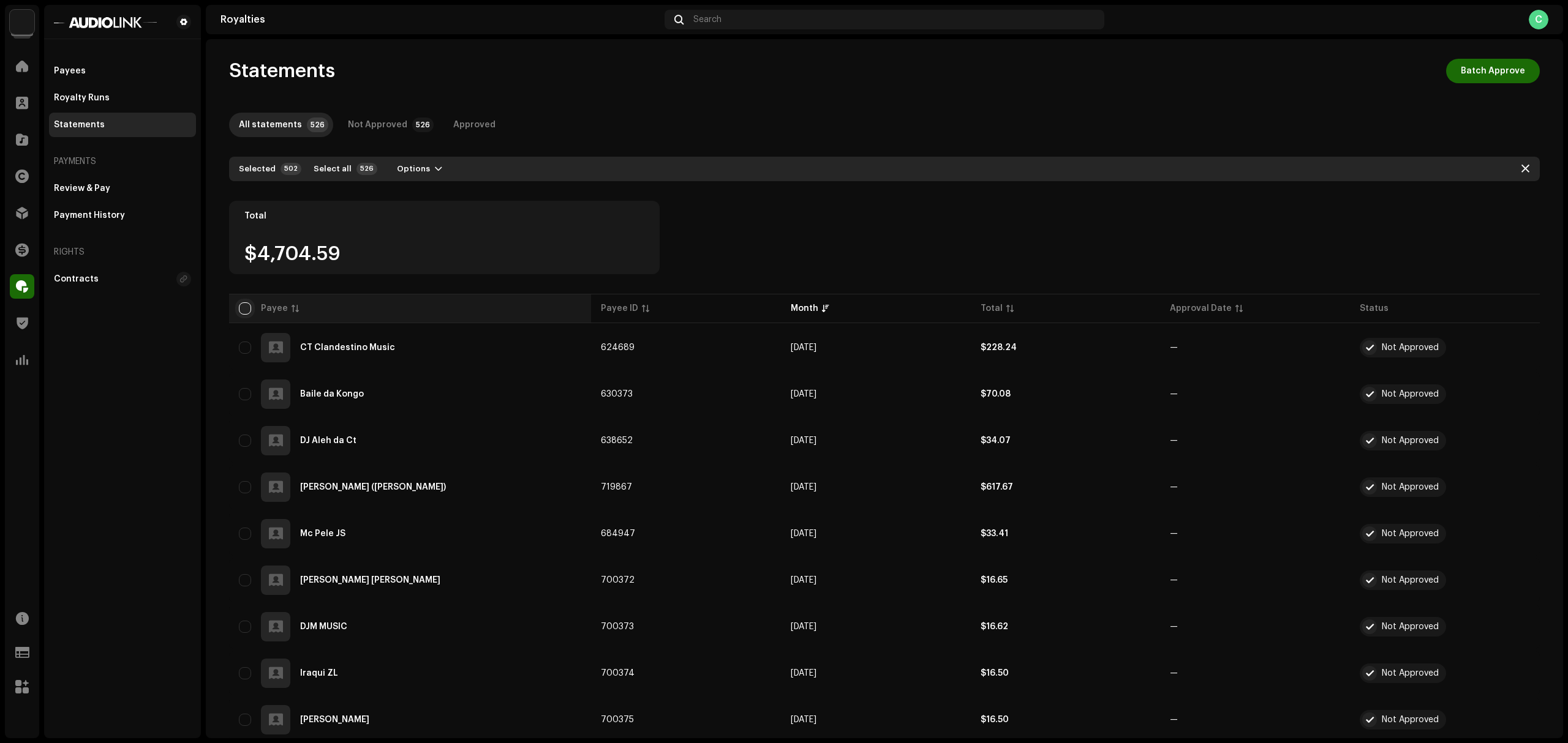
checkbox input "true"
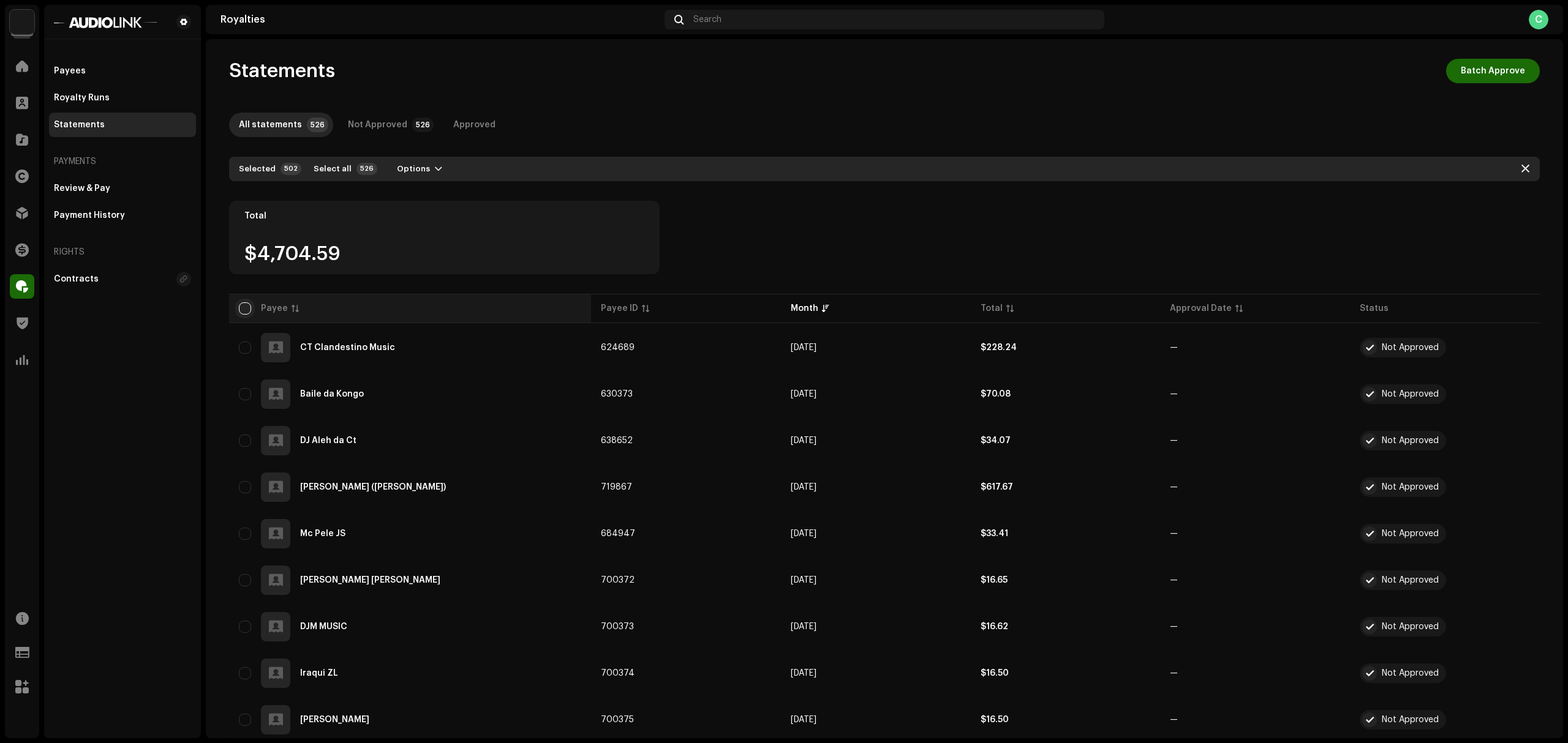
checkbox input "true"
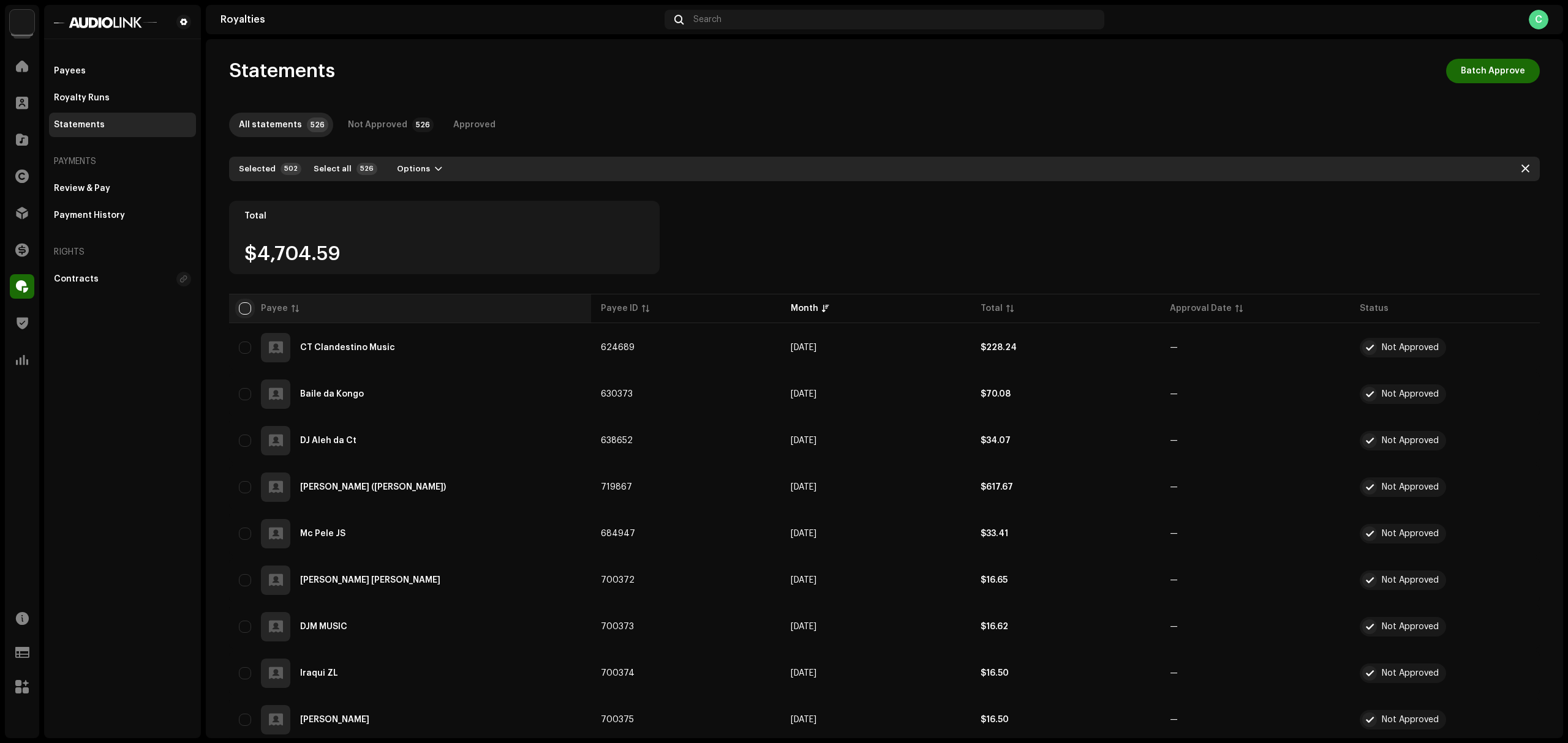
checkbox input "true"
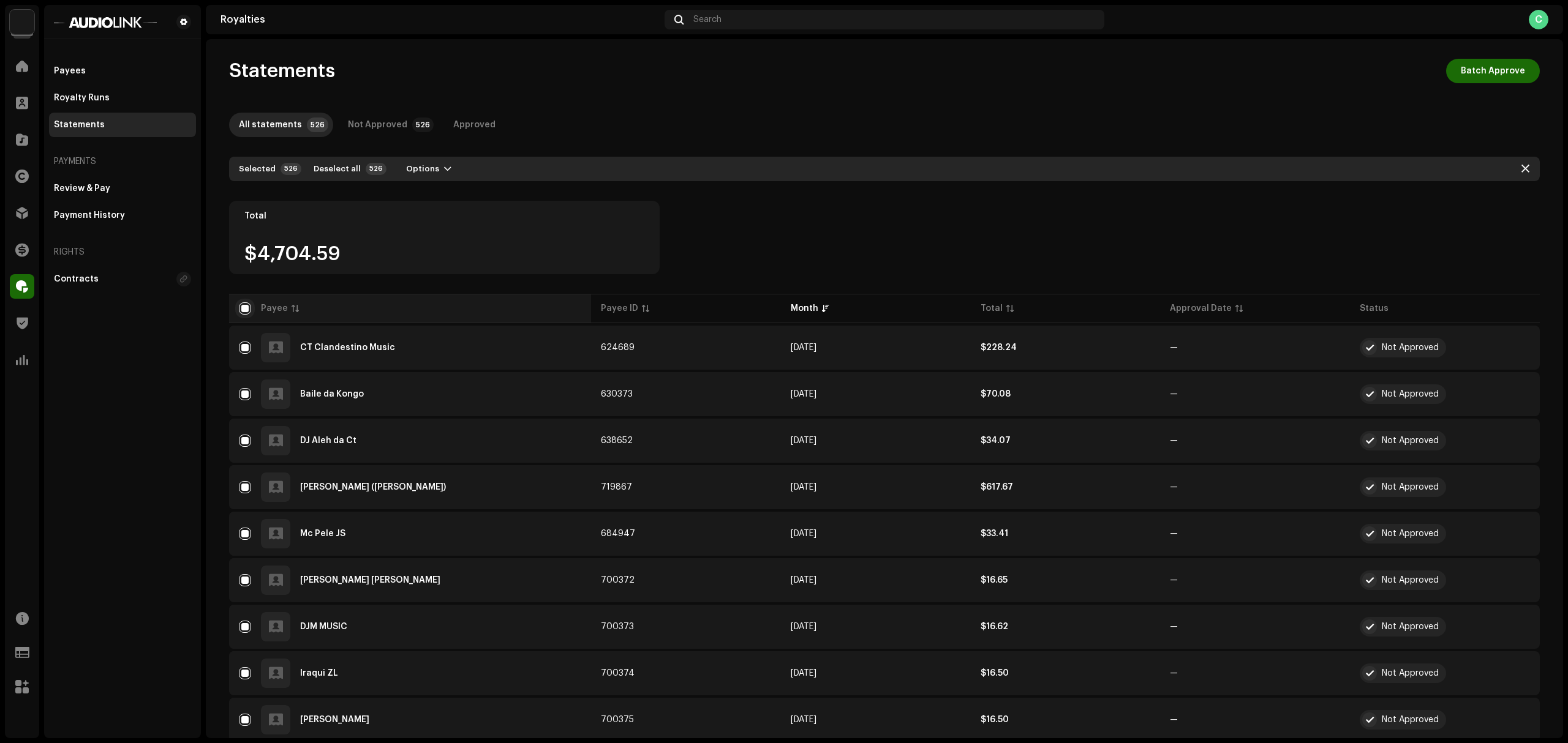
click at [244, 308] on input "checkbox" at bounding box center [245, 308] width 12 height 12
checkbox input "false"
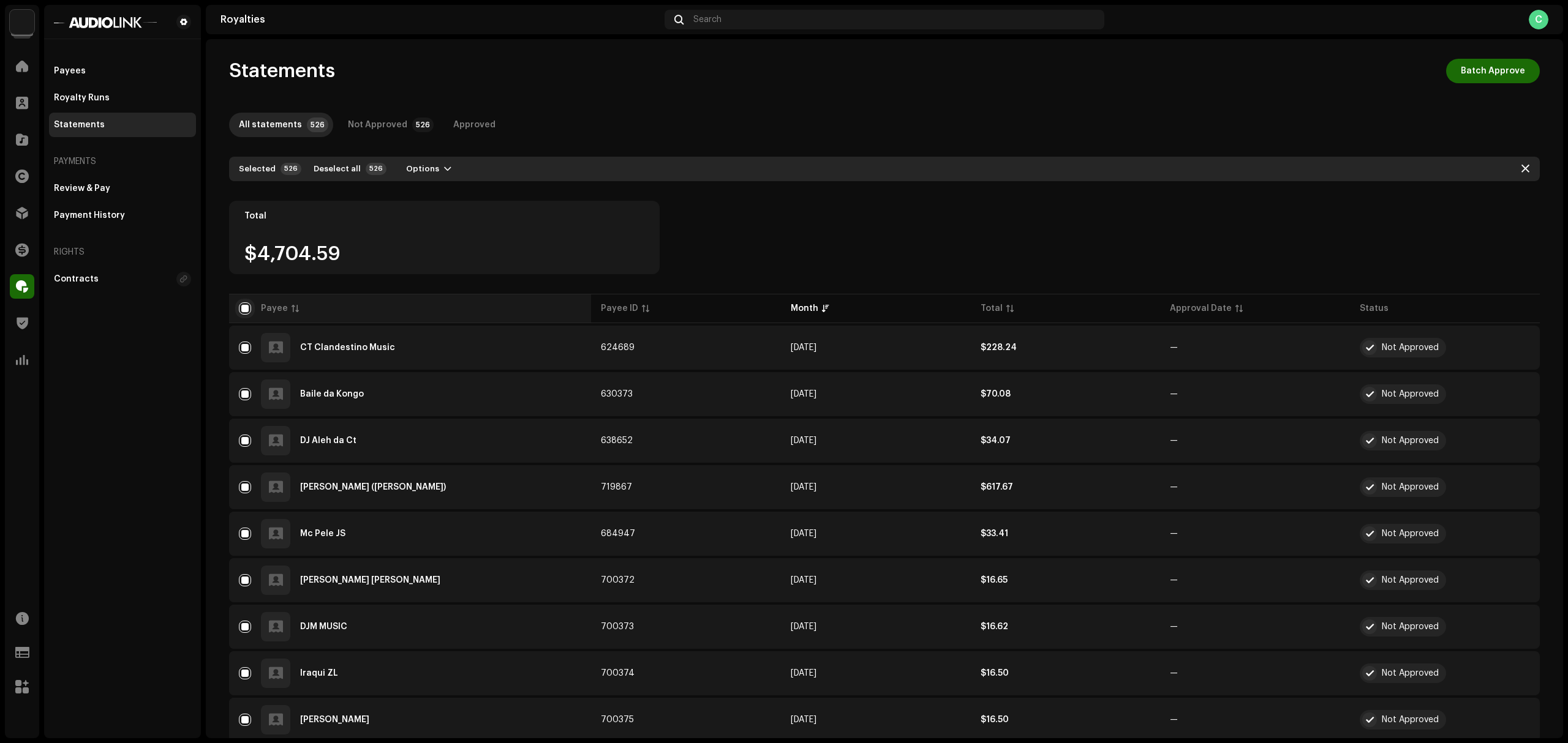
checkbox input "false"
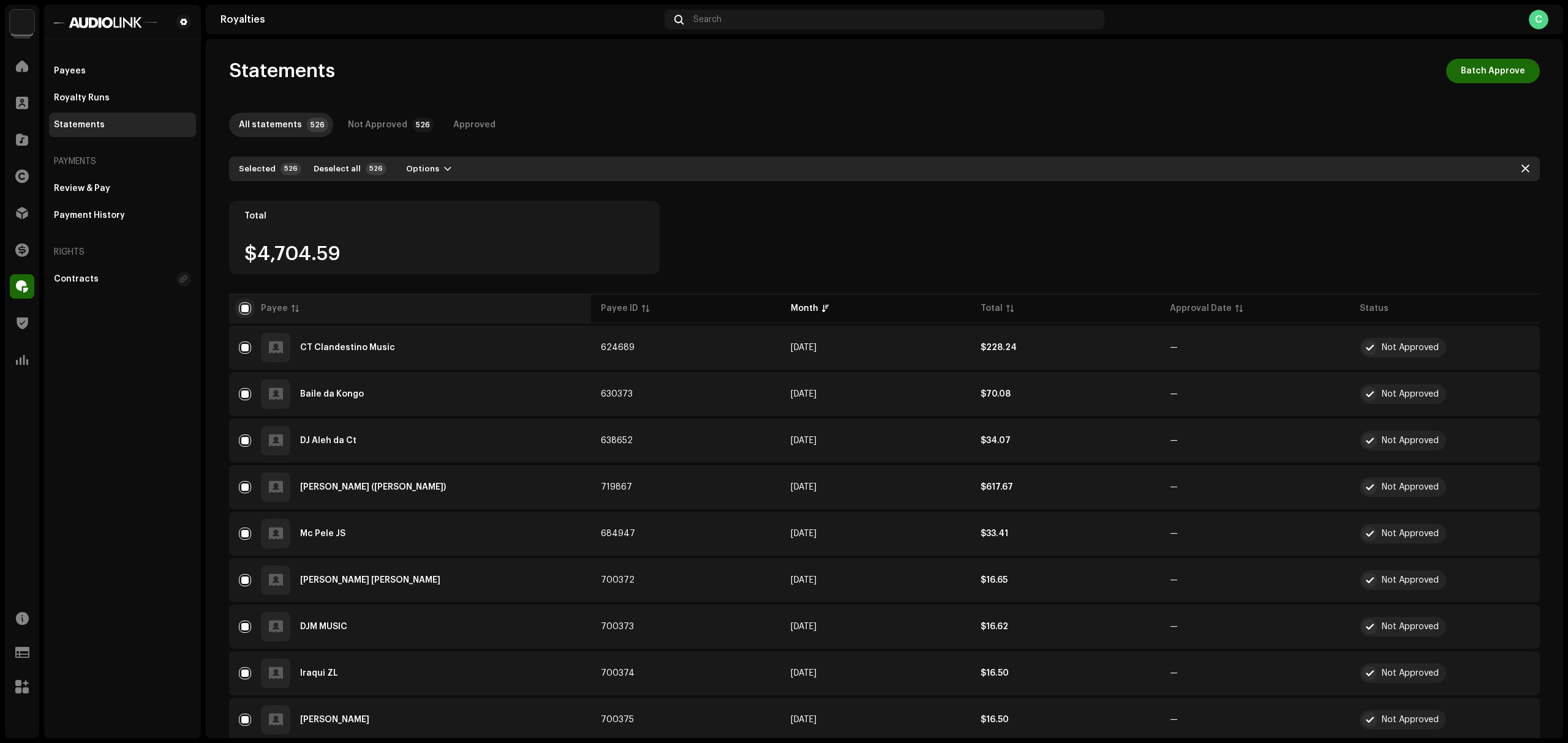
checkbox input "false"
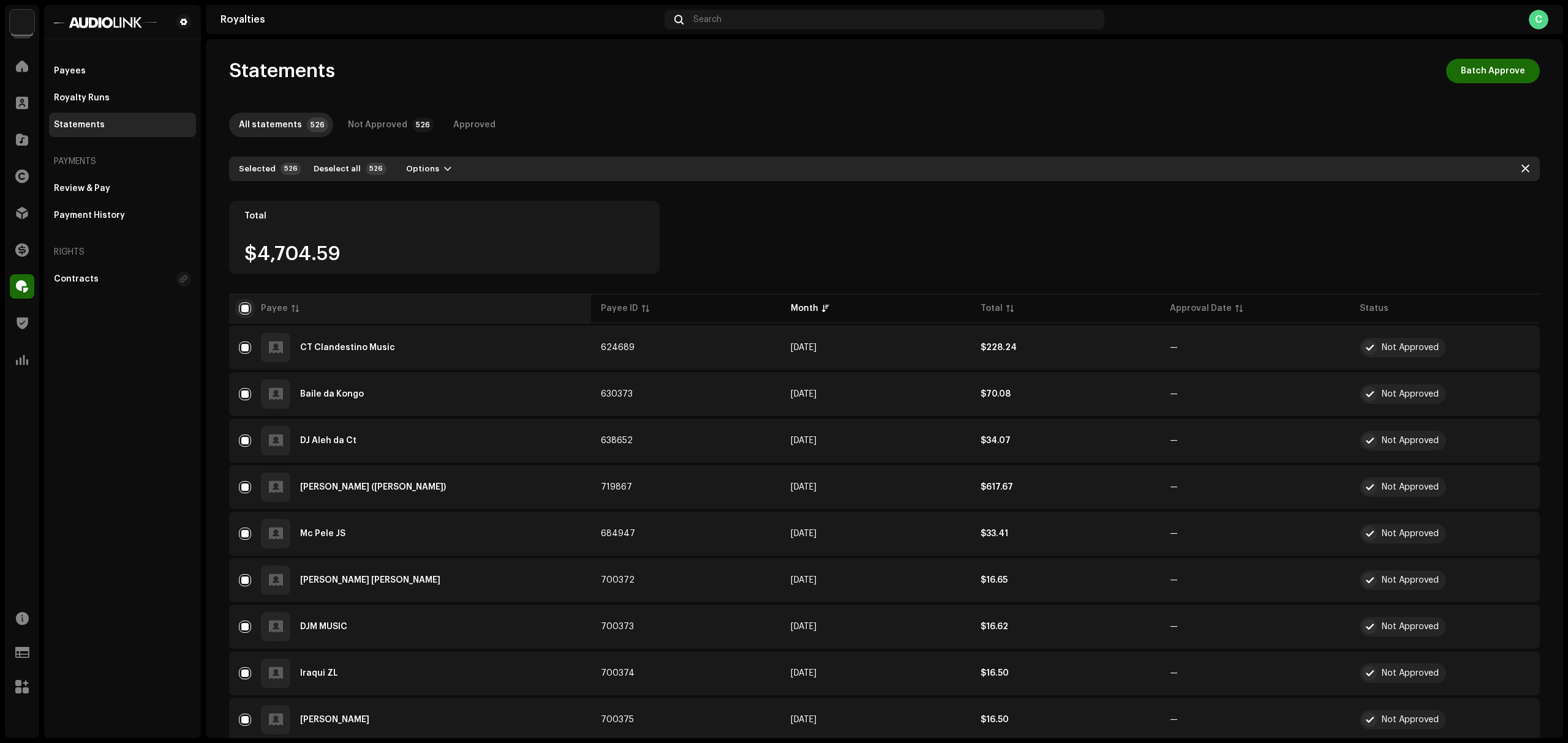
checkbox input "false"
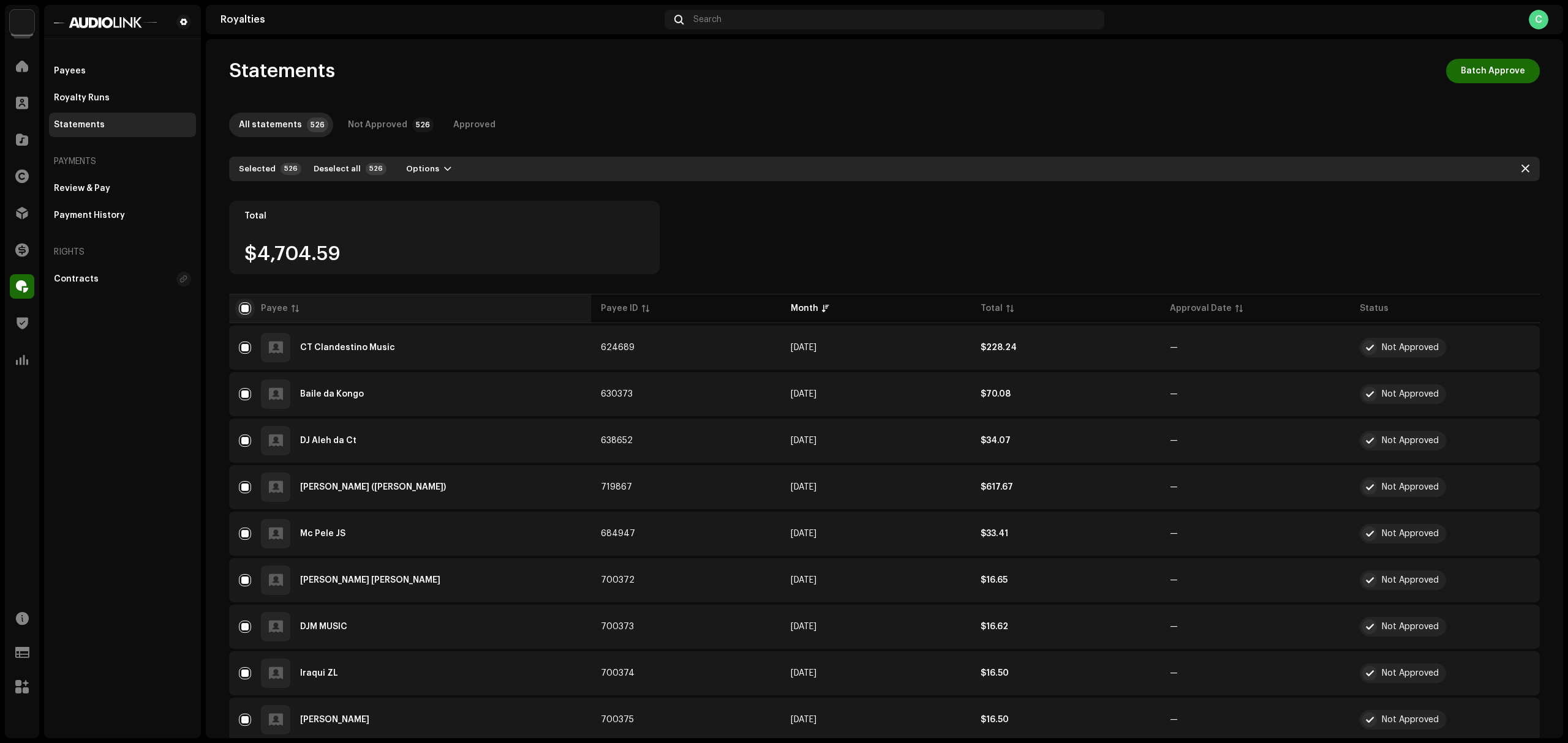
checkbox input "false"
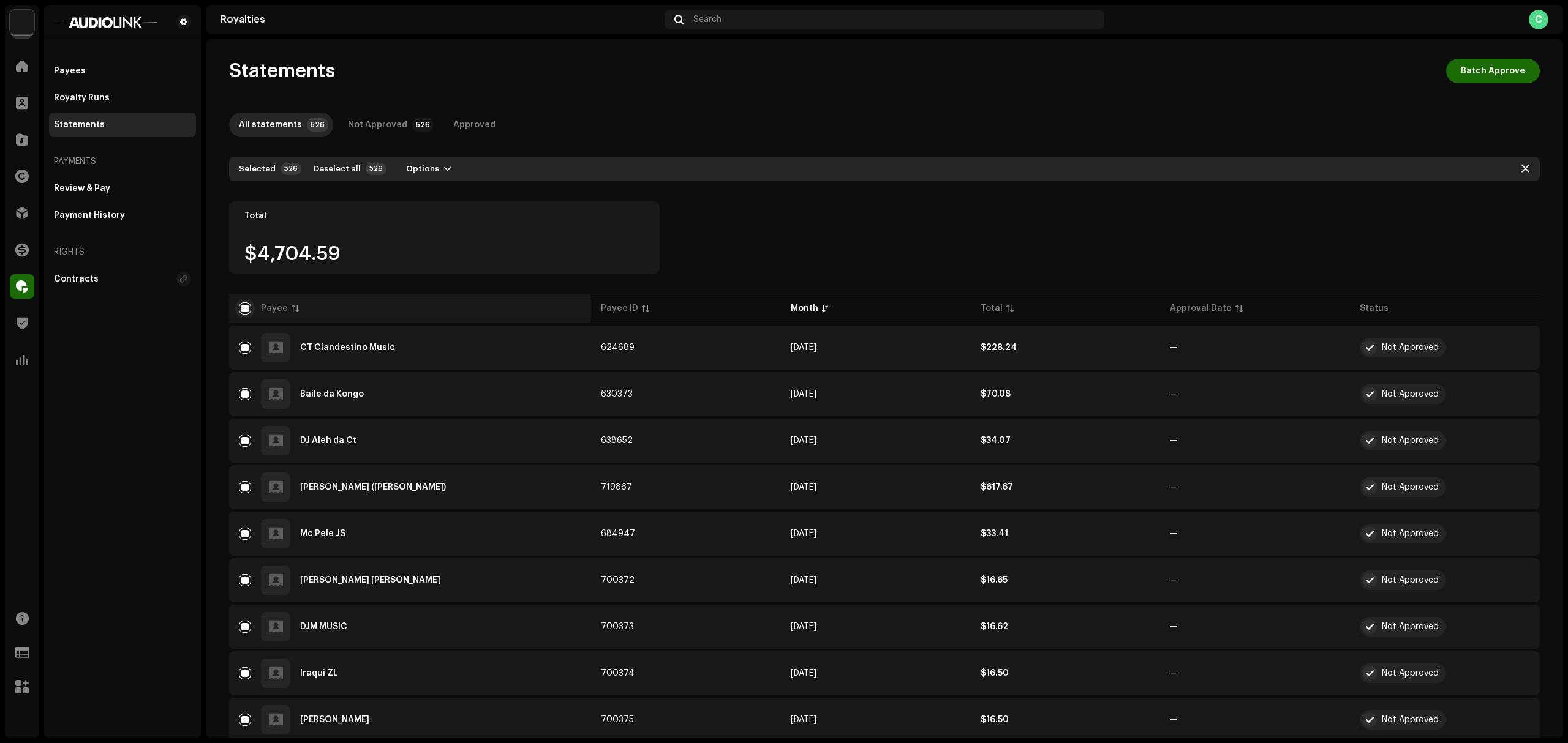
checkbox input "false"
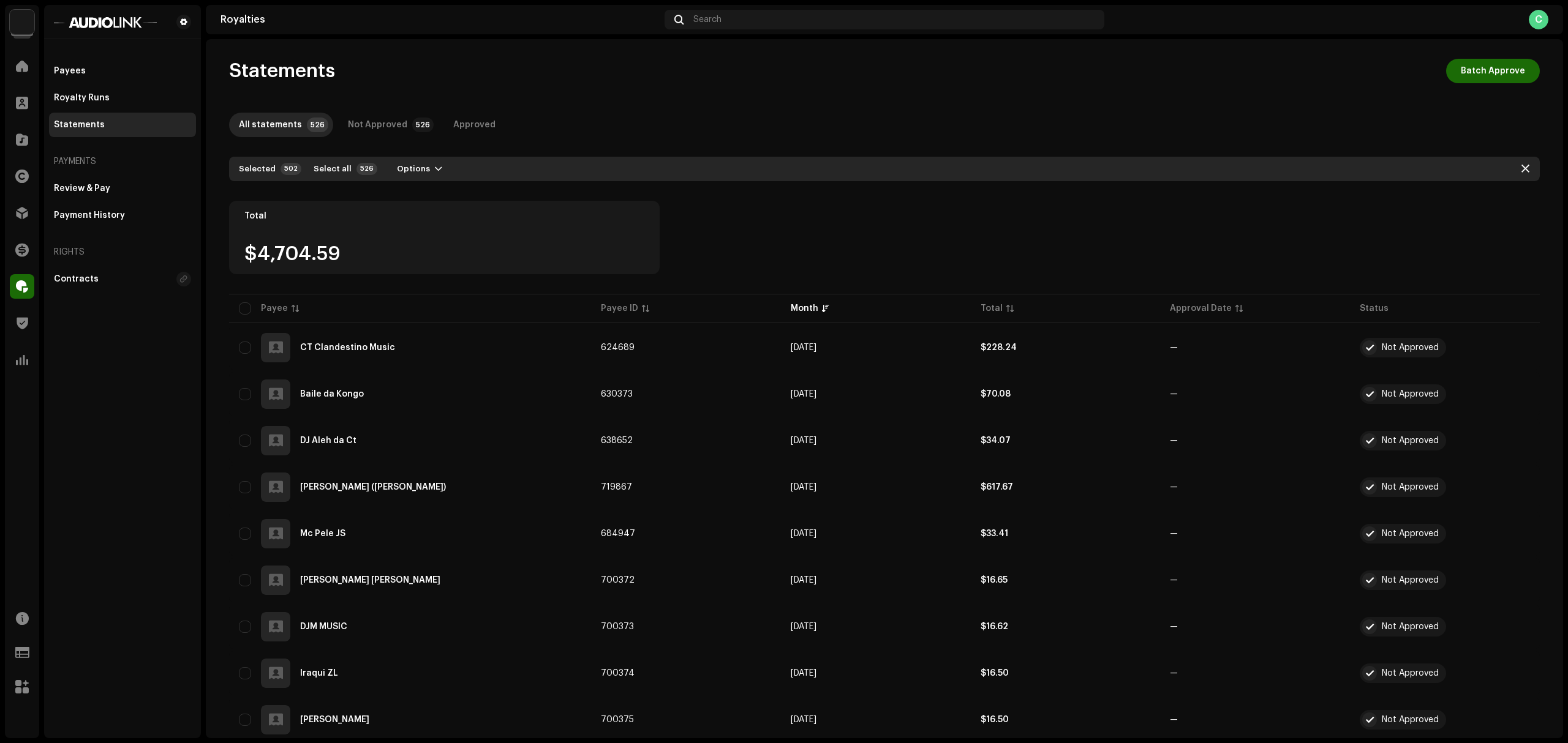
click at [704, 213] on div "Total $4,704.59" at bounding box center [885, 246] width 1311 height 91
click at [503, 213] on div "Total" at bounding box center [444, 215] width 400 height 10
click at [1469, 168] on span "button" at bounding box center [1526, 168] width 8 height 10
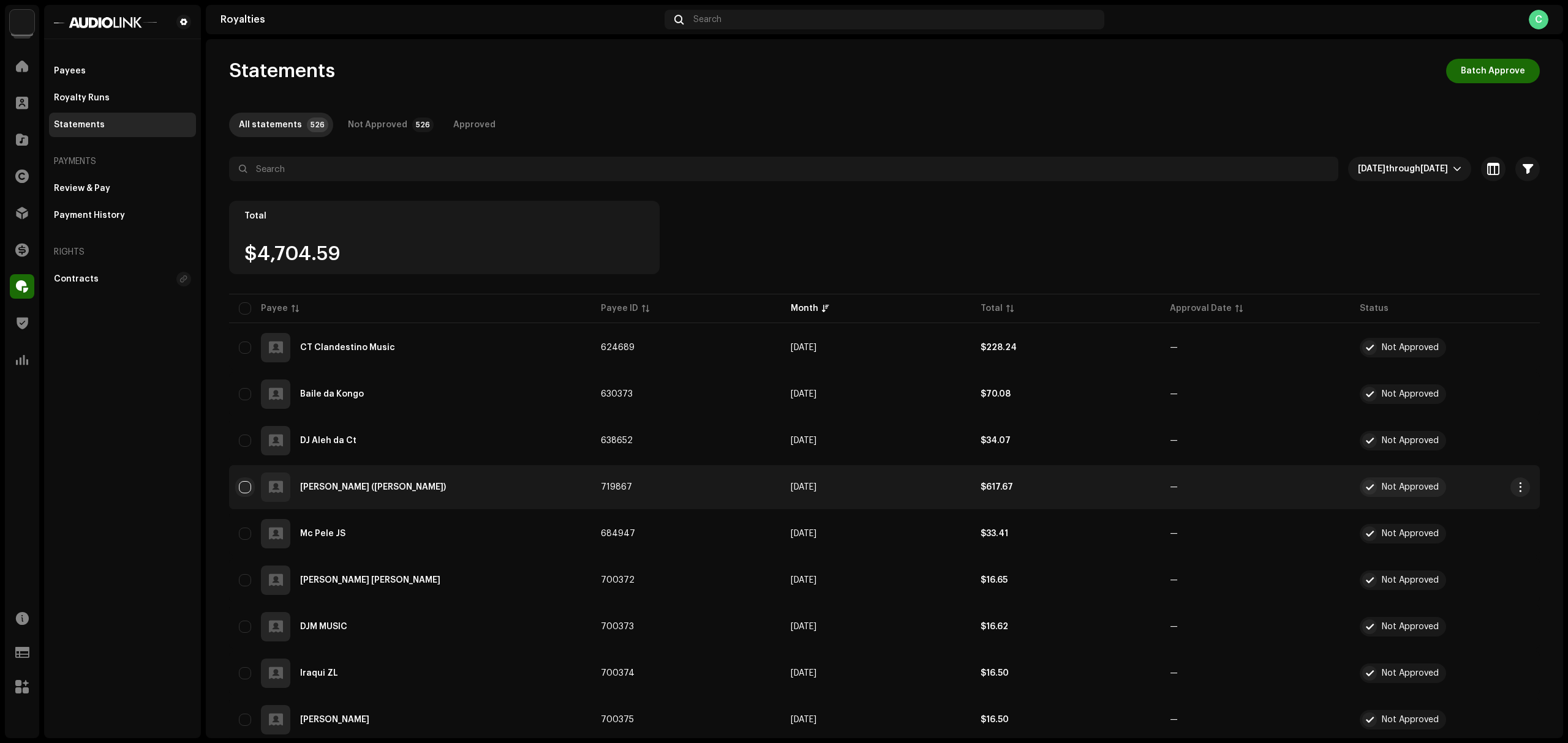
click at [244, 485] on input "Row Unselected" at bounding box center [245, 487] width 12 height 12
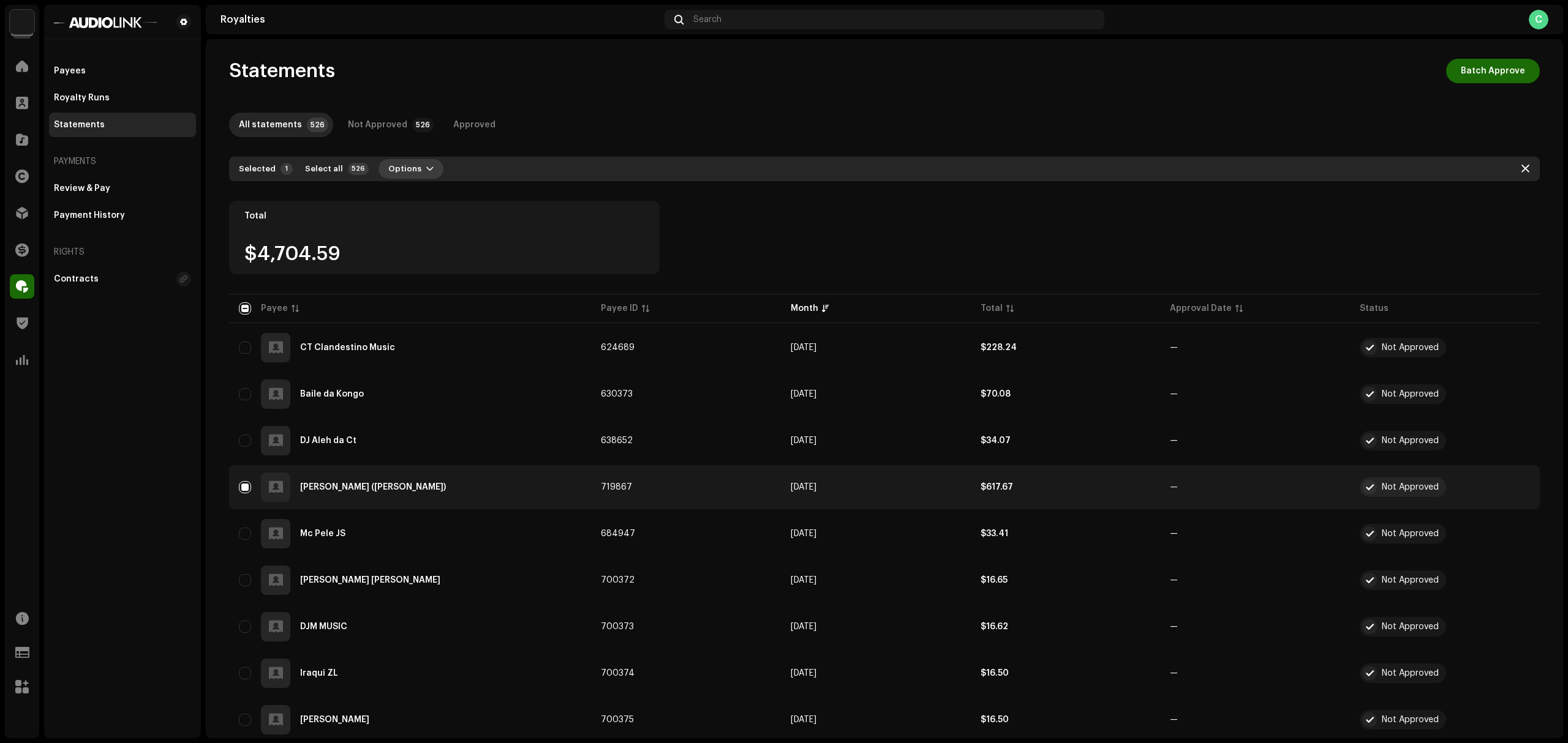
click at [397, 169] on span "Options" at bounding box center [404, 169] width 33 height 25
click at [1469, 488] on span "button" at bounding box center [1520, 487] width 9 height 10
click at [819, 196] on div at bounding box center [885, 191] width 1311 height 20
click at [234, 309] on th "Payee" at bounding box center [410, 308] width 362 height 29
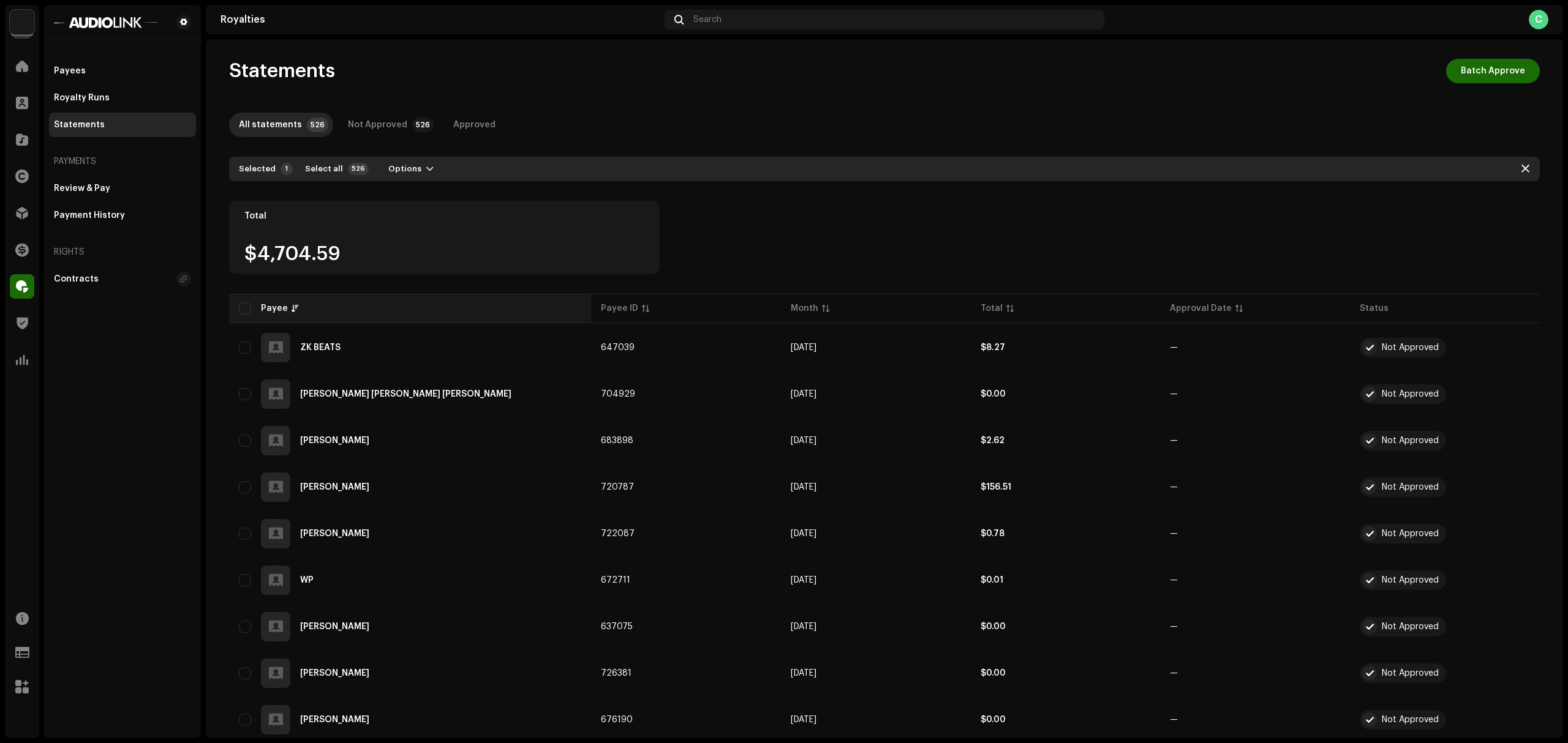
click at [236, 301] on th "Payee" at bounding box center [410, 308] width 362 height 29
click at [240, 313] on input "checkbox" at bounding box center [245, 308] width 12 height 12
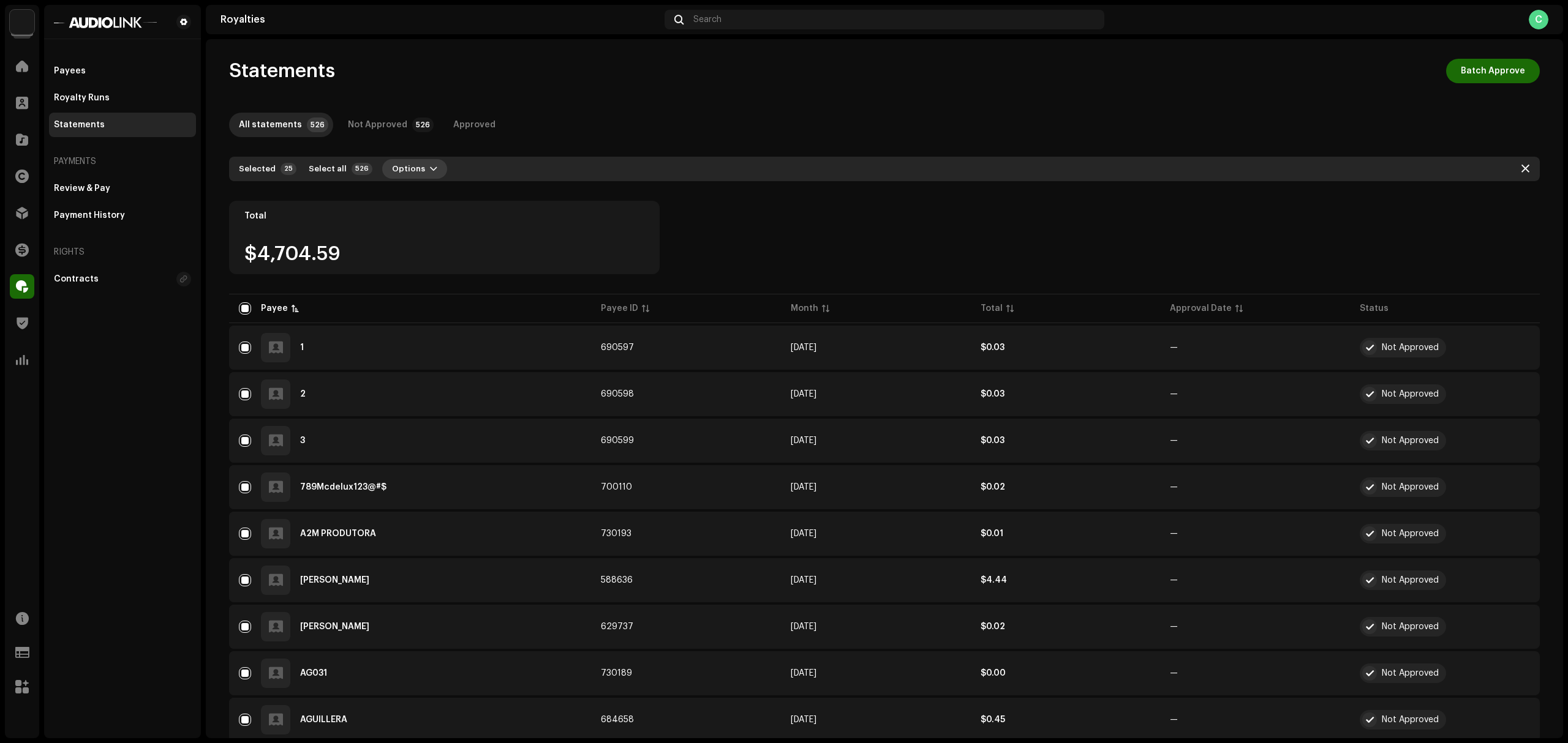
click at [400, 172] on span "Options" at bounding box center [408, 169] width 33 height 25
click at [1469, 172] on button "button" at bounding box center [1525, 169] width 20 height 20
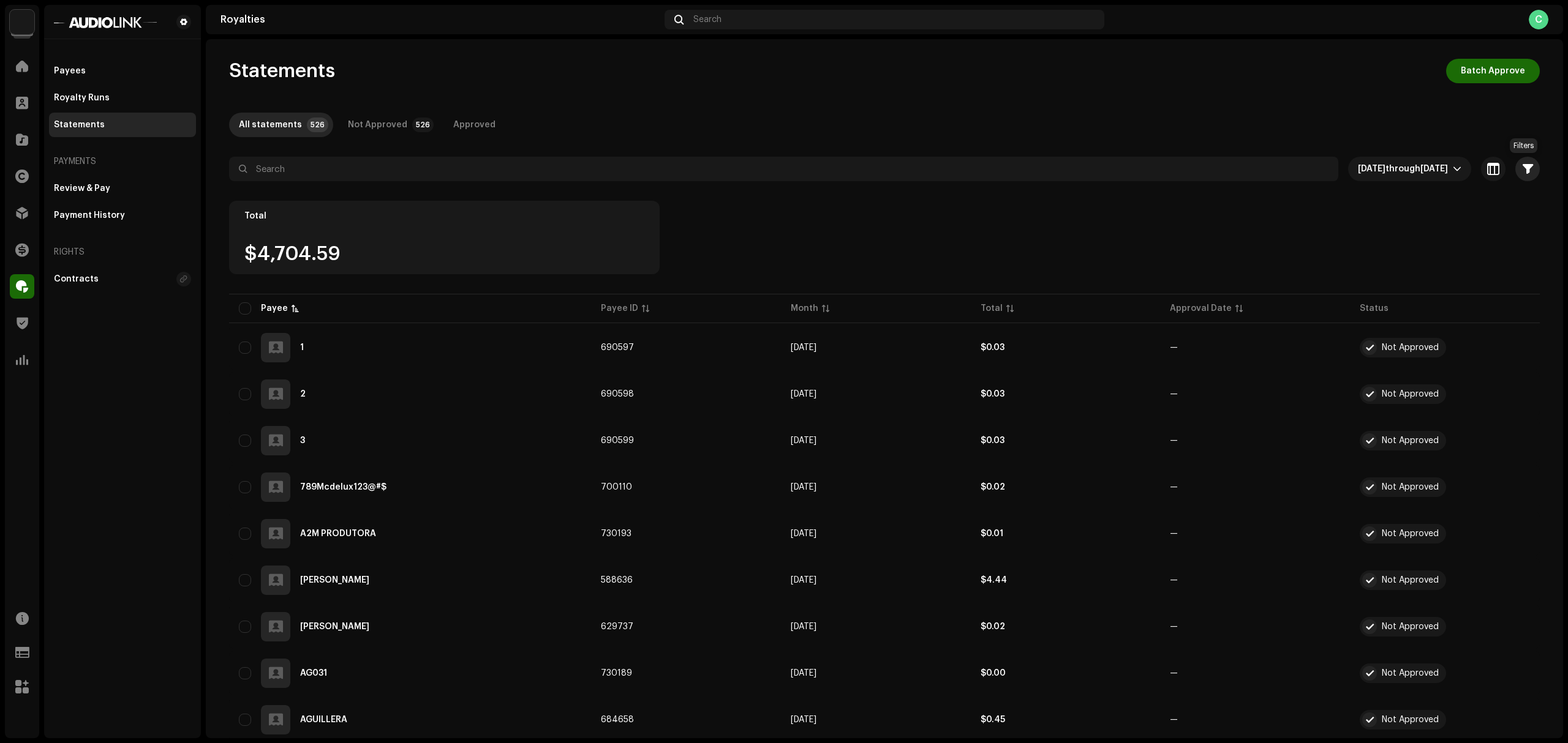
click at [1469, 165] on span "button" at bounding box center [1528, 168] width 10 height 10
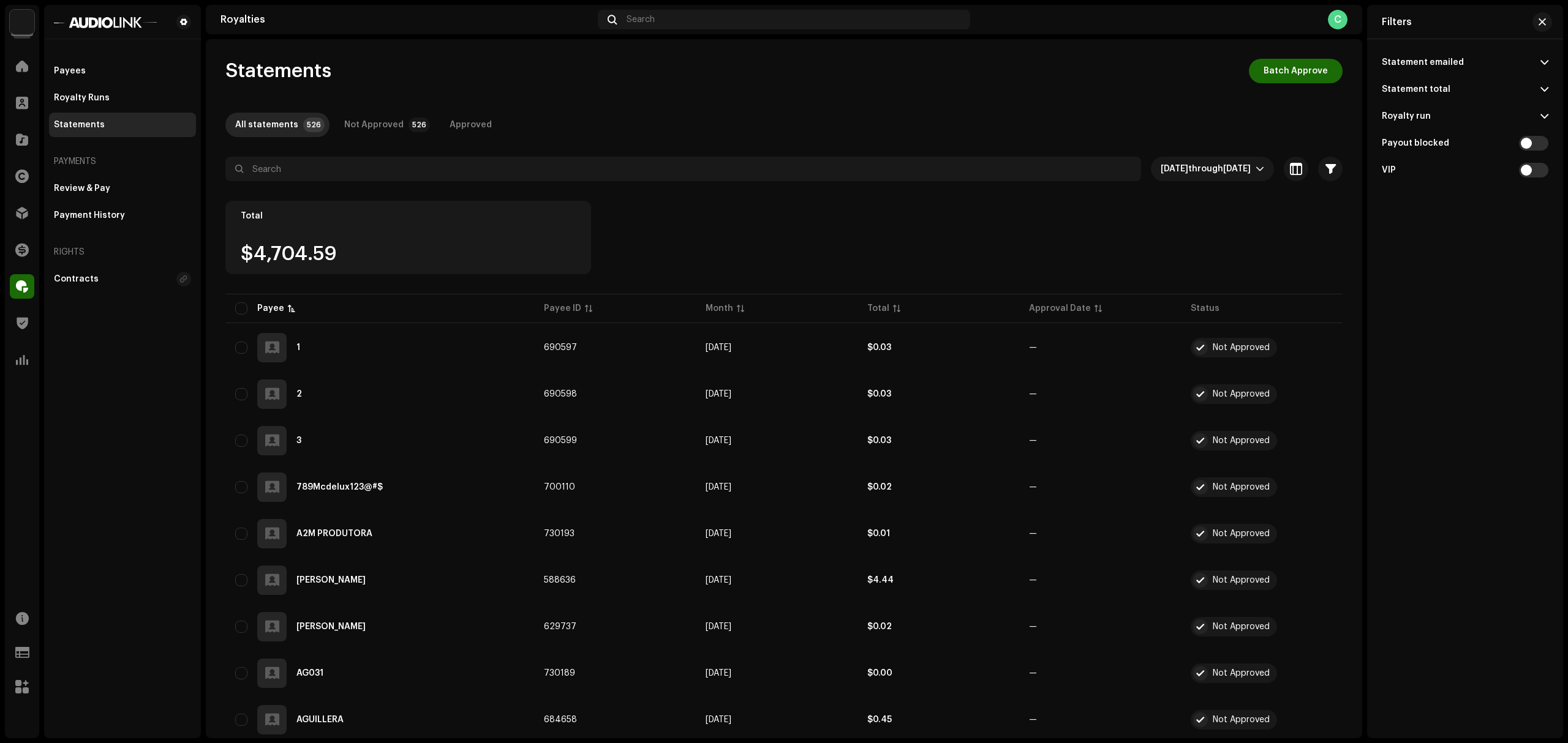
click at [1469, 165] on div "VIP" at bounding box center [1465, 170] width 167 height 27
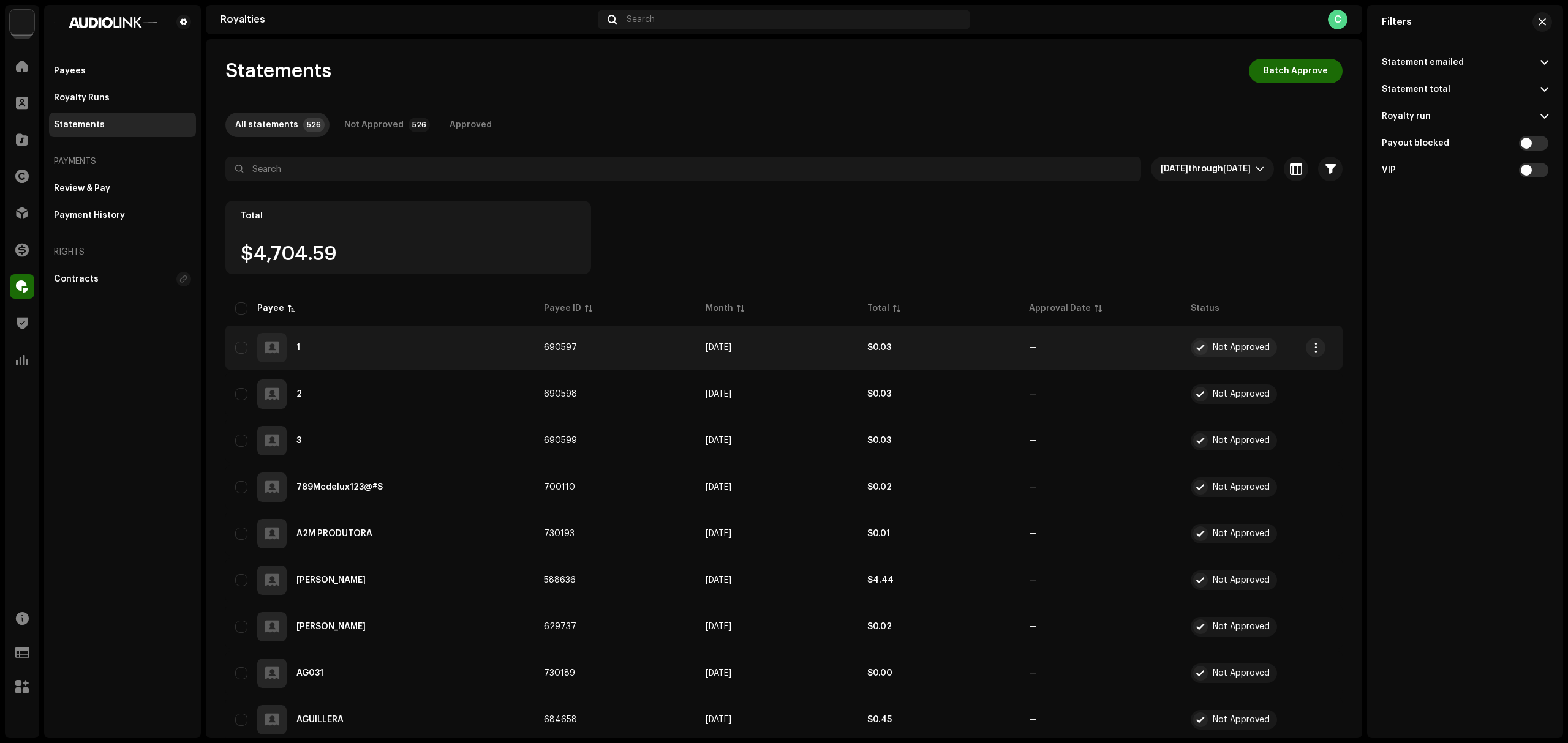
click at [1223, 341] on div "Not Approved" at bounding box center [1234, 348] width 86 height 20
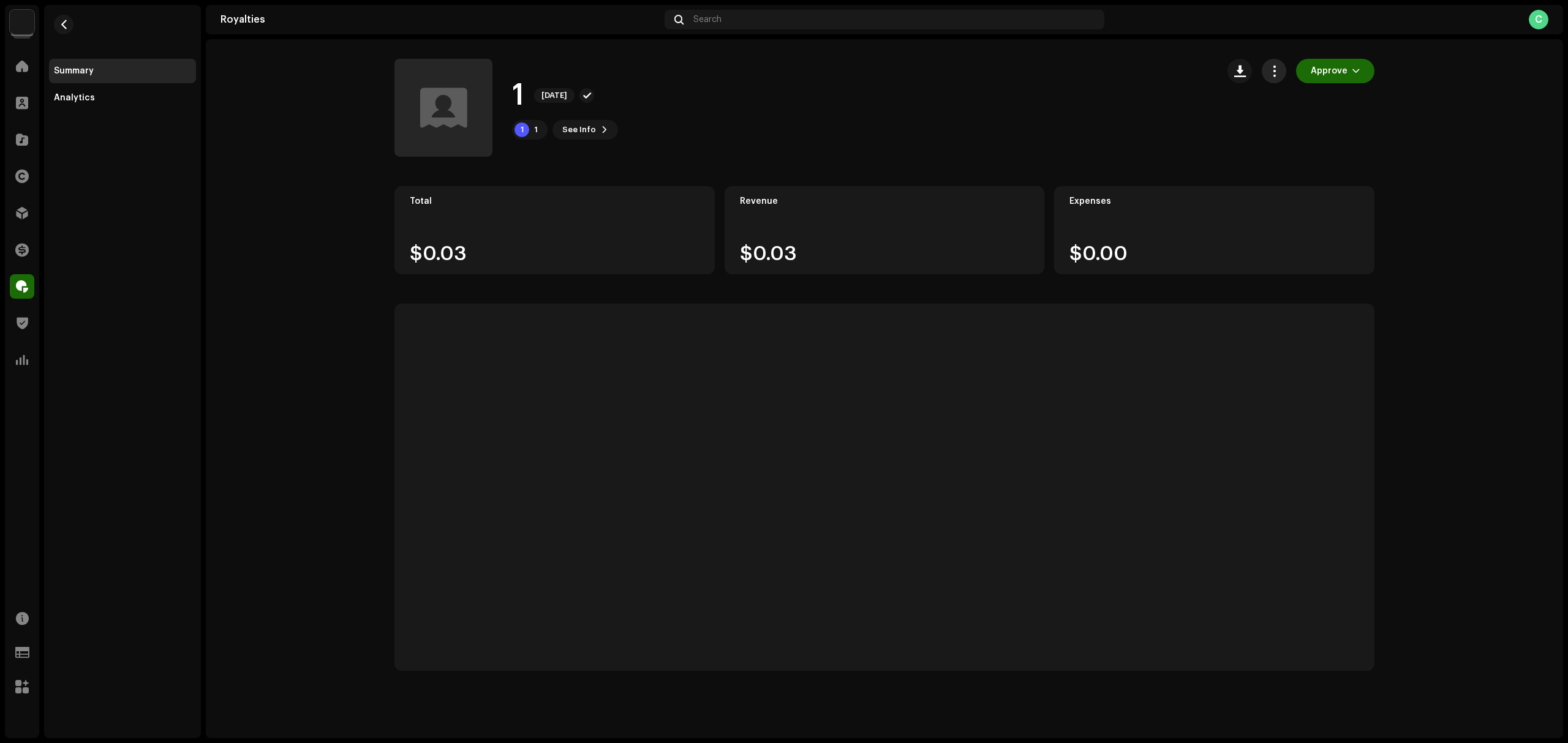
click at [1277, 74] on span "button" at bounding box center [1275, 71] width 12 height 10
drag, startPoint x: 1387, startPoint y: 64, endPoint x: 1331, endPoint y: 62, distance: 56.0
click at [1331, 62] on div "1 Sep 2025 1 1 See Info Approve Approve" at bounding box center [885, 108] width 1019 height 98
click at [1331, 62] on span "Approve" at bounding box center [1329, 71] width 37 height 25
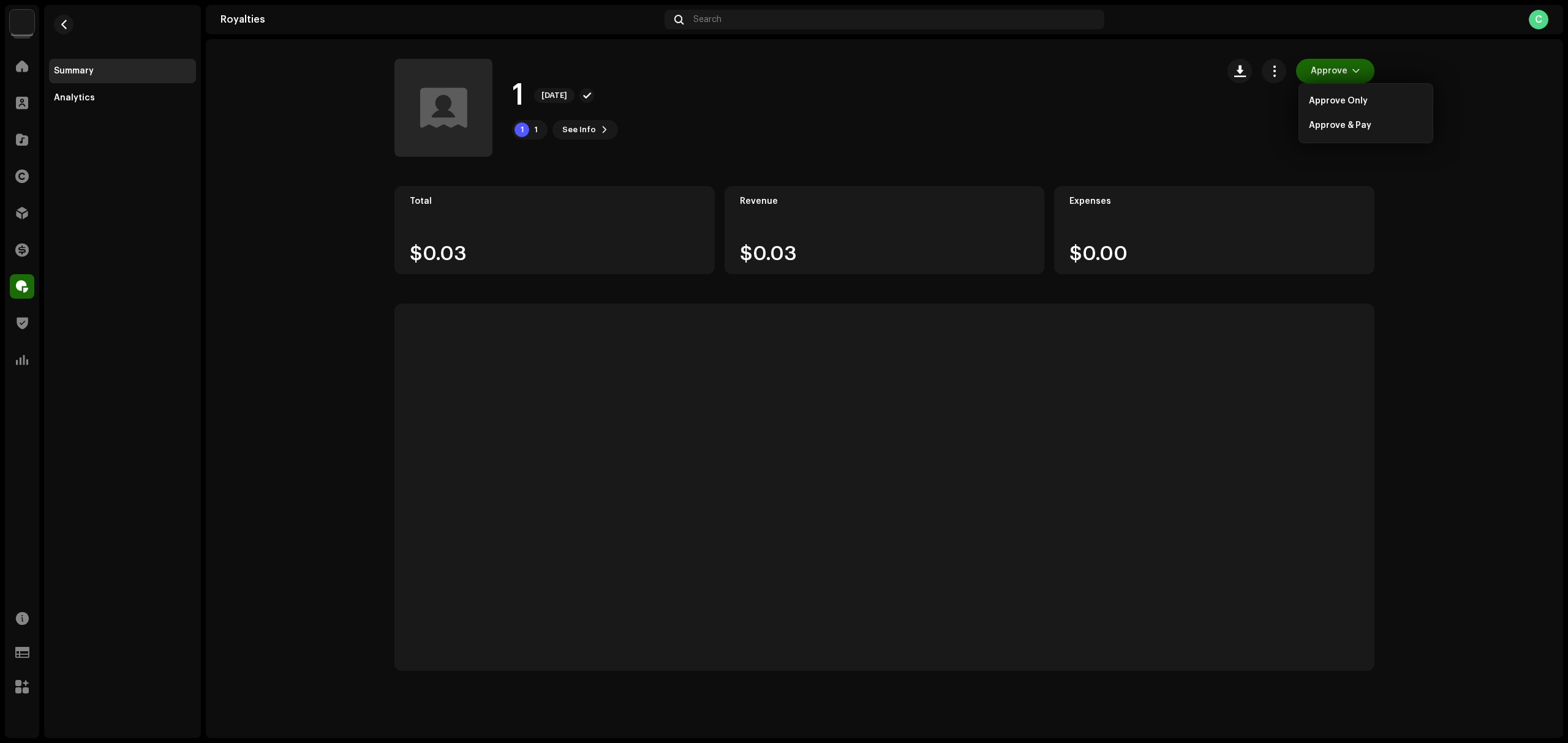
click at [986, 99] on div "1 Sep 2025 1 1 See Info Approve" at bounding box center [801, 108] width 813 height 98
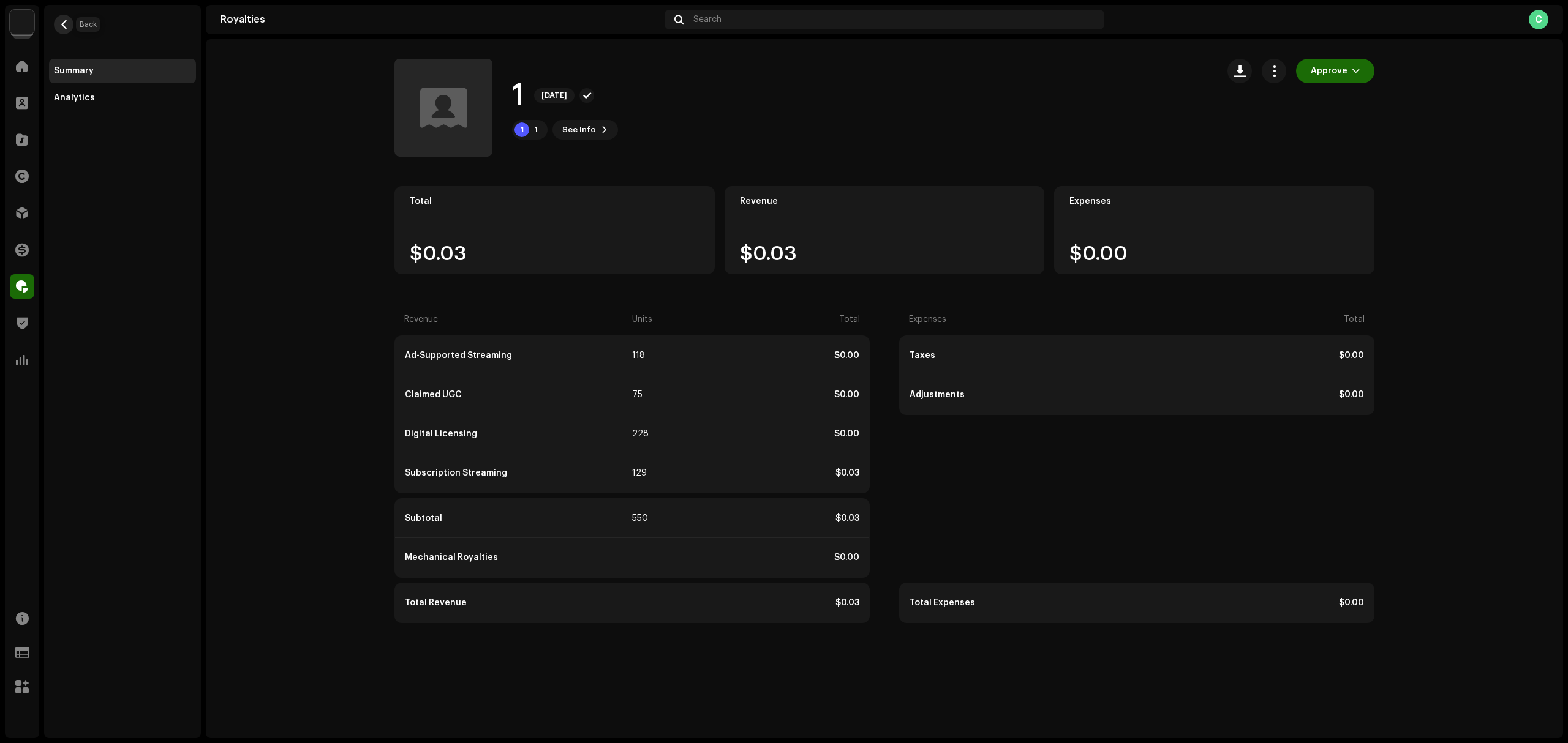
click at [70, 29] on button "button" at bounding box center [64, 25] width 20 height 20
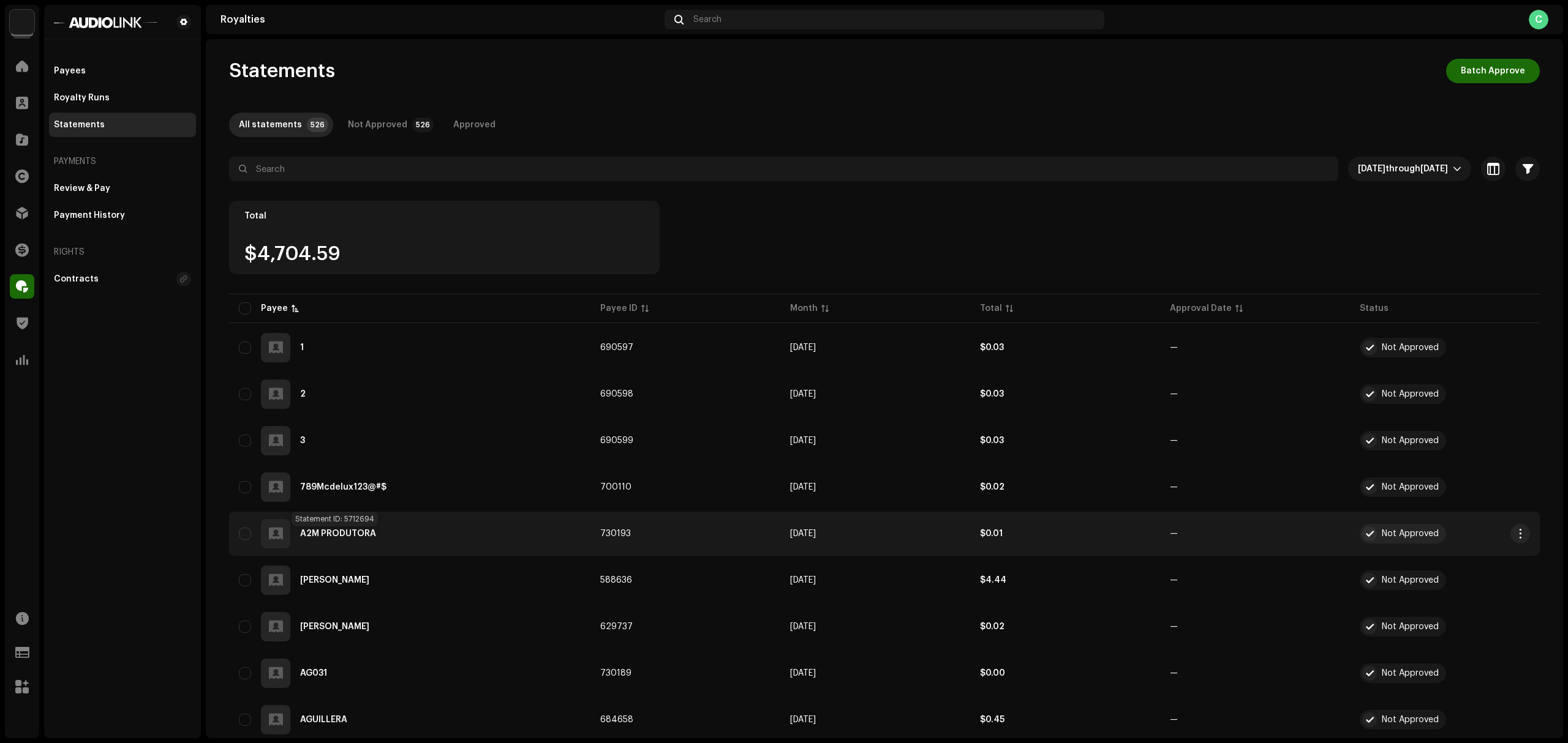
click at [332, 530] on div "A2M PRODUTORA" at bounding box center [338, 533] width 76 height 8
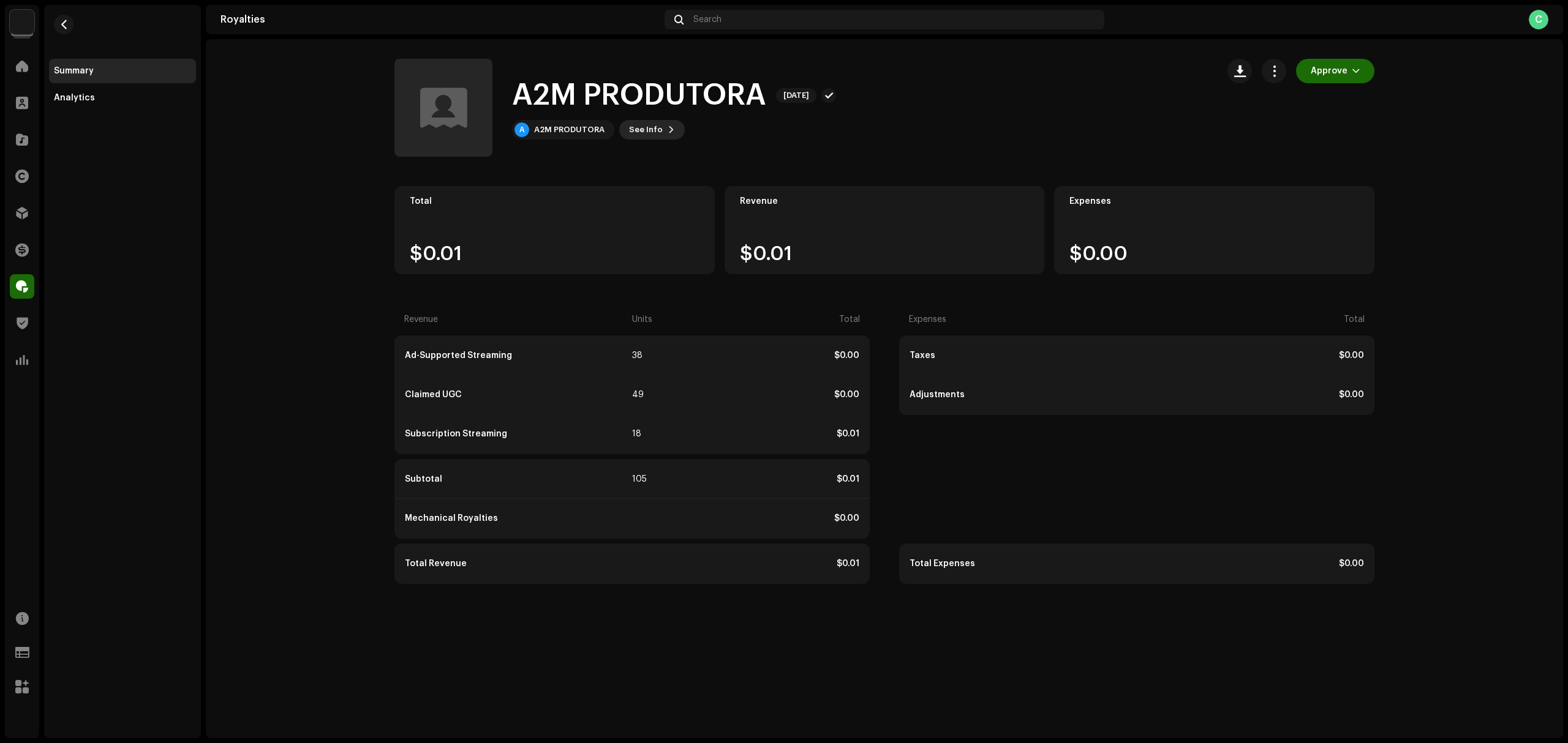
click at [635, 133] on span "See Info" at bounding box center [646, 130] width 34 height 25
click at [192, 292] on div "A2M PRODUTORA 5712694 Payee ID 730193 Statement Month Sep 2025 Payor AudioLink …" at bounding box center [784, 372] width 1568 height 743
click at [1268, 67] on button "button" at bounding box center [1274, 71] width 25 height 25
click at [1230, 72] on button "button" at bounding box center [1240, 71] width 25 height 25
click at [658, 123] on span "See Info" at bounding box center [646, 130] width 34 height 25
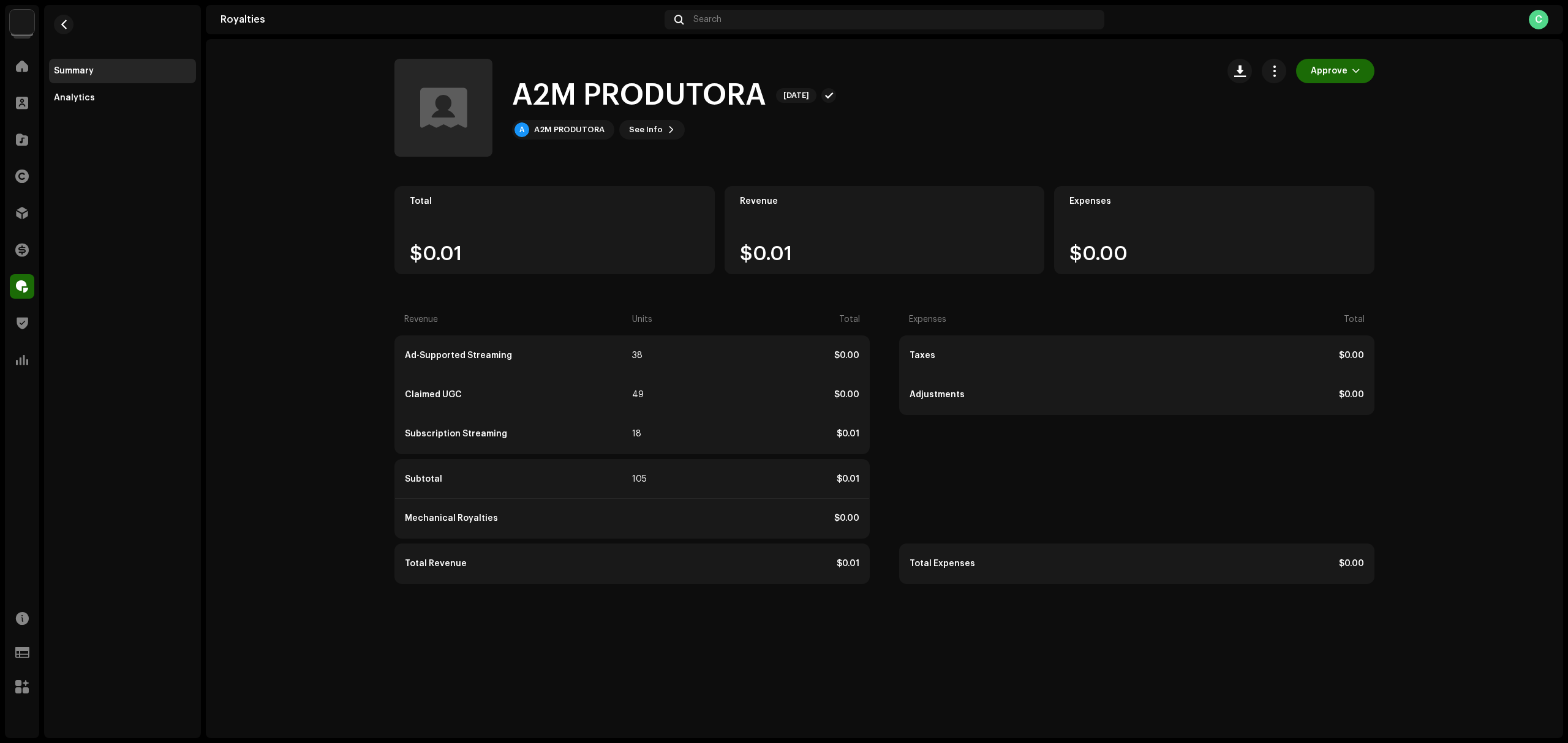
click at [961, 113] on div "A2M PRODUTORA 5712694 Payee ID 730193 Statement Month Sep 2025 Payor AudioLink …" at bounding box center [784, 372] width 1568 height 743
click at [1275, 66] on span "button" at bounding box center [1275, 71] width 12 height 10
click at [1240, 67] on span "button" at bounding box center [1240, 71] width 12 height 10
click at [1245, 116] on div "Download details" at bounding box center [1297, 125] width 123 height 25
click at [973, 82] on div "A2M PRODUTORA Sep 2025 A A2M PRODUTORA See Info Approve" at bounding box center [801, 108] width 813 height 98
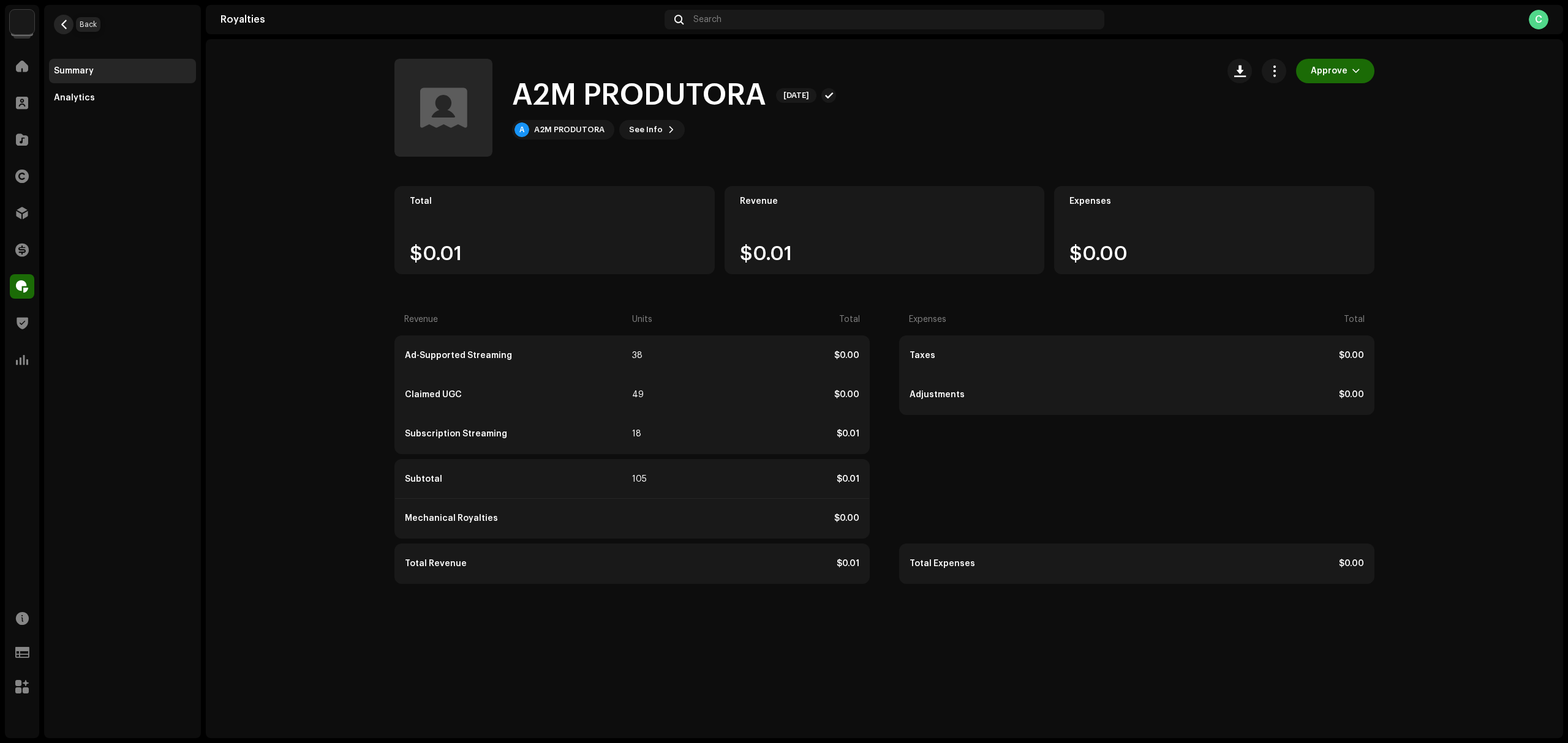
click at [66, 33] on button "button" at bounding box center [64, 25] width 20 height 20
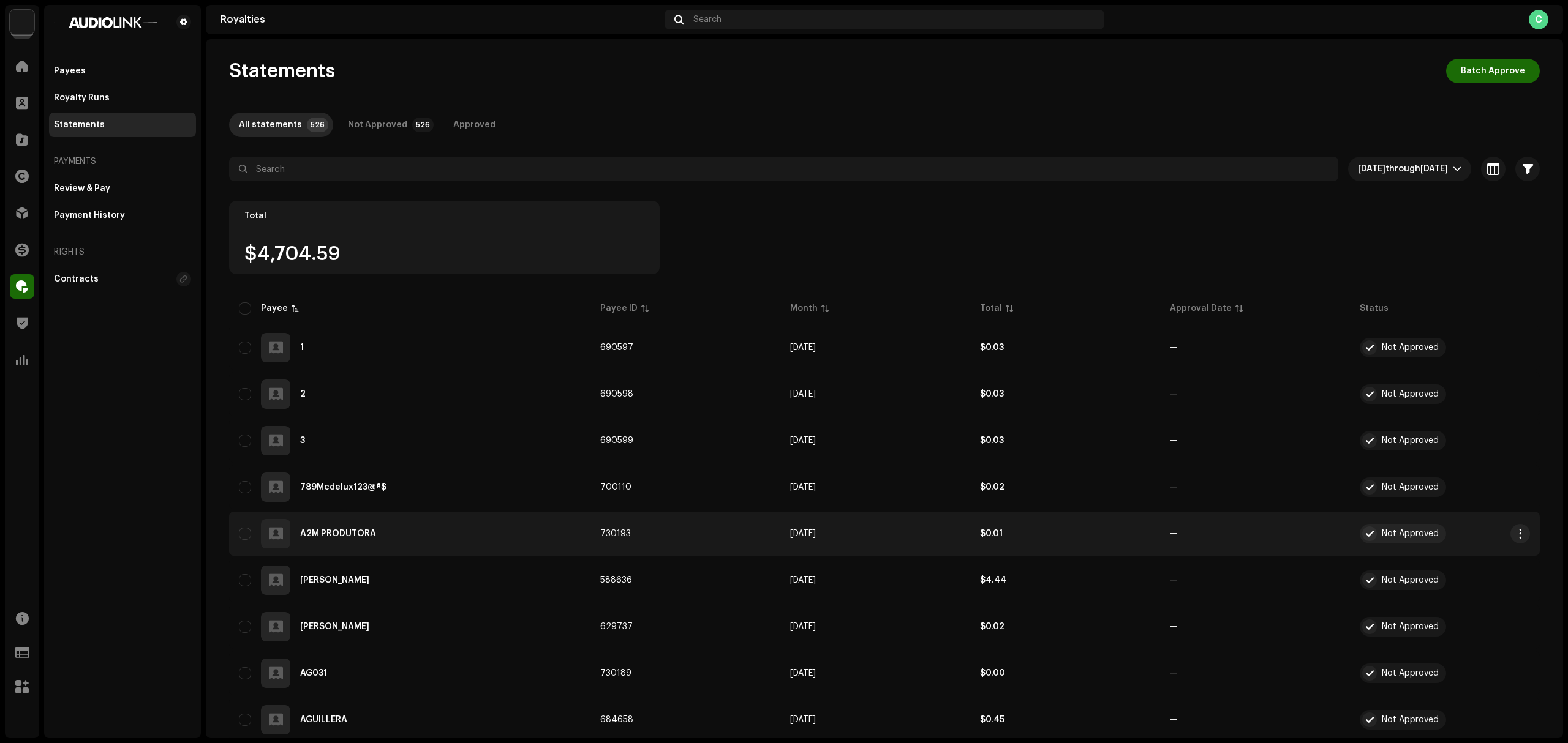
click at [348, 527] on div "A2M PRODUTORA" at bounding box center [410, 533] width 342 height 29
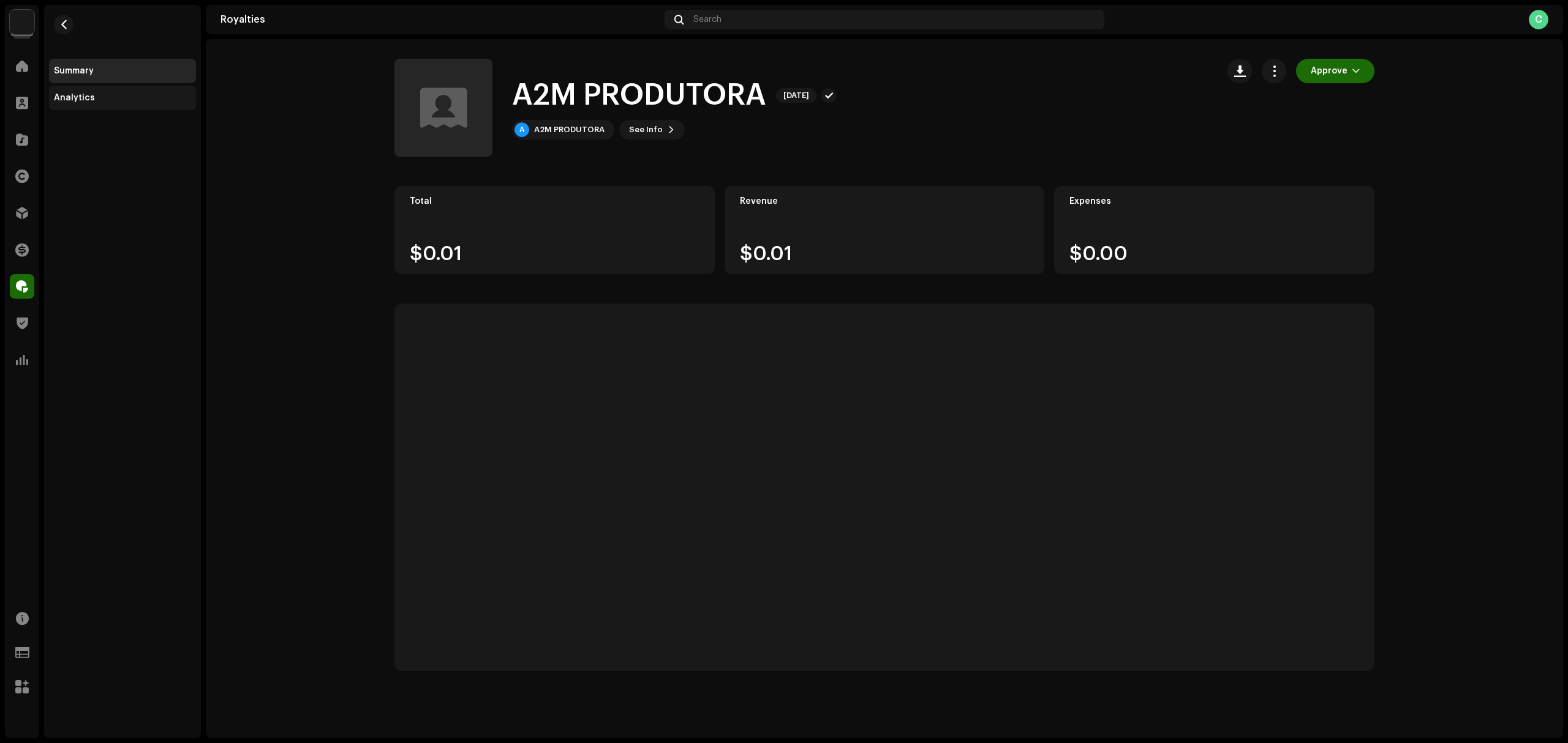
click at [86, 99] on div "Analytics" at bounding box center [74, 98] width 41 height 10
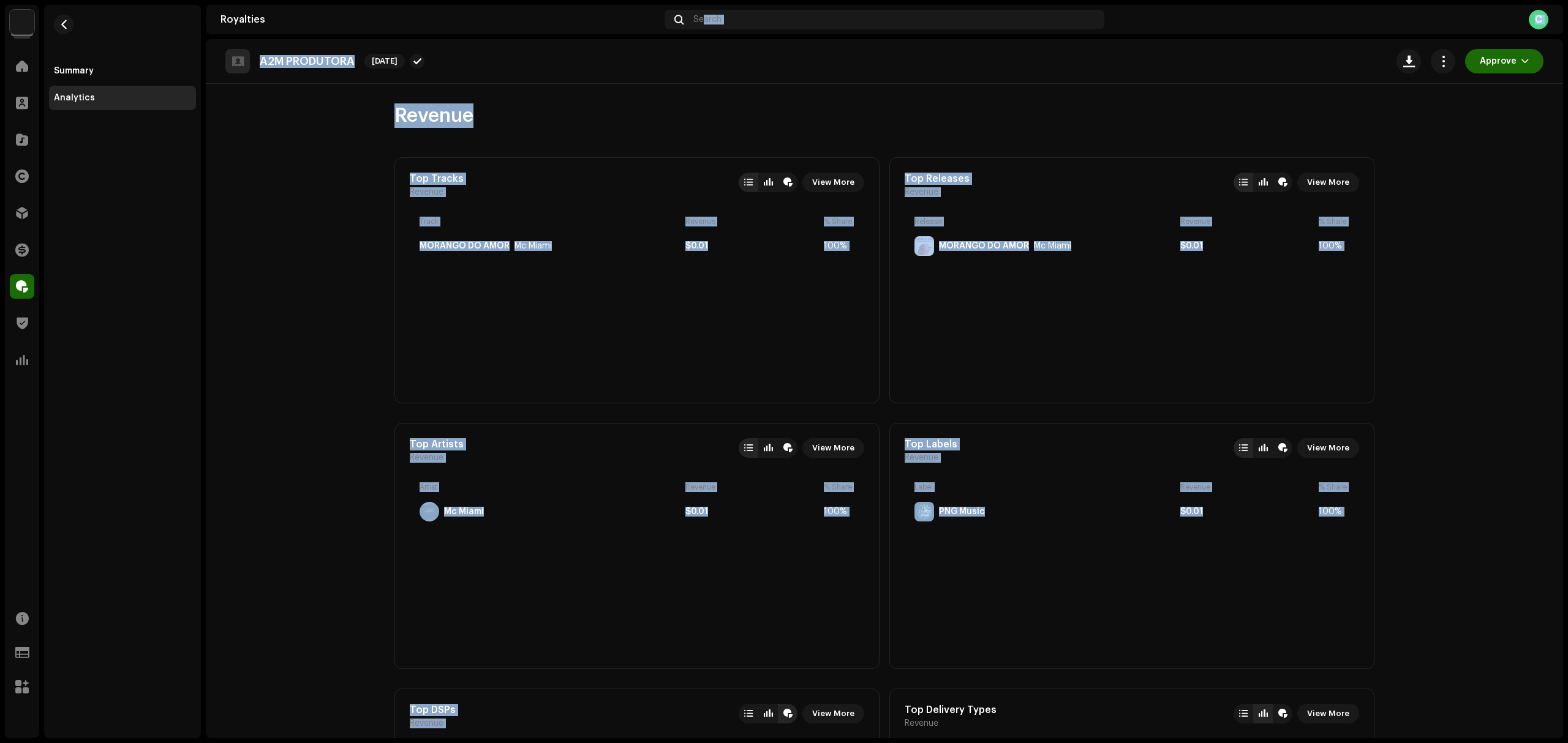
drag, startPoint x: 483, startPoint y: 74, endPoint x: 582, endPoint y: 319, distance: 264.2
click at [582, 319] on re-o-salereport-dashboard "Revenue Top Tracks Revenue View More Track Revenue % Share MORANGO DO AMOR Mc M…" at bounding box center [885, 652] width 1358 height 1136
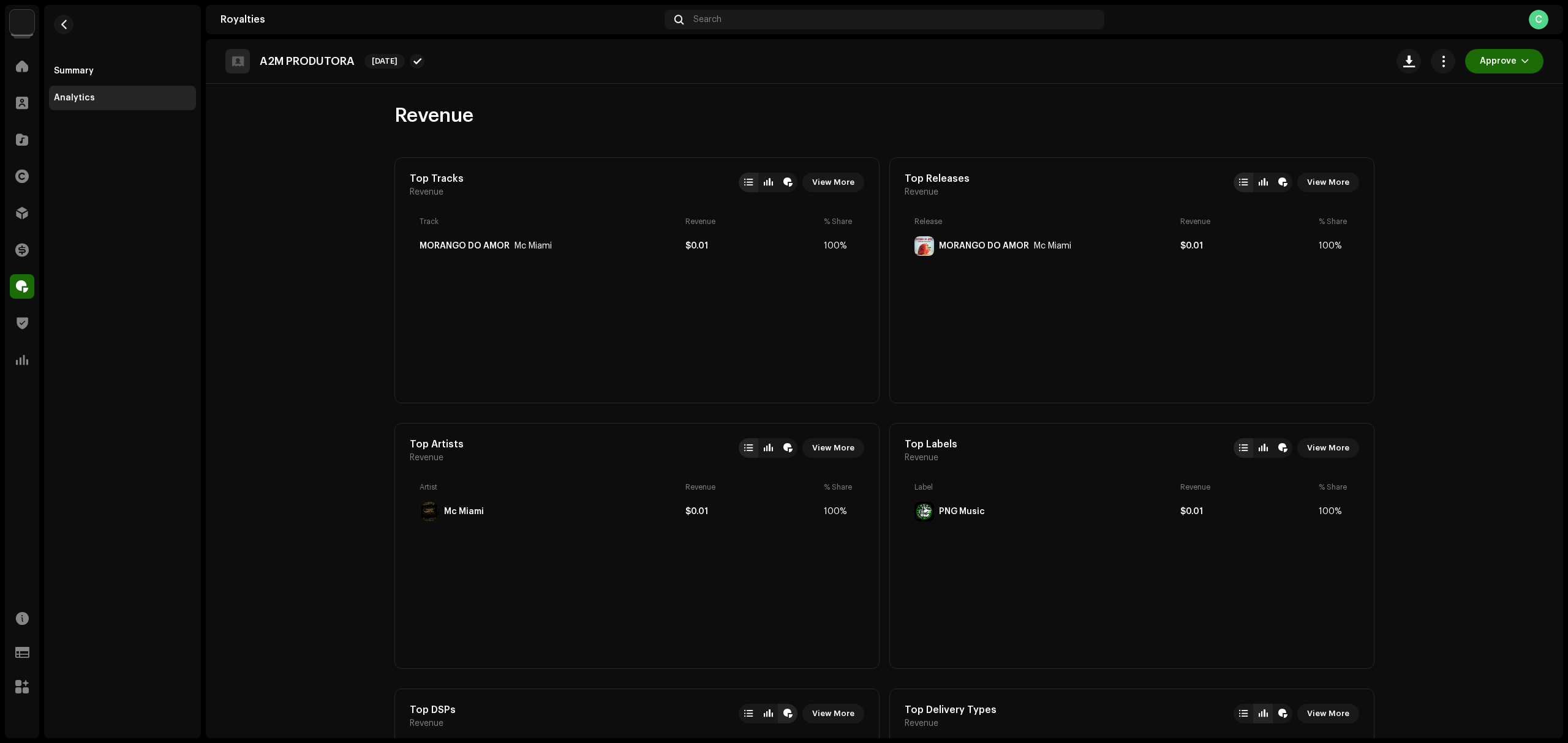
click at [186, 435] on div "Summary Analytics" at bounding box center [123, 372] width 157 height 733
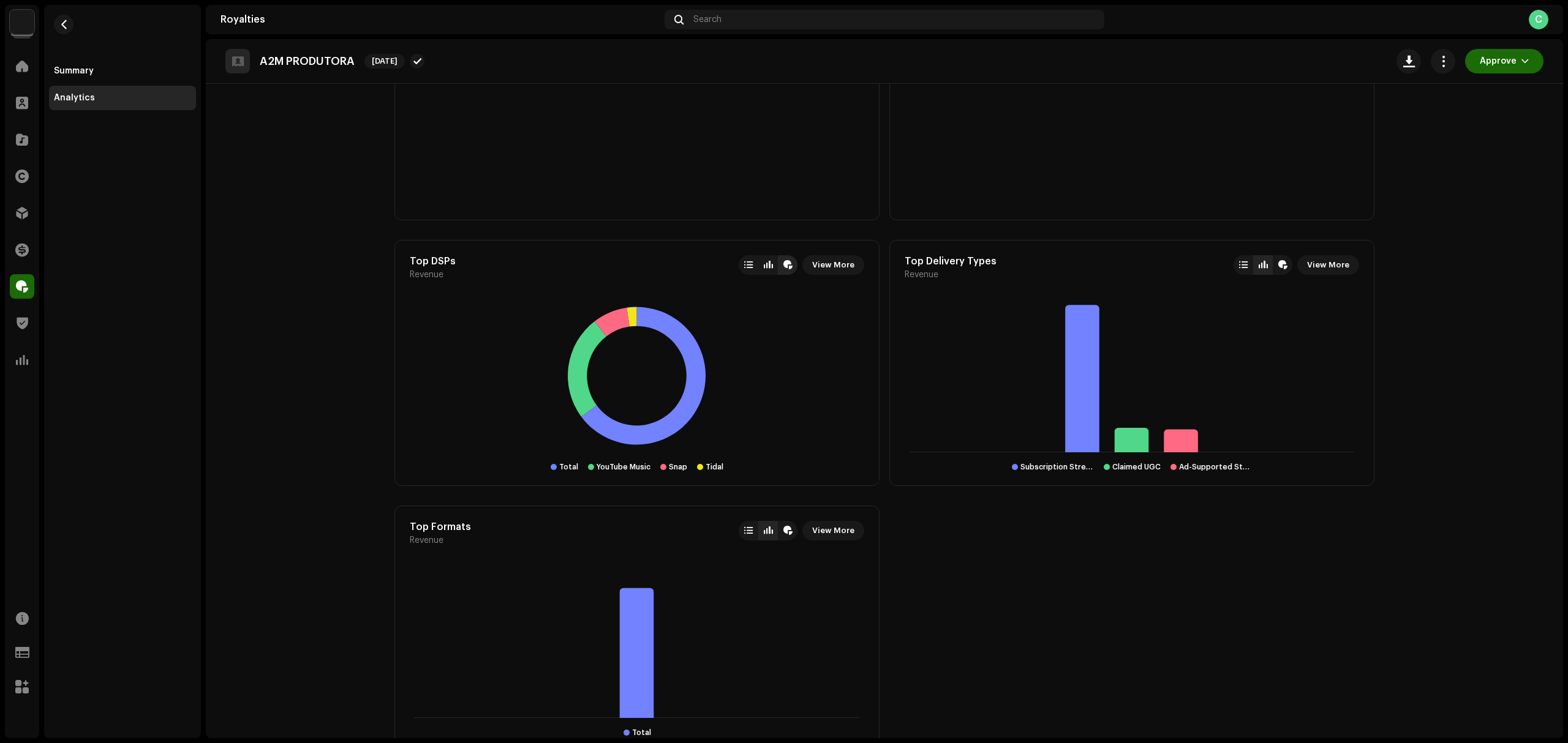
scroll to position [483, 0]
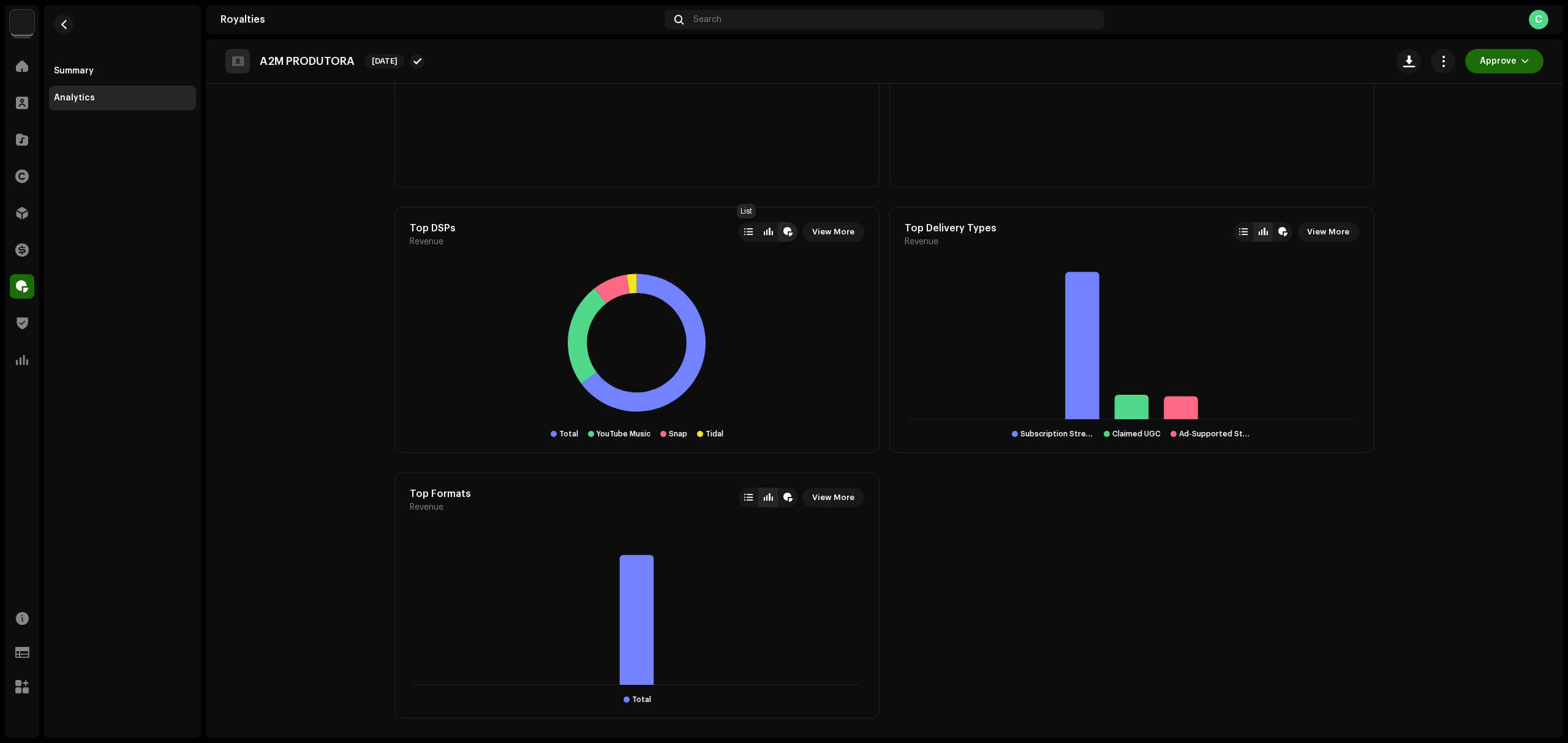
click at [745, 225] on div at bounding box center [749, 232] width 20 height 20
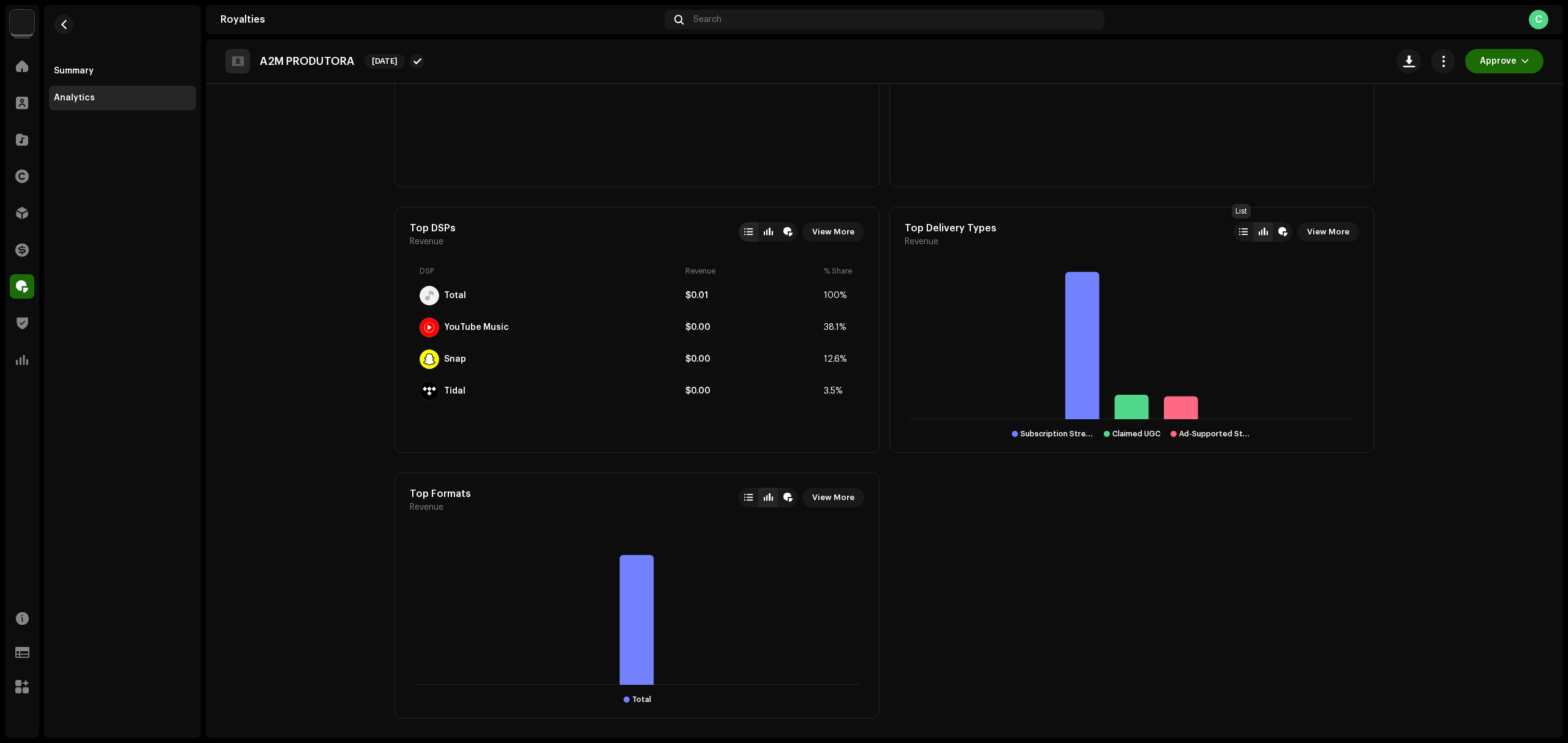
click at [1236, 233] on div at bounding box center [1243, 232] width 20 height 20
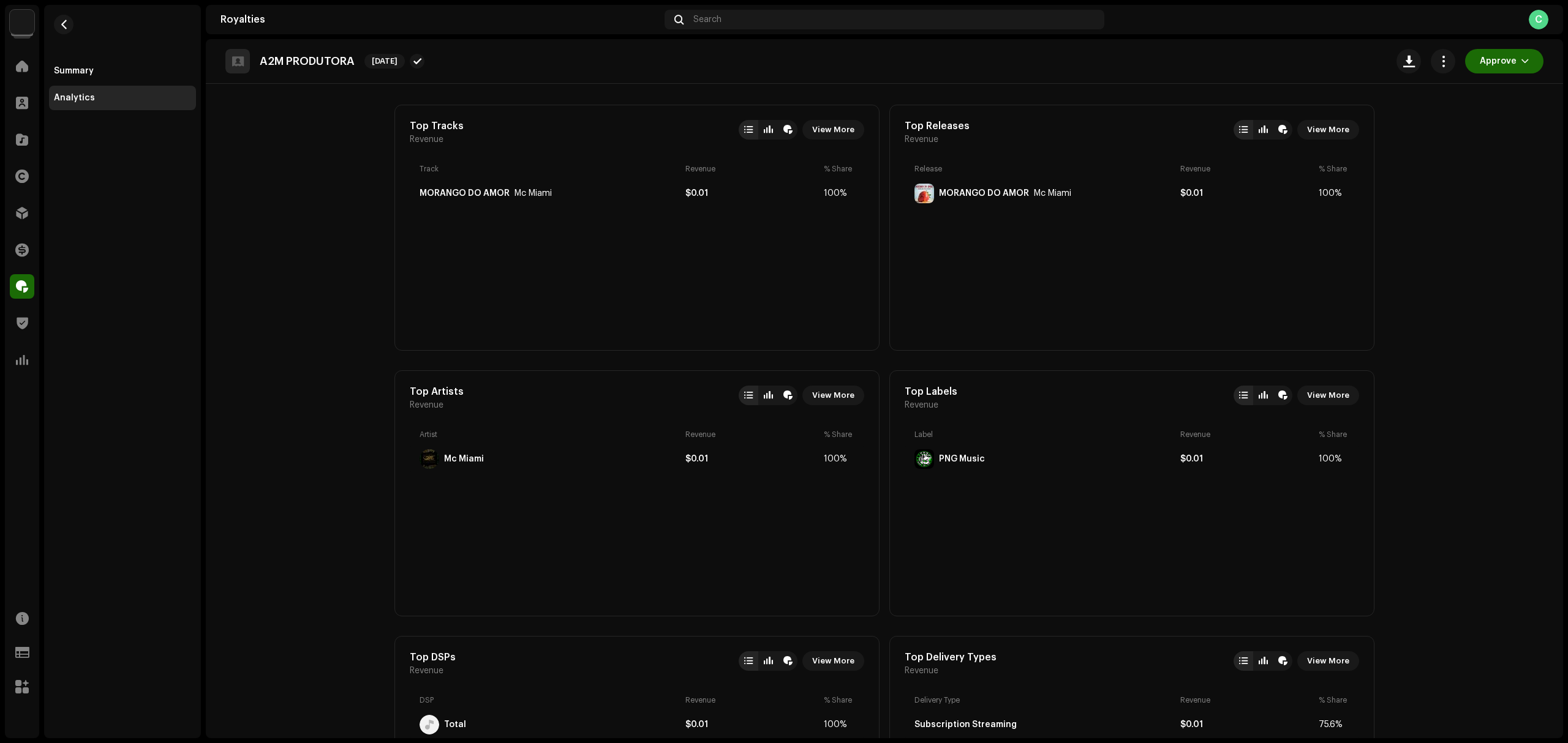
scroll to position [0, 0]
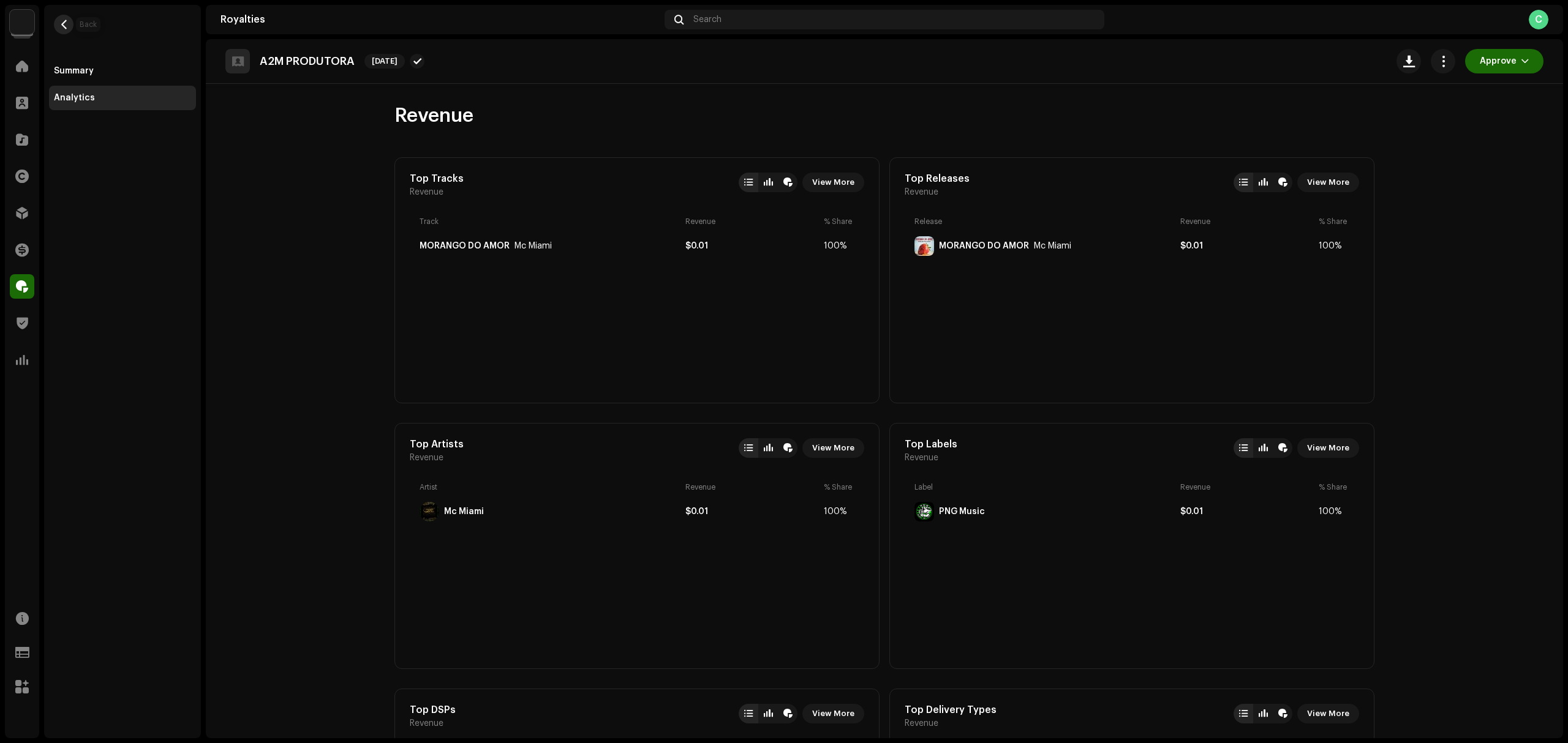
click at [62, 25] on span "button" at bounding box center [64, 24] width 9 height 10
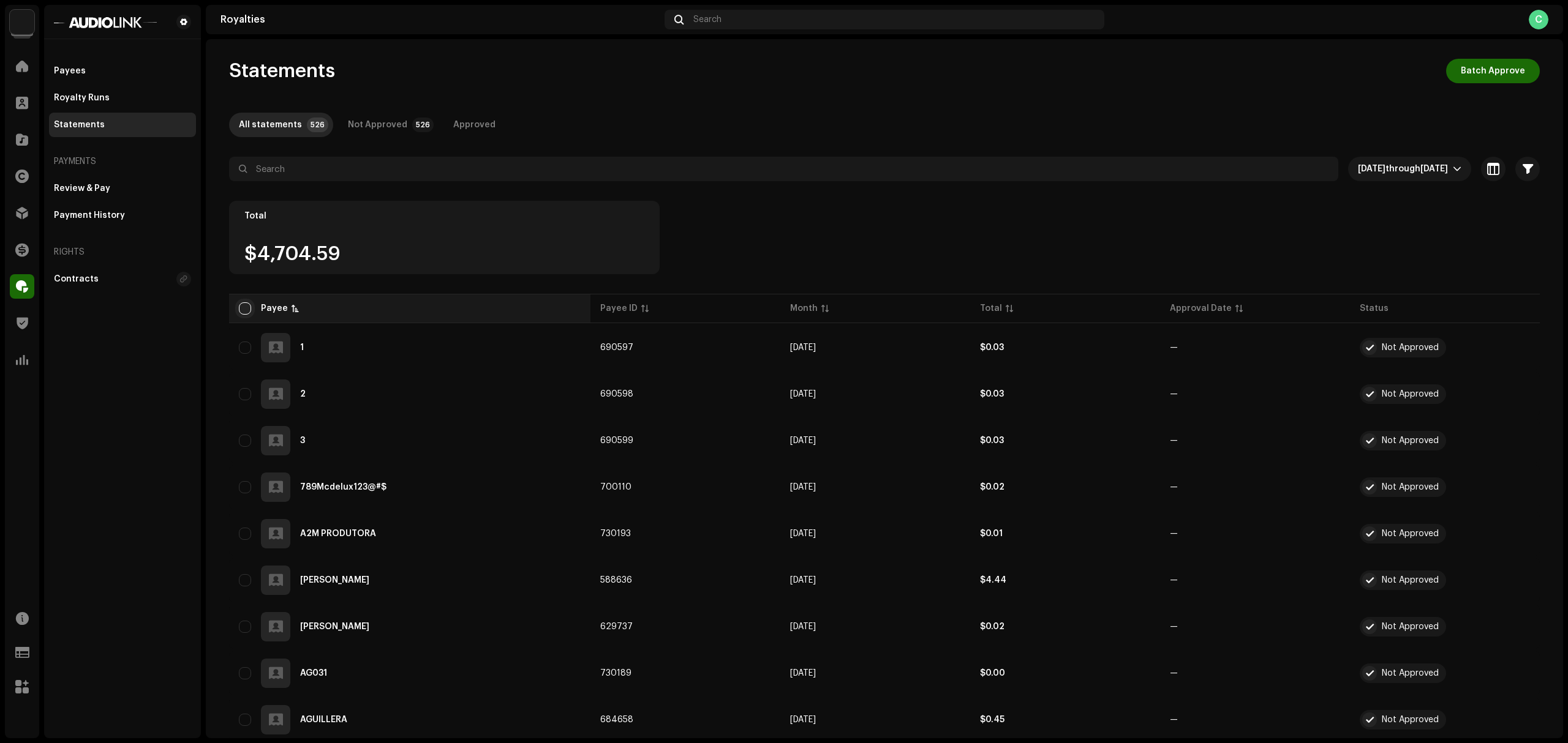
click at [241, 311] on input "checkbox" at bounding box center [245, 308] width 12 height 12
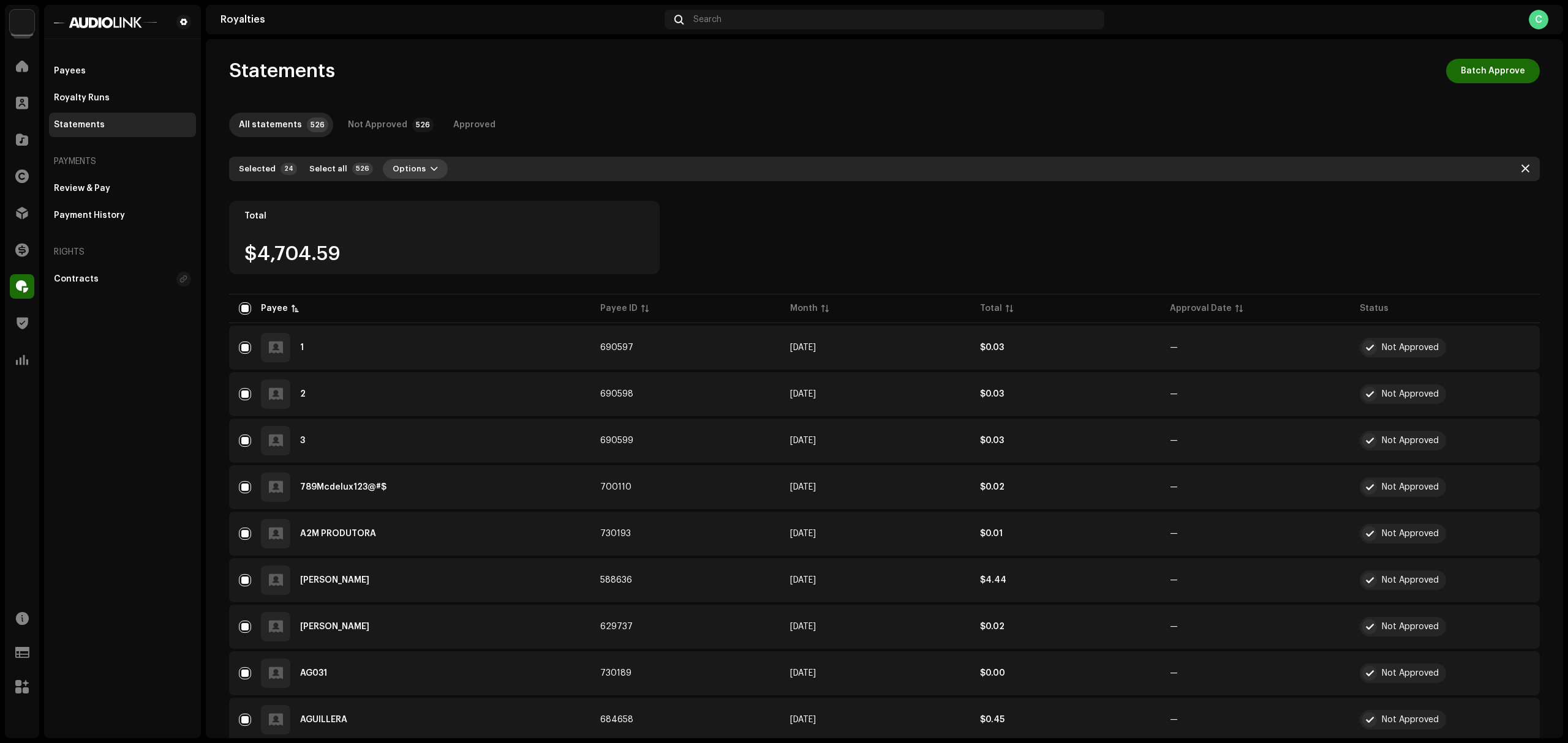
click at [393, 165] on span "Options" at bounding box center [409, 169] width 33 height 25
click at [319, 165] on span "Select all" at bounding box center [328, 169] width 38 height 25
click at [417, 172] on span "Options" at bounding box center [423, 169] width 33 height 25
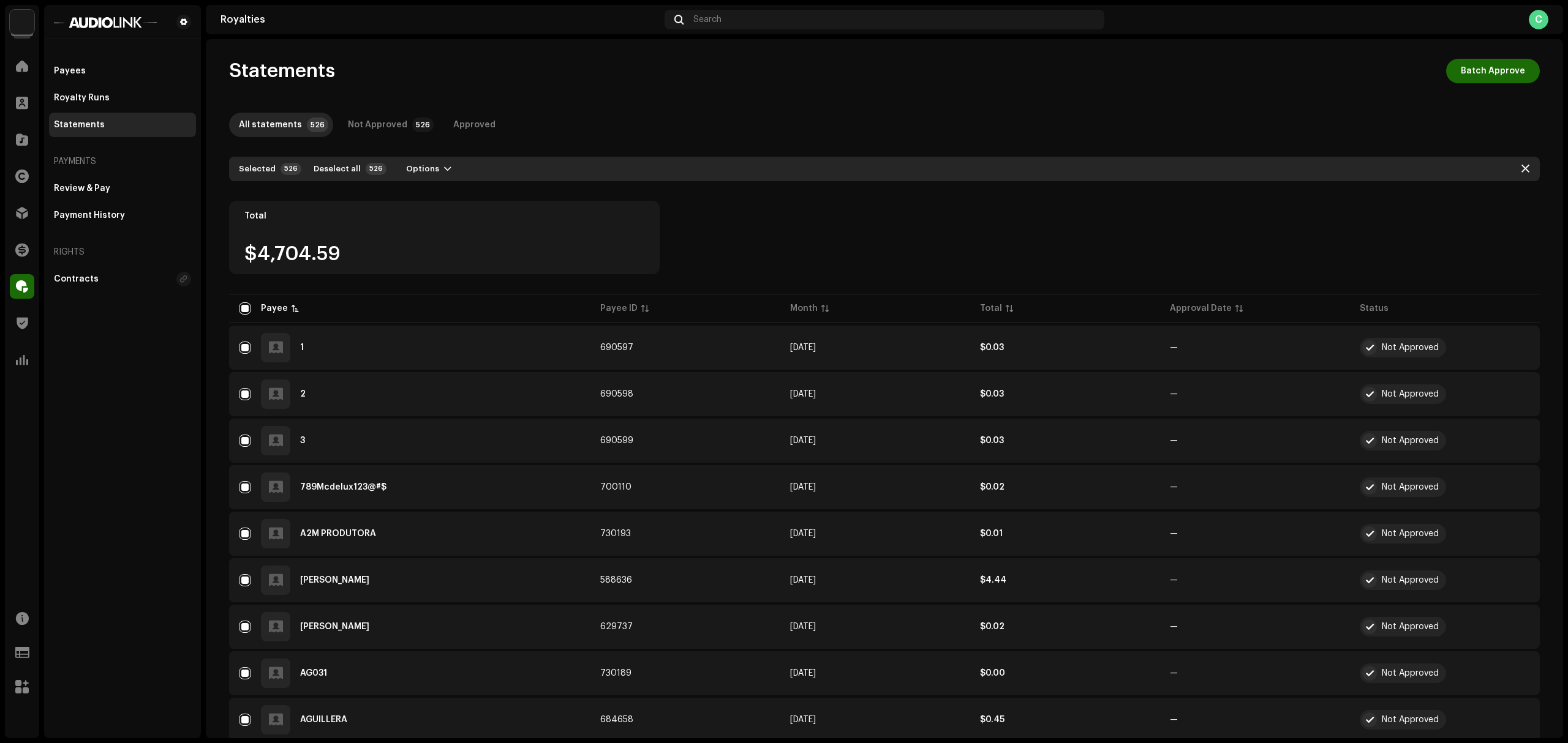
click at [425, 179] on div "Selected 526 Deselect all 526 Options" at bounding box center [885, 169] width 1311 height 25
click at [413, 172] on span "Options" at bounding box center [423, 169] width 33 height 25
click at [853, 199] on div at bounding box center [885, 191] width 1311 height 20
click at [1469, 67] on span "Batch Approve" at bounding box center [1493, 71] width 64 height 25
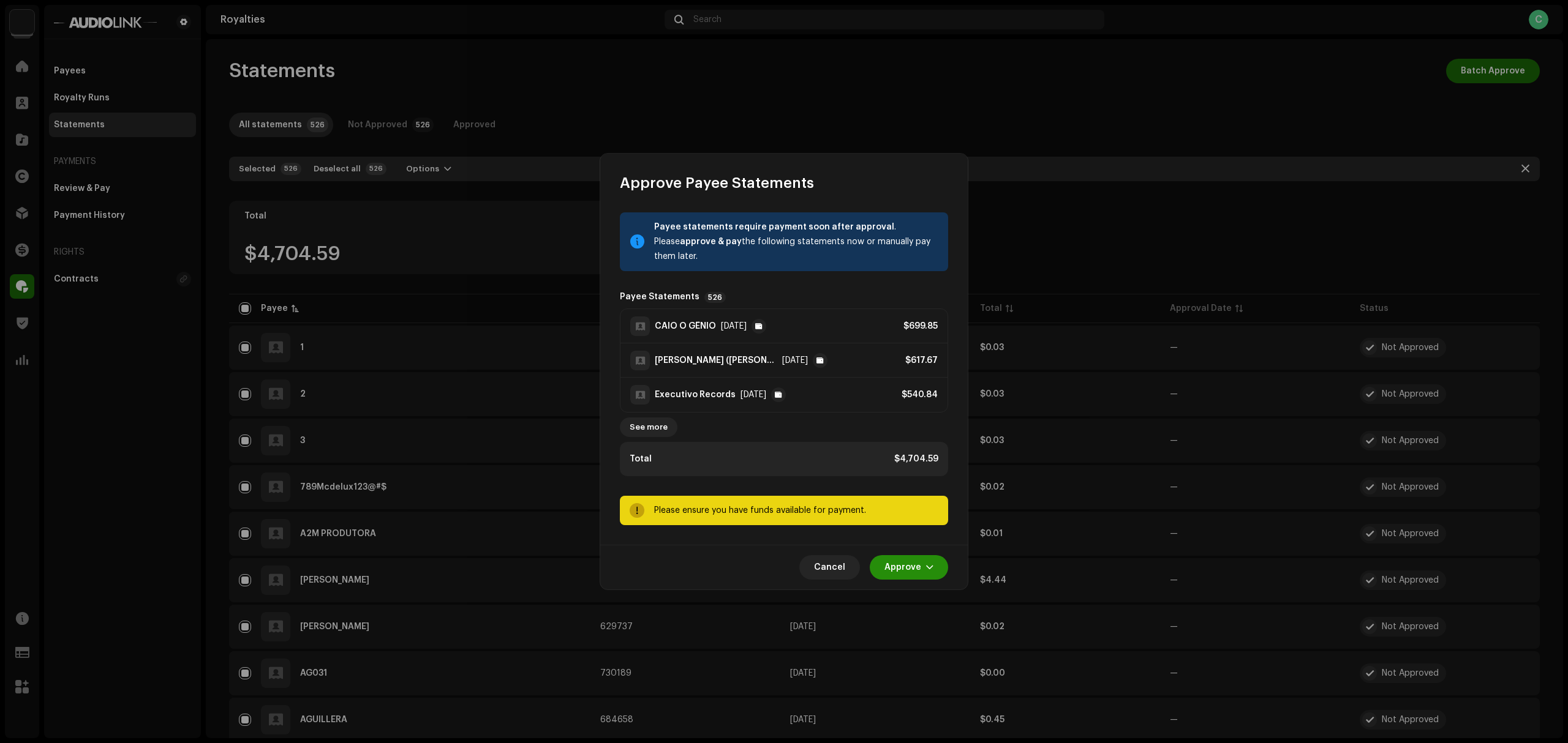
click at [911, 573] on span "Approve" at bounding box center [903, 567] width 37 height 25
click at [939, 595] on div "Approve Only" at bounding box center [939, 597] width 114 height 10
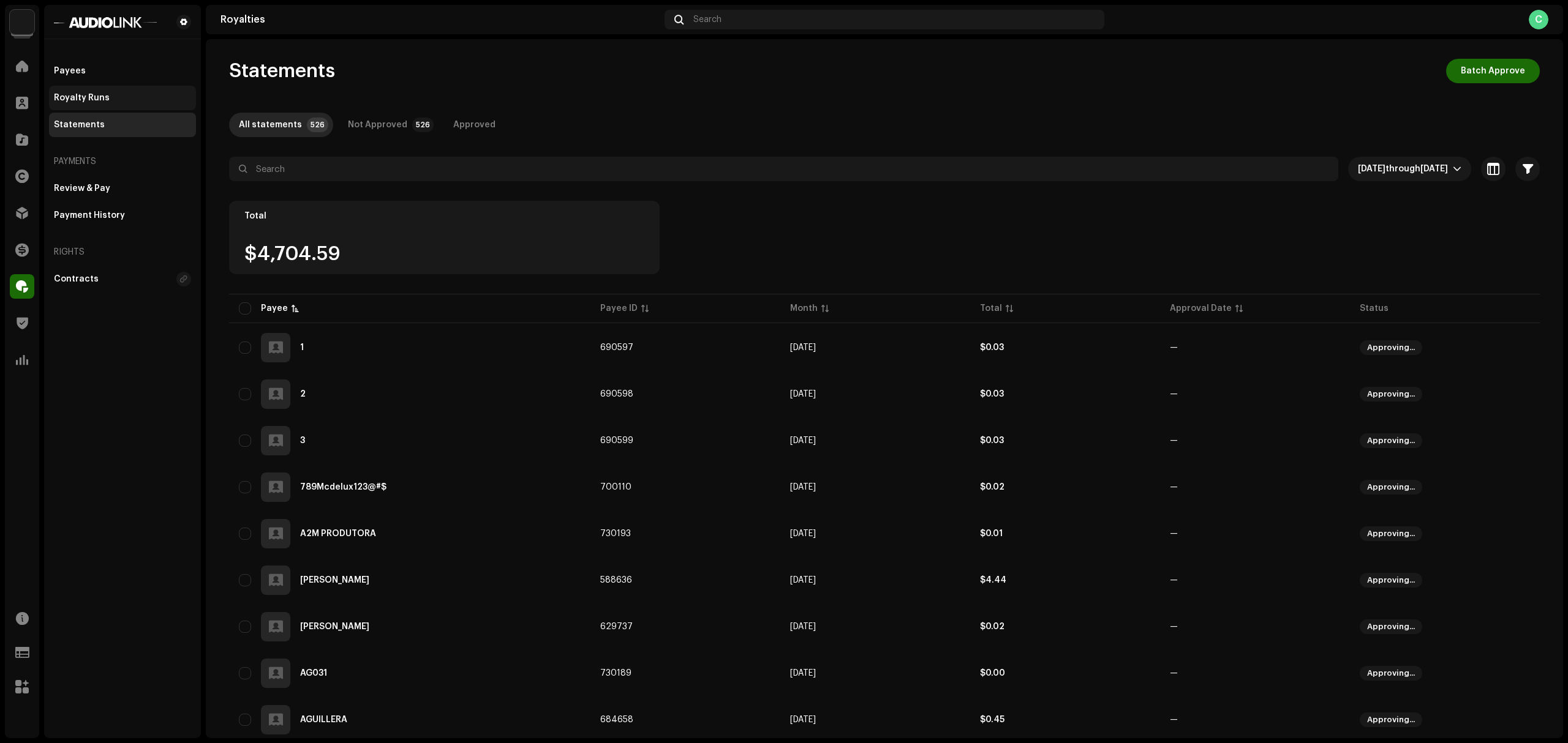
click at [118, 96] on div "Royalty Runs" at bounding box center [123, 98] width 137 height 10
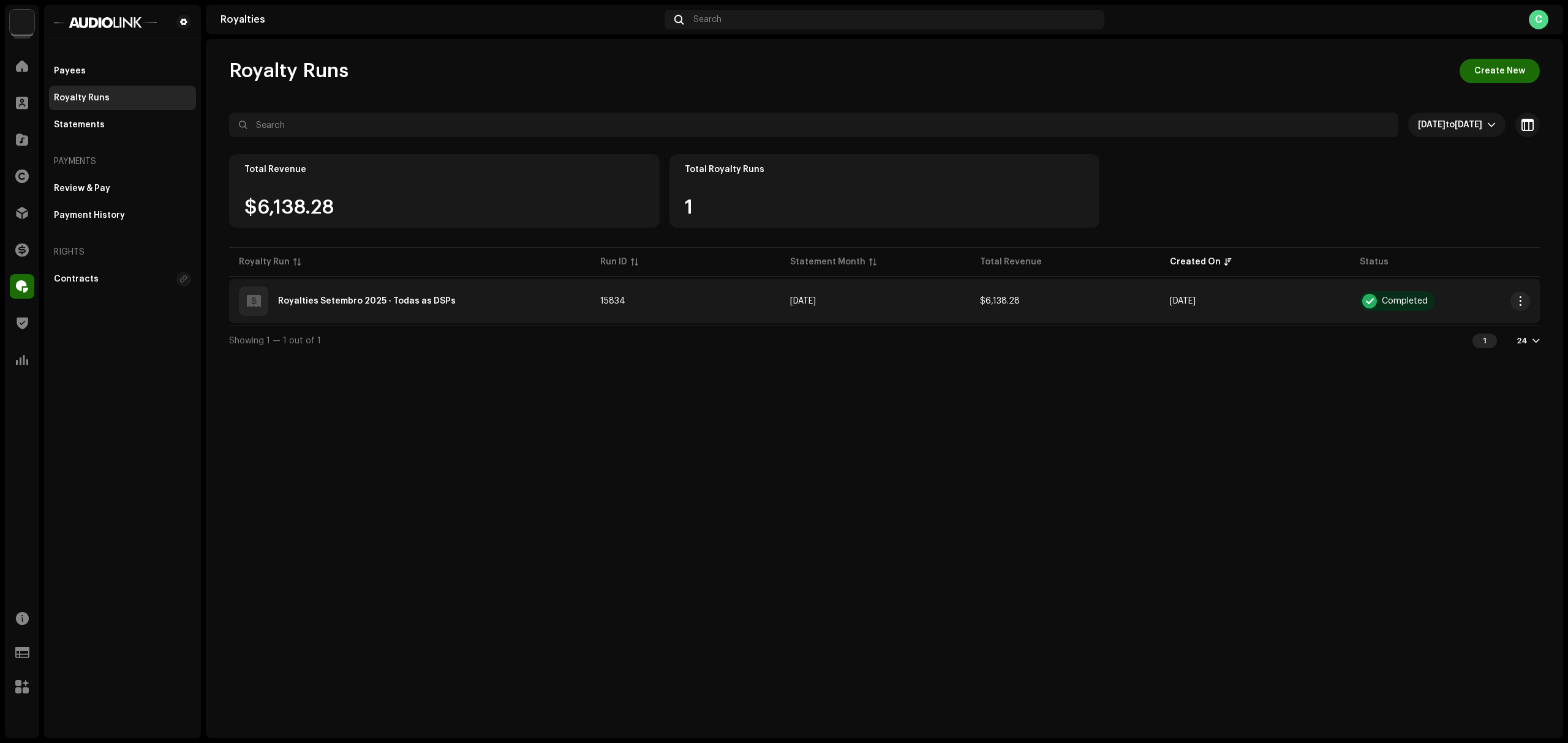
click at [841, 299] on td "Sep 2025" at bounding box center [875, 302] width 190 height 44
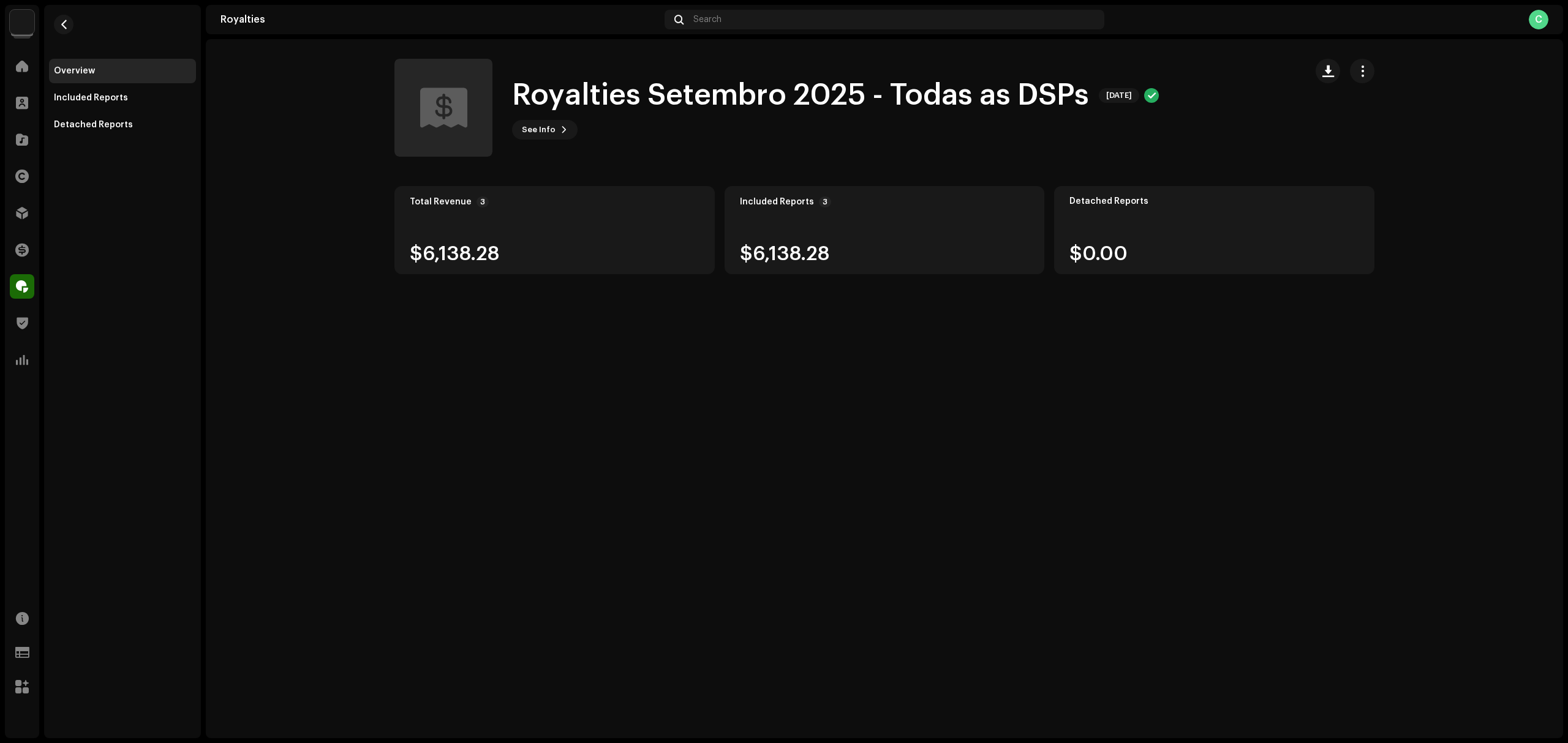
click at [452, 260] on div "$6,138.28" at bounding box center [554, 254] width 289 height 20
click at [133, 91] on div "Included Reports" at bounding box center [122, 98] width 147 height 25
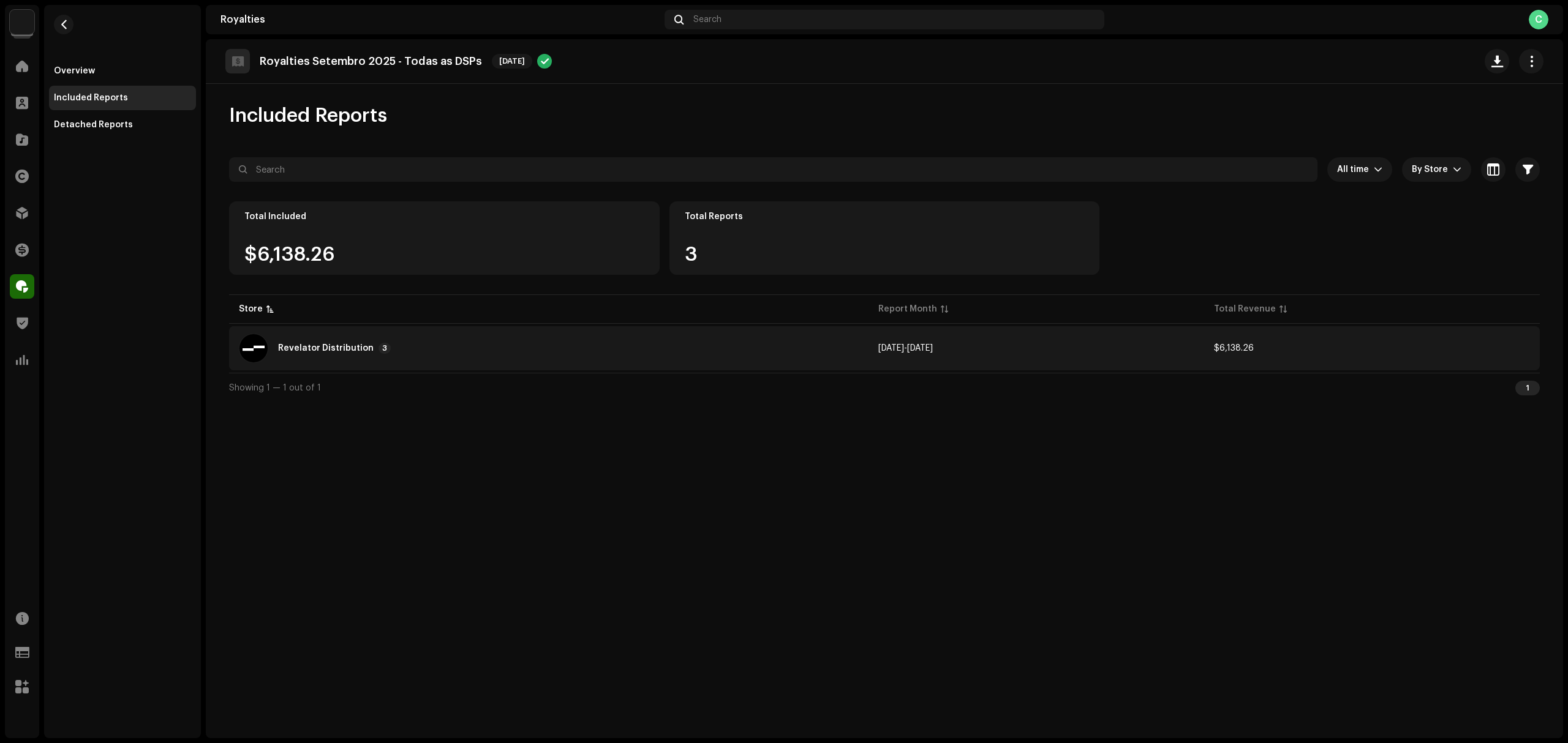
click at [805, 334] on div "Revelator Distribution 3" at bounding box center [549, 348] width 620 height 29
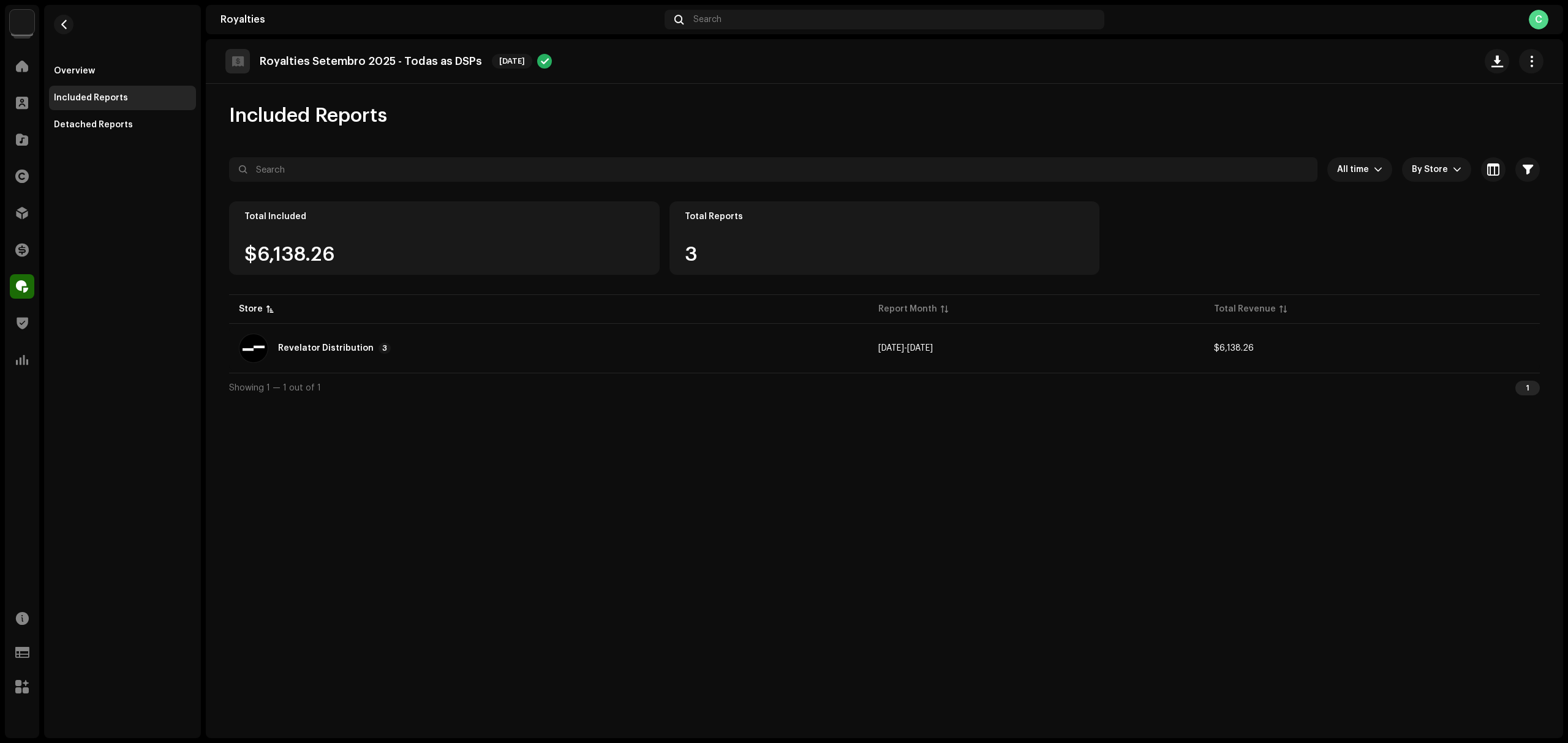
click at [854, 666] on div "Reports: Revelator Distribution Store Report Month Total Revenue Revelator Dist…" at bounding box center [784, 372] width 1568 height 743
click at [121, 127] on div "Detached Reports" at bounding box center [93, 125] width 79 height 10
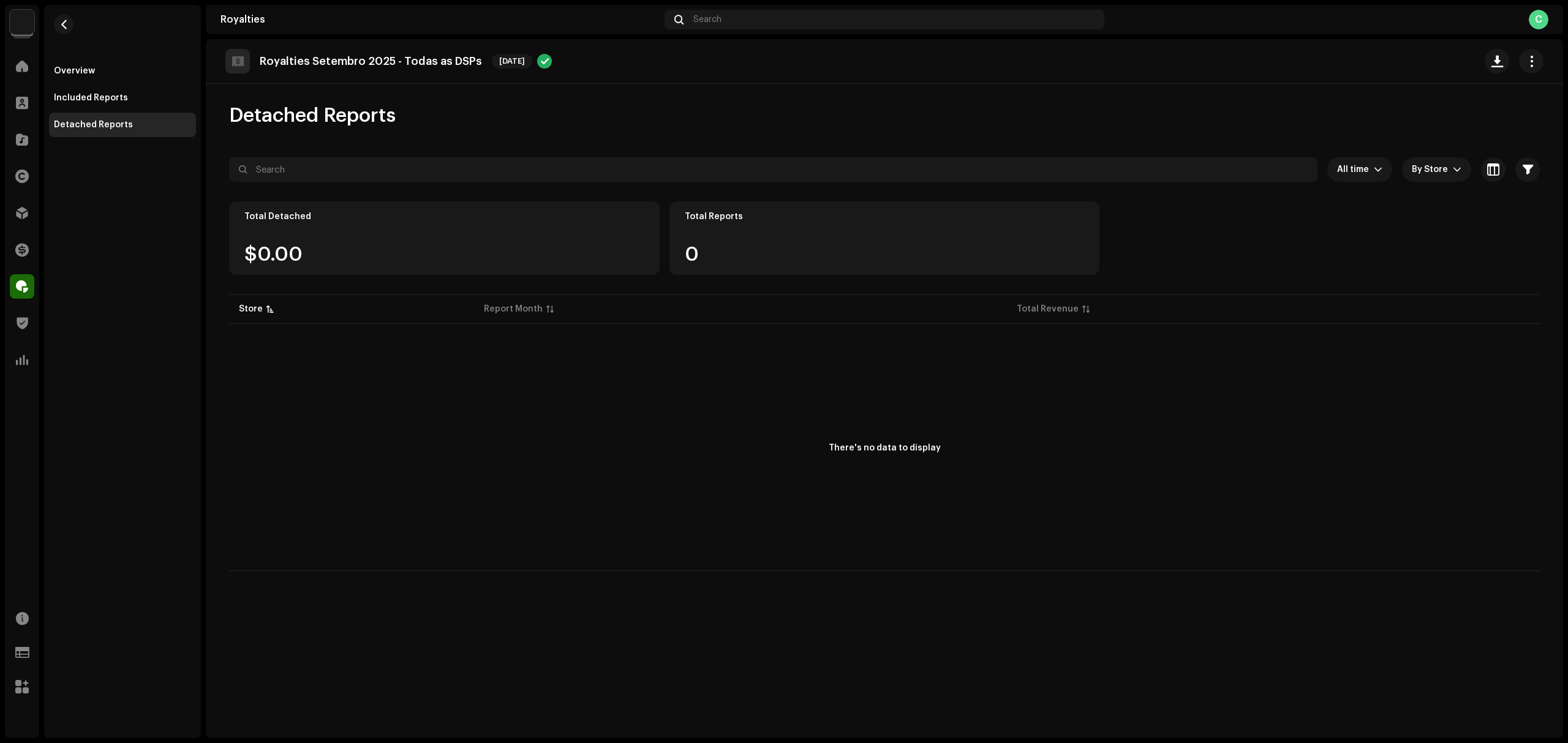
click at [280, 121] on span "Detached Reports" at bounding box center [312, 116] width 167 height 25
click at [126, 407] on div "Overview Included Reports Detached Reports" at bounding box center [123, 372] width 157 height 733
click at [111, 82] on div "Overview" at bounding box center [122, 71] width 147 height 25
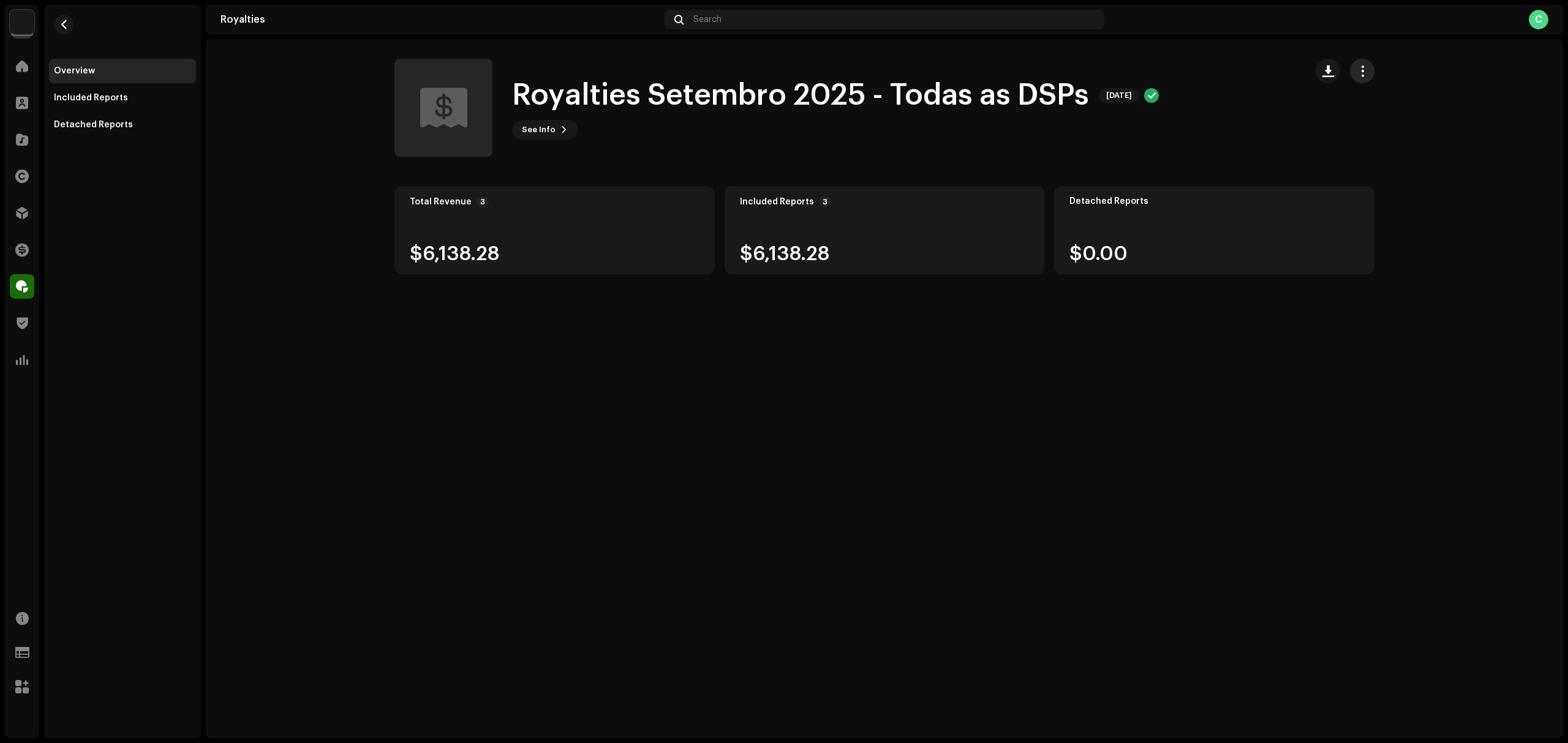
click at [1371, 70] on button "button" at bounding box center [1362, 71] width 25 height 25
click at [1390, 120] on div "Email all statements" at bounding box center [1417, 125] width 123 height 25
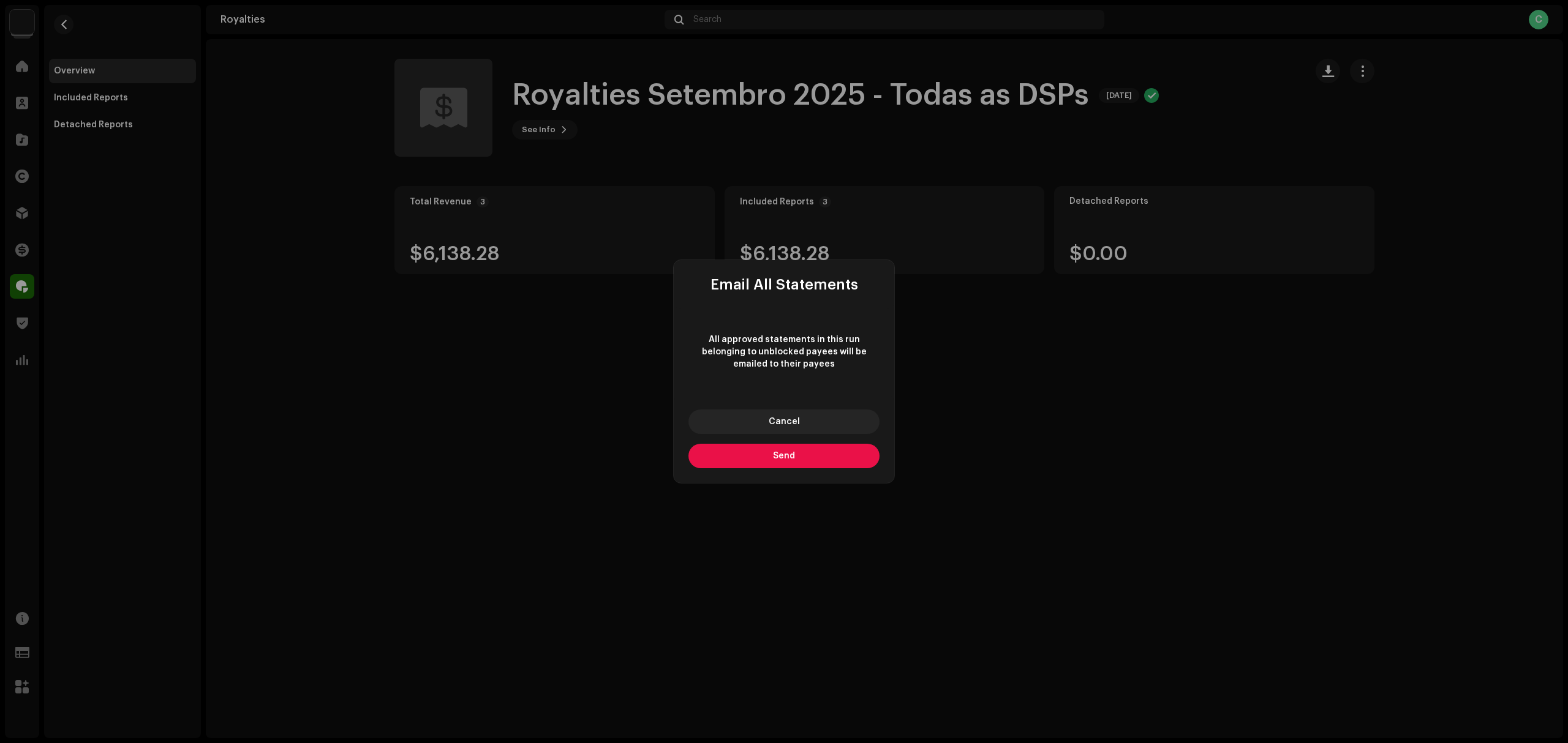
click at [804, 461] on button "Send" at bounding box center [784, 456] width 191 height 25
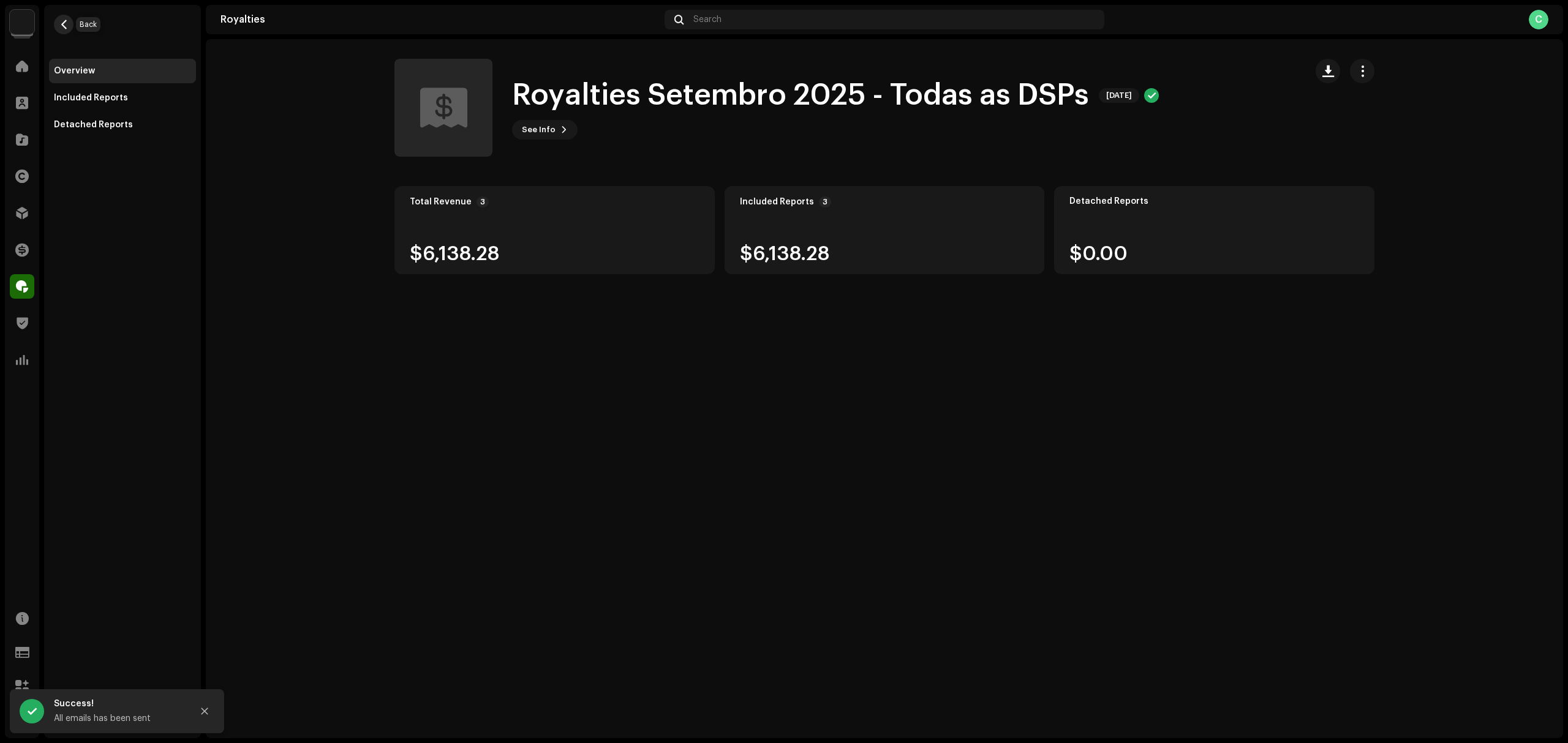
click at [61, 30] on button "button" at bounding box center [64, 25] width 20 height 20
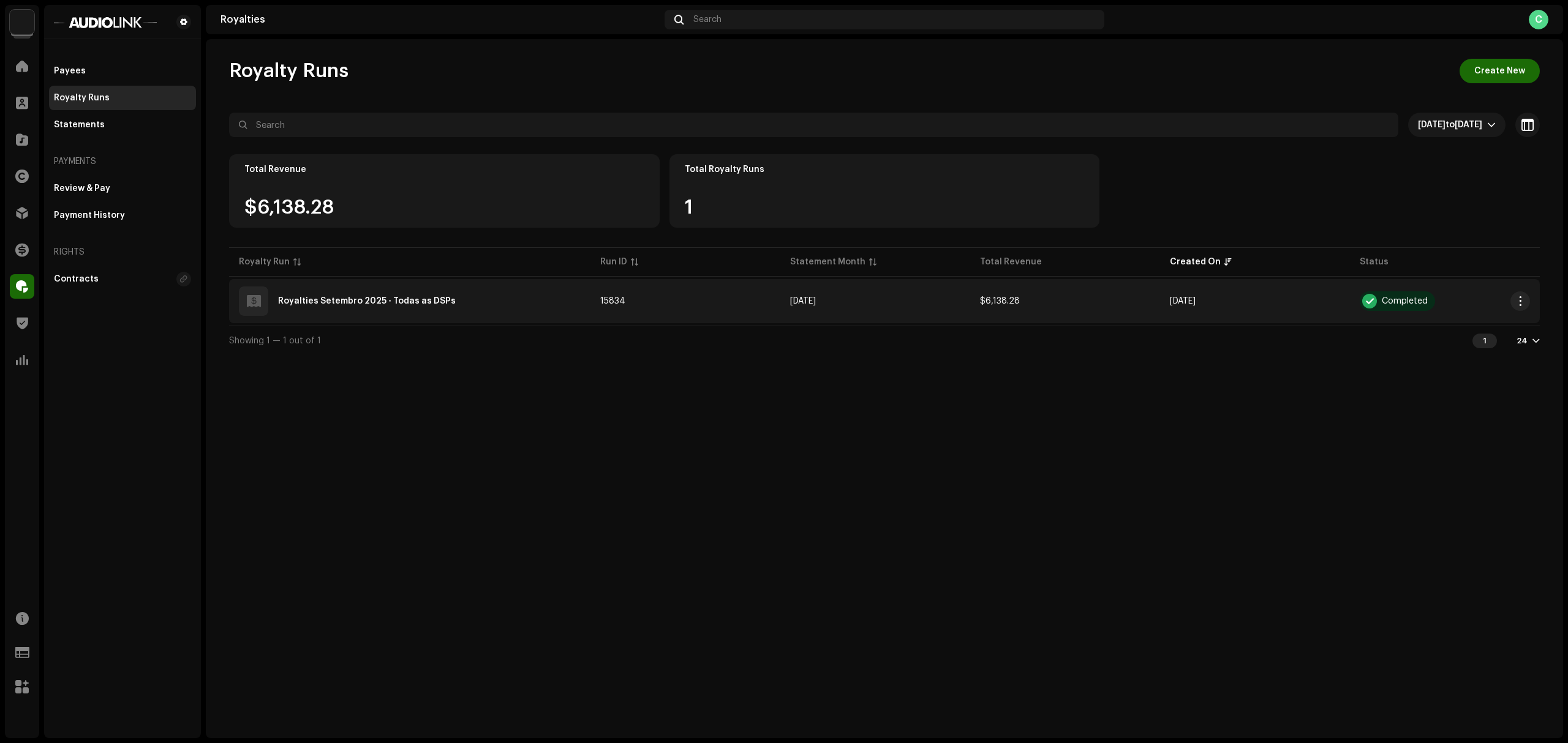
click at [932, 308] on td "Sep 2025" at bounding box center [875, 302] width 190 height 44
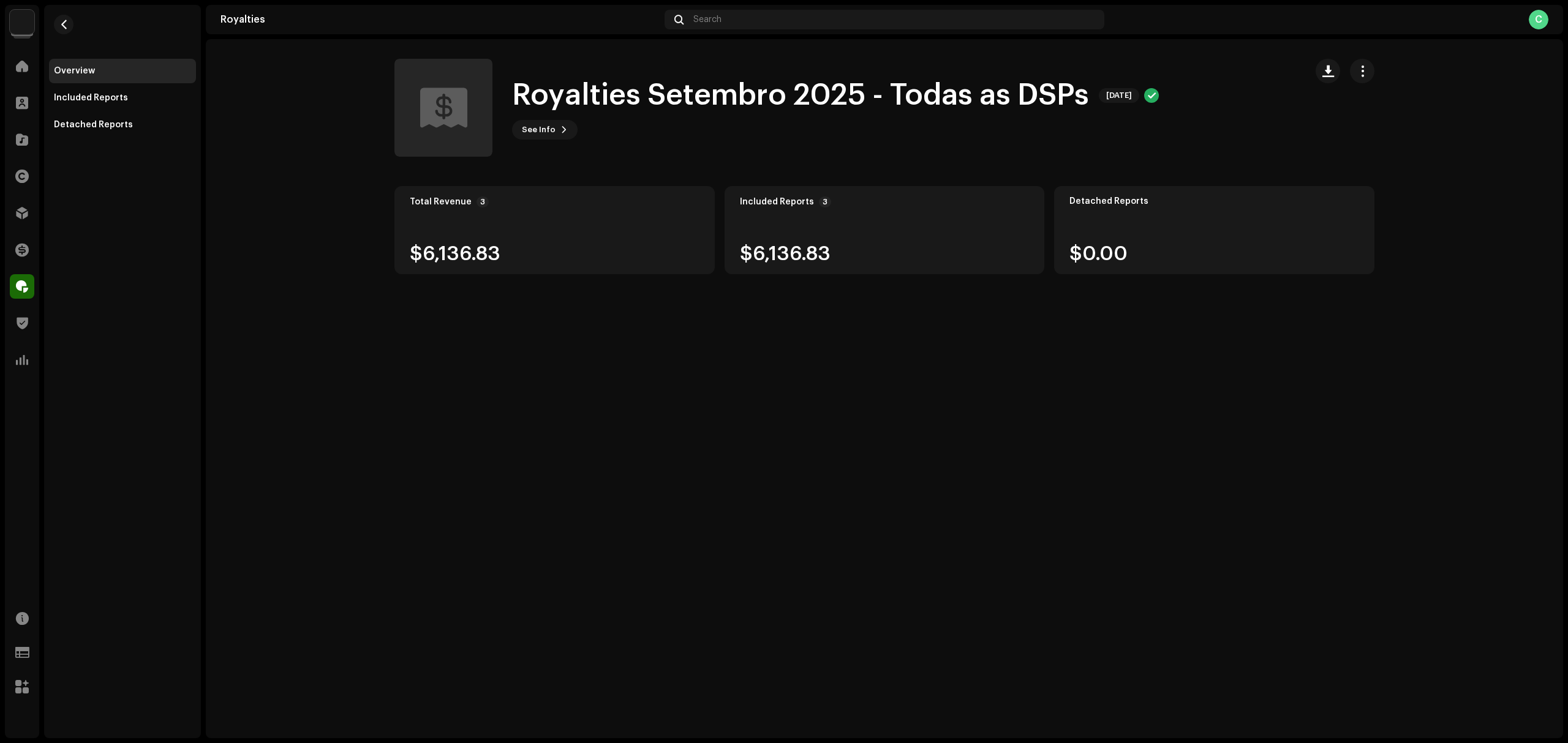
click at [610, 258] on div "$6,136.83" at bounding box center [554, 254] width 289 height 20
click at [62, 25] on span "button" at bounding box center [64, 24] width 9 height 10
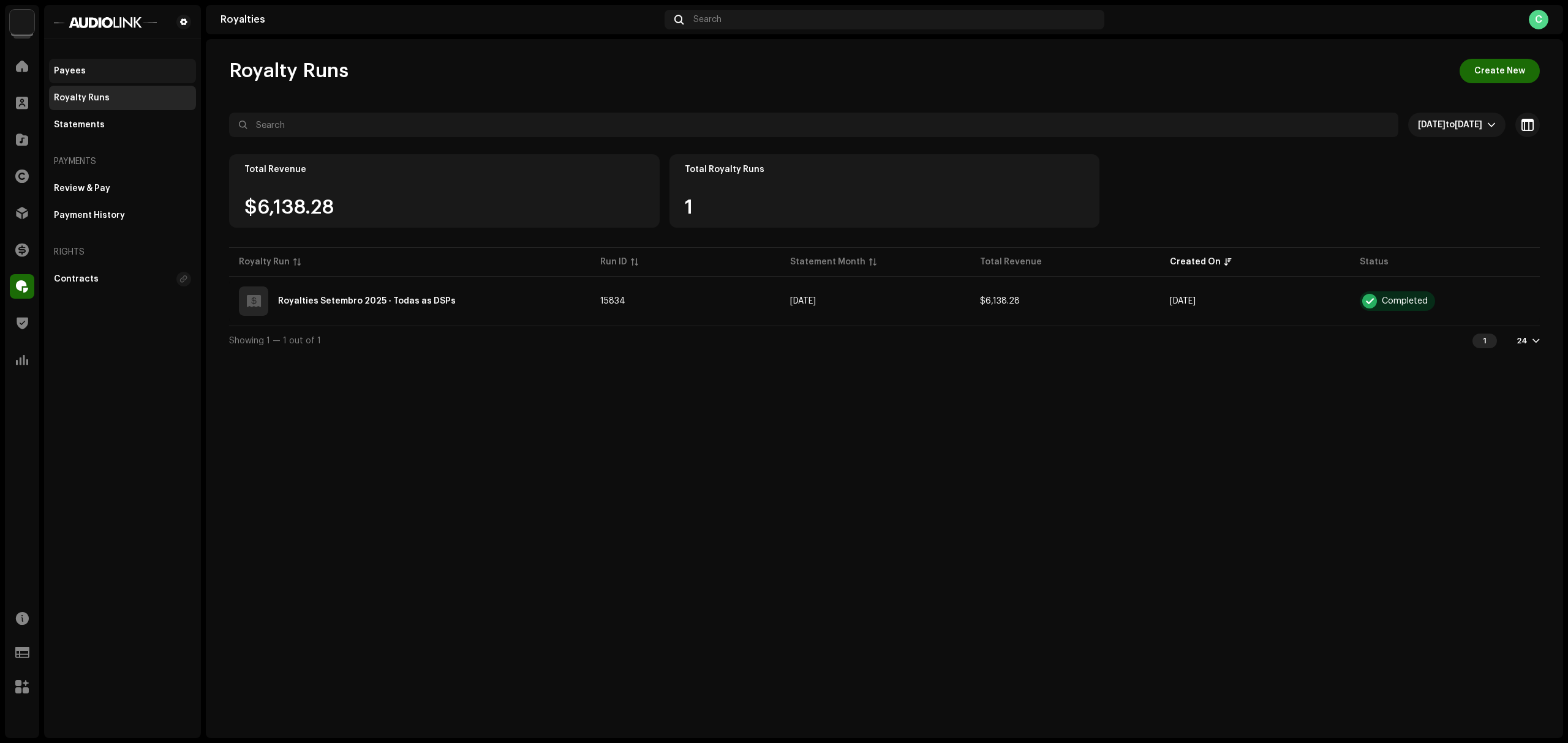
click at [133, 74] on div "Payees" at bounding box center [123, 71] width 137 height 10
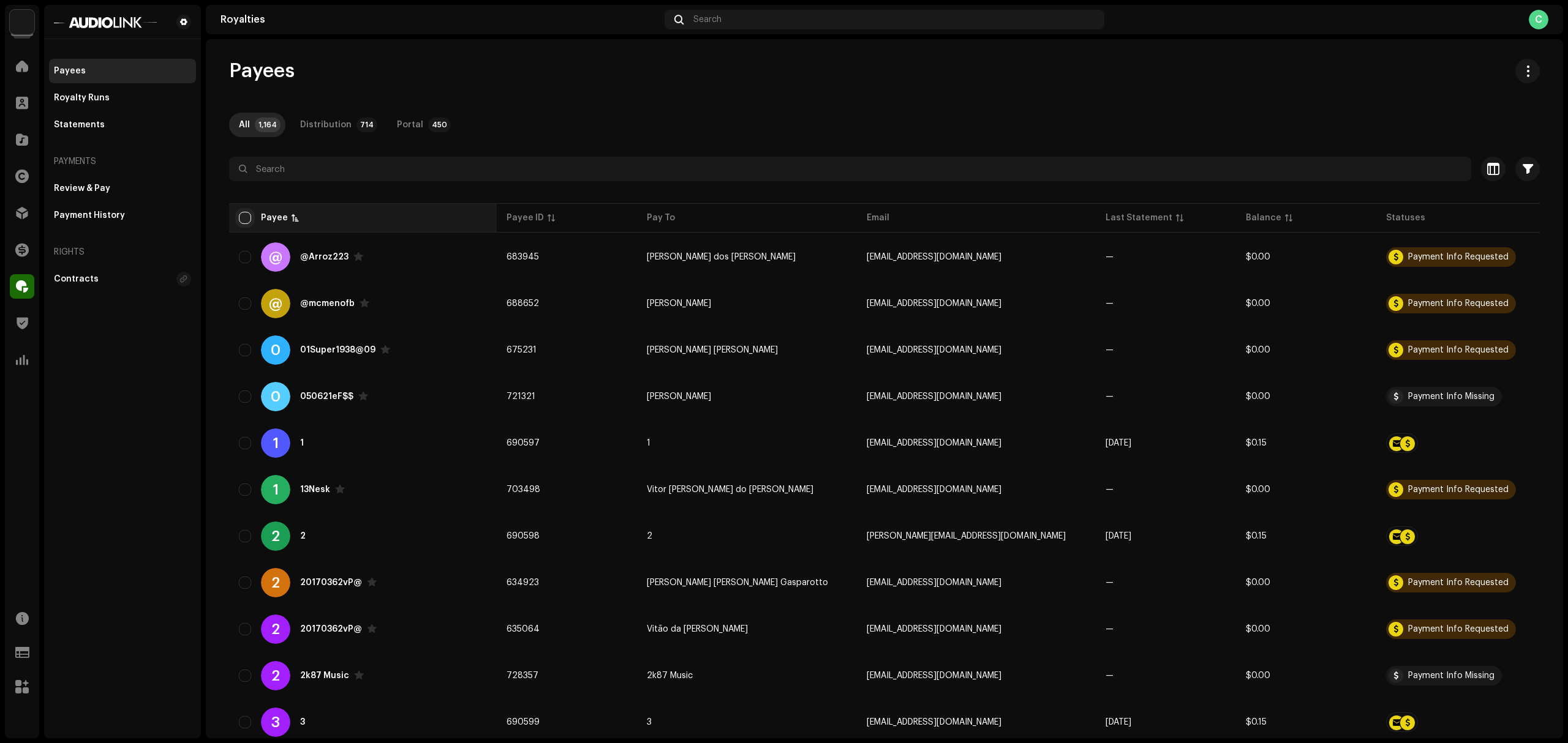
click at [241, 216] on input "checkbox" at bounding box center [245, 217] width 12 height 12
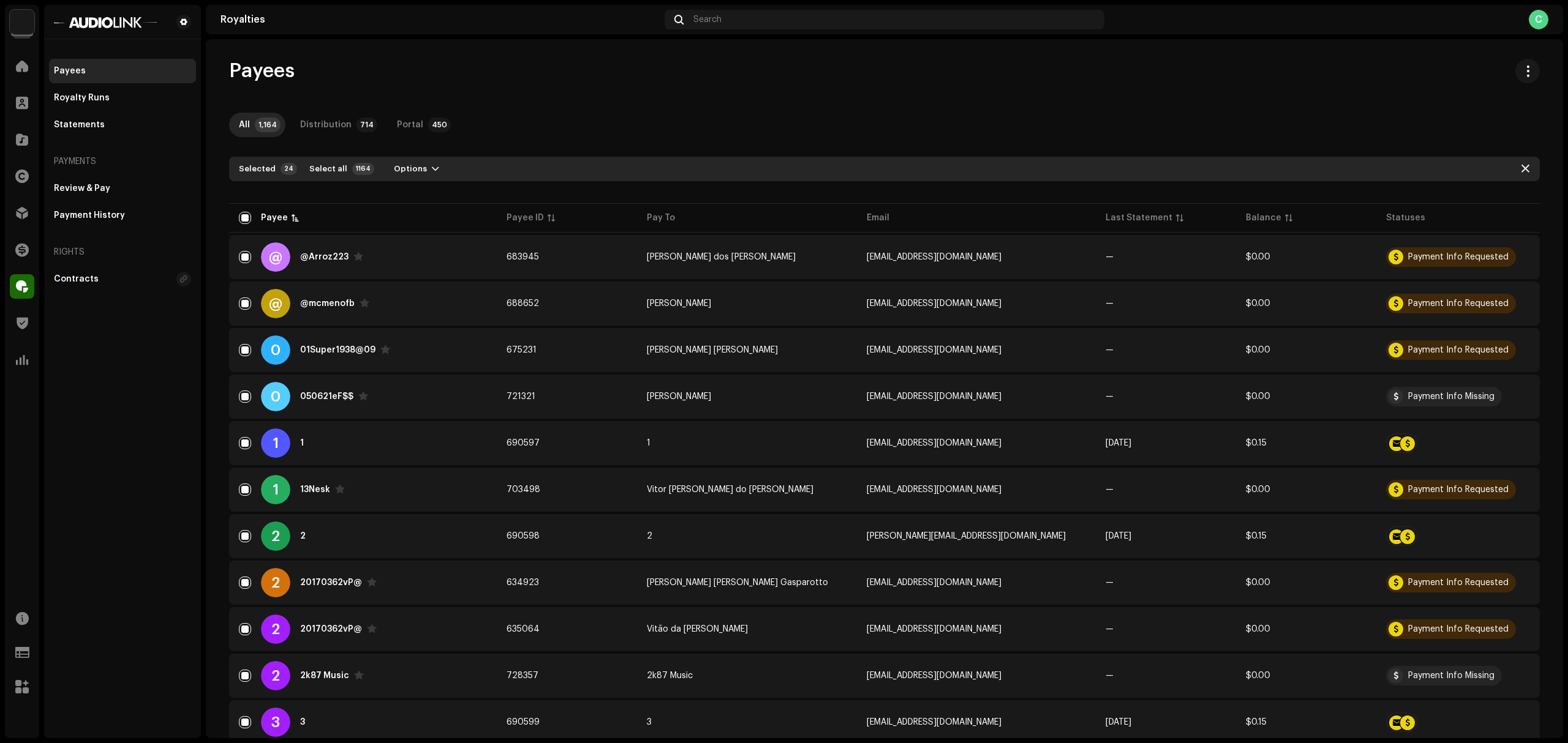
click at [368, 165] on div "Selected 24 Select all 1164 Options" at bounding box center [346, 169] width 215 height 20
click at [339, 165] on button "Select all 1164" at bounding box center [340, 169] width 77 height 20
click at [403, 165] on span "Options" at bounding box center [410, 169] width 33 height 25
click at [457, 192] on span "Request payment info" at bounding box center [430, 196] width 95 height 10
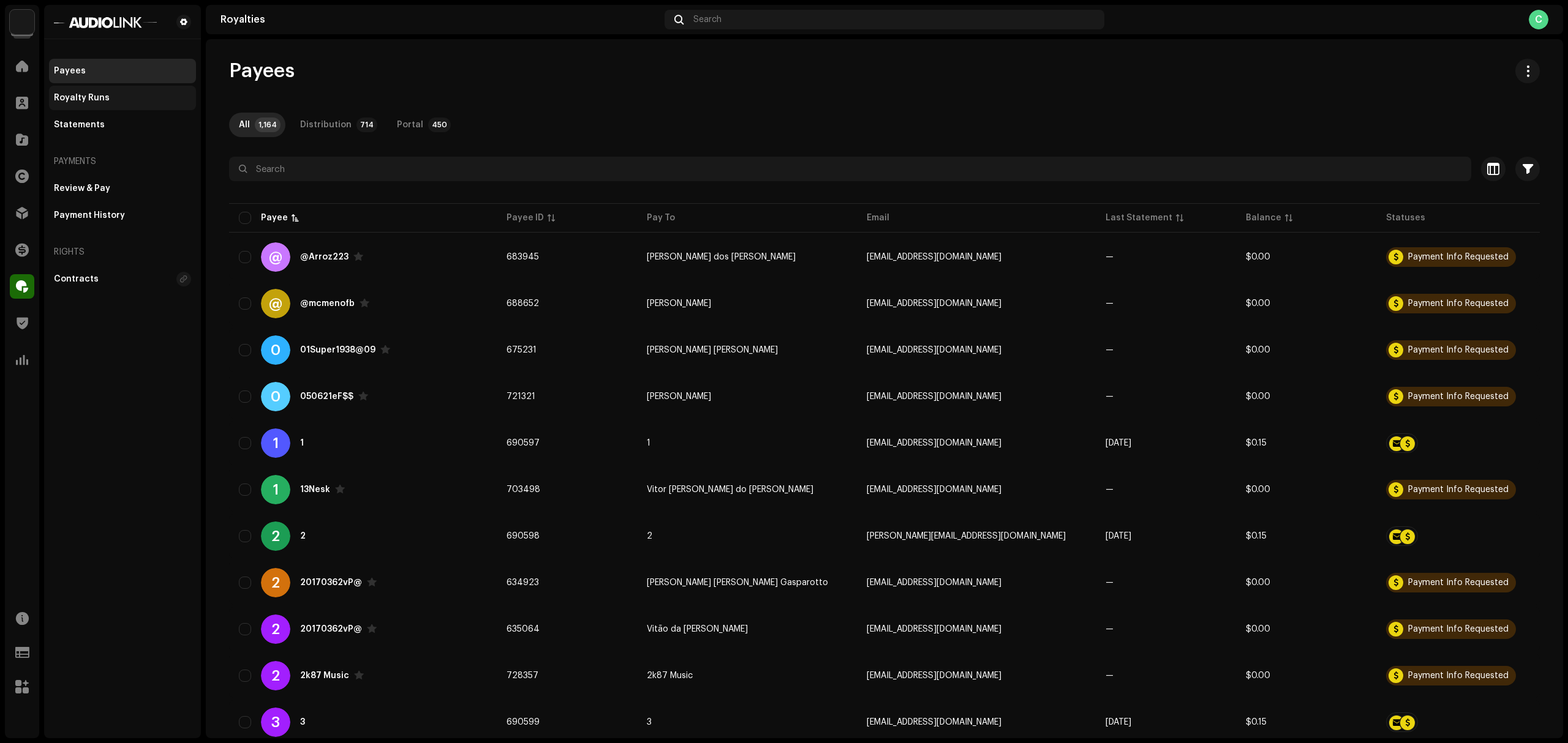
click at [133, 104] on div "Royalty Runs" at bounding box center [122, 98] width 147 height 25
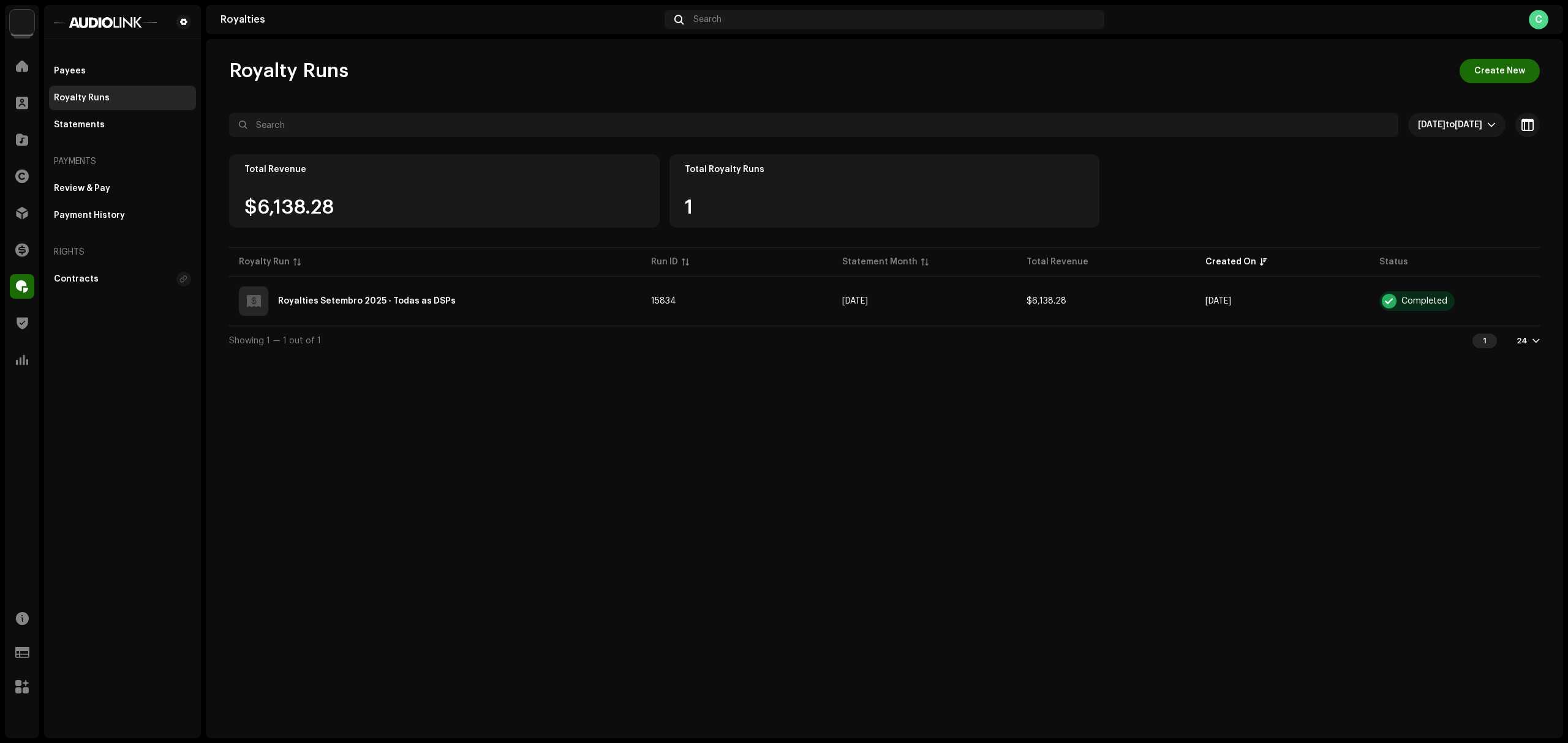
click at [954, 562] on div "Royalty Runs Create New Sep 11, 2025 to Oct 10, 2025 Selected 0 Select all Opti…" at bounding box center [885, 388] width 1358 height 699
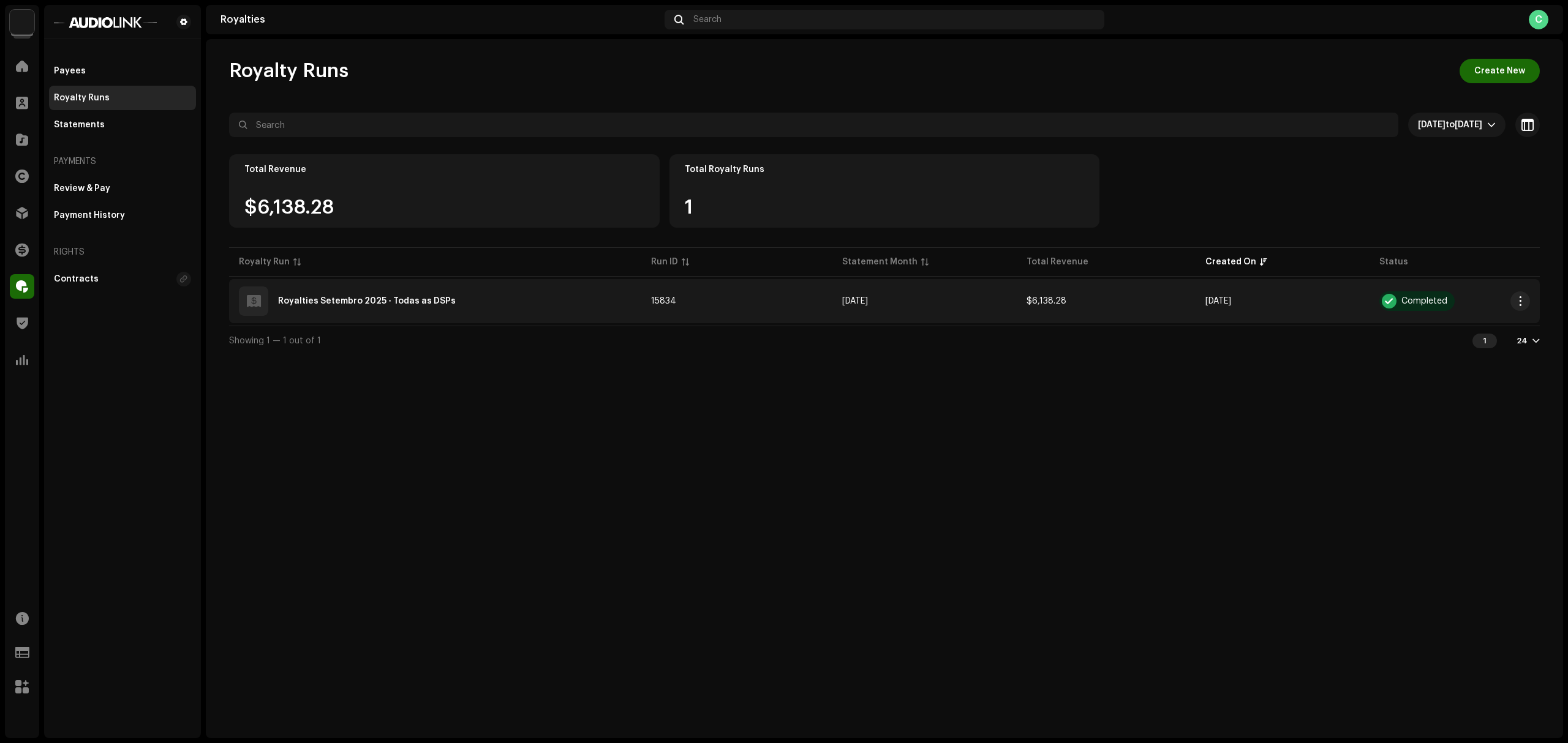
click at [1348, 296] on td "Oct 9, 2025" at bounding box center [1282, 302] width 174 height 44
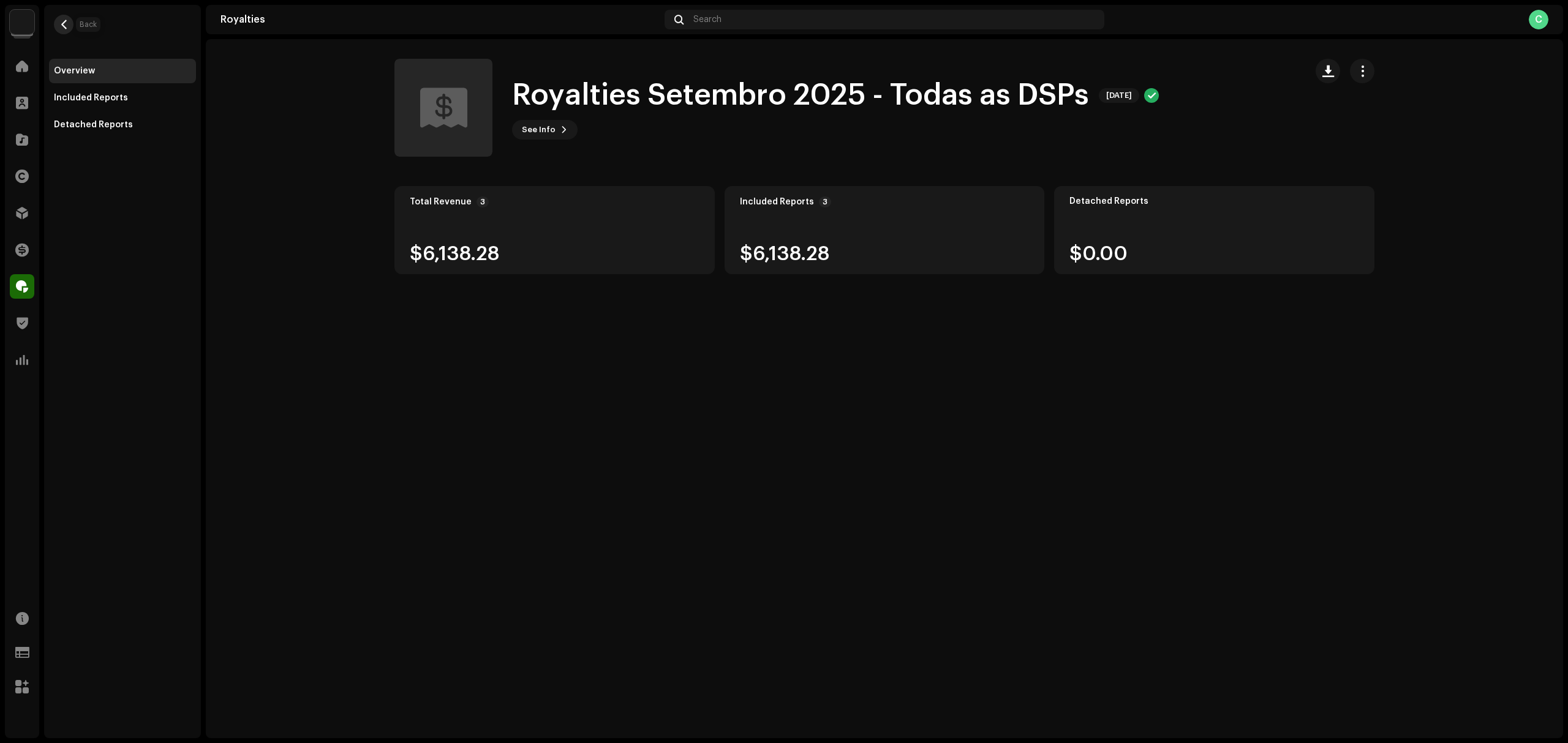
click at [70, 20] on button "button" at bounding box center [64, 25] width 20 height 20
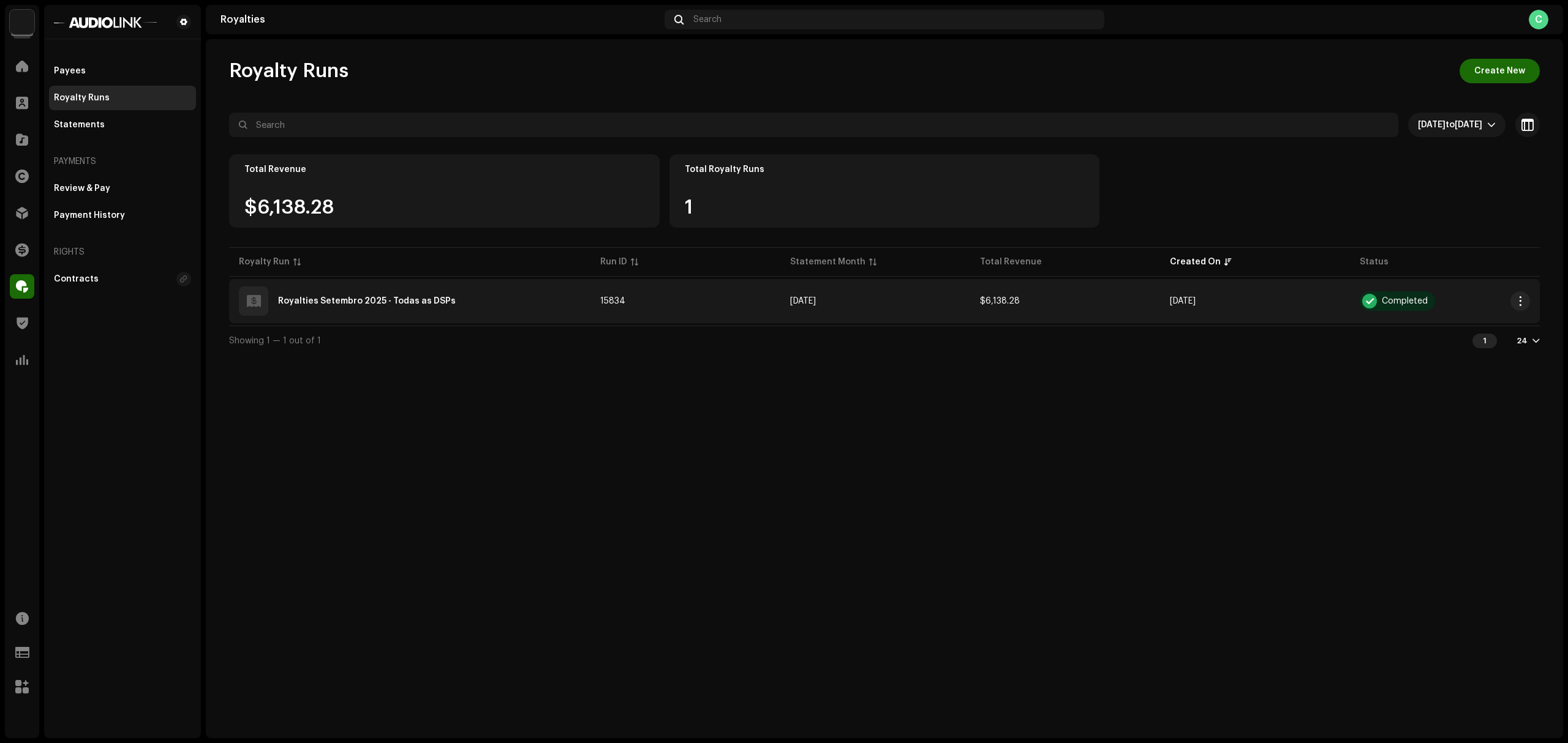
click at [370, 307] on div "Royalties Setembro 2025 - Todas as DSPs" at bounding box center [410, 301] width 342 height 29
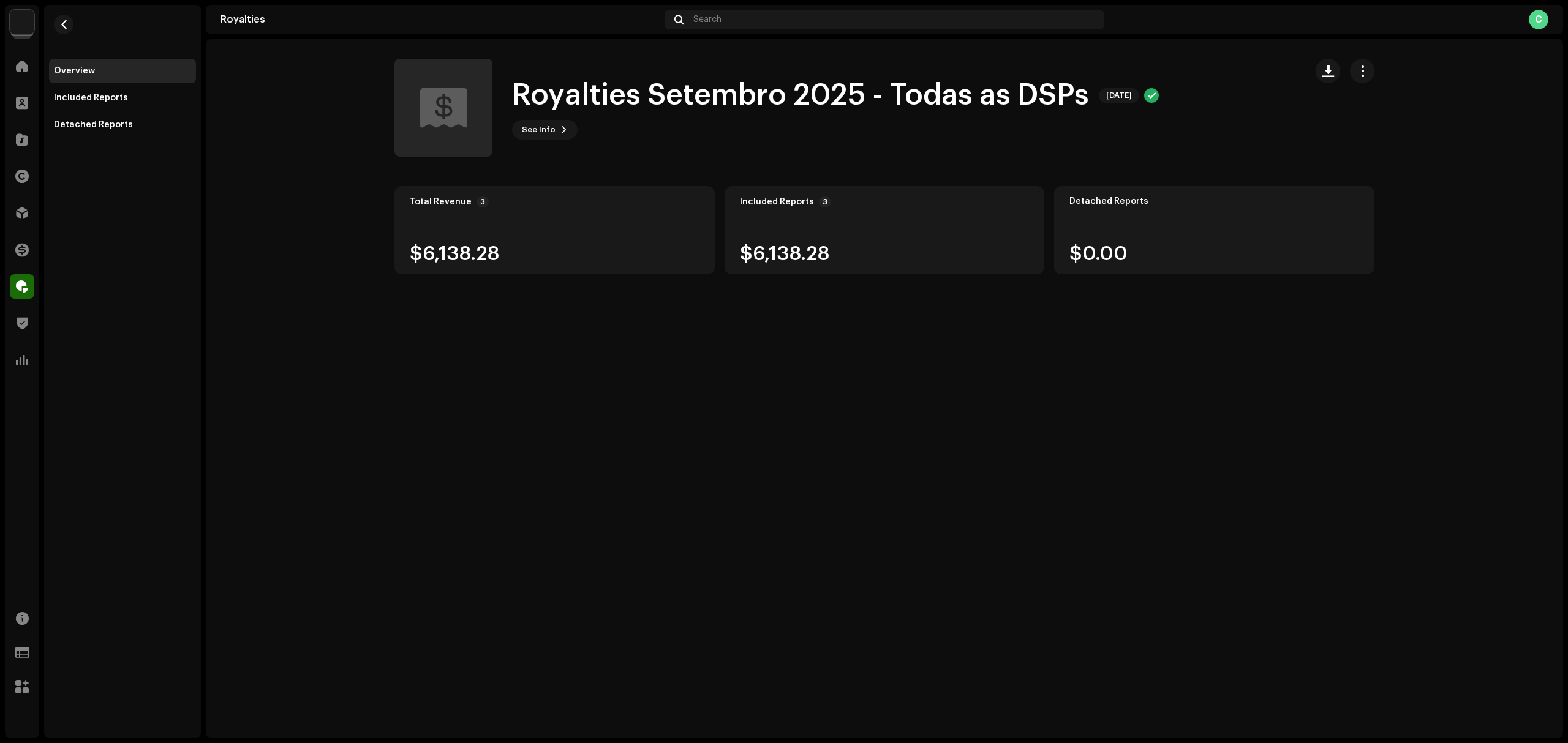
click at [534, 253] on div "$6,138.28" at bounding box center [554, 254] width 289 height 20
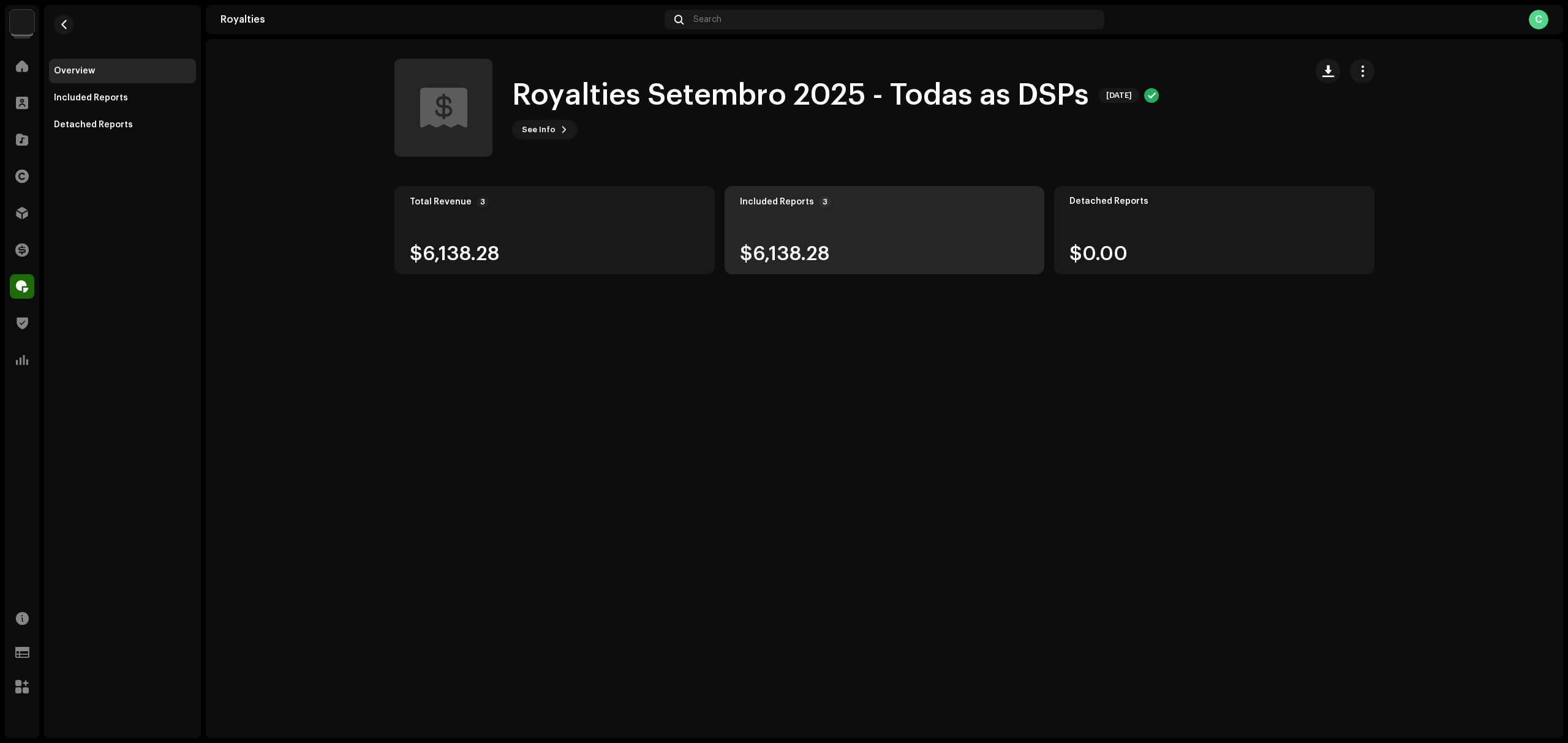
click at [883, 231] on div "Included Reports 3 $6,138.28" at bounding box center [885, 230] width 320 height 88
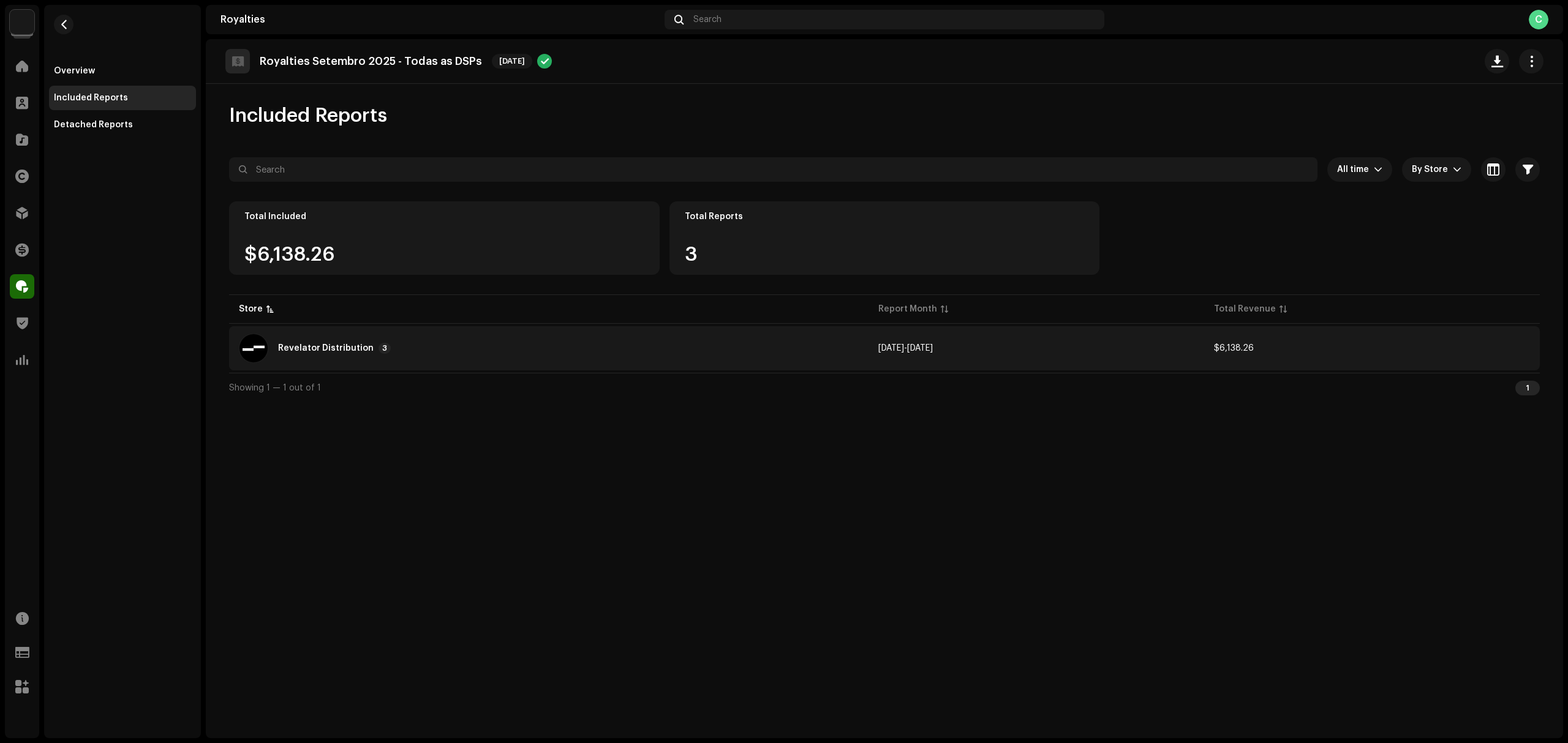
click at [759, 339] on div "Revelator Distribution 3" at bounding box center [549, 348] width 620 height 29
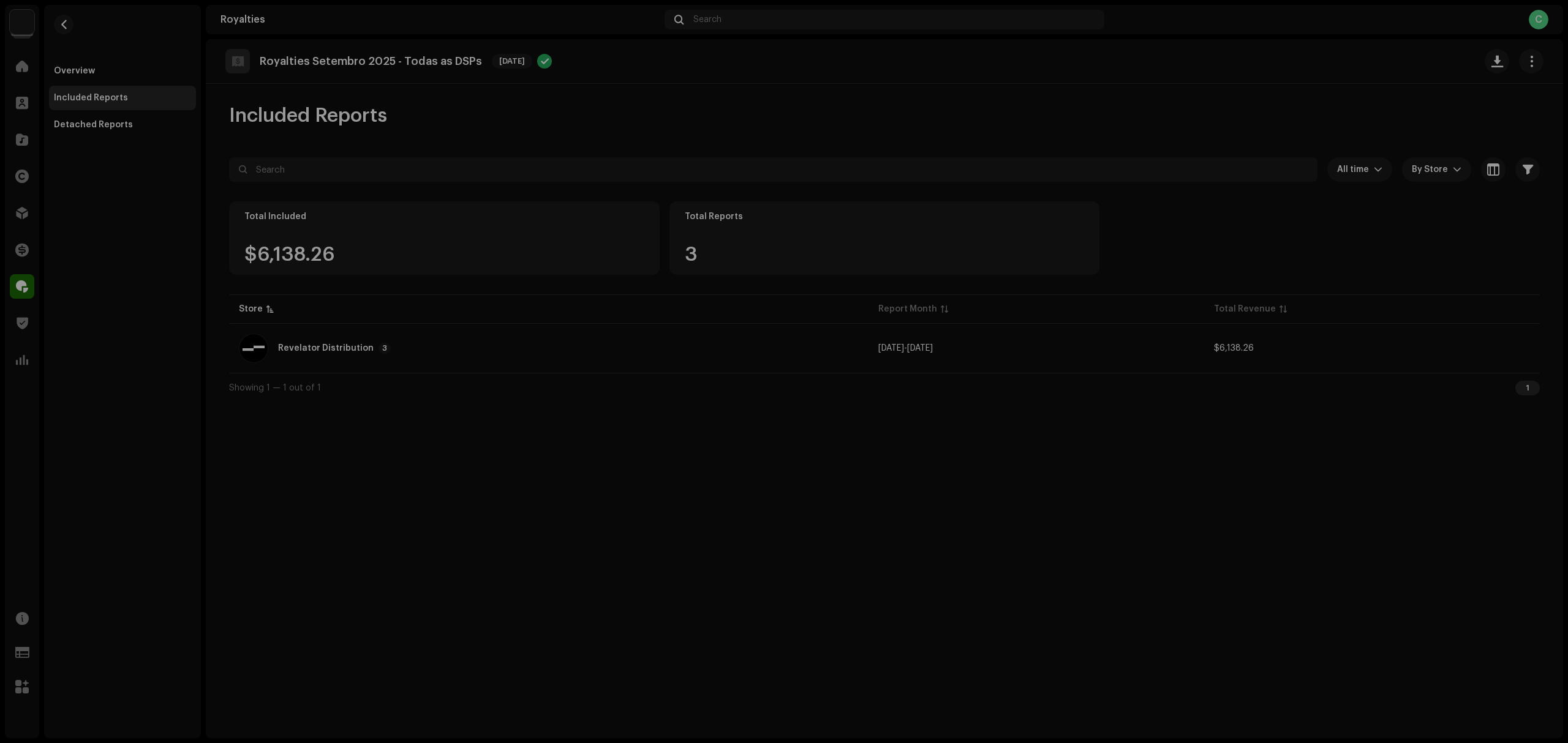
click at [843, 586] on div "Reports: Revelator Distribution Store Report Month Total Revenue Revelator Dist…" at bounding box center [784, 372] width 1568 height 743
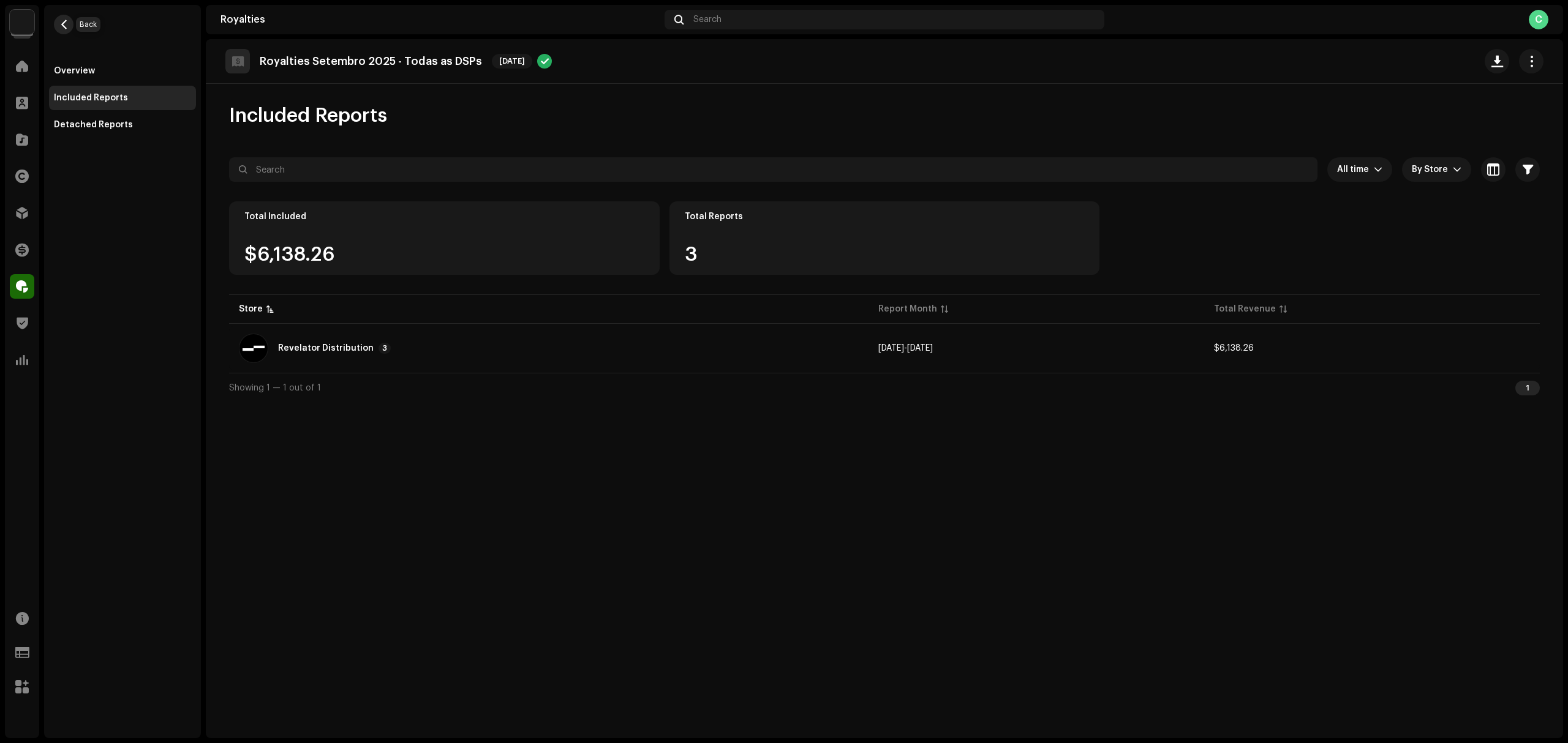
click at [71, 18] on button "button" at bounding box center [64, 25] width 20 height 20
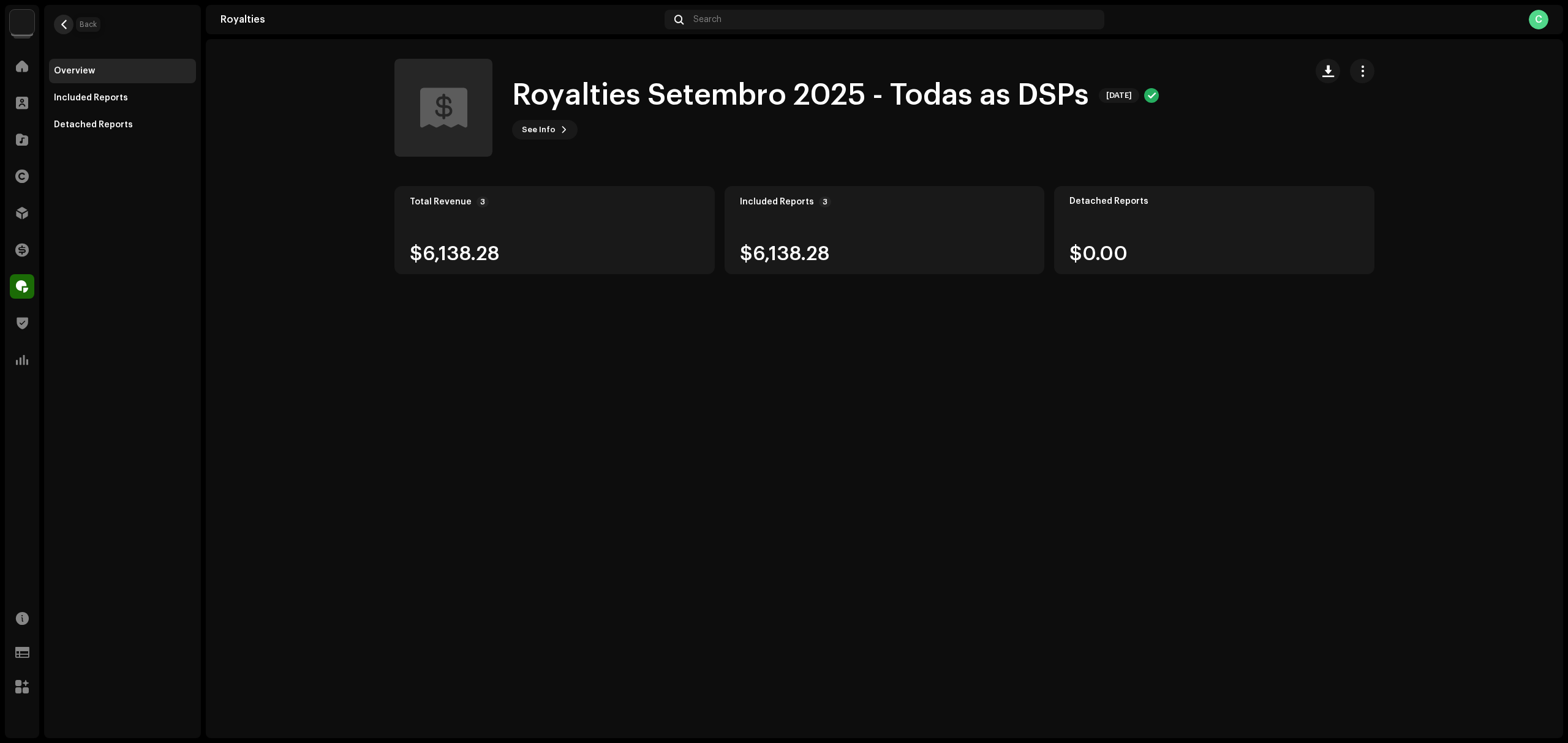
click at [70, 17] on button "button" at bounding box center [64, 25] width 20 height 20
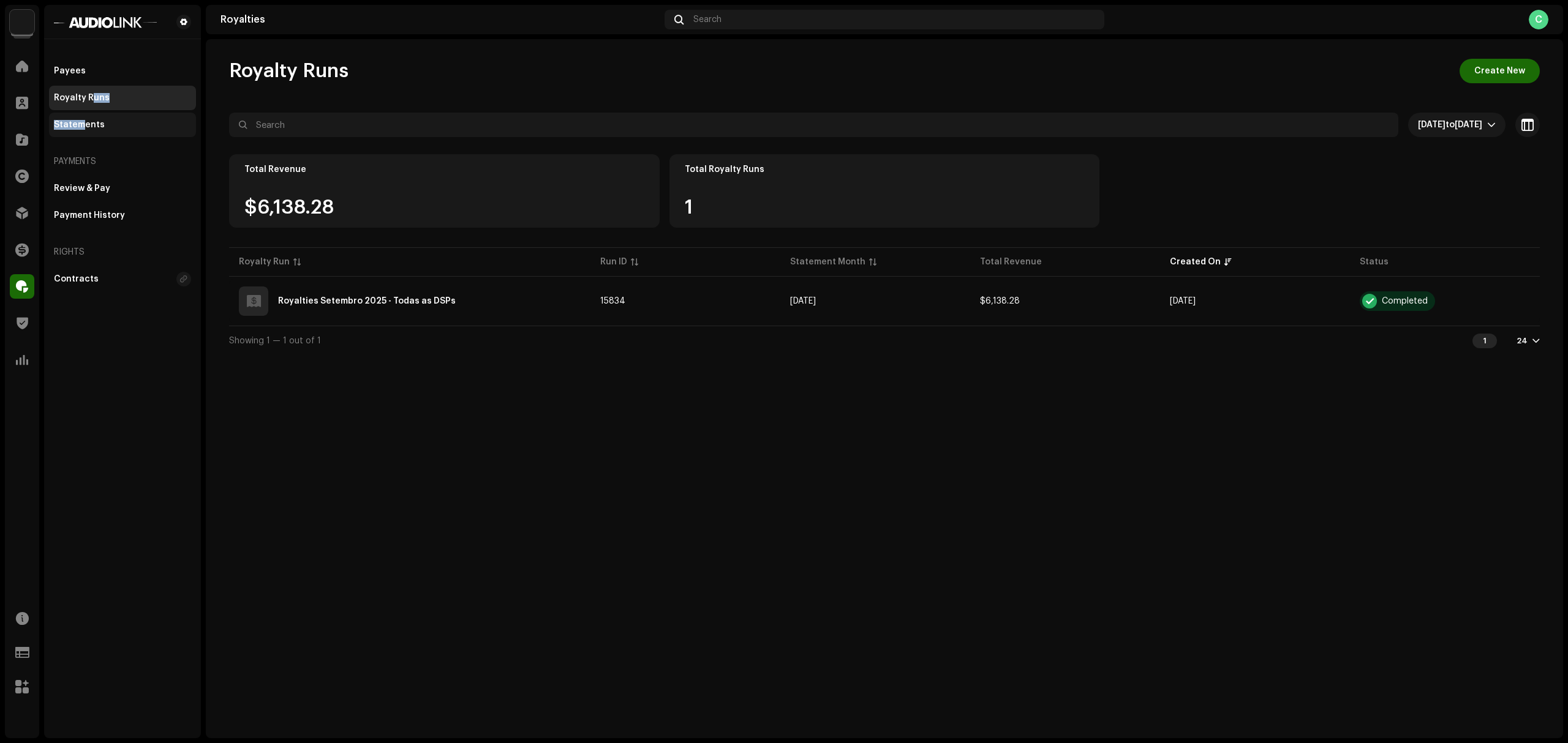
drag, startPoint x: 91, startPoint y: 111, endPoint x: 86, endPoint y: 125, distance: 14.9
click at [86, 125] on div "Payees Royalty Runs Statements" at bounding box center [122, 98] width 147 height 78
click at [86, 125] on div "Statements" at bounding box center [80, 125] width 51 height 10
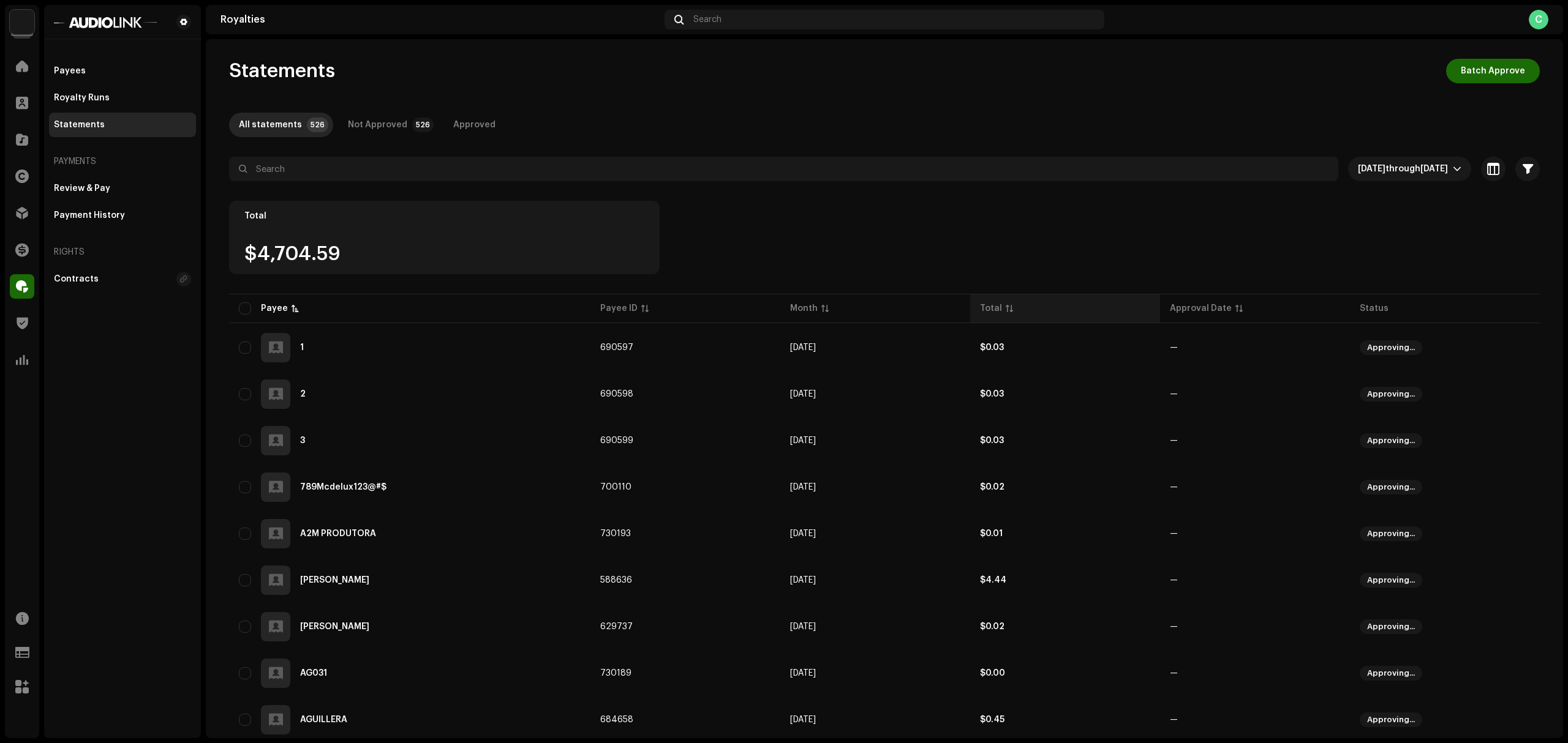
click at [1005, 305] on p-sorticon at bounding box center [1009, 308] width 7 height 7
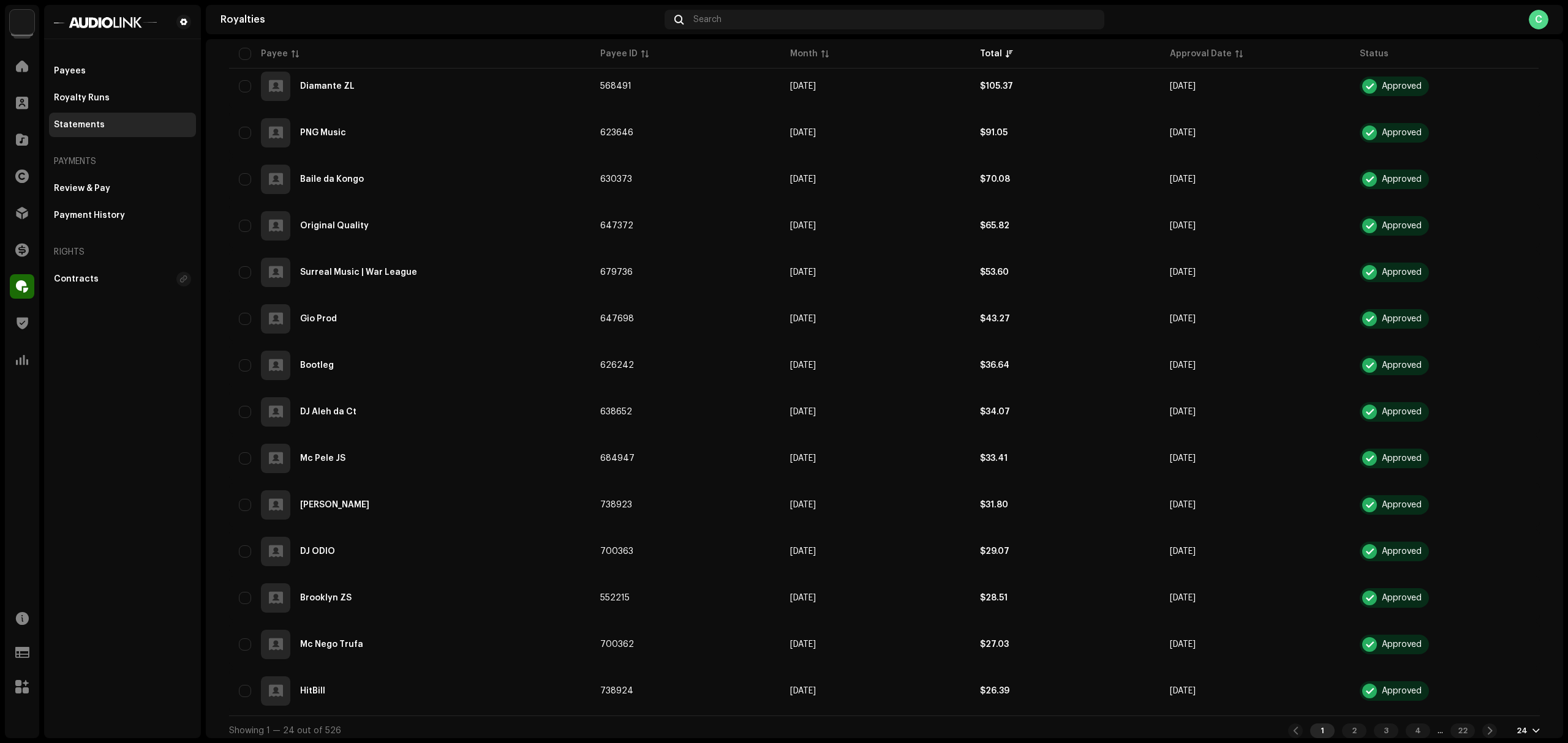
scroll to position [736, 0]
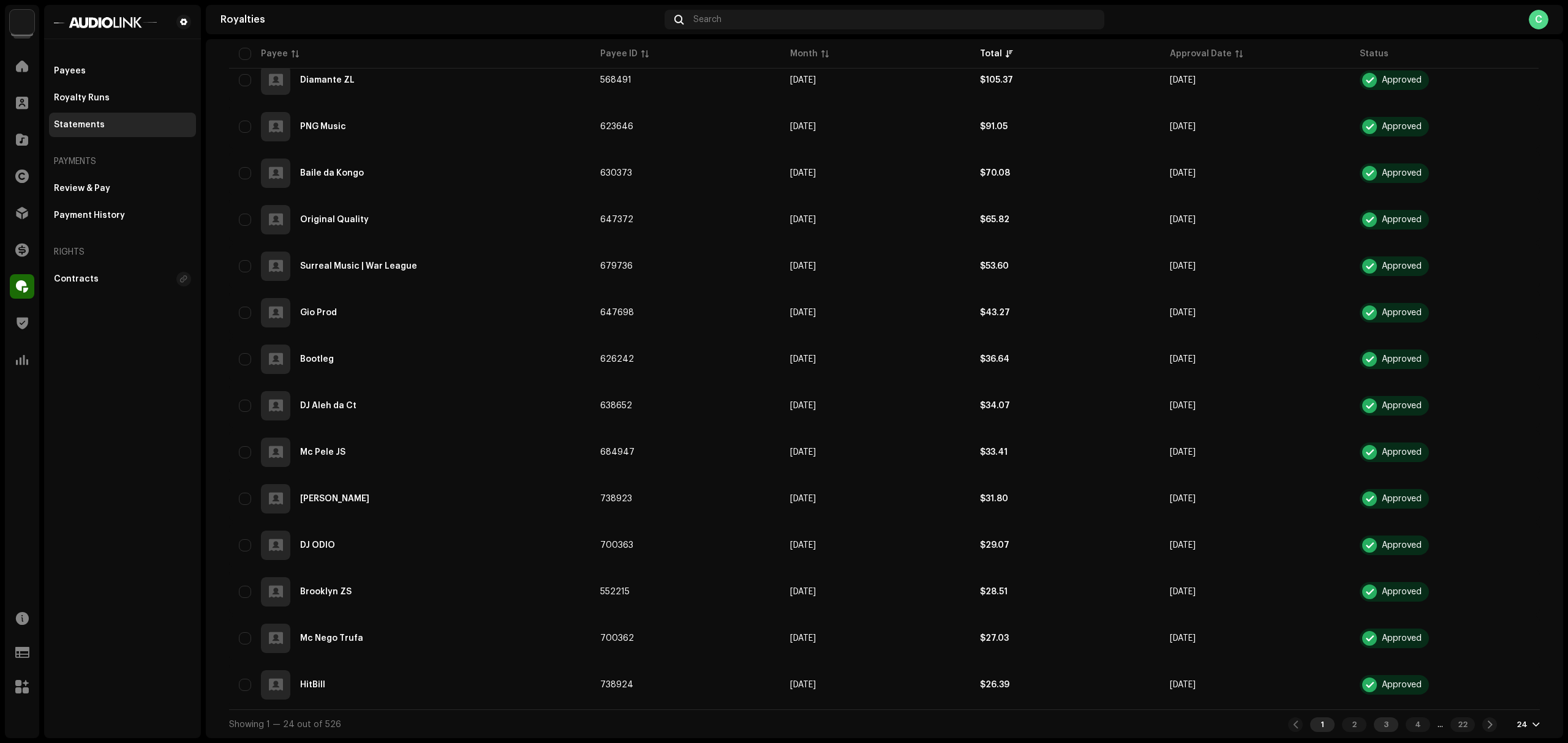
click at [1375, 696] on div "3" at bounding box center [1386, 725] width 25 height 15
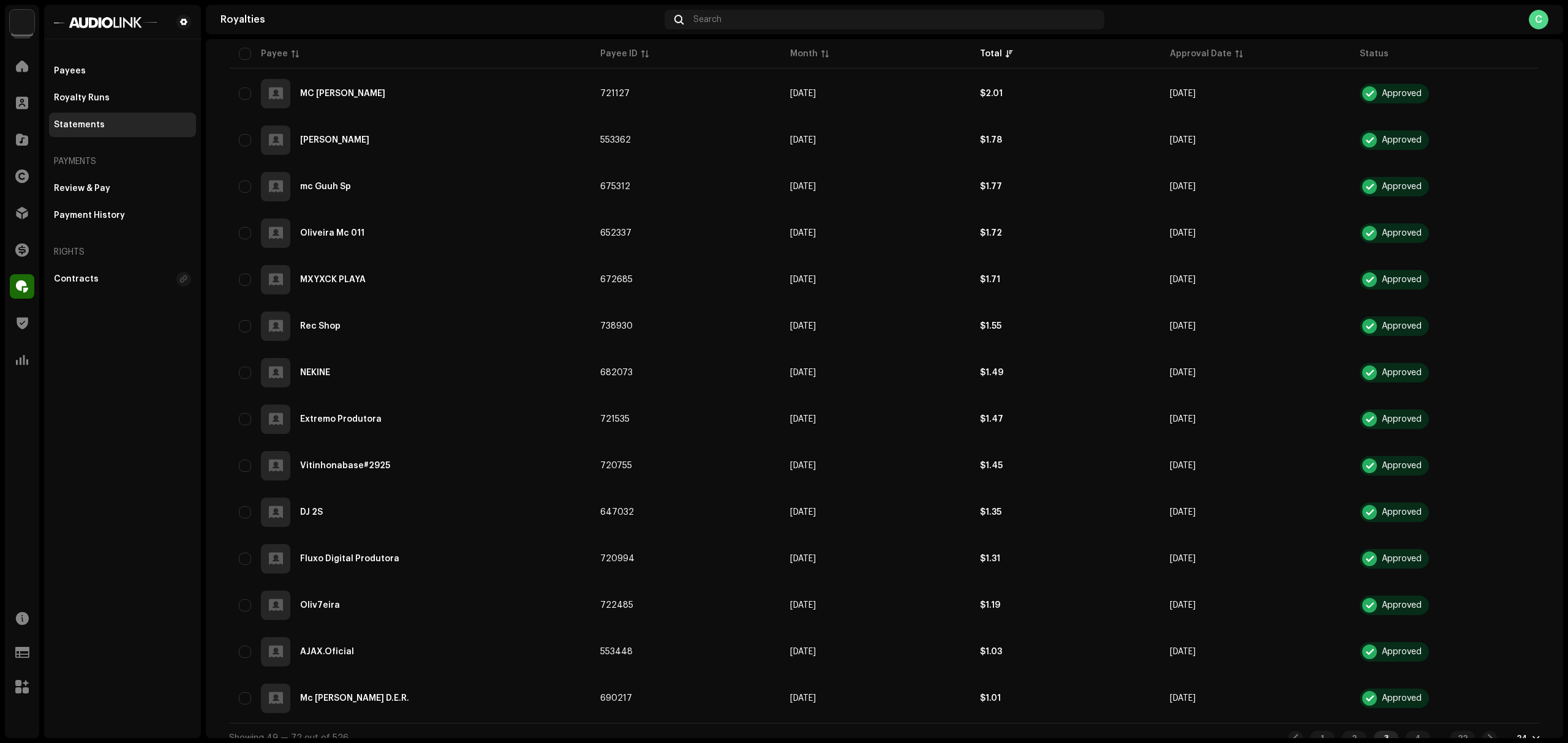
scroll to position [736, 0]
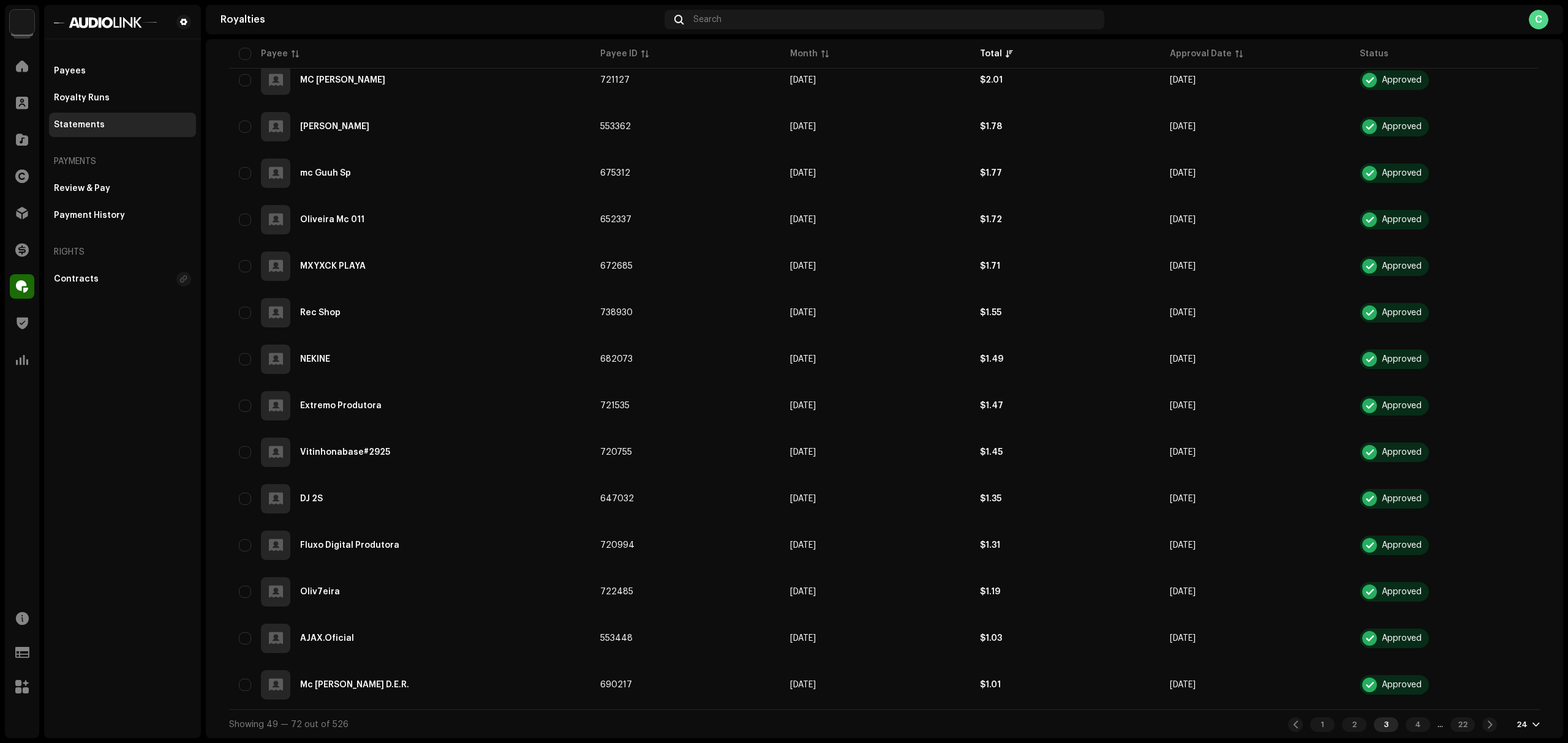
click at [1420, 696] on div "1 2 3 4 ... 22" at bounding box center [1393, 725] width 209 height 15
click at [1409, 696] on div "4" at bounding box center [1418, 725] width 25 height 15
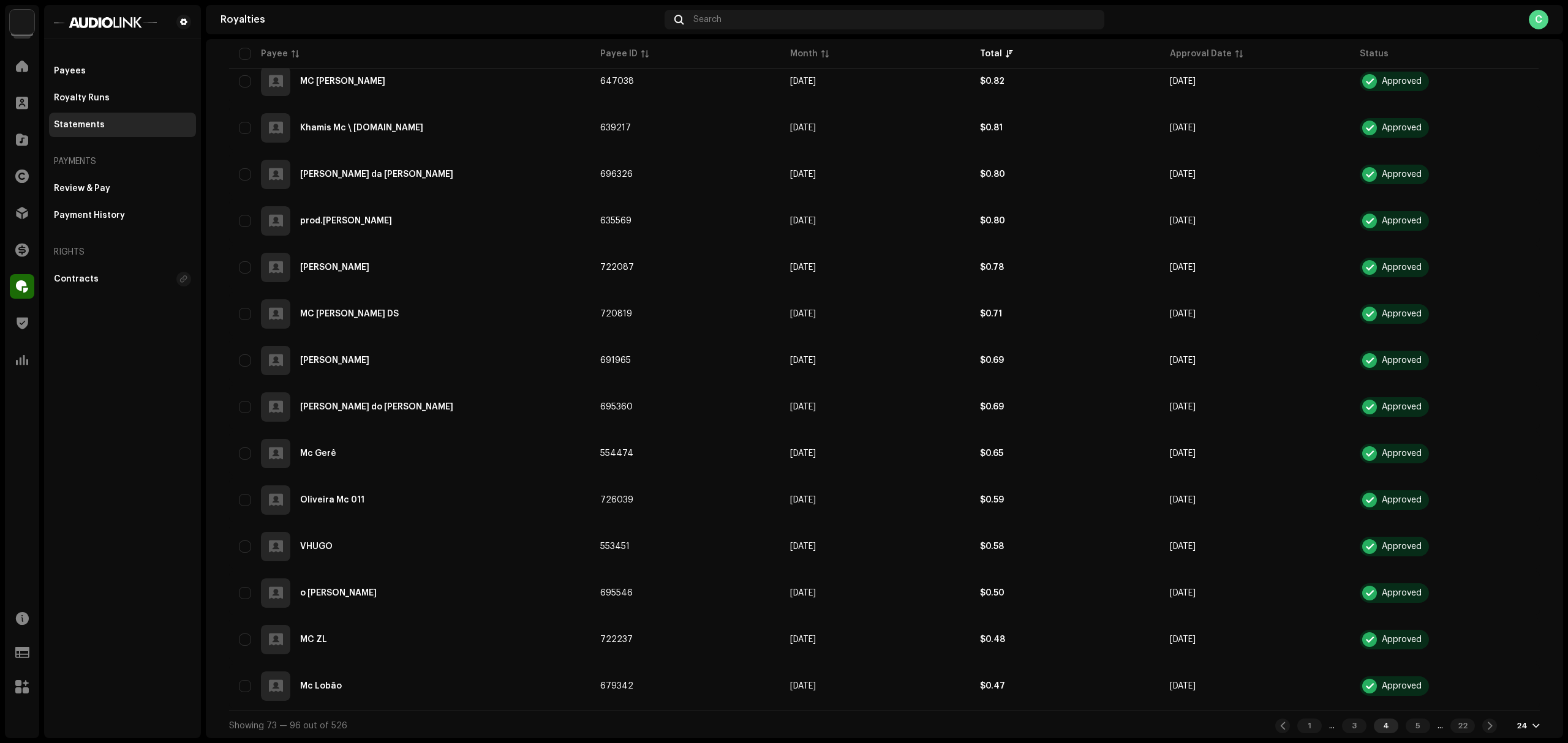
scroll to position [736, 0]
click at [1416, 696] on div "5" at bounding box center [1418, 725] width 25 height 15
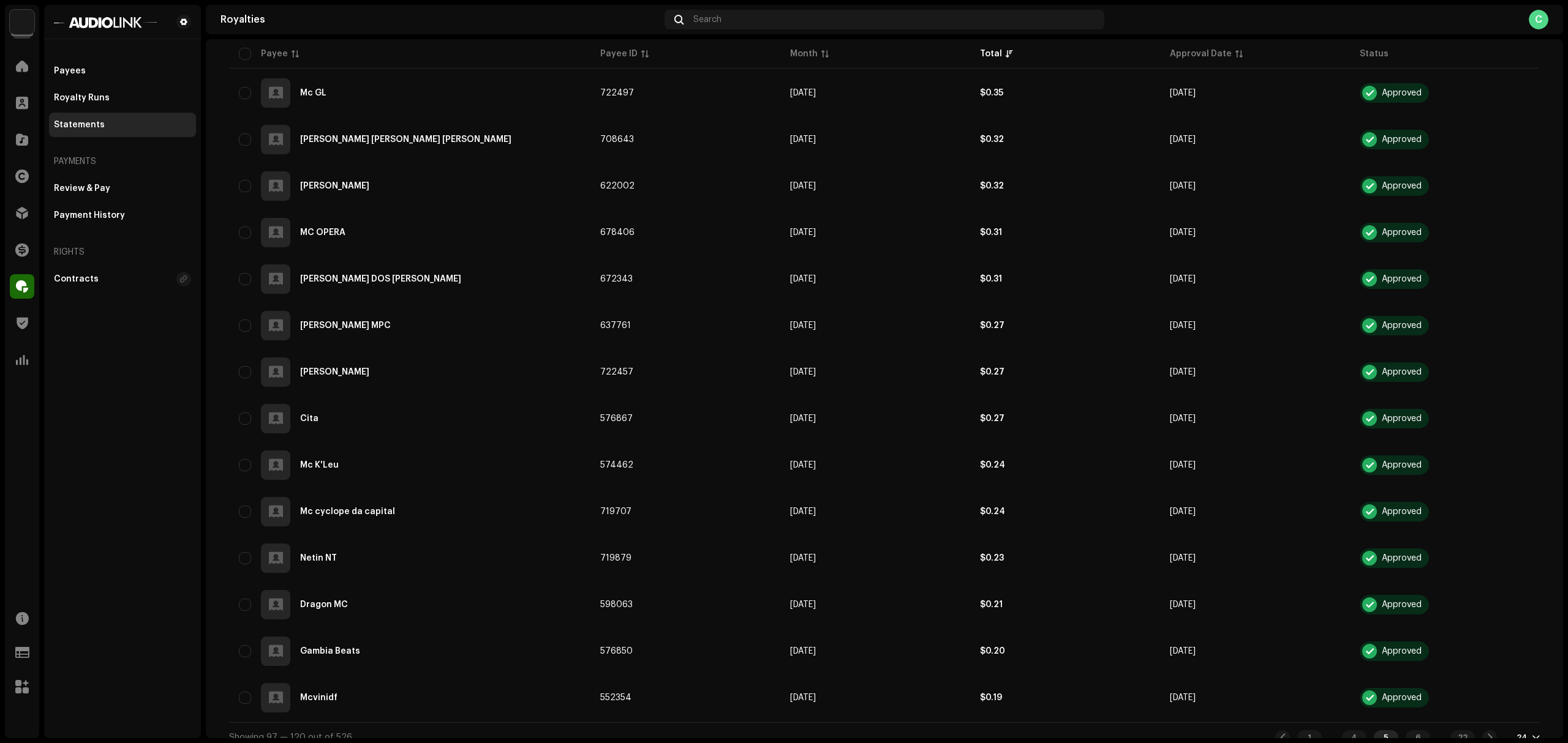
scroll to position [736, 0]
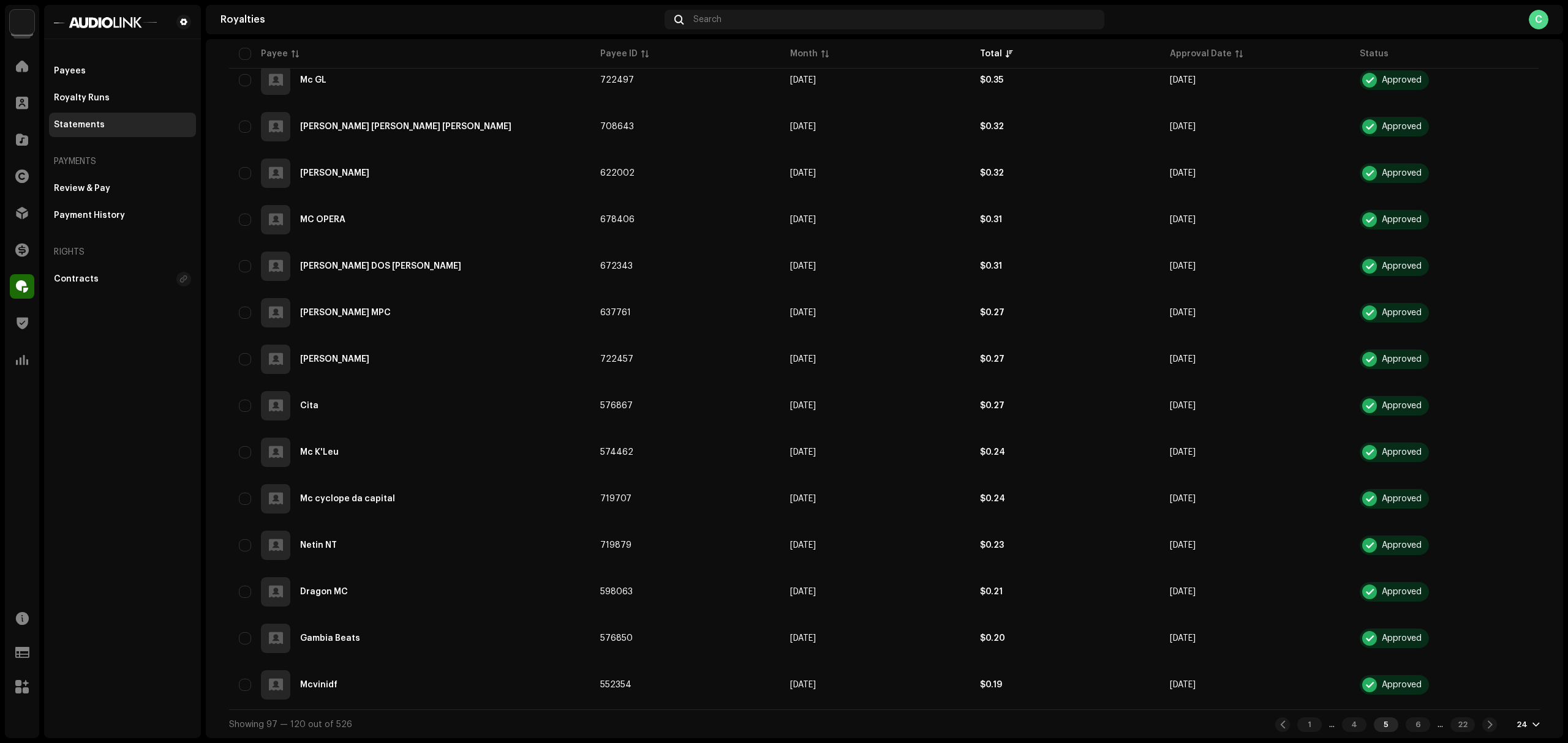
click at [1414, 696] on div "Showing 97 — 120 out of 526 1 ... 4 5 6 ... 22 24" at bounding box center [885, 724] width 1311 height 29
click at [1407, 696] on div "6" at bounding box center [1418, 725] width 25 height 15
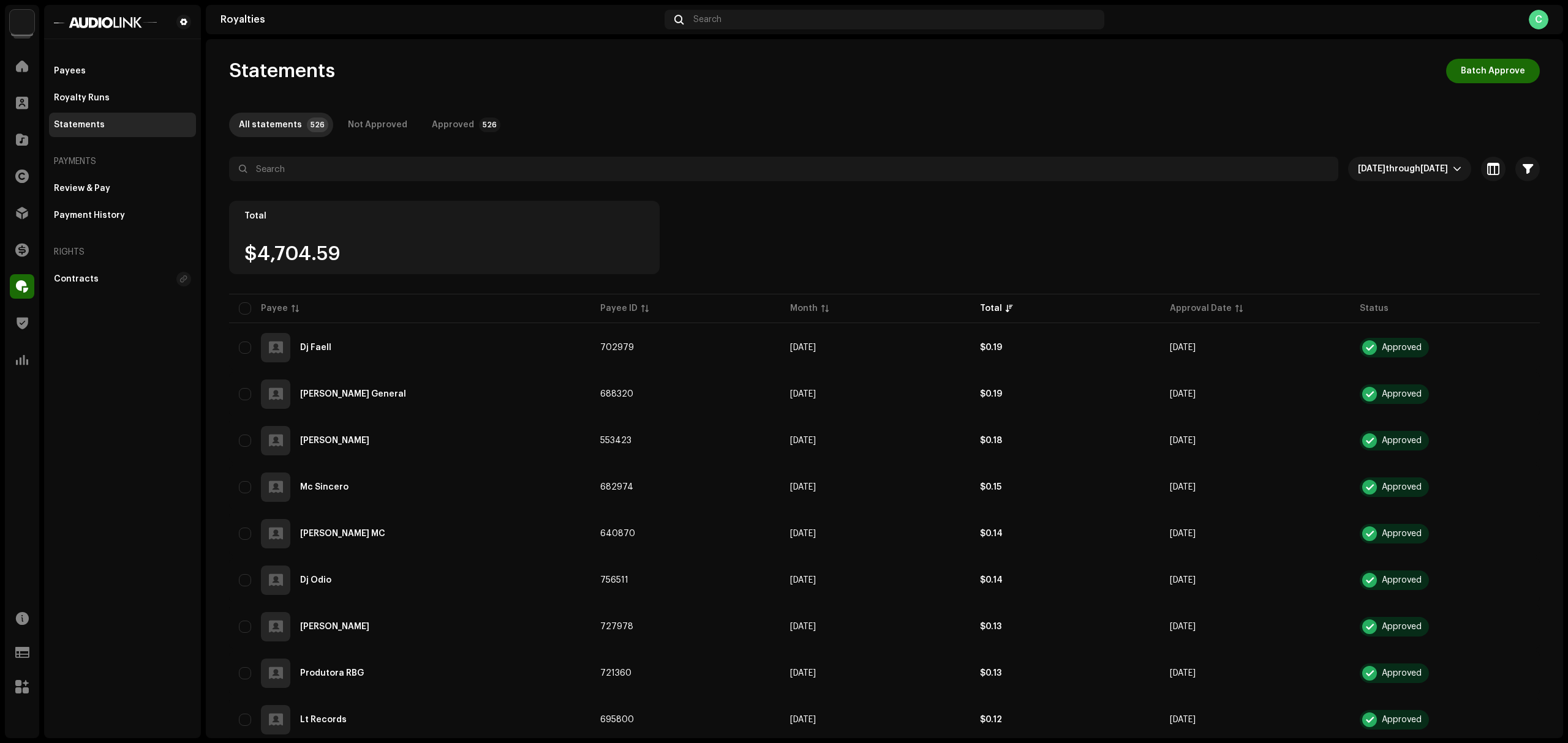
drag, startPoint x: 244, startPoint y: 294, endPoint x: 231, endPoint y: 324, distance: 32.7
click at [244, 311] on input "checkbox" at bounding box center [245, 308] width 12 height 12
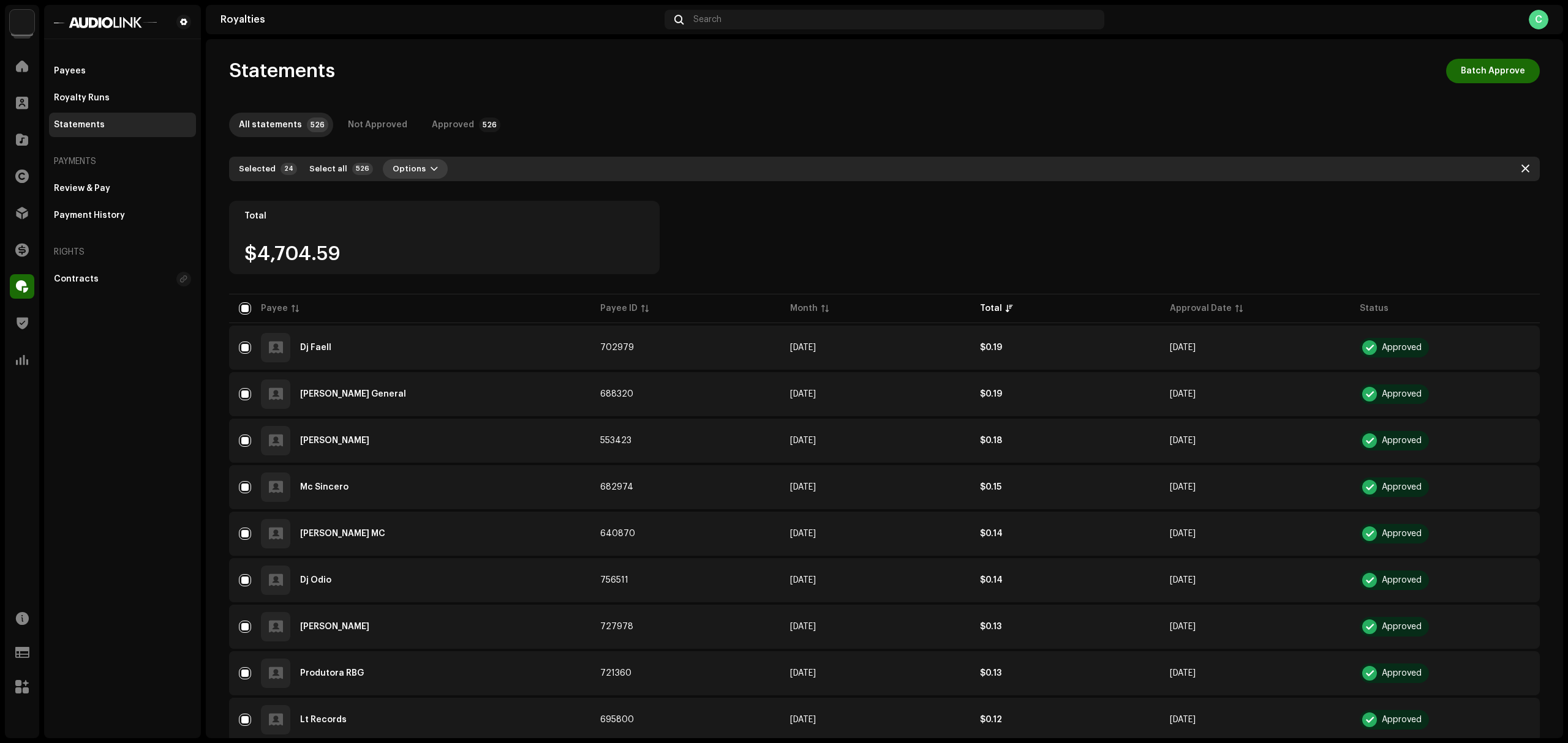
click at [404, 164] on span "Options" at bounding box center [409, 169] width 33 height 25
click at [99, 103] on div "Royalty Runs" at bounding box center [122, 98] width 147 height 25
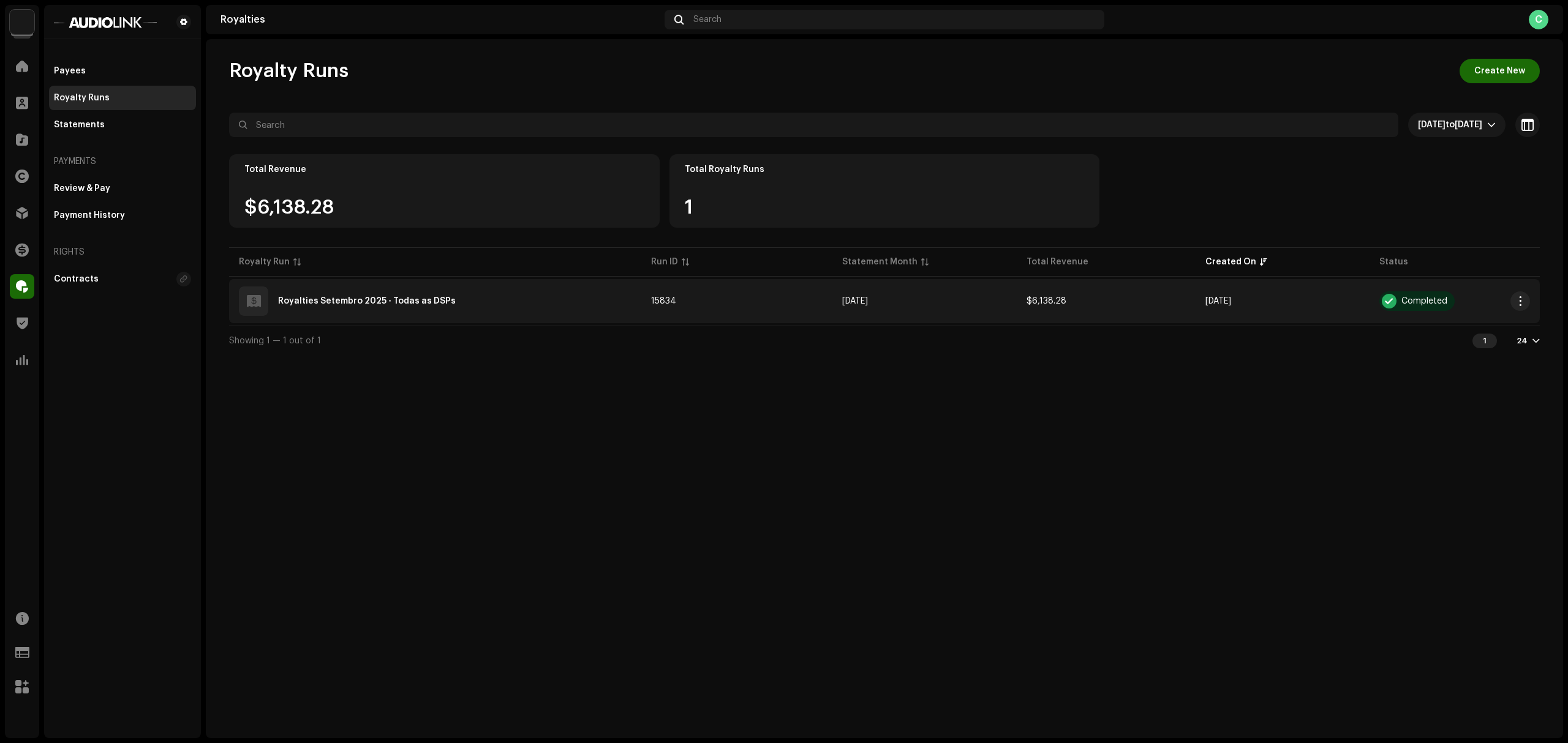
click at [672, 314] on td "15834" at bounding box center [737, 302] width 191 height 44
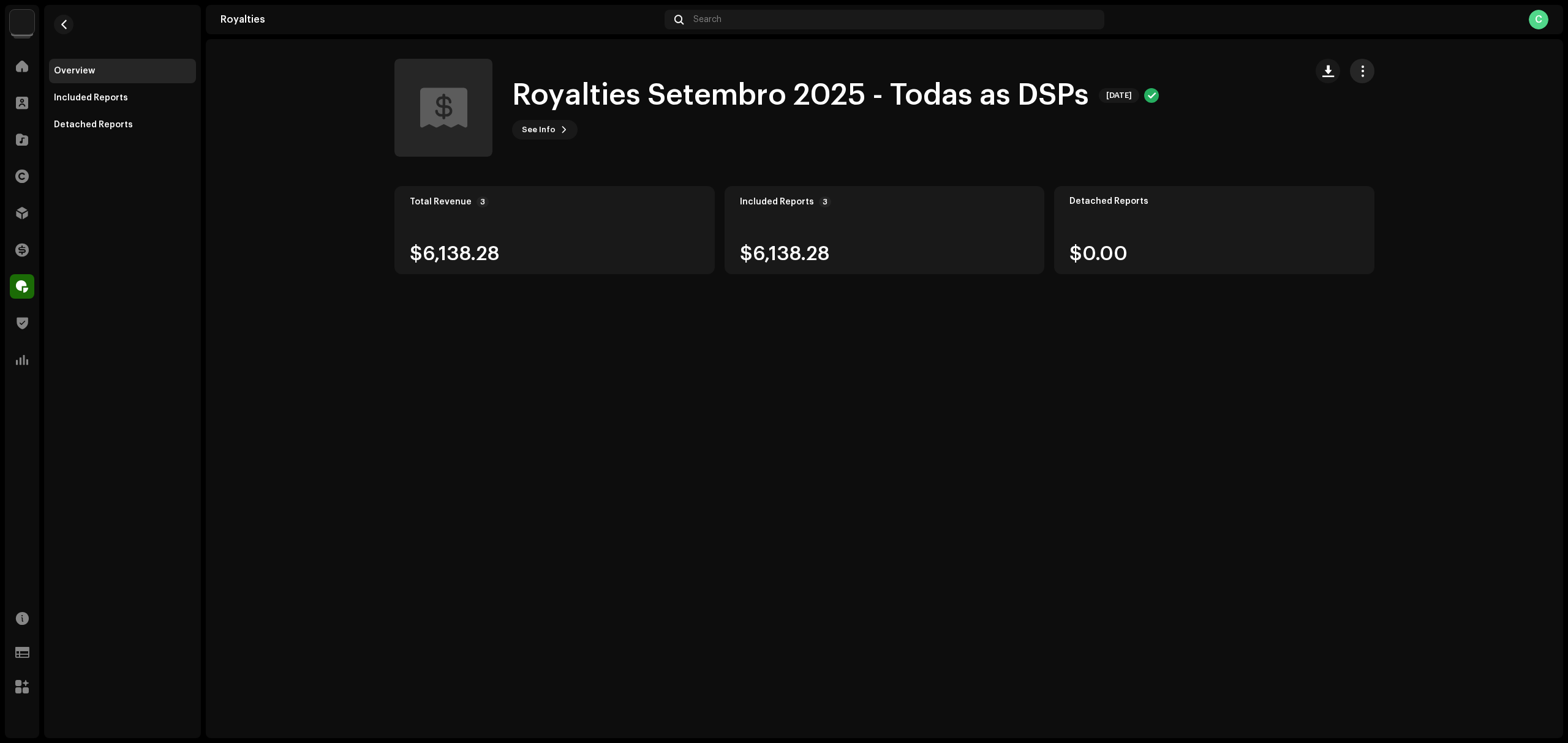
click at [1369, 61] on button "button" at bounding box center [1362, 71] width 25 height 25
click at [1427, 125] on span "Email all statements" at bounding box center [1403, 125] width 87 height 10
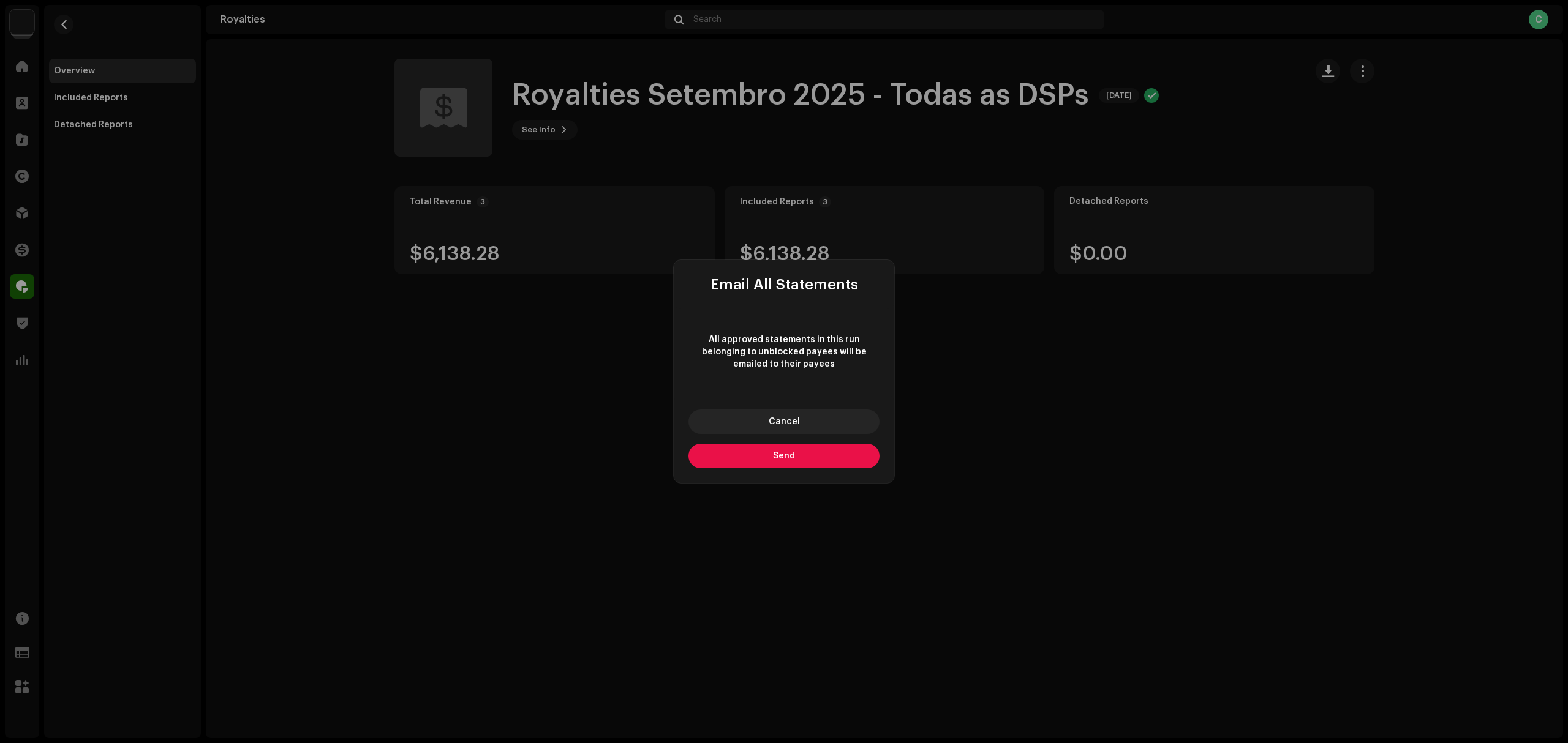
click at [825, 464] on button "Send" at bounding box center [784, 456] width 191 height 25
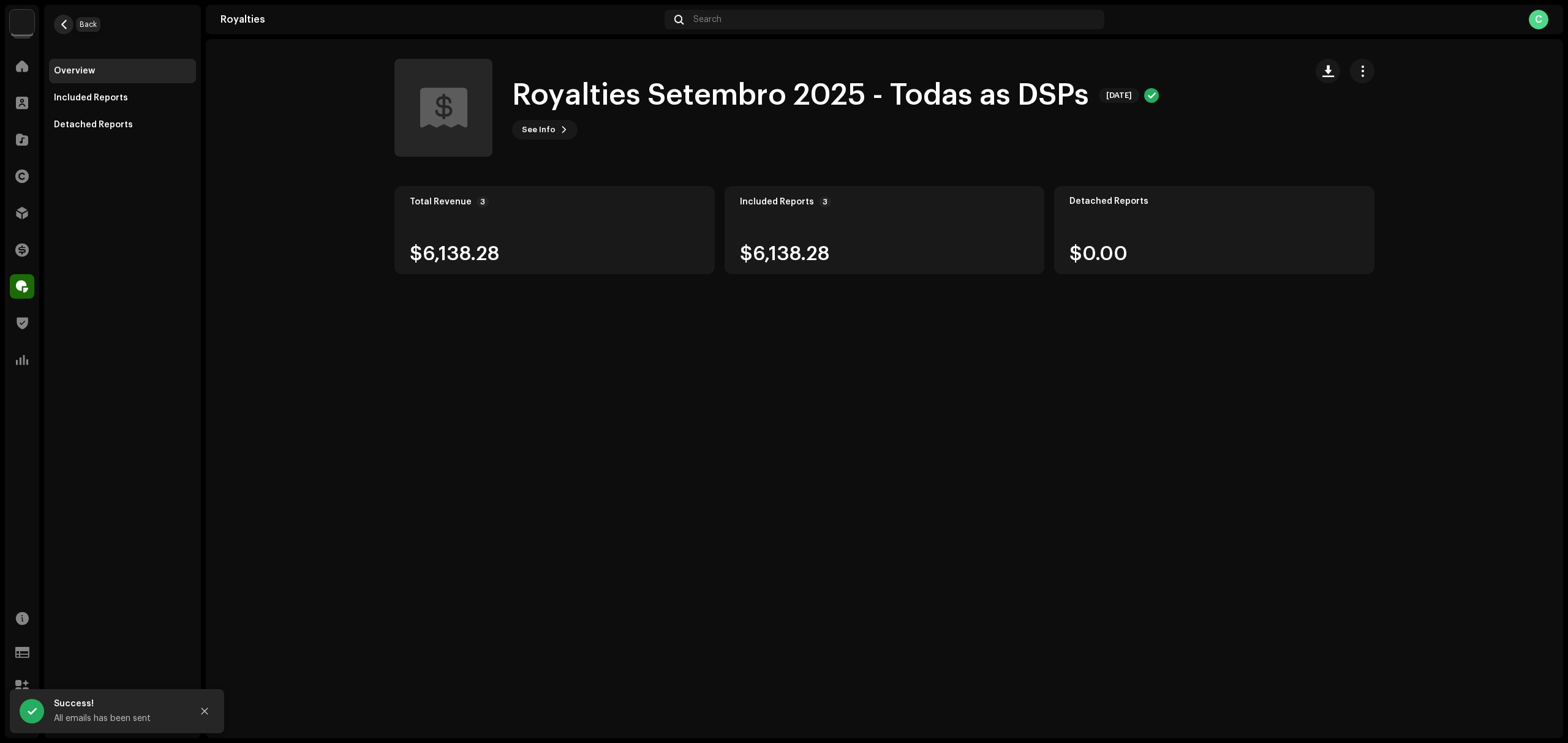
click at [70, 18] on button "button" at bounding box center [64, 25] width 20 height 20
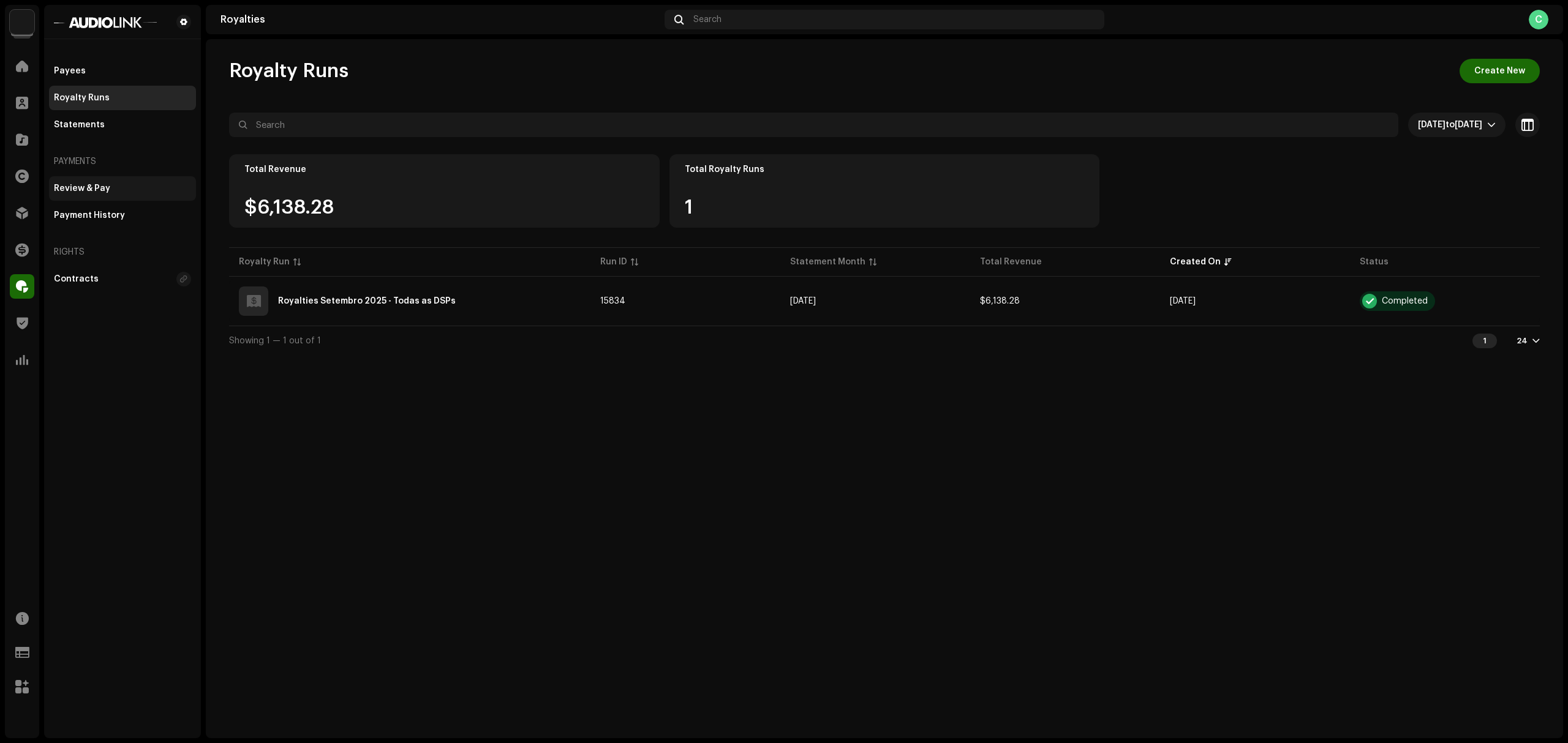
click at [136, 189] on div "Review & Pay" at bounding box center [123, 188] width 137 height 10
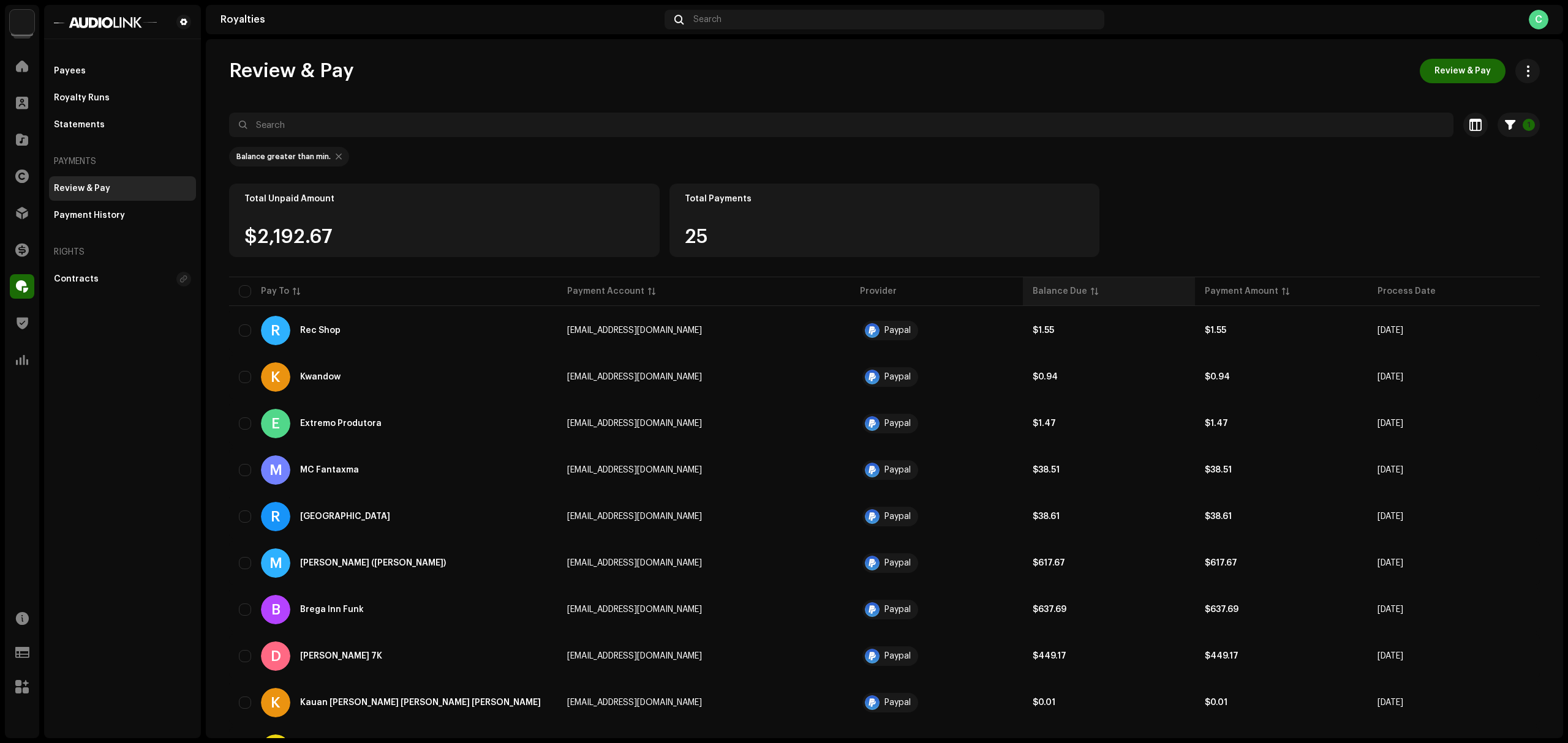
click at [1082, 292] on div "Balance Due" at bounding box center [1109, 291] width 152 height 12
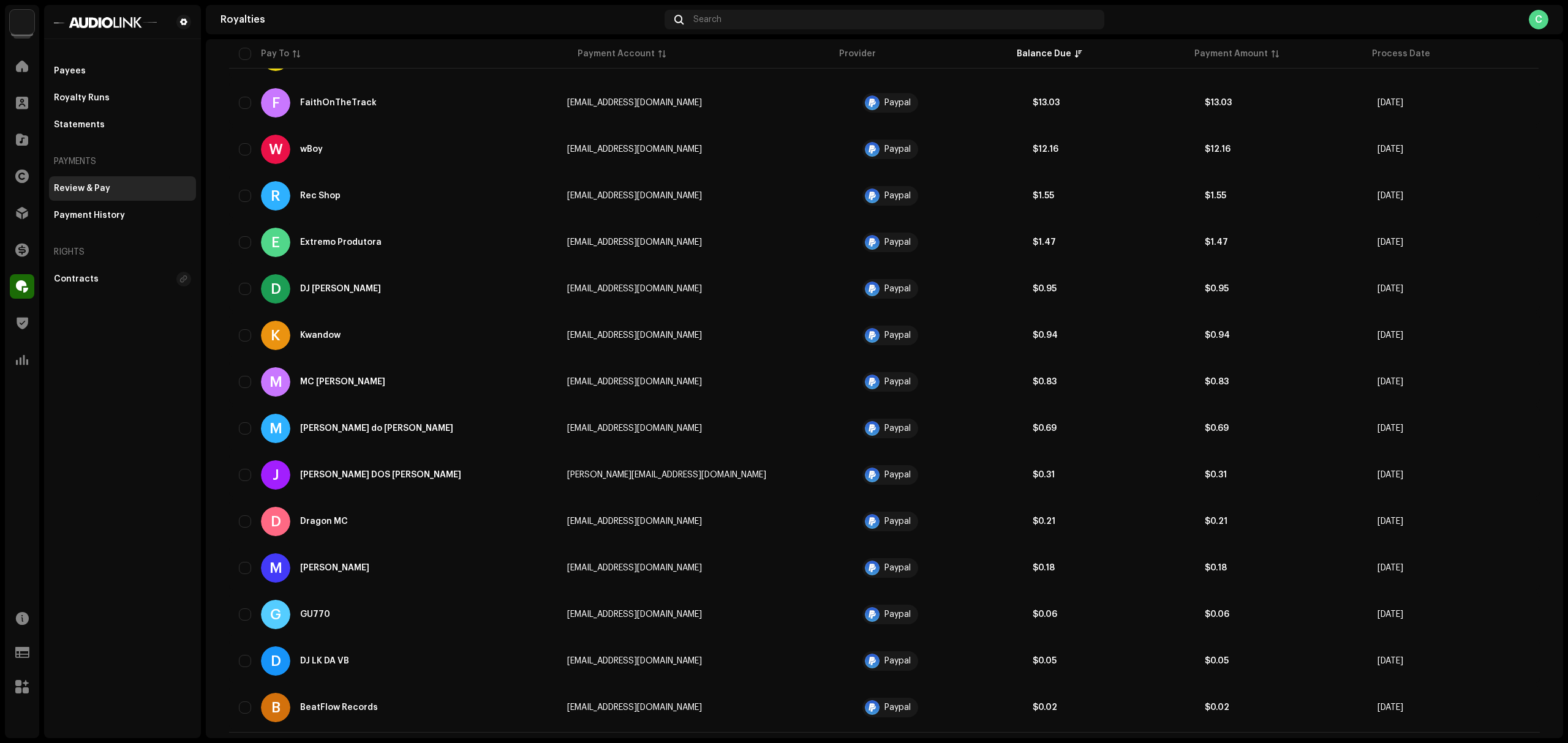
scroll to position [719, 0]
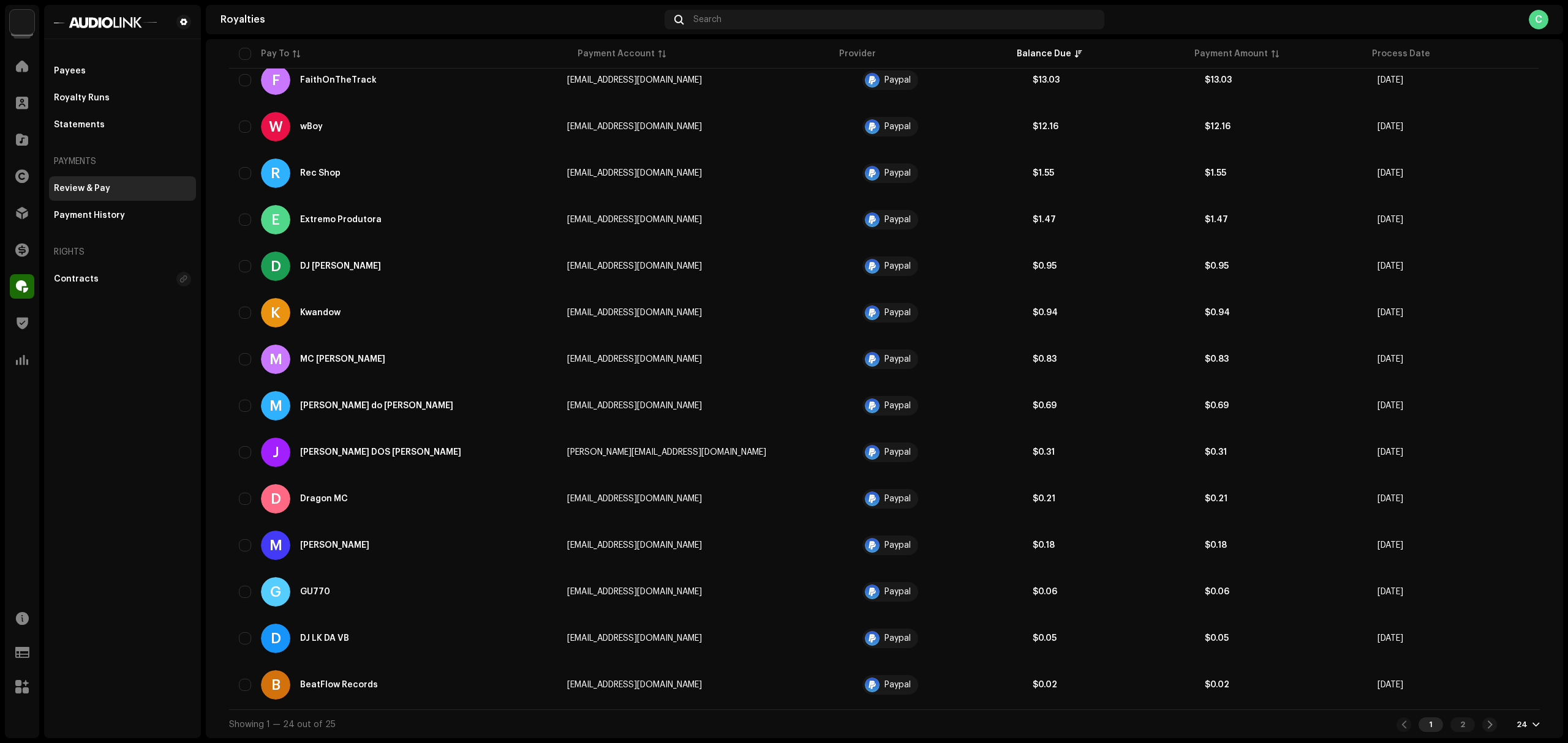
click at [1469, 696] on div "Review & Pay Review & Pay 1 Selected 0 Select all 25 Options Filters Payment pr…" at bounding box center [885, 39] width 1350 height 1399
click at [1469, 696] on div "24" at bounding box center [1528, 725] width 24 height 10
click at [1469, 674] on div "48" at bounding box center [1505, 676] width 50 height 25
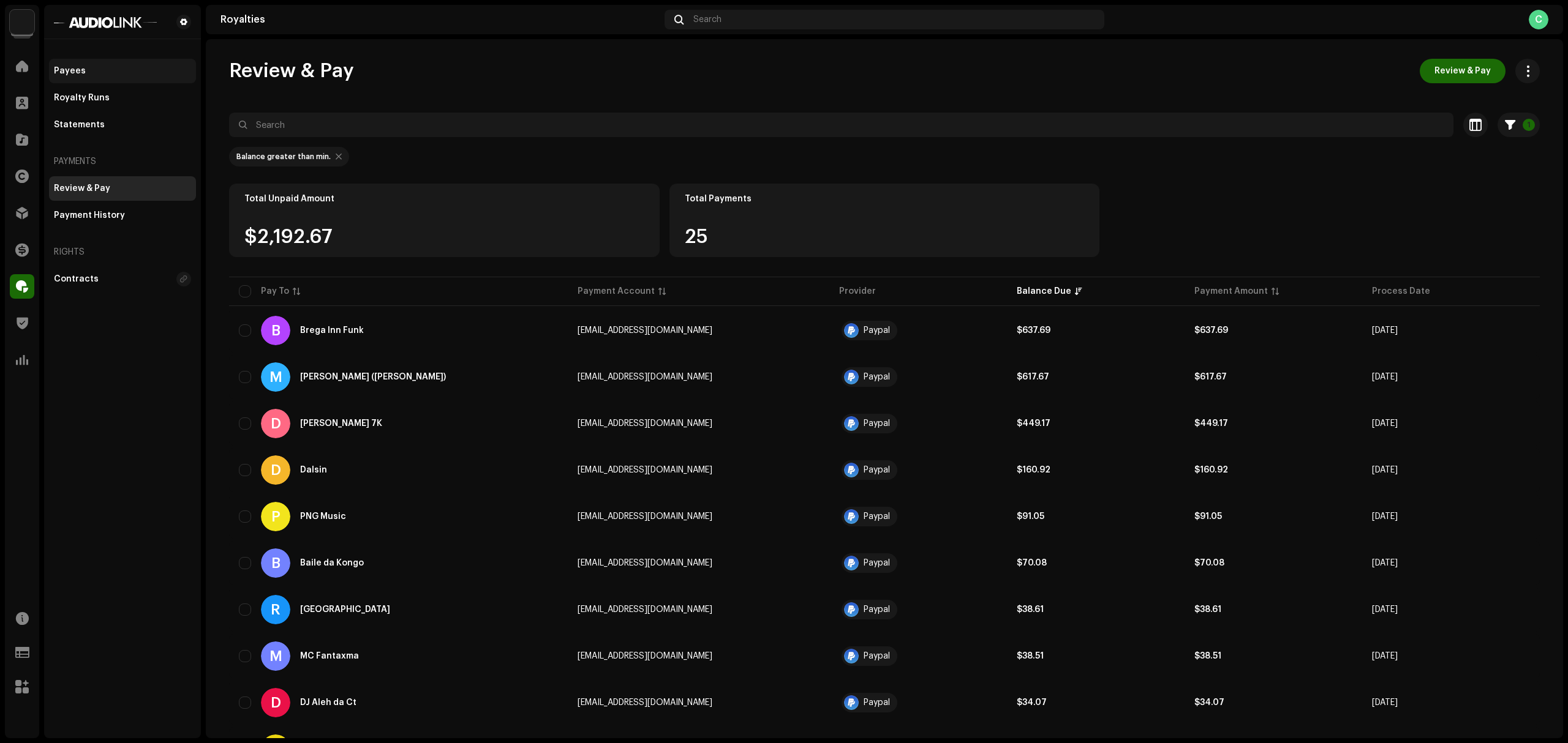
click at [130, 72] on div "Payees" at bounding box center [123, 71] width 137 height 10
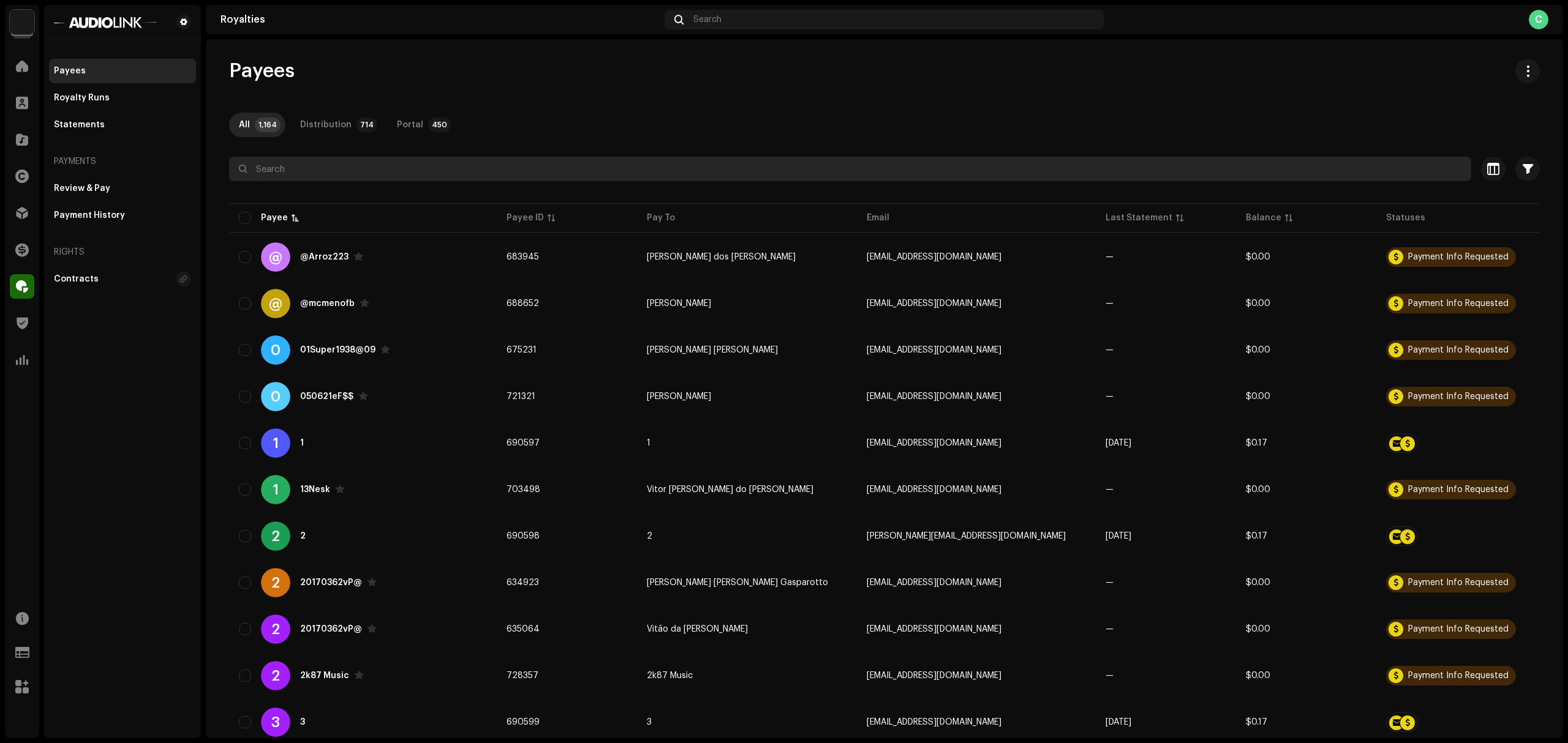
click at [404, 174] on input "text" at bounding box center [850, 169] width 1242 height 25
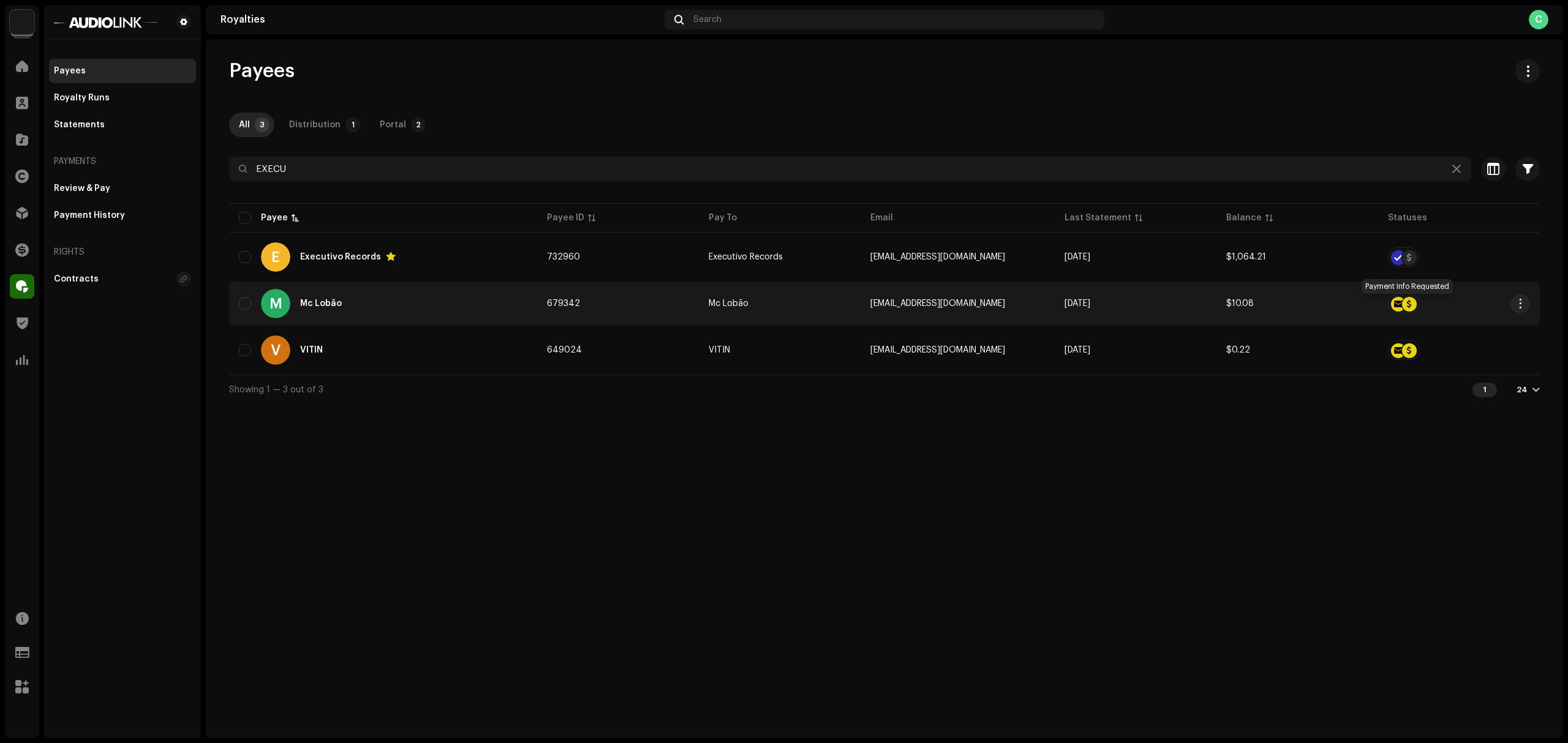
click at [1405, 302] on div at bounding box center [1409, 304] width 15 height 15
click at [1469, 306] on span "button" at bounding box center [1520, 304] width 9 height 10
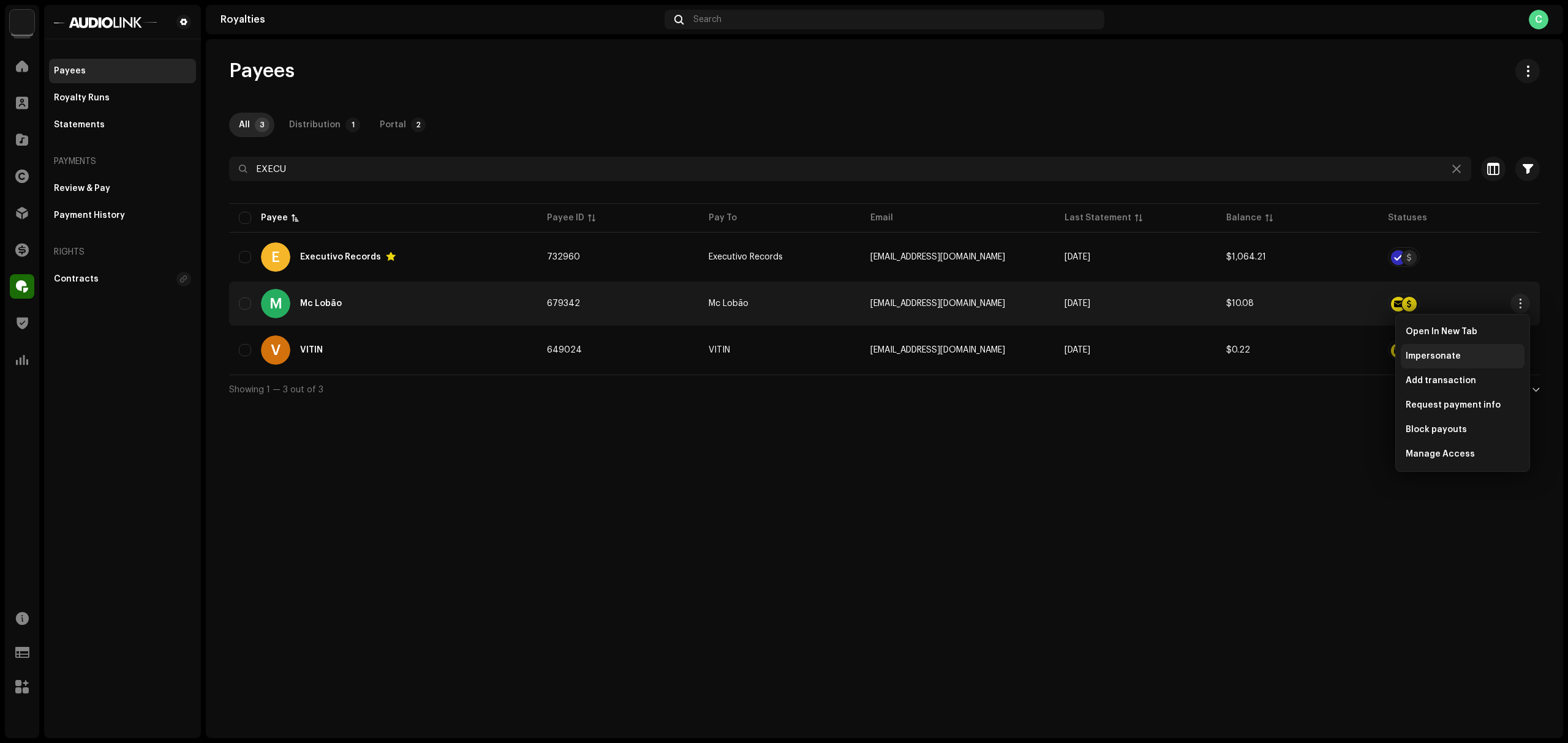
click at [1452, 353] on span "Impersonate" at bounding box center [1433, 356] width 55 height 10
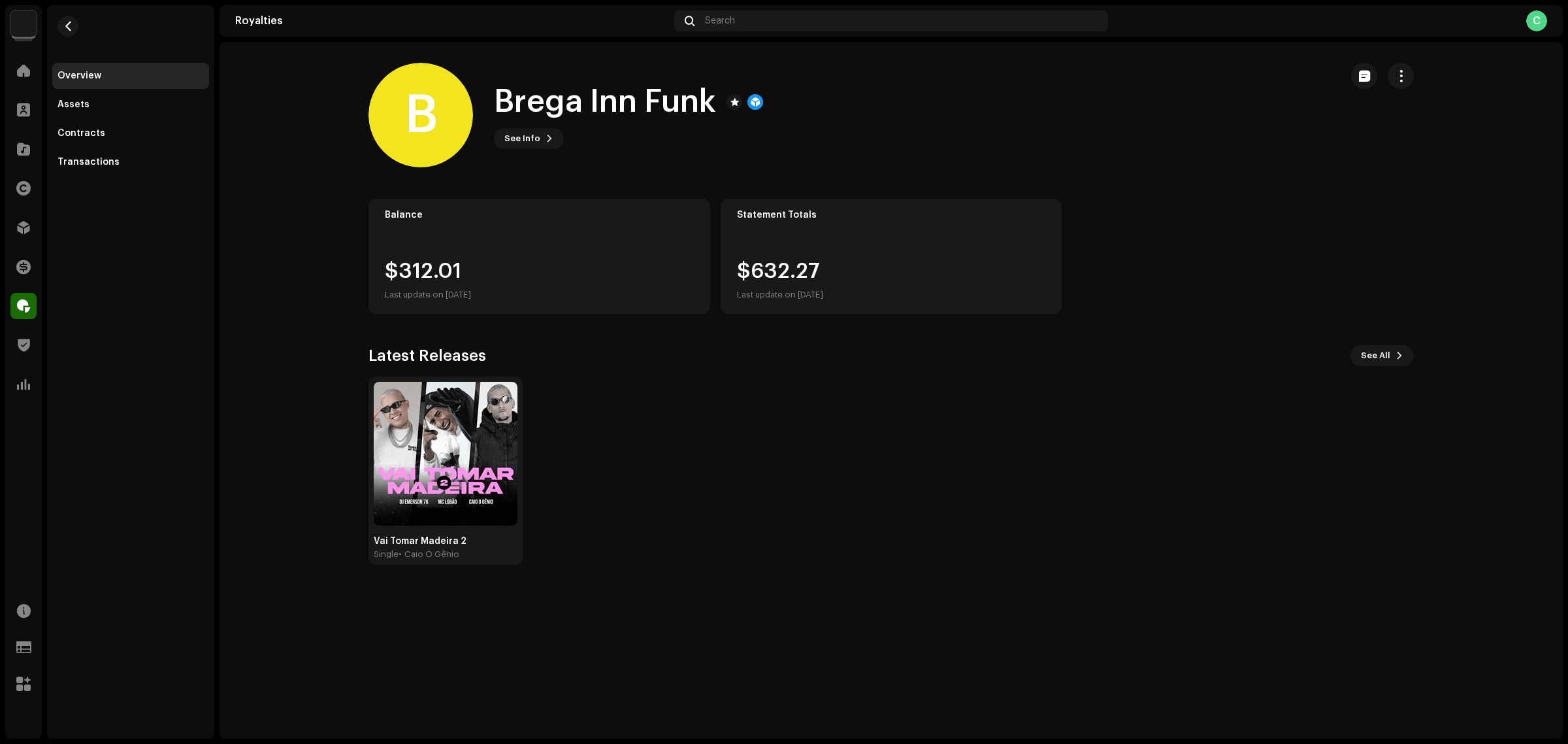
click at [681, 498] on div "Vai [PERSON_NAME] Madeira 2 Single • Caio O Gênio" at bounding box center [886, 471] width 1045 height 188
click at [98, 132] on div "Contracts" at bounding box center [82, 133] width 47 height 10
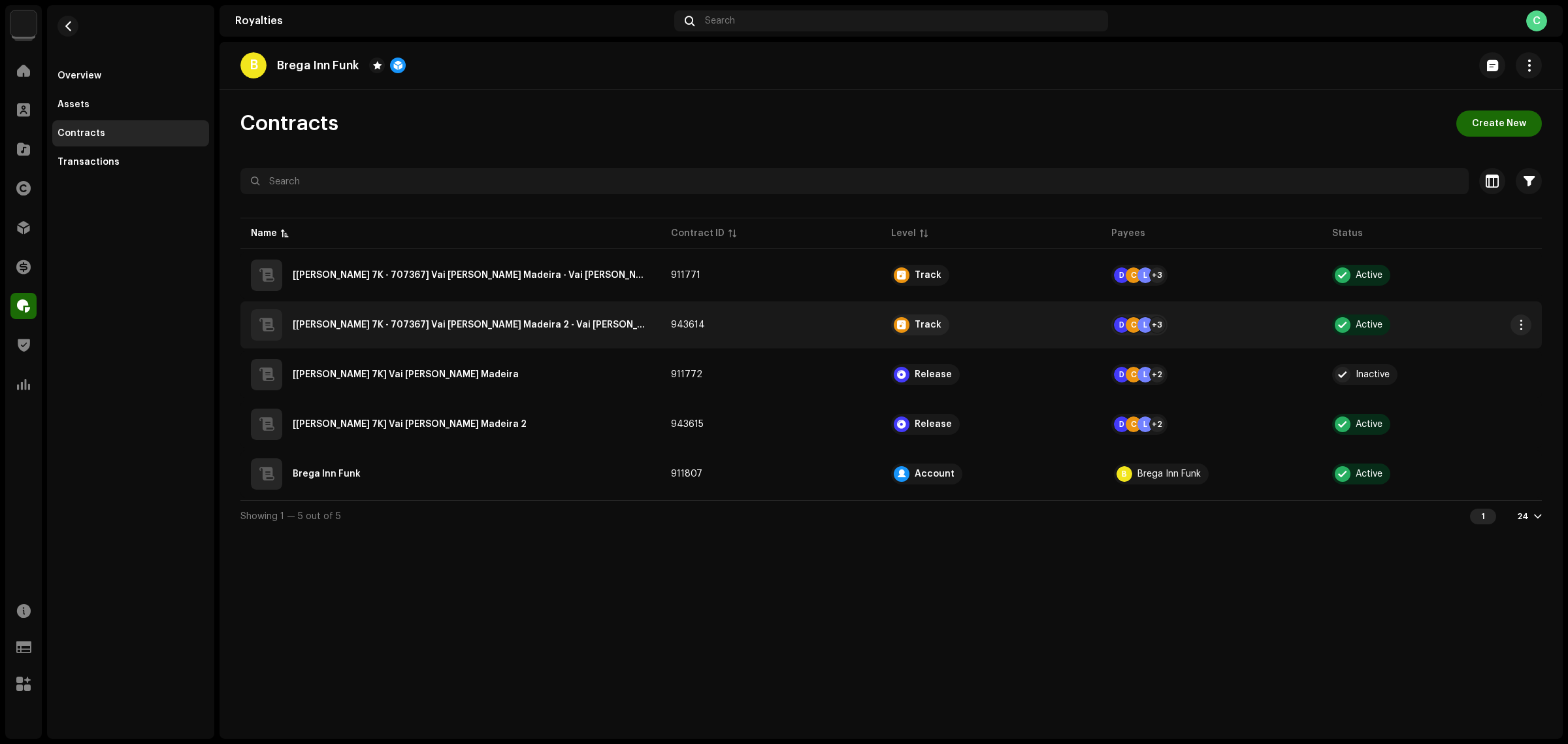
click at [559, 324] on BKEME2500001"] "[[PERSON_NAME] 7K - 707367] Vai [PERSON_NAME] Madeira 2 - Vai [PERSON_NAME] Mad…" at bounding box center [471, 324] width 358 height 9
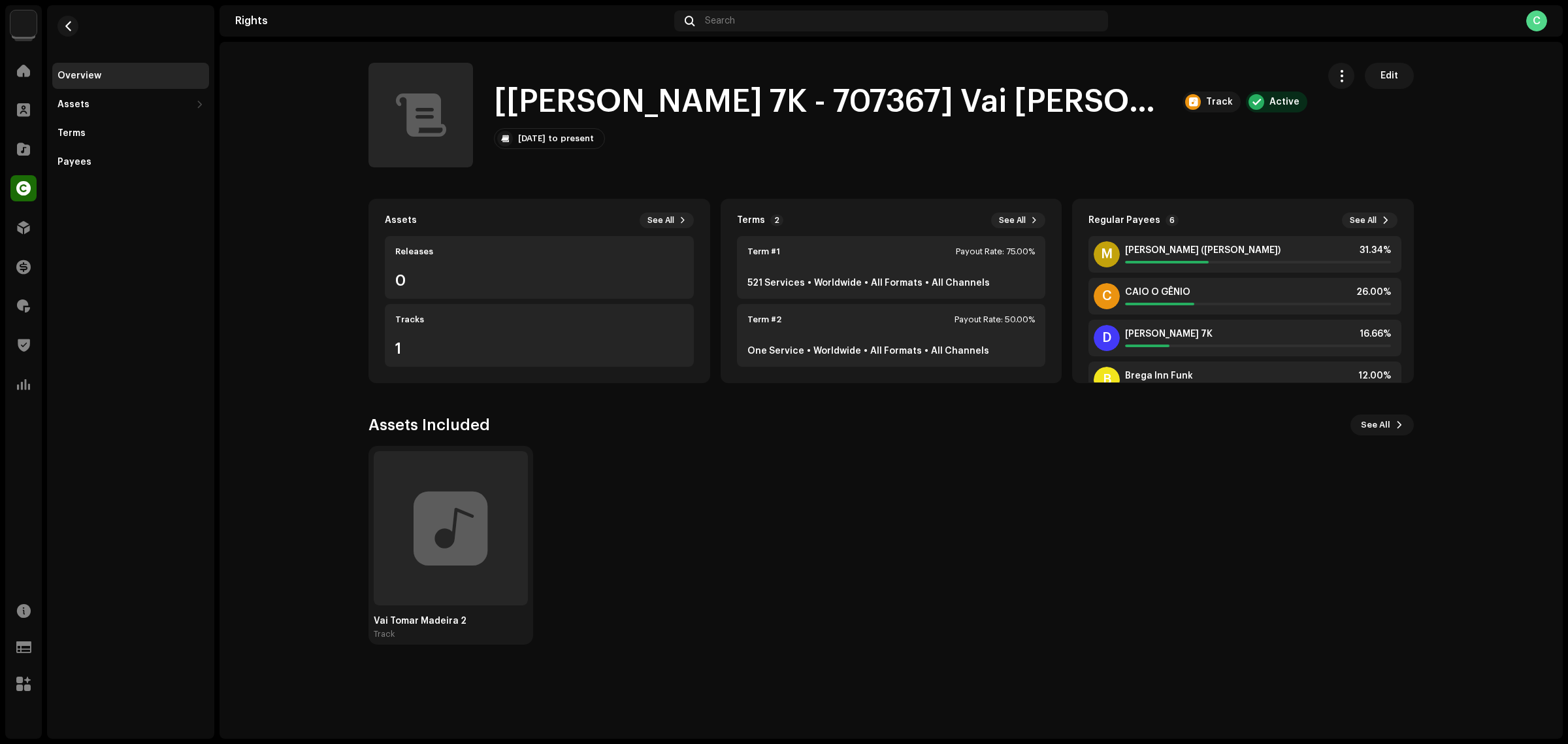
click at [886, 456] on div "Vai [PERSON_NAME] Madeira 2 Track" at bounding box center [889, 545] width 1045 height 199
click at [1340, 79] on span "button" at bounding box center [1342, 75] width 13 height 10
click at [1438, 59] on rights-contracts-details-music-overview "[[PERSON_NAME] 7K - 707367] Vai [PERSON_NAME] Madeira 2 - Vai [PERSON_NAME] Mad…" at bounding box center [891, 354] width 1344 height 623
click at [1017, 217] on span "See All" at bounding box center [1012, 220] width 26 height 10
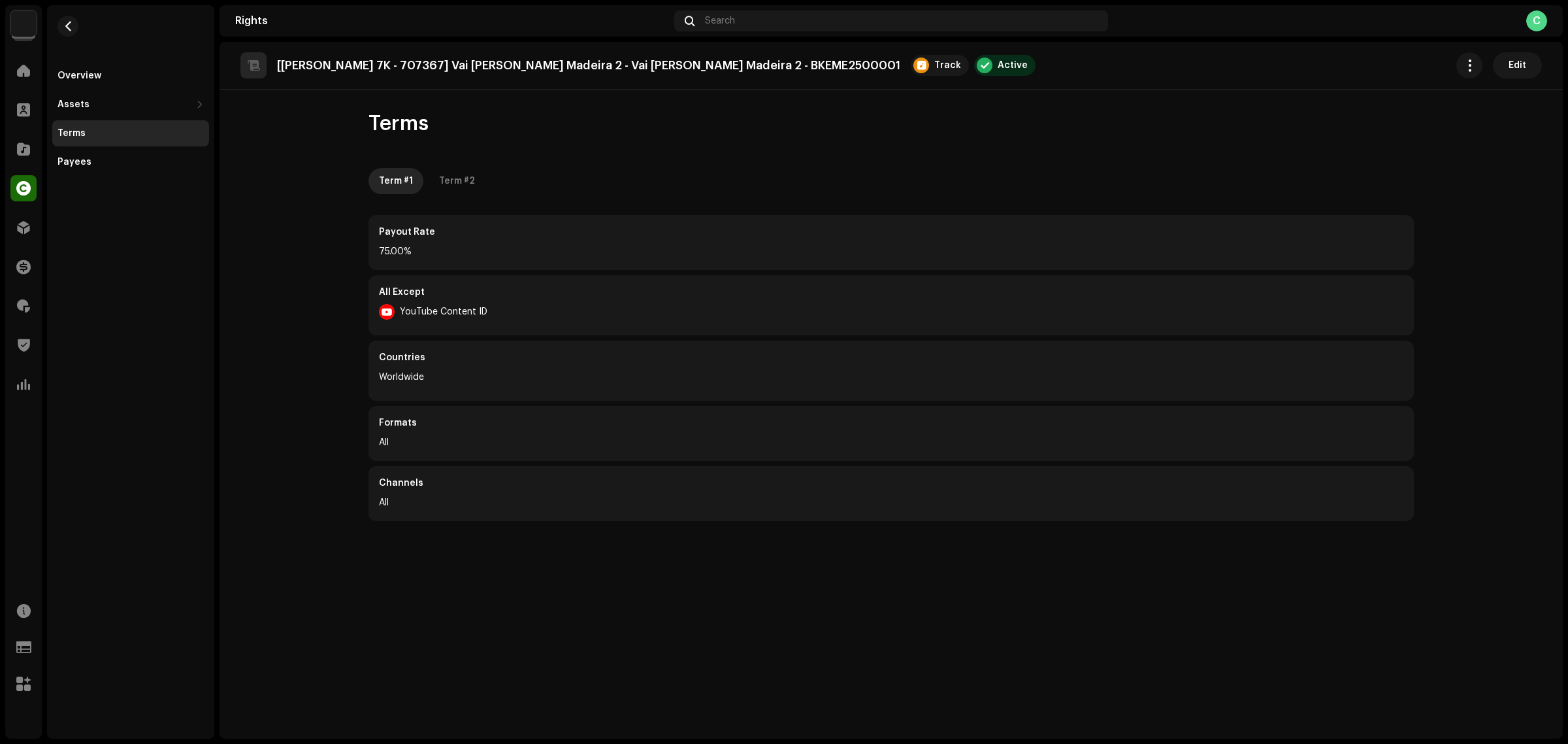
click at [1055, 233] on div "Payout Rate" at bounding box center [891, 231] width 1024 height 13
click at [410, 260] on div "Payout Rate 75.00%" at bounding box center [891, 242] width 1045 height 55
click at [59, 47] on re-m-nav-back at bounding box center [68, 34] width 31 height 58
click at [72, 21] on span "button" at bounding box center [68, 26] width 10 height 10
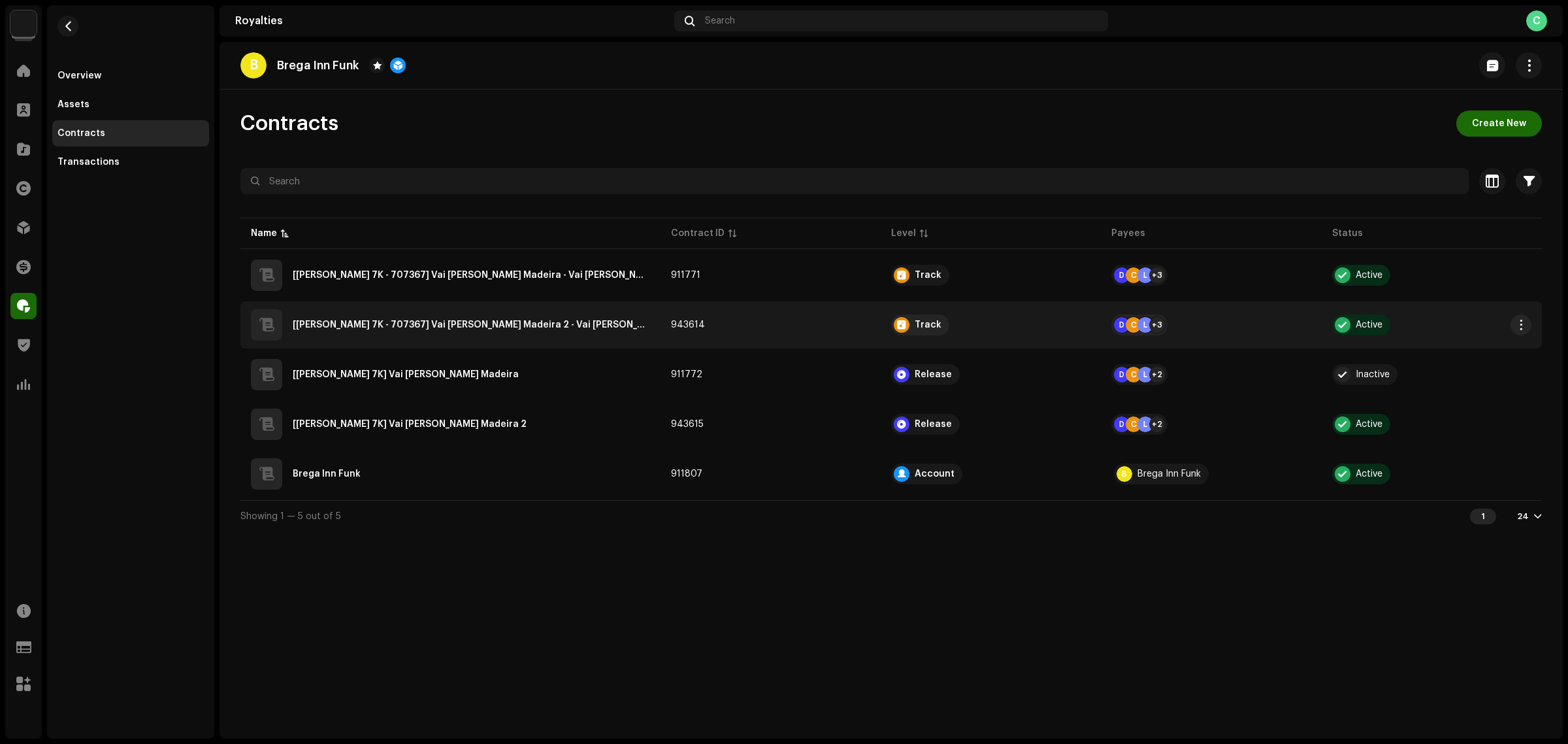
click at [544, 331] on div "[[PERSON_NAME] 7K - 707367] Vai [PERSON_NAME] Madeira 2 - Vai [PERSON_NAME] Mad…" at bounding box center [450, 324] width 399 height 31
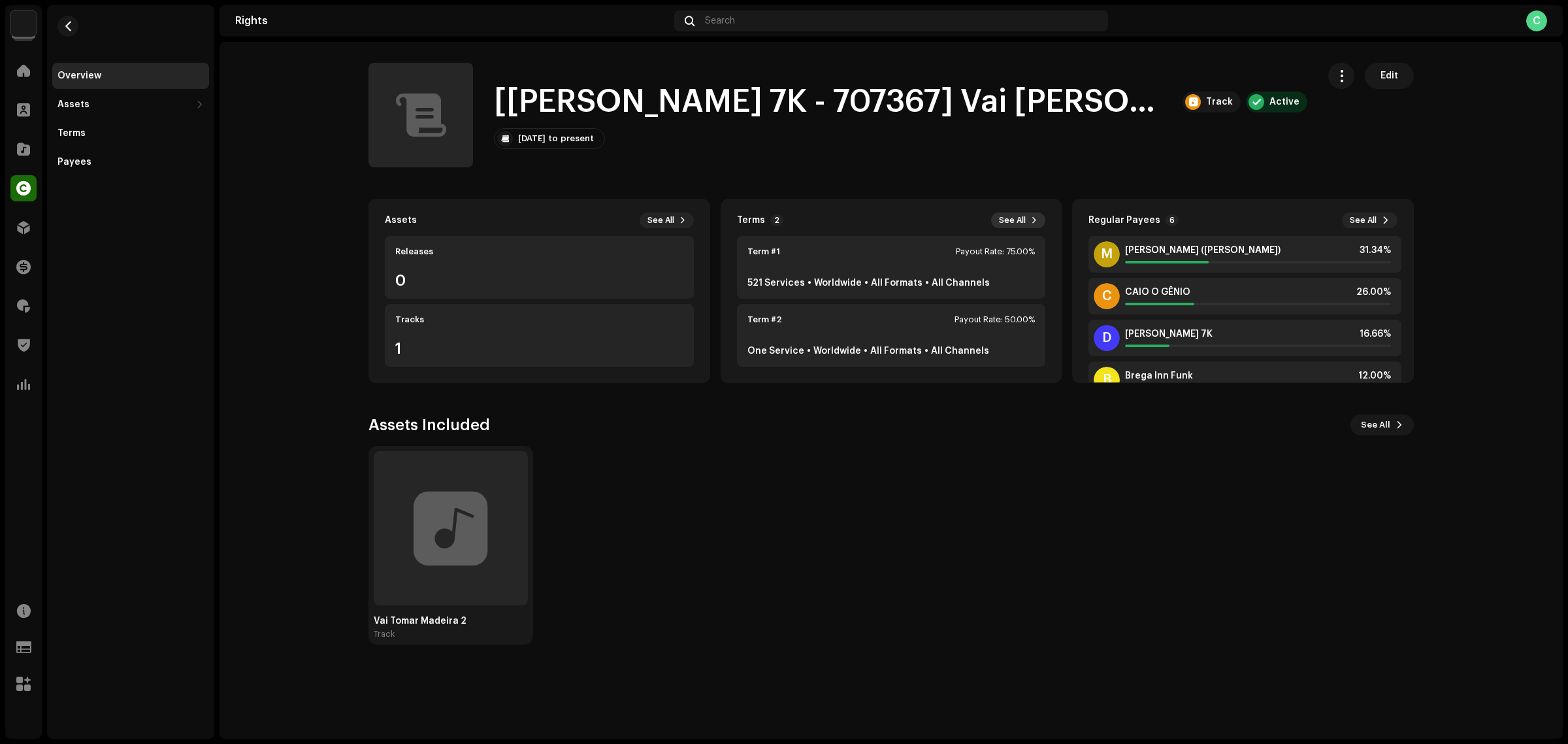
click at [1027, 215] on button "See All" at bounding box center [1018, 220] width 54 height 16
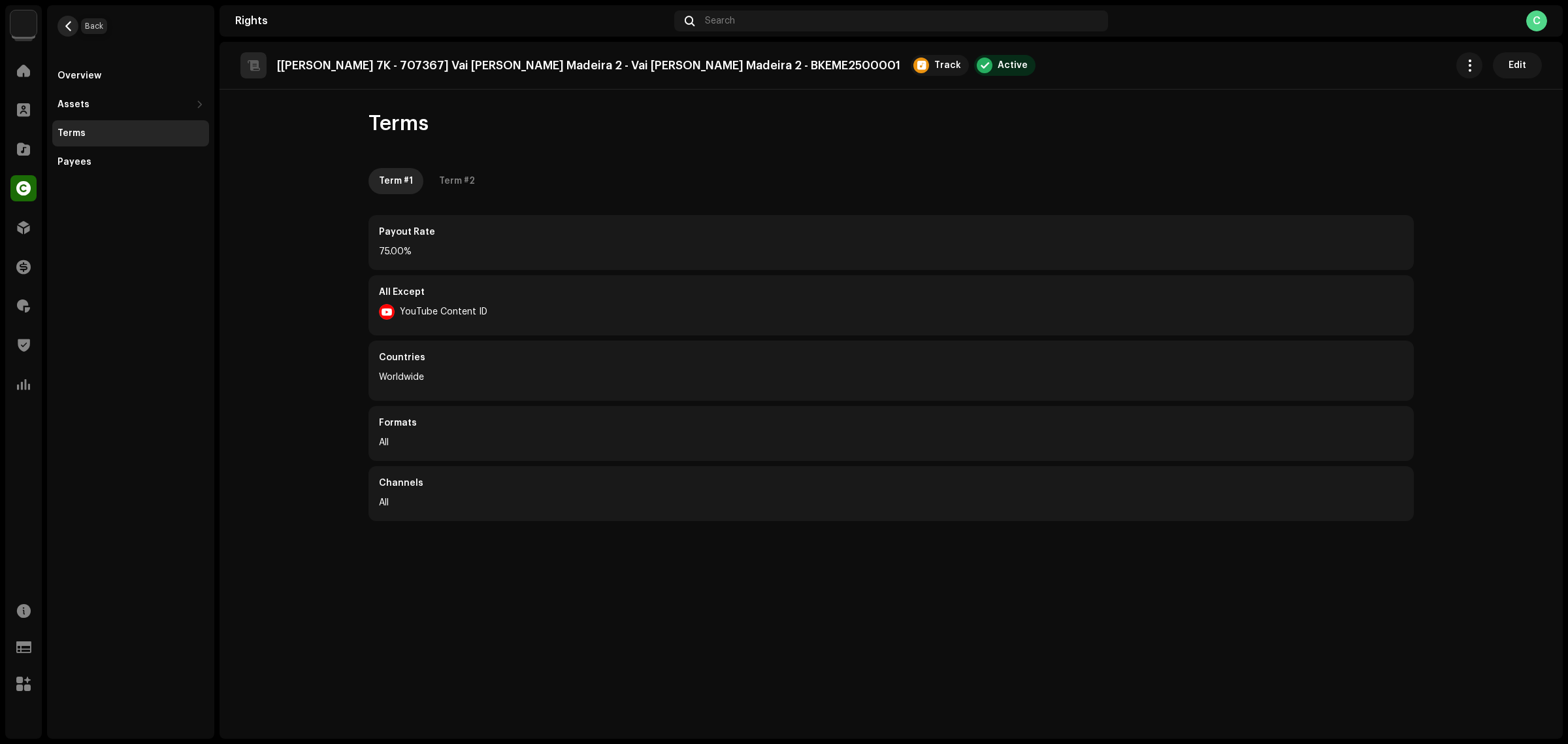
click at [77, 20] on button "button" at bounding box center [68, 26] width 21 height 21
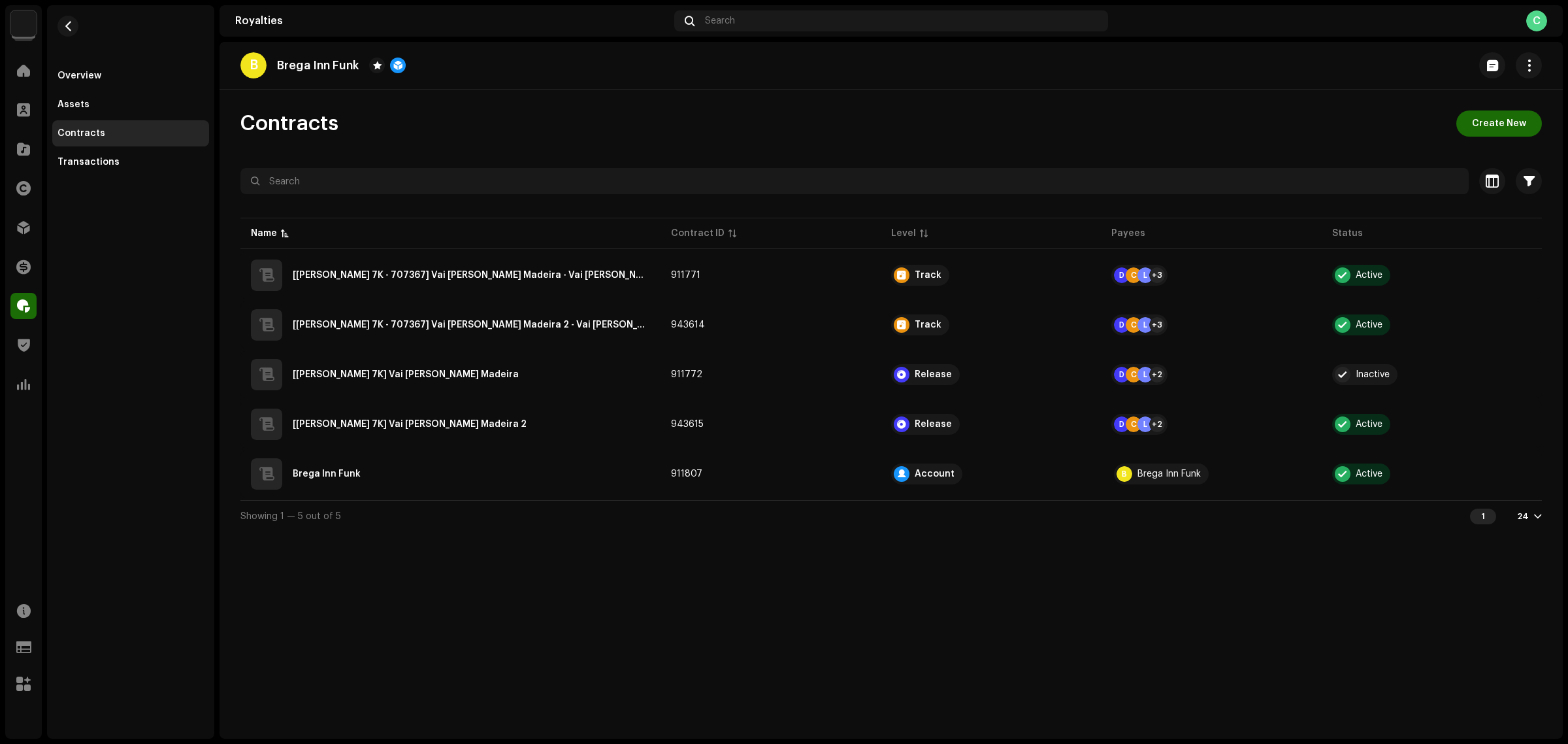
click at [978, 574] on div "B Brega Inn Funk Contracts Create New Selected 0 Select all Options Filters Con…" at bounding box center [891, 390] width 1344 height 697
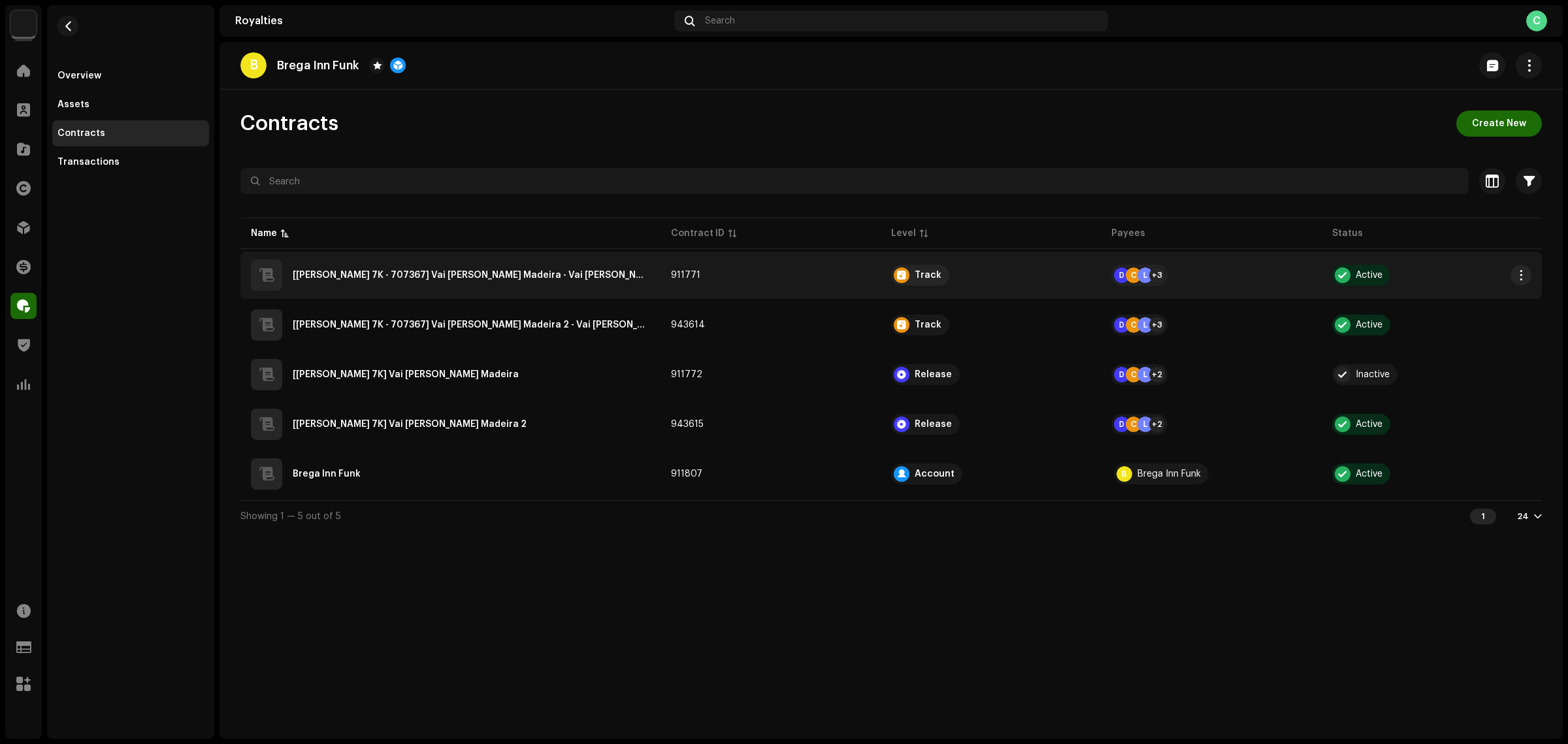
click at [497, 277] on QZMZ92577098"] "[[PERSON_NAME] 7K - 707367] Vai [PERSON_NAME] Madeira - Vai [PERSON_NAME] Madei…" at bounding box center [471, 275] width 358 height 9
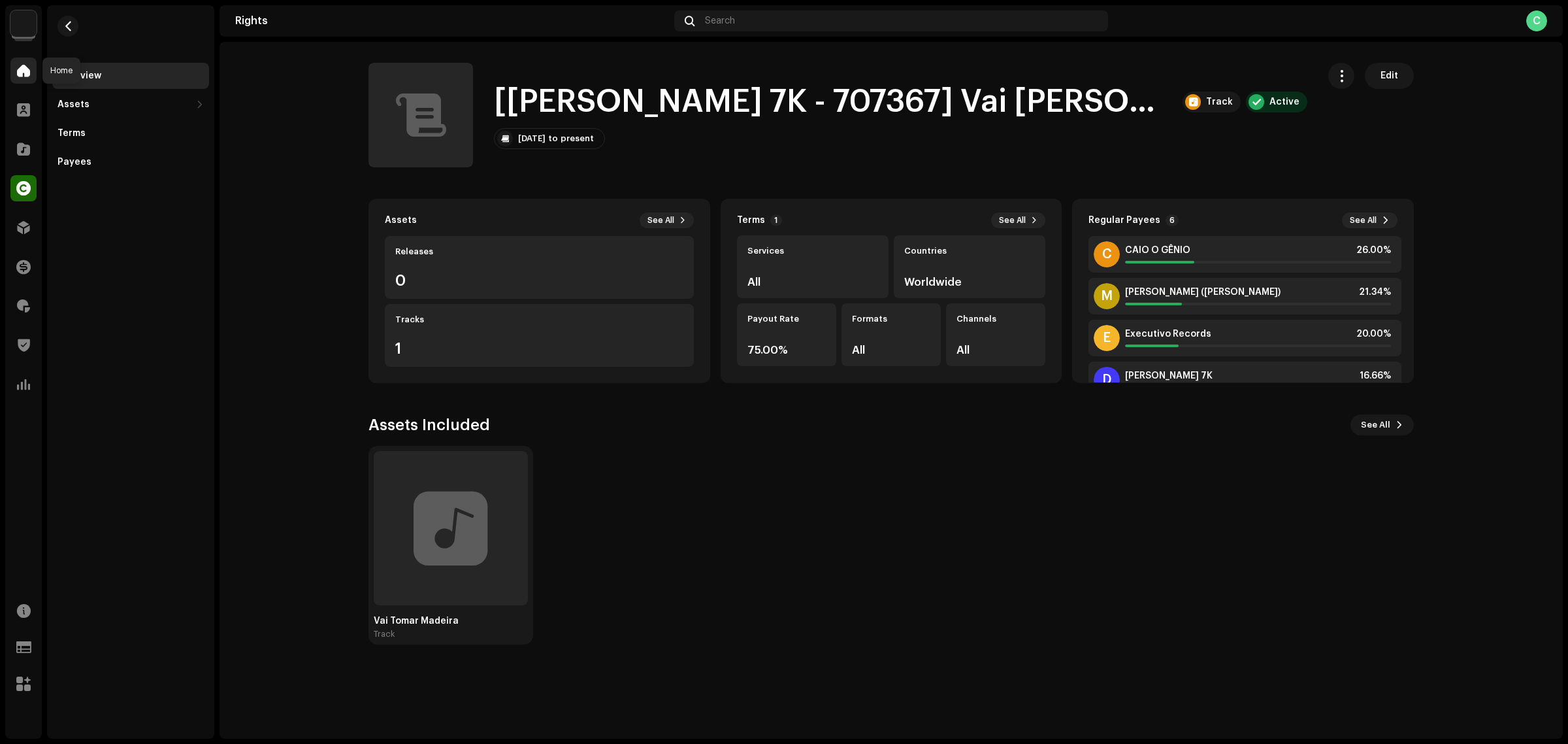
click at [13, 74] on div at bounding box center [24, 71] width 26 height 26
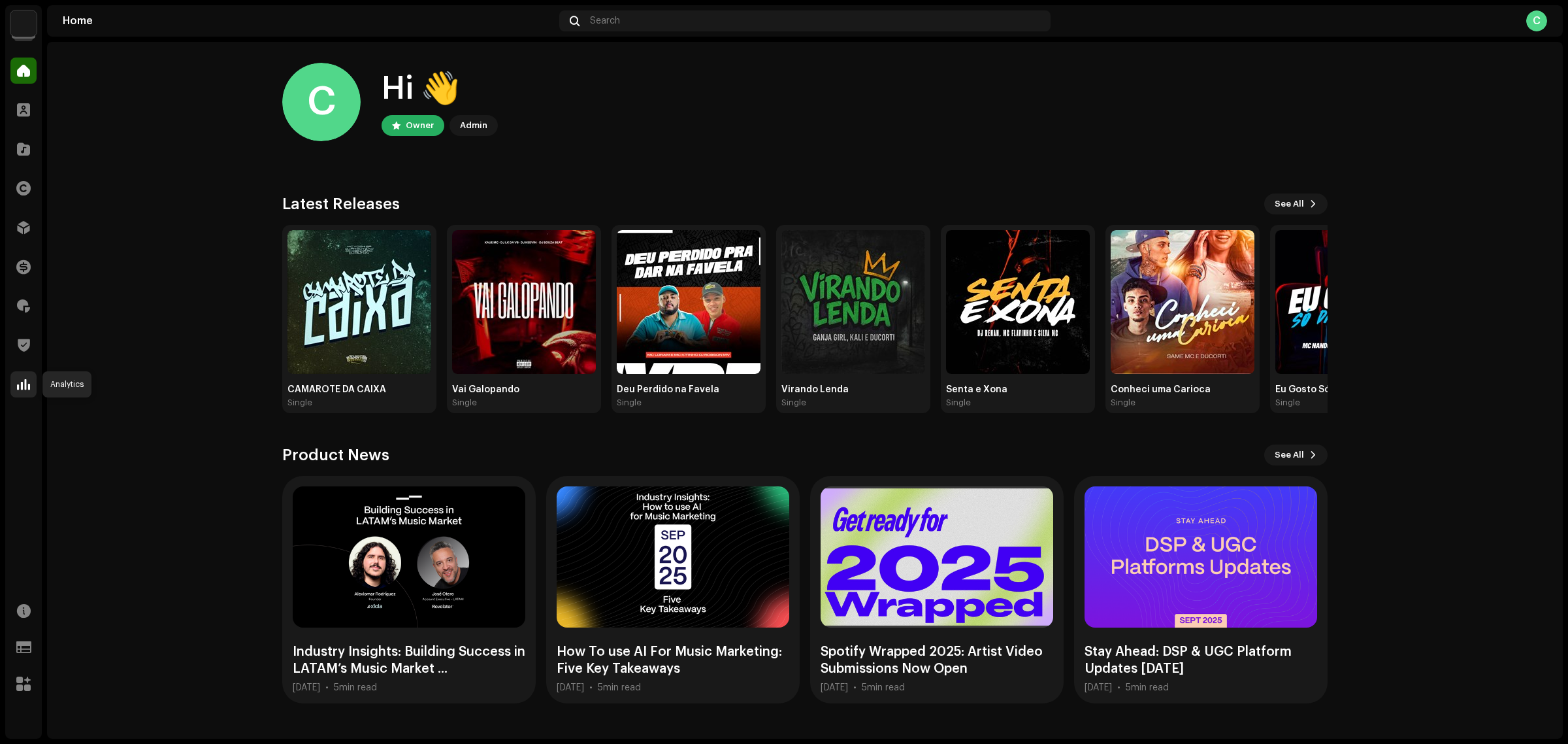
click at [25, 381] on span at bounding box center [23, 384] width 13 height 10
